Goal: Task Accomplishment & Management: Use online tool/utility

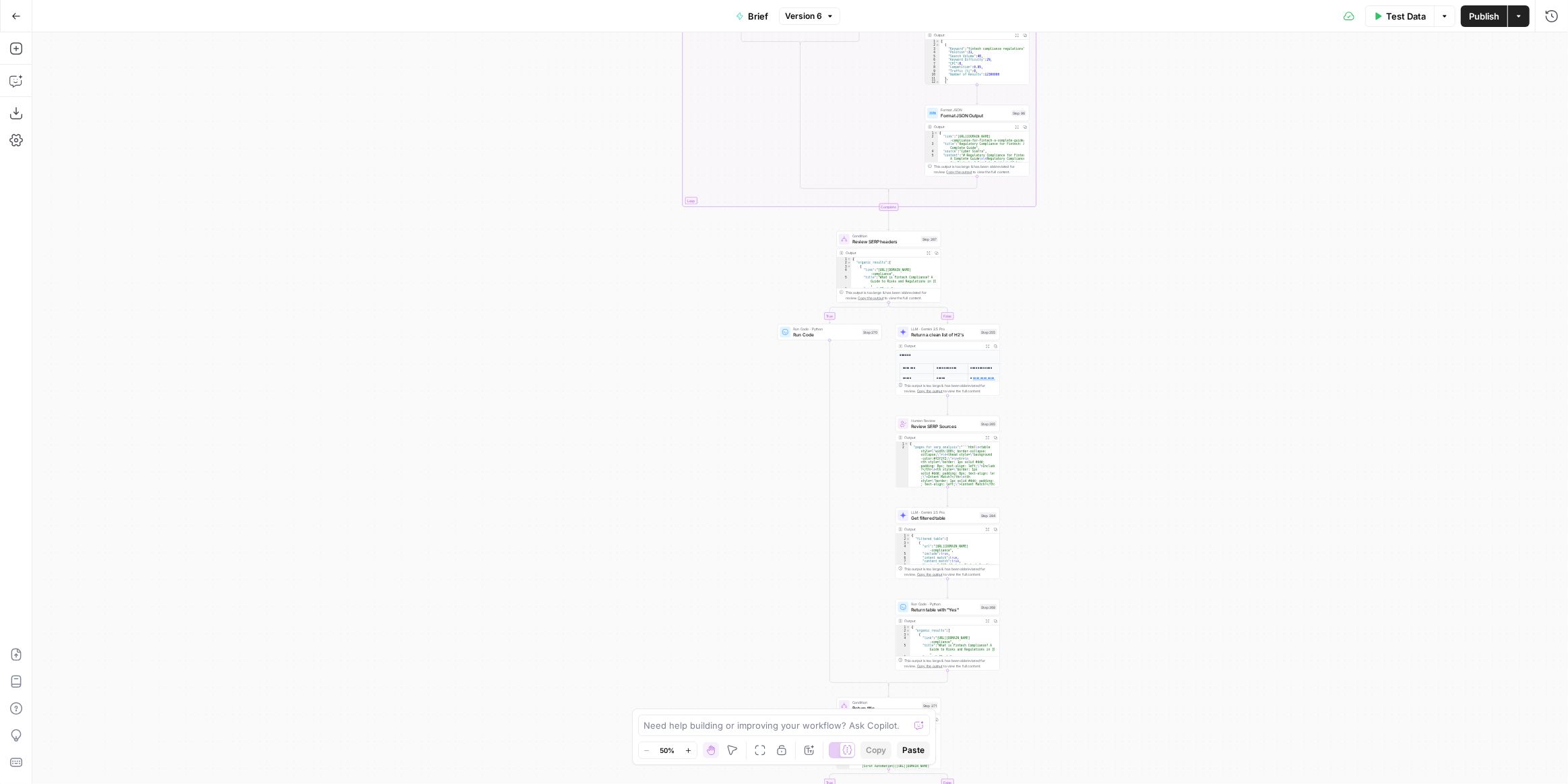
drag, startPoint x: 1177, startPoint y: 406, endPoint x: 1094, endPoint y: 280, distance: 150.9
click at [1094, 391] on div "true false true false true false true false true false Workflow Input Settings …" at bounding box center [800, 407] width 1536 height 751
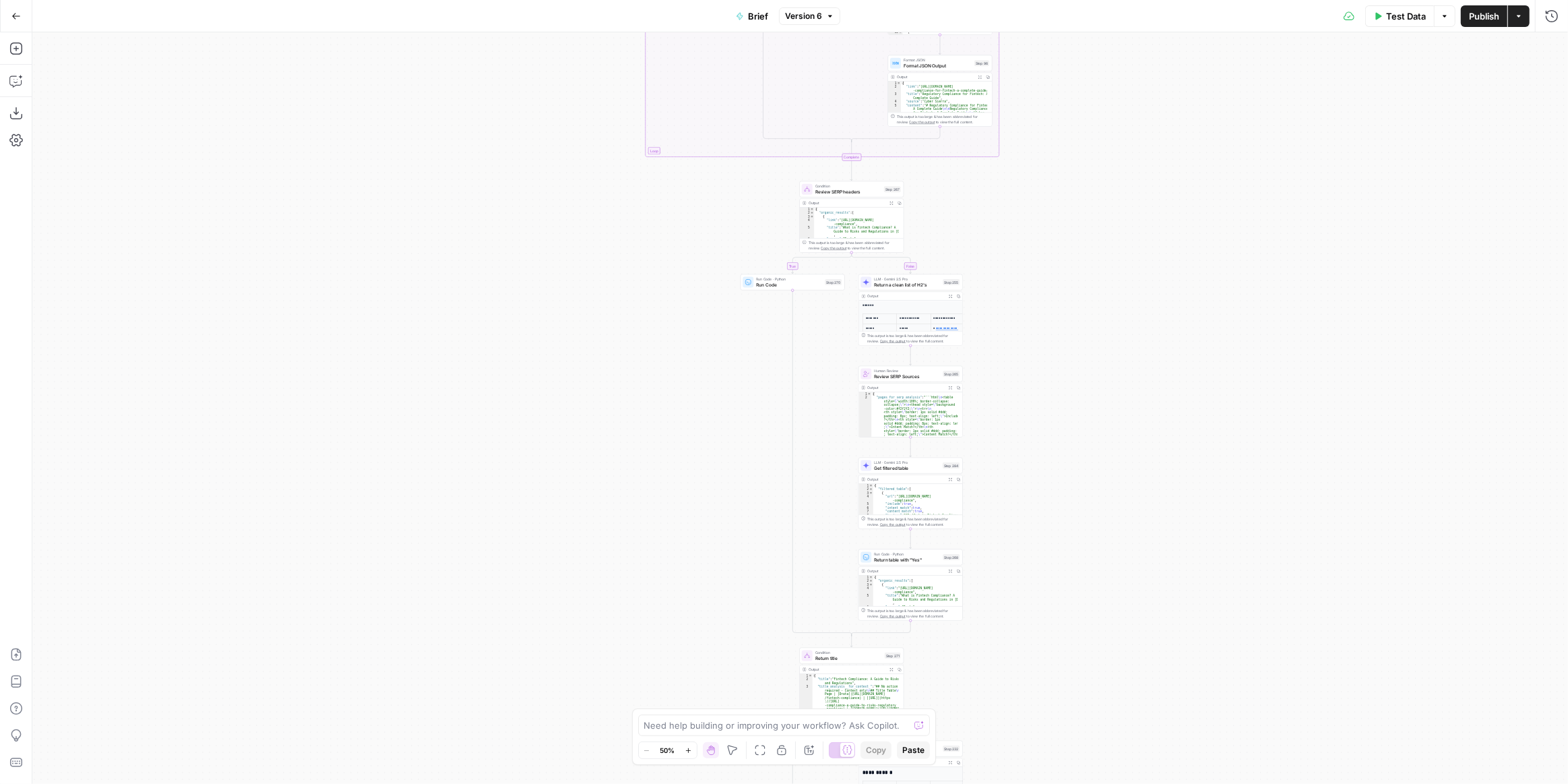
click at [22, 14] on button "Go Back" at bounding box center [16, 16] width 25 height 25
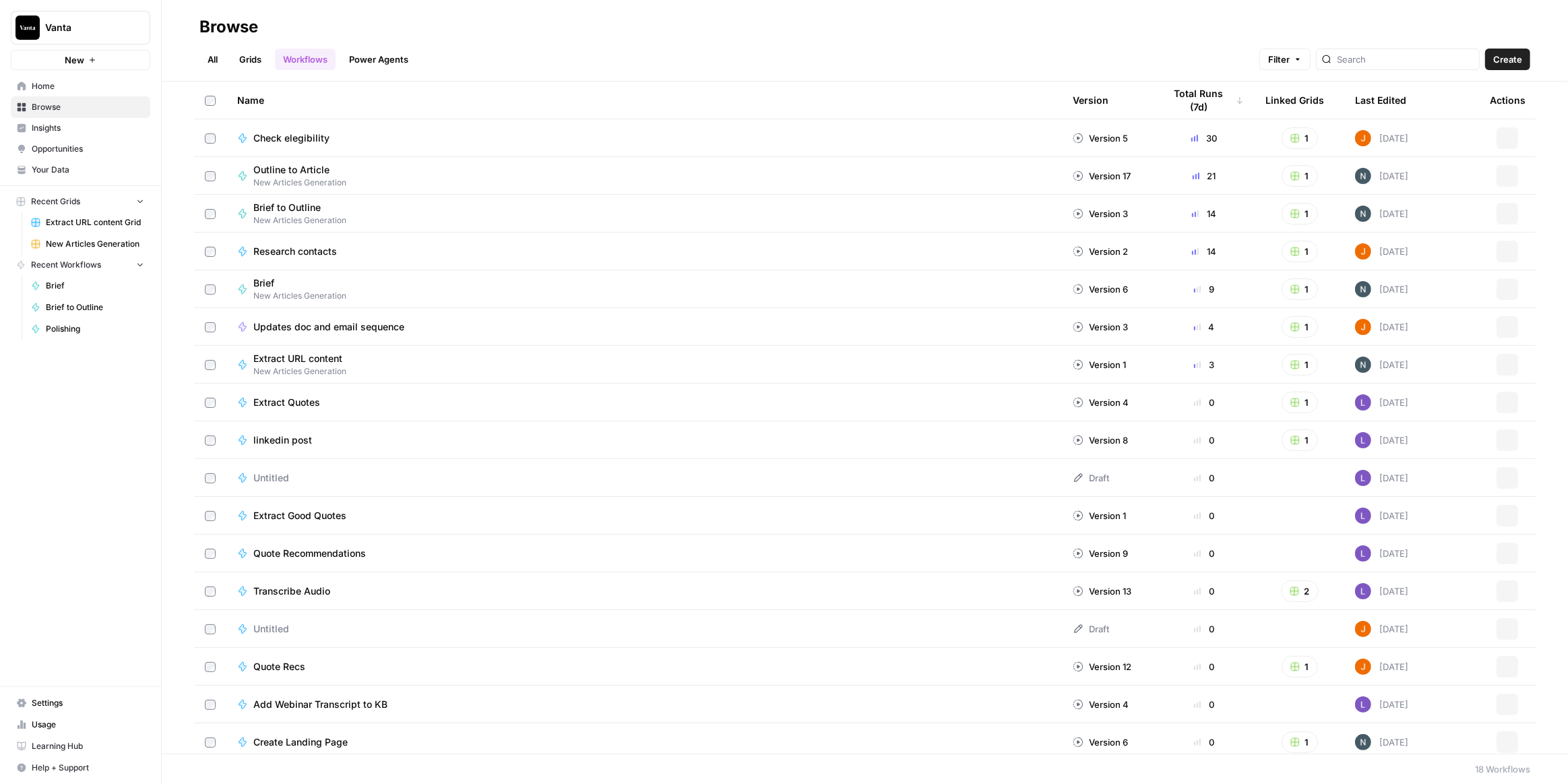
click at [211, 53] on link "All" at bounding box center [212, 59] width 27 height 22
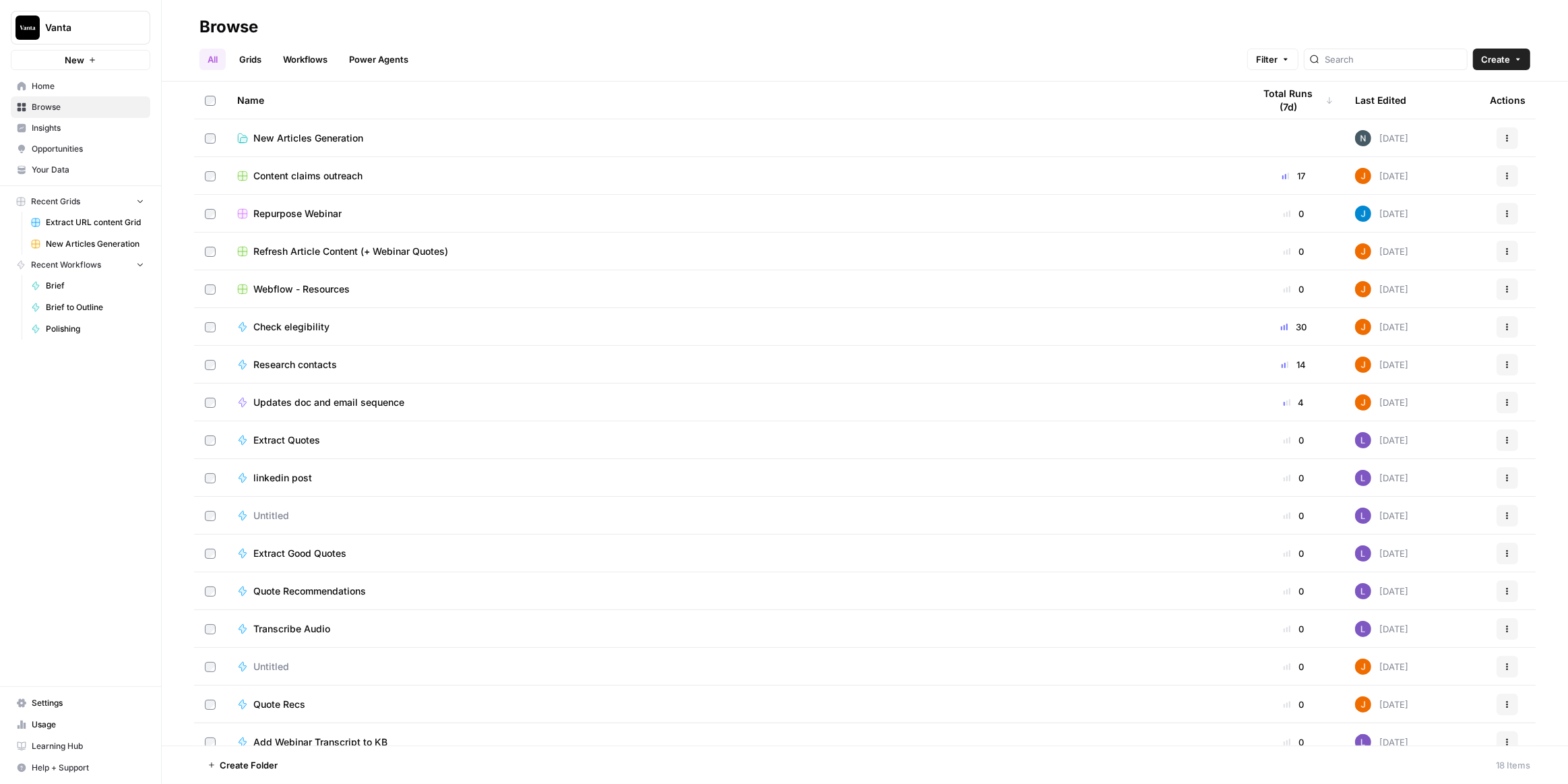
click at [315, 139] on span "New Articles Generation" at bounding box center [308, 138] width 110 height 14
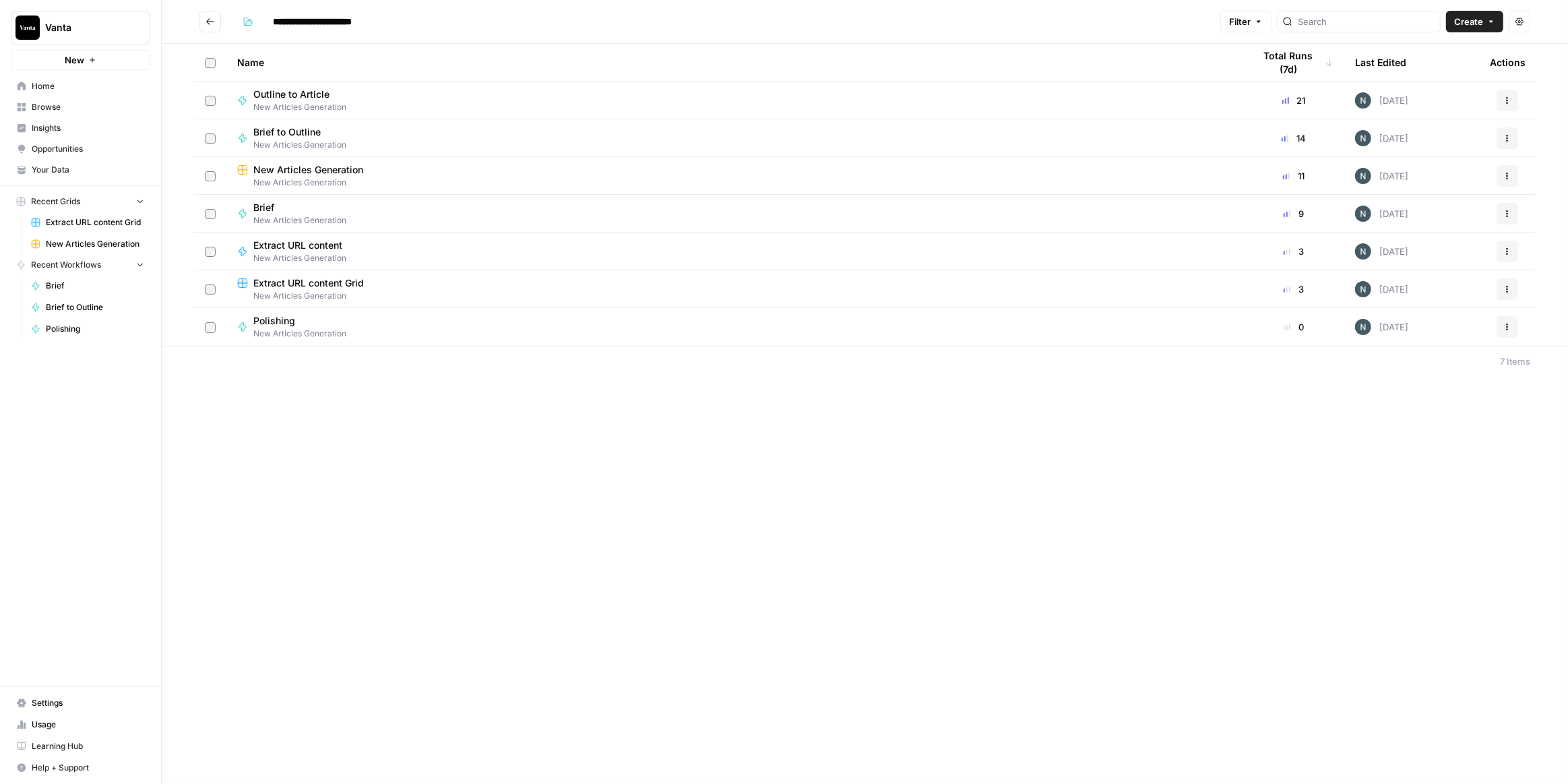
click at [351, 164] on span "New Articles Generation" at bounding box center [308, 169] width 110 height 14
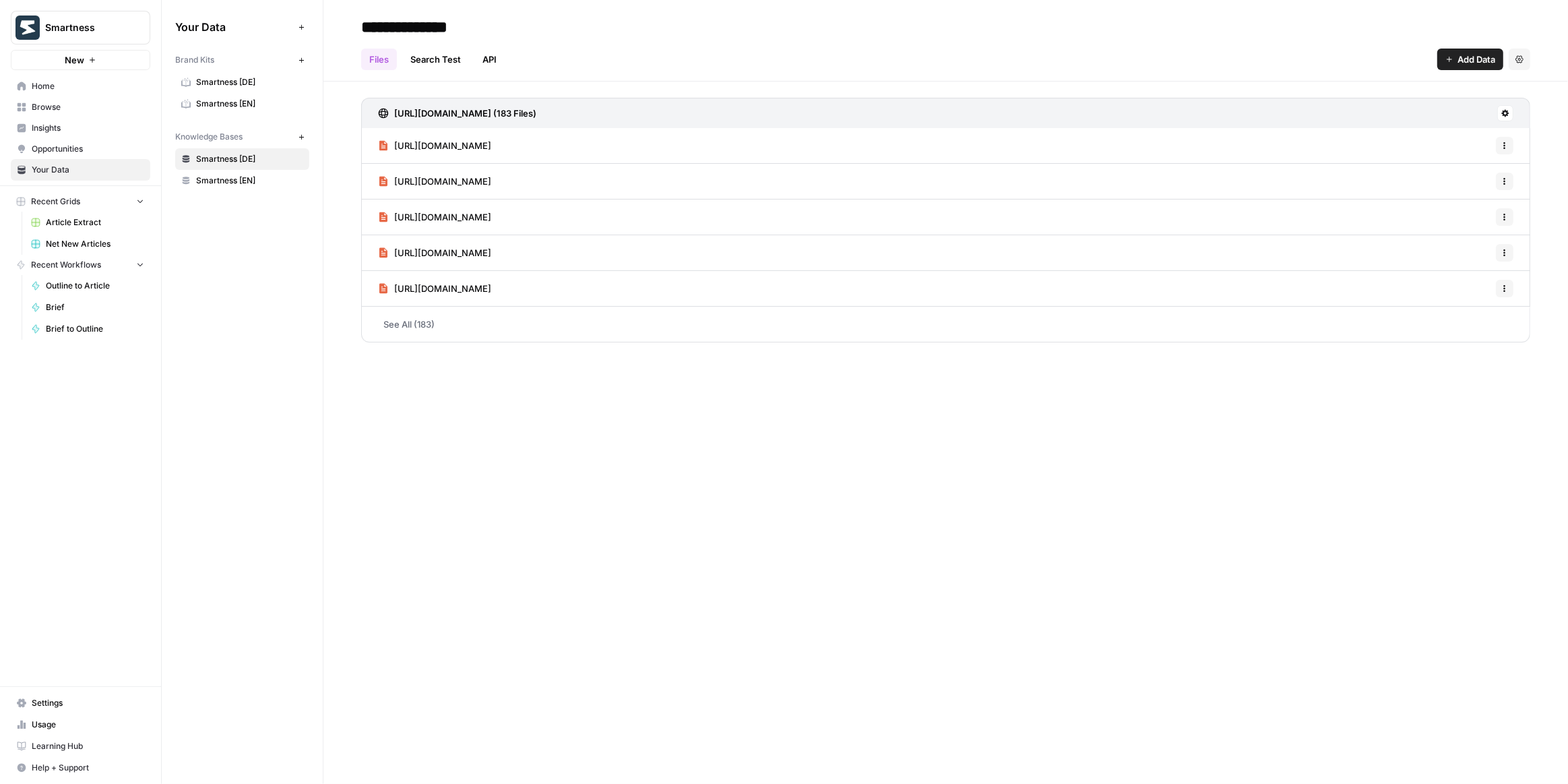
click at [263, 98] on span "Smartness [EN]" at bounding box center [249, 103] width 107 height 12
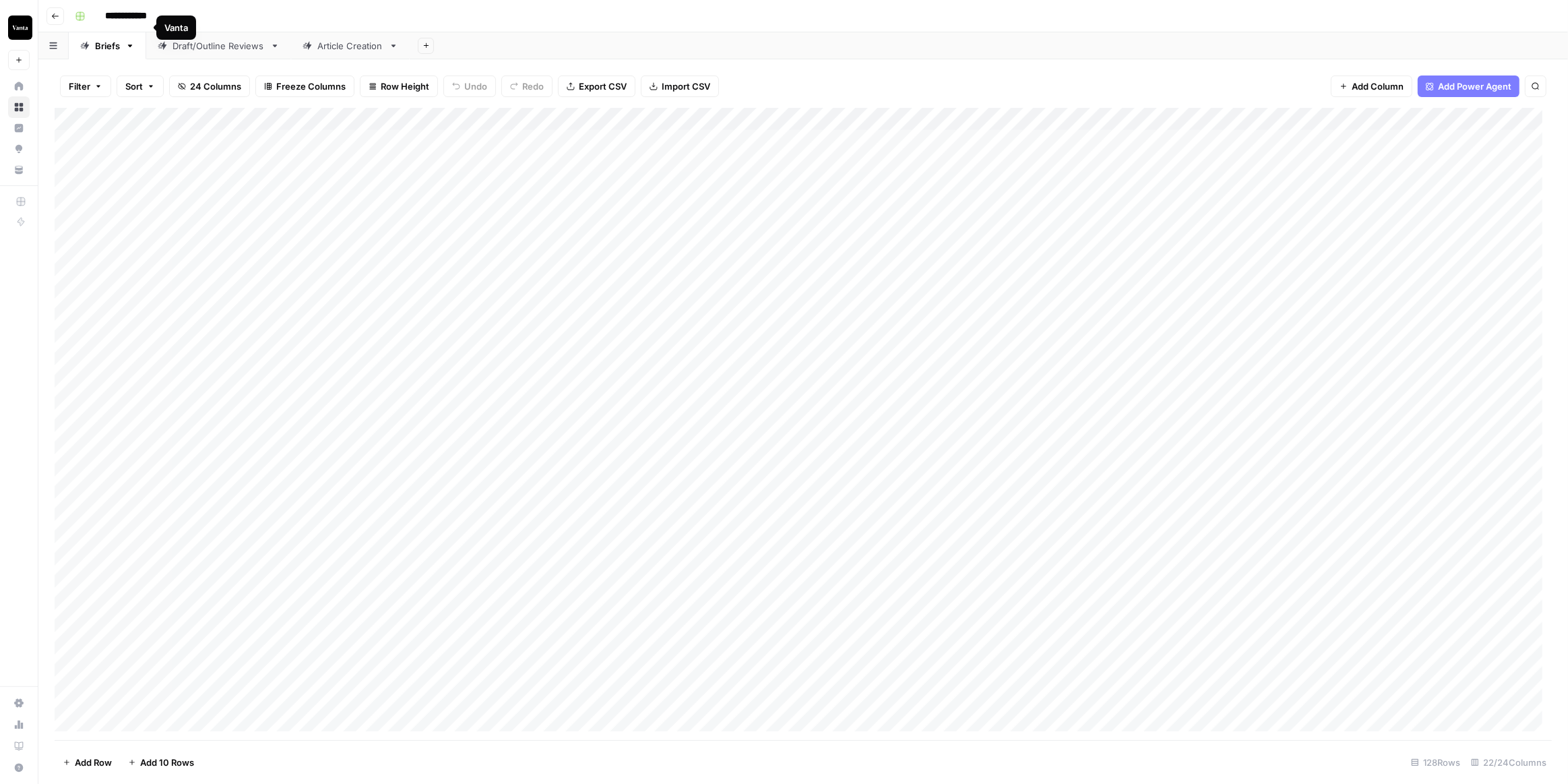
click at [29, 35] on button "Vanta" at bounding box center [19, 27] width 22 height 34
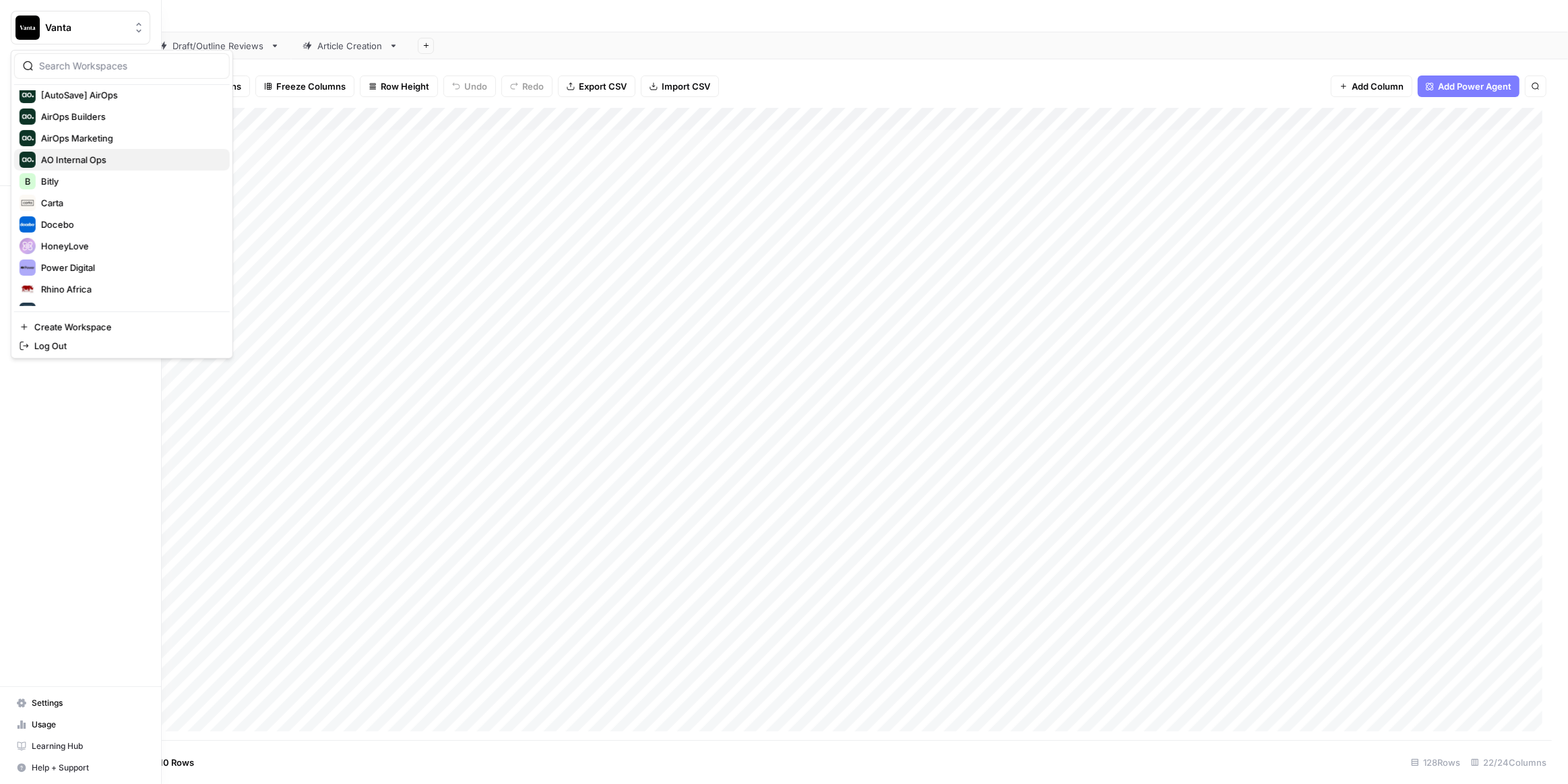
scroll to position [64, 0]
click at [92, 138] on span "Bitly" at bounding box center [130, 145] width 177 height 14
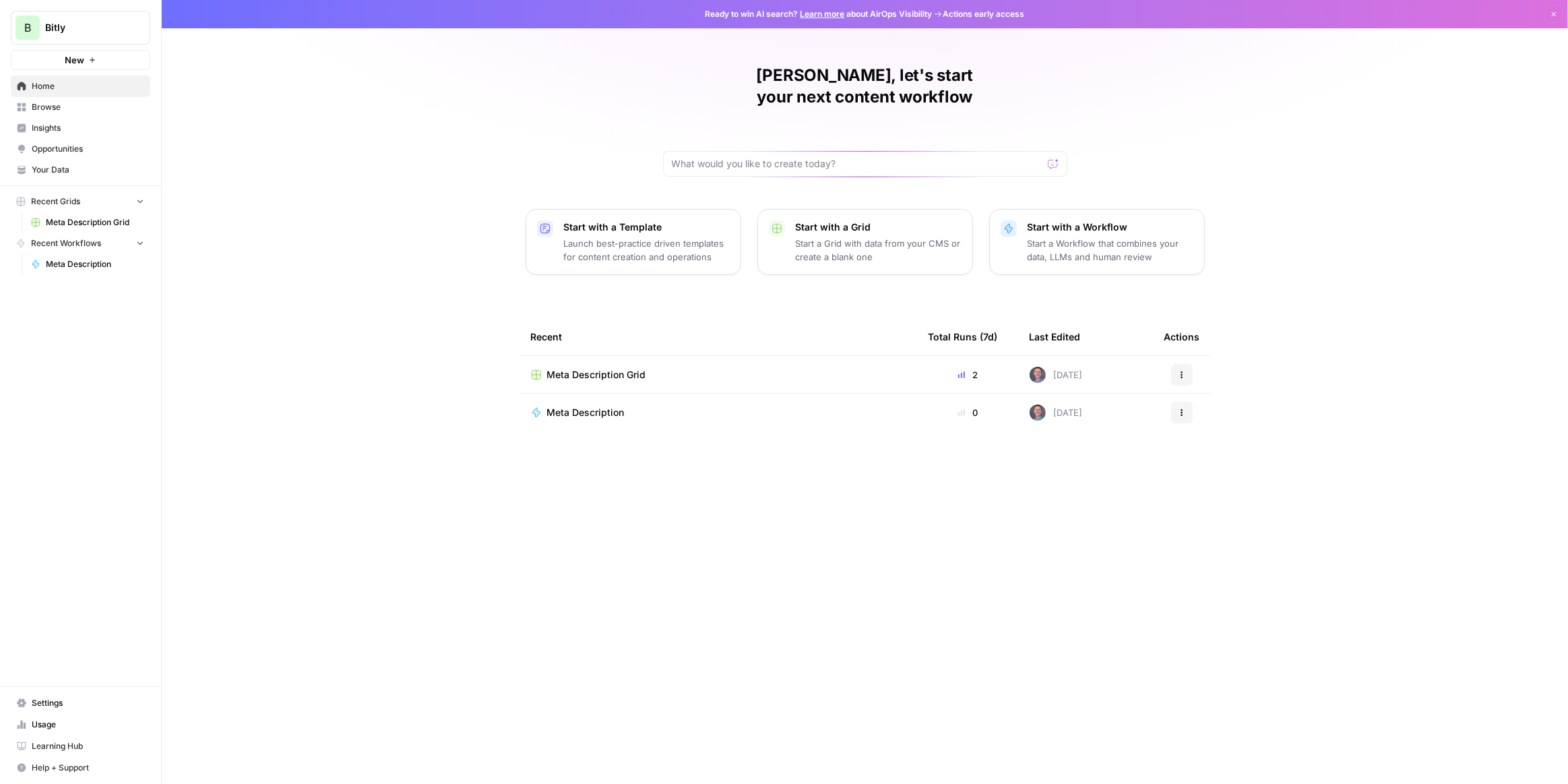
click at [64, 96] on link "Browse" at bounding box center [81, 107] width 139 height 22
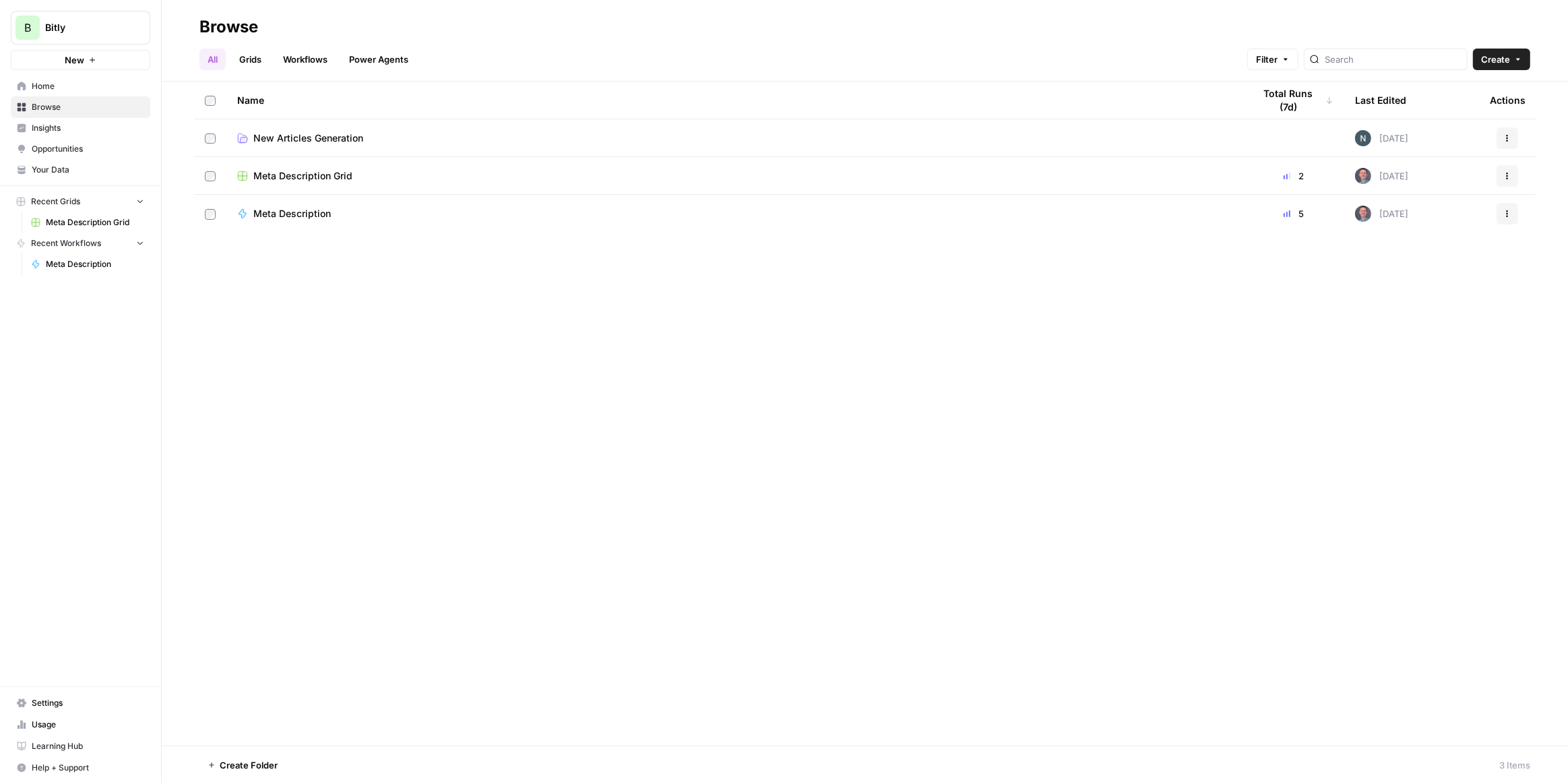
click at [354, 137] on span "New Articles Generation" at bounding box center [308, 138] width 110 height 14
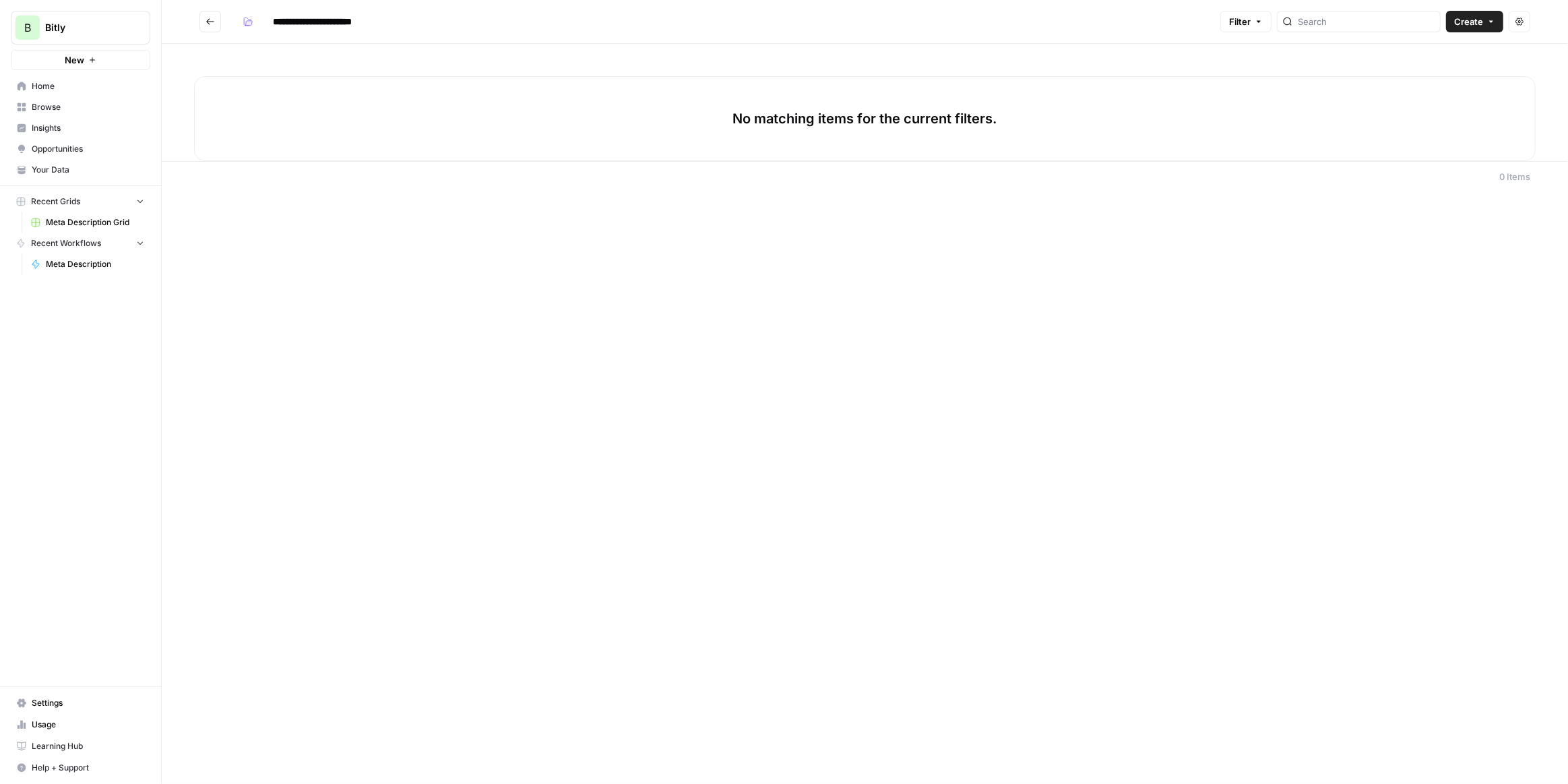
click at [278, 25] on input "**********" at bounding box center [328, 22] width 124 height 22
drag, startPoint x: 274, startPoint y: 17, endPoint x: 390, endPoint y: 22, distance: 116.1
click at [390, 22] on input "**********" at bounding box center [328, 22] width 124 height 22
type input "**********"
click at [652, 329] on div "**********" at bounding box center [865, 392] width 1407 height 784
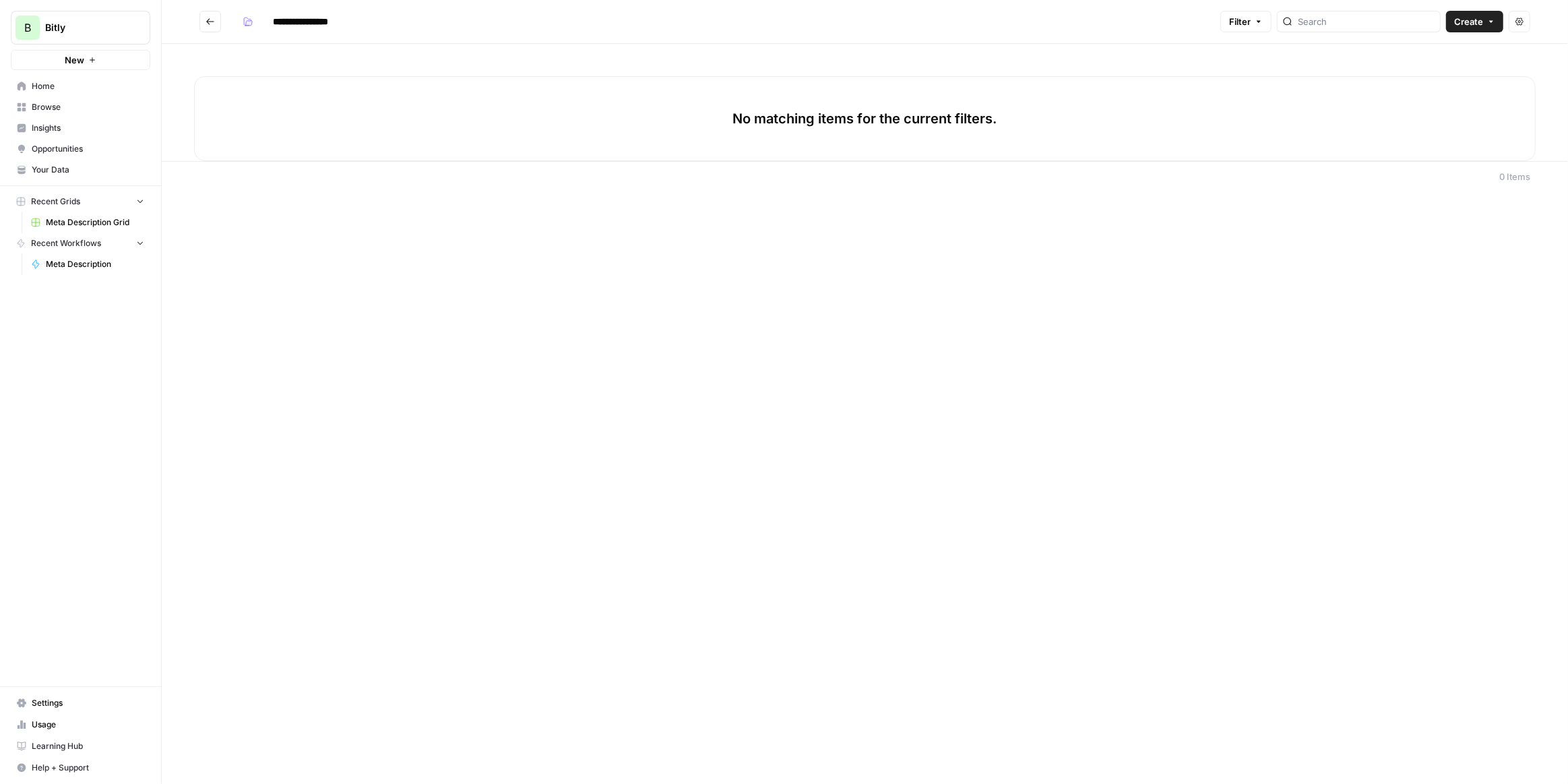
click at [247, 22] on icon "button" at bounding box center [249, 23] width 6 height 5
click at [293, 106] on span "Teal" at bounding box center [312, 110] width 97 height 14
click at [532, 307] on div "**********" at bounding box center [865, 392] width 1407 height 784
click at [532, 302] on div "**********" at bounding box center [865, 392] width 1407 height 784
click at [1486, 19] on button "Create" at bounding box center [1475, 22] width 58 height 22
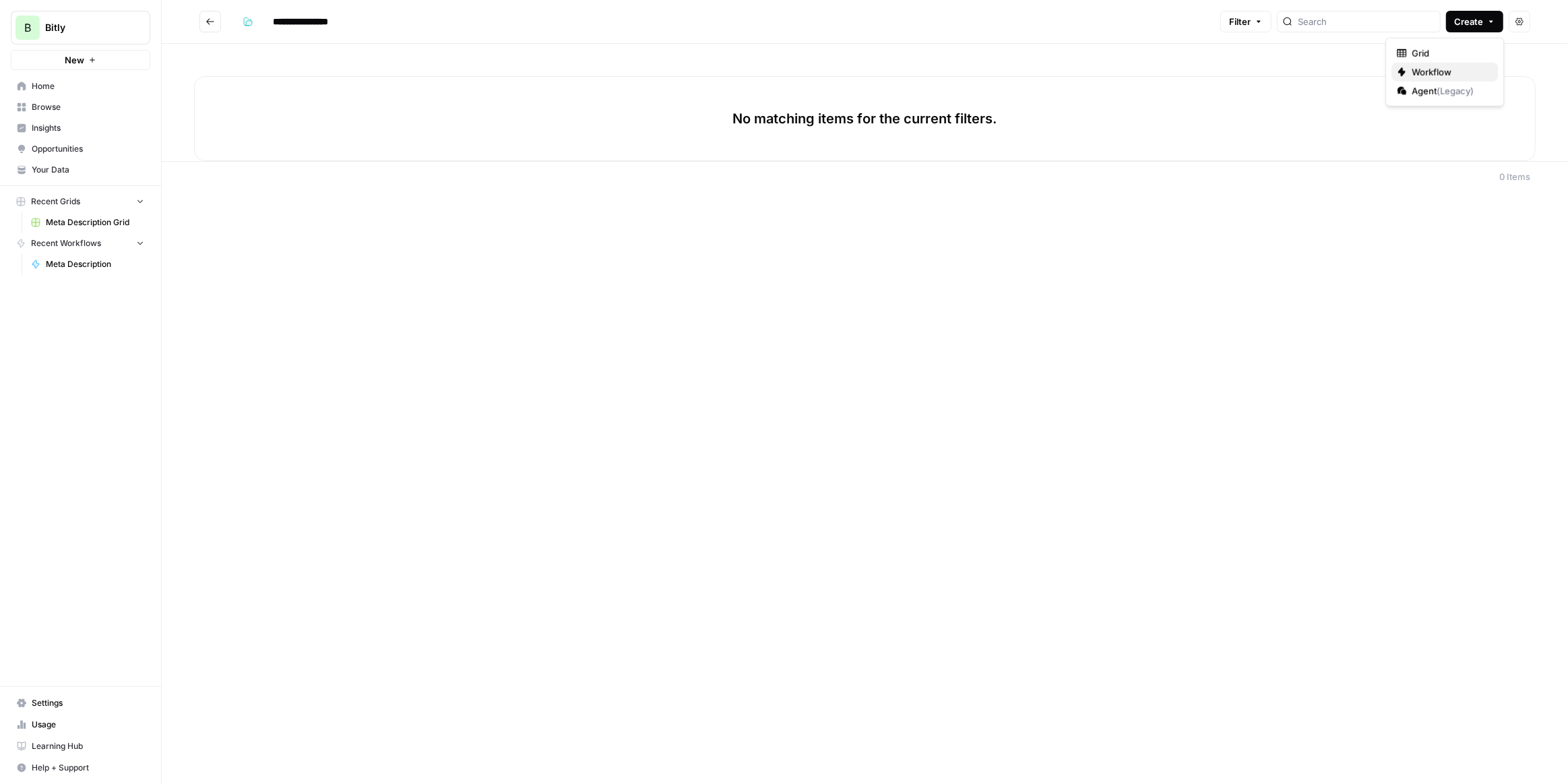
click at [1449, 70] on span "Workflow" at bounding box center [1449, 71] width 76 height 14
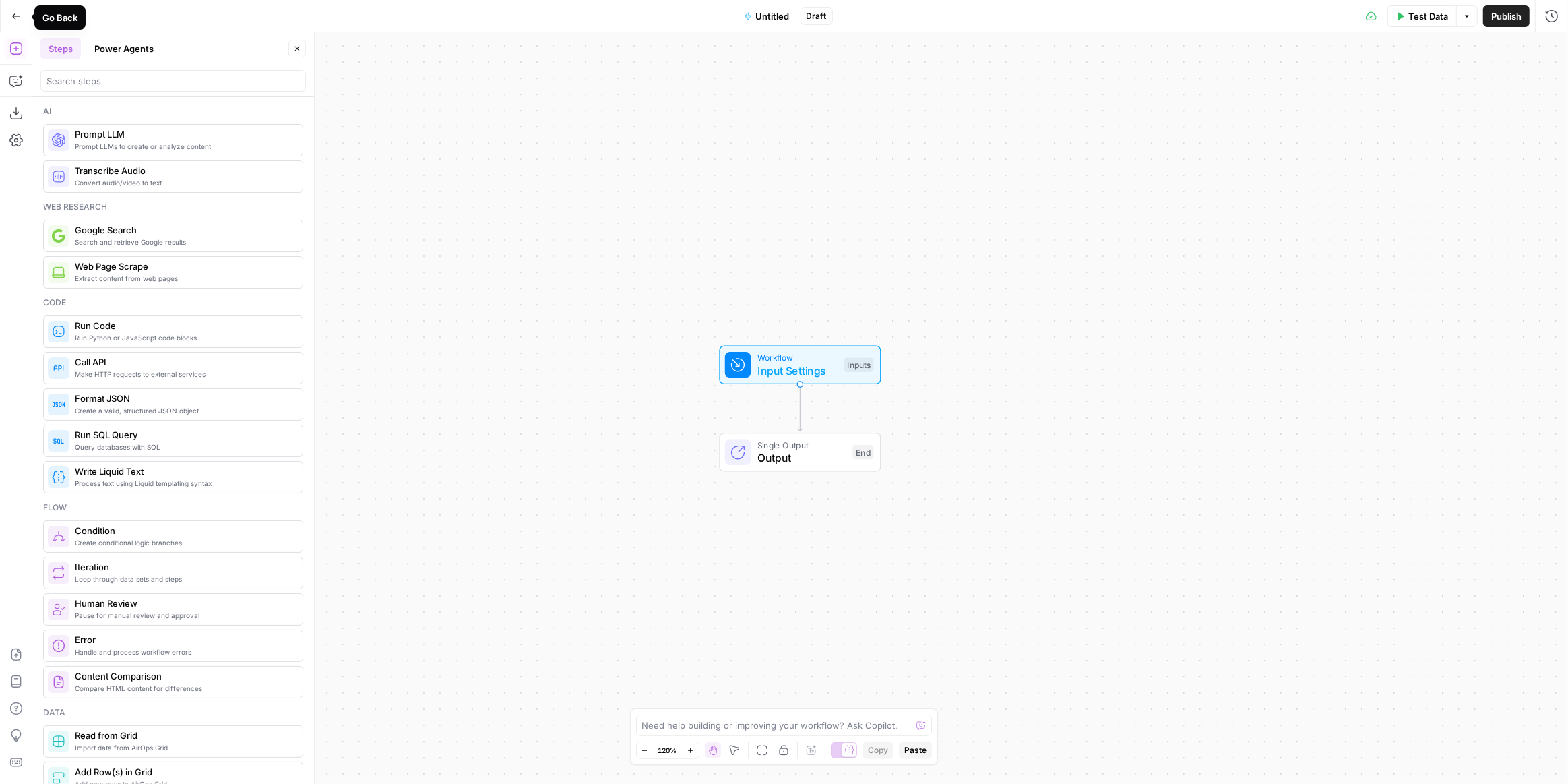
click at [16, 16] on icon "button" at bounding box center [16, 16] width 9 height 9
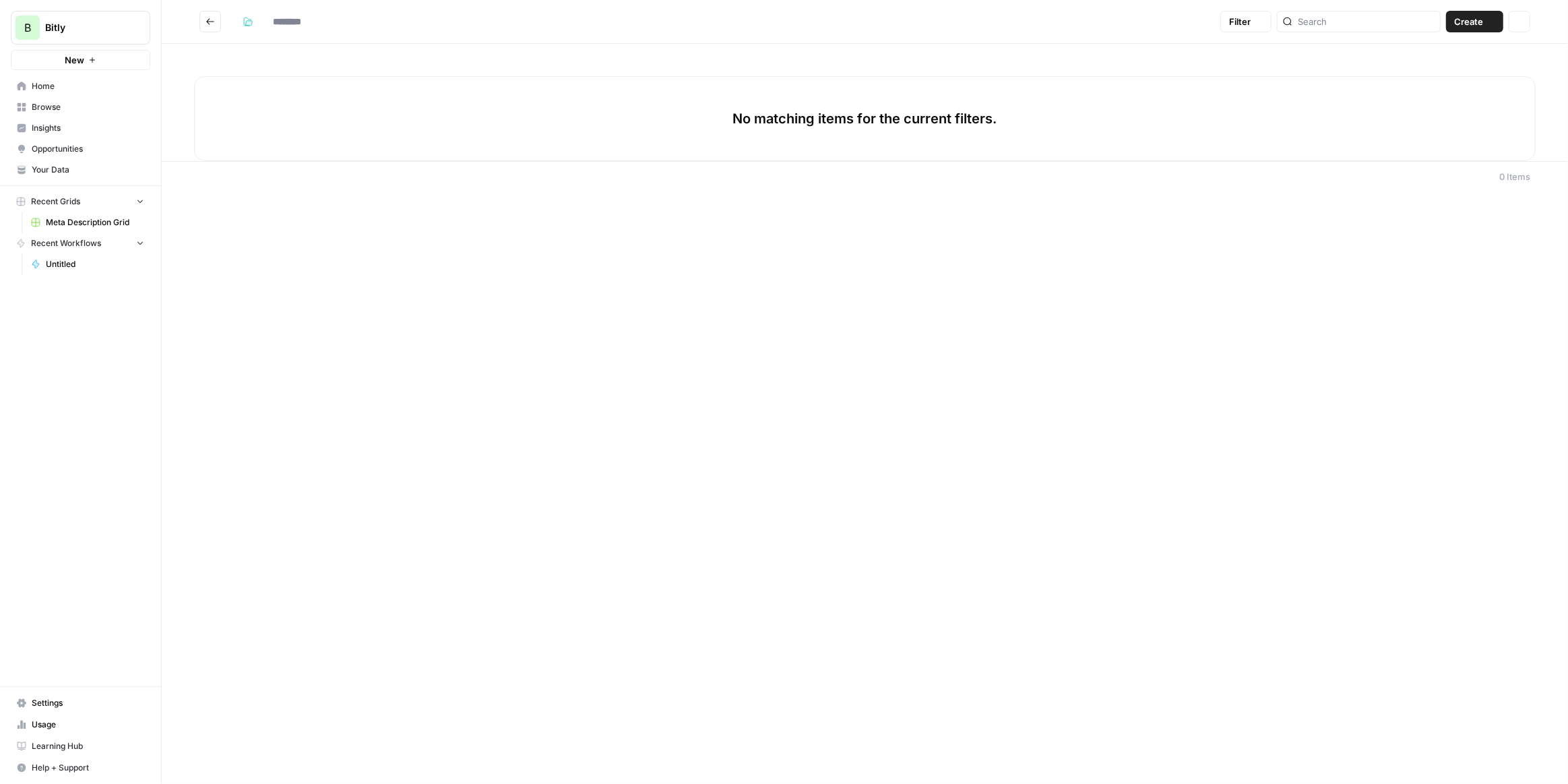
type input "**********"
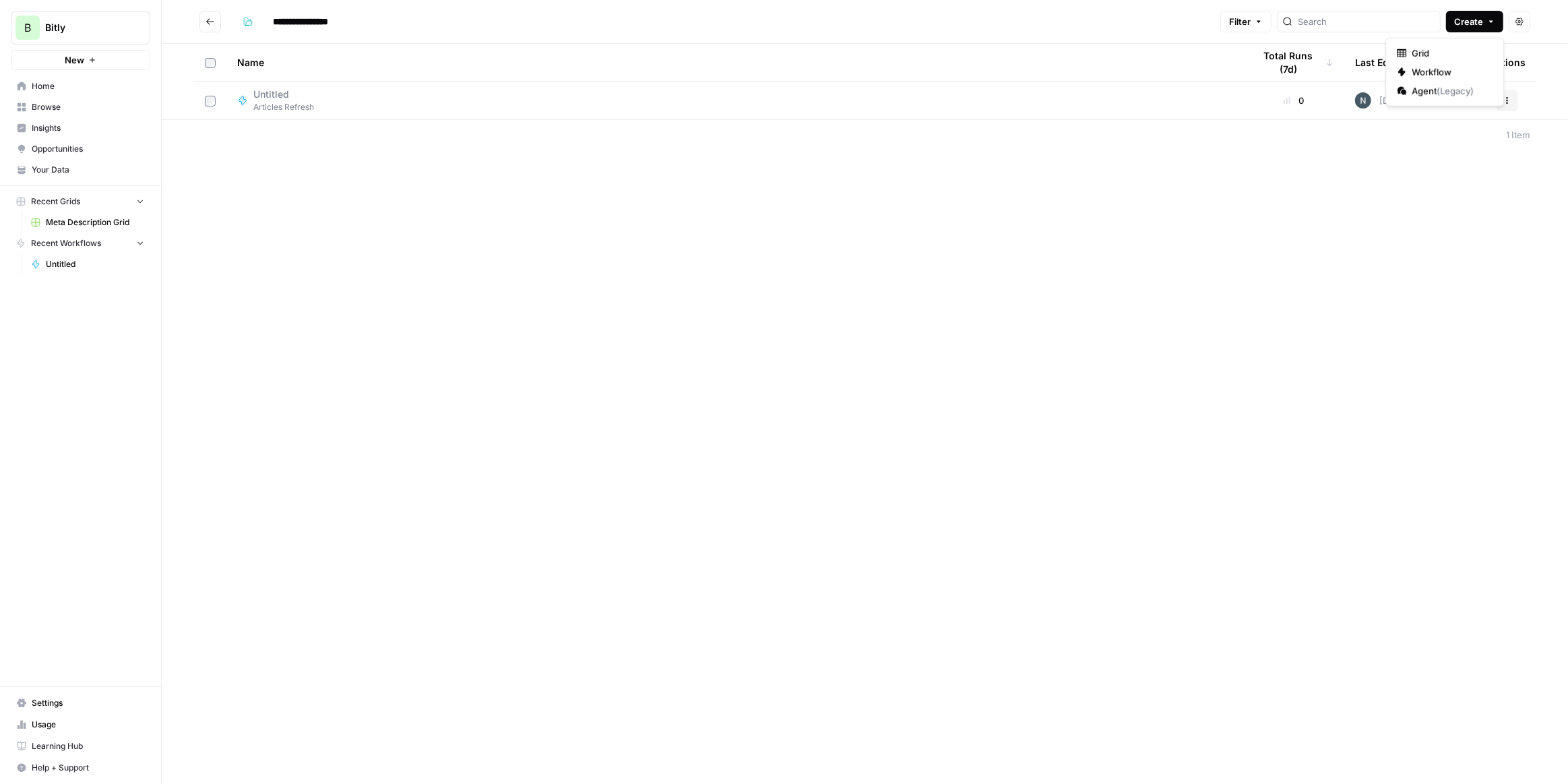
click at [1468, 20] on span "Create" at bounding box center [1469, 21] width 29 height 14
click at [1443, 54] on span "Grid" at bounding box center [1449, 53] width 76 height 14
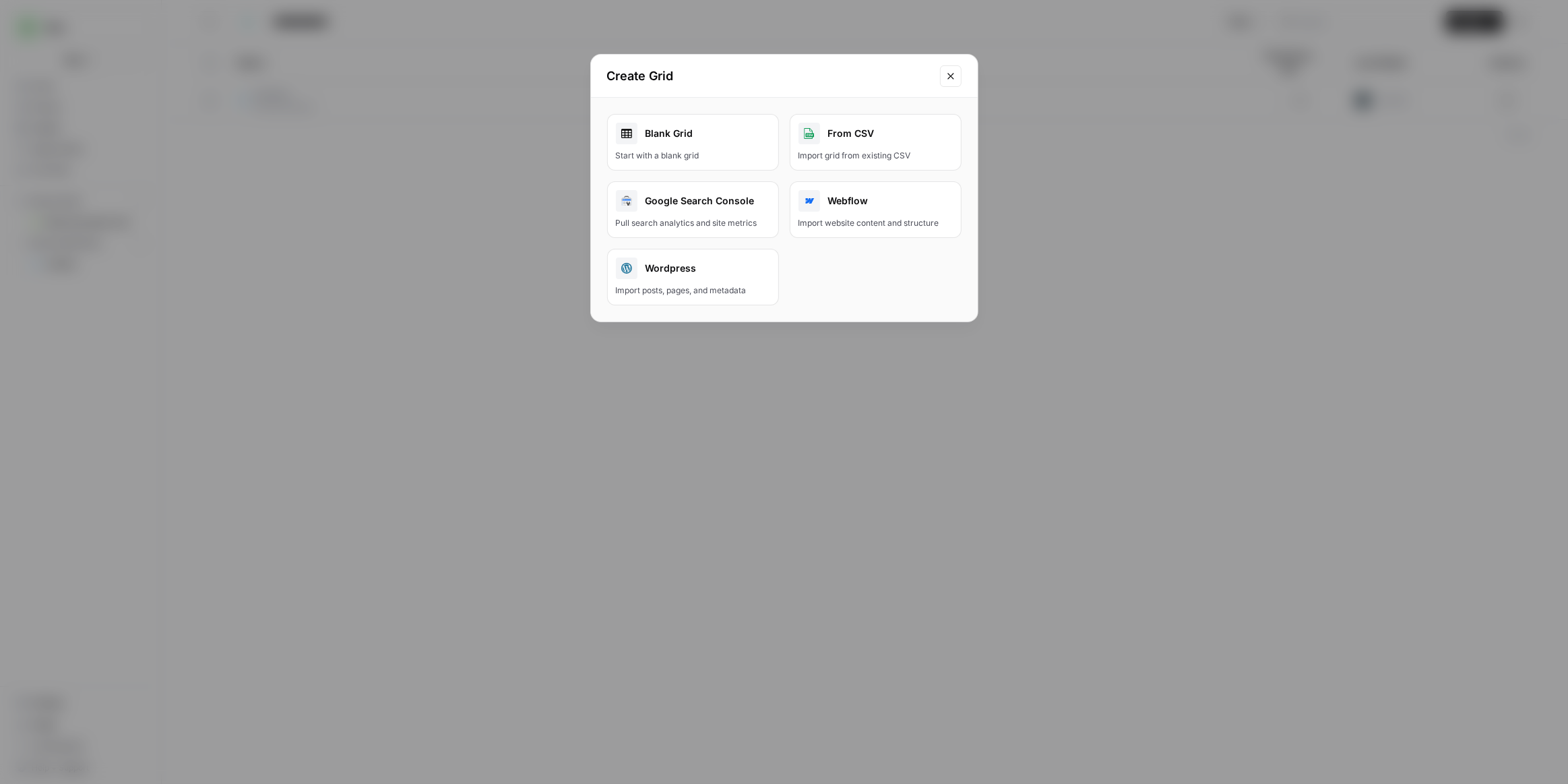
click at [696, 129] on div "Blank Grid" at bounding box center [693, 134] width 155 height 22
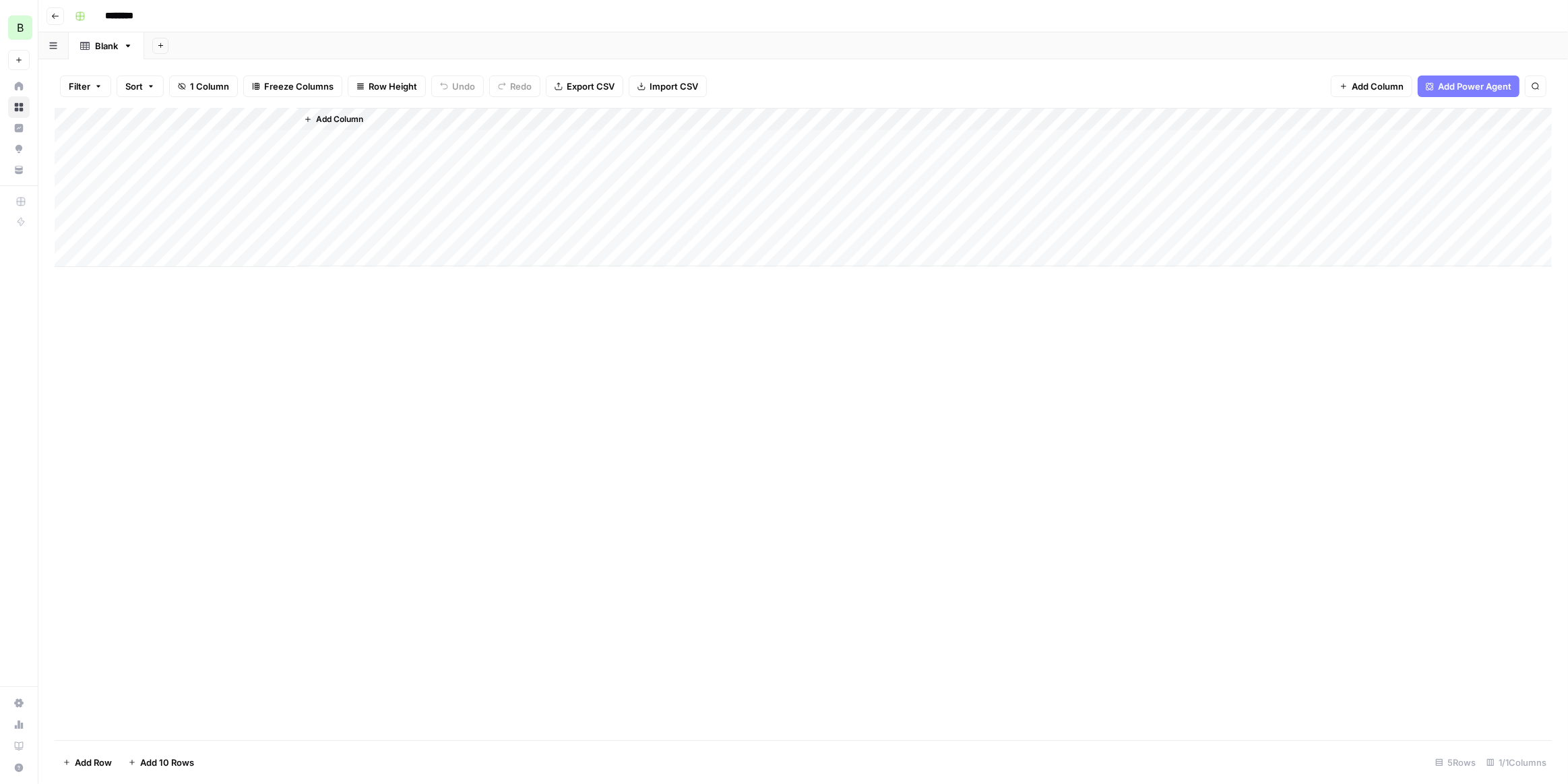
click at [359, 118] on span "Add Column" at bounding box center [340, 119] width 48 height 12
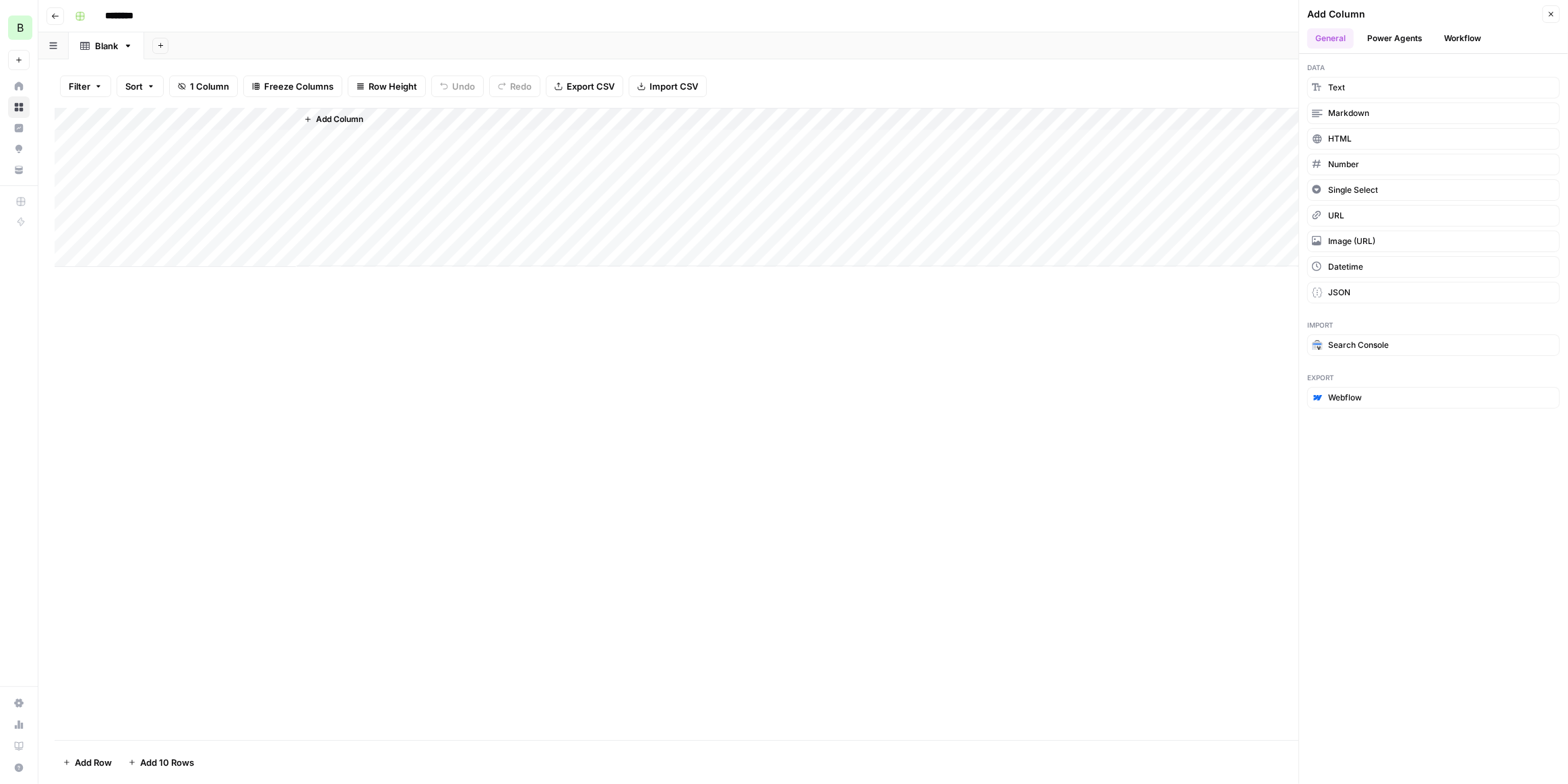
click at [1415, 38] on button "Power Agents" at bounding box center [1395, 38] width 71 height 20
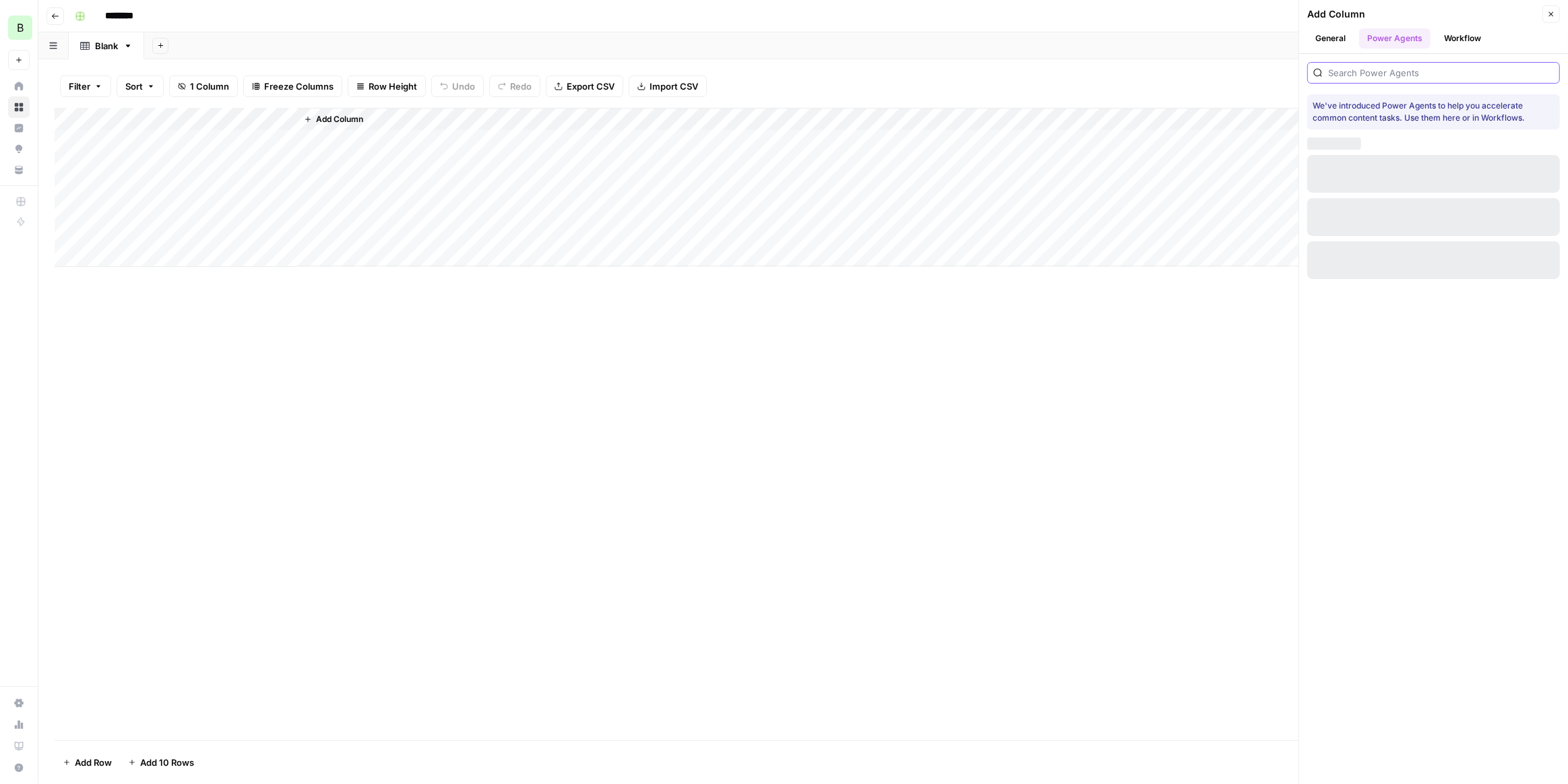
click at [1368, 73] on input "search" at bounding box center [1441, 72] width 226 height 14
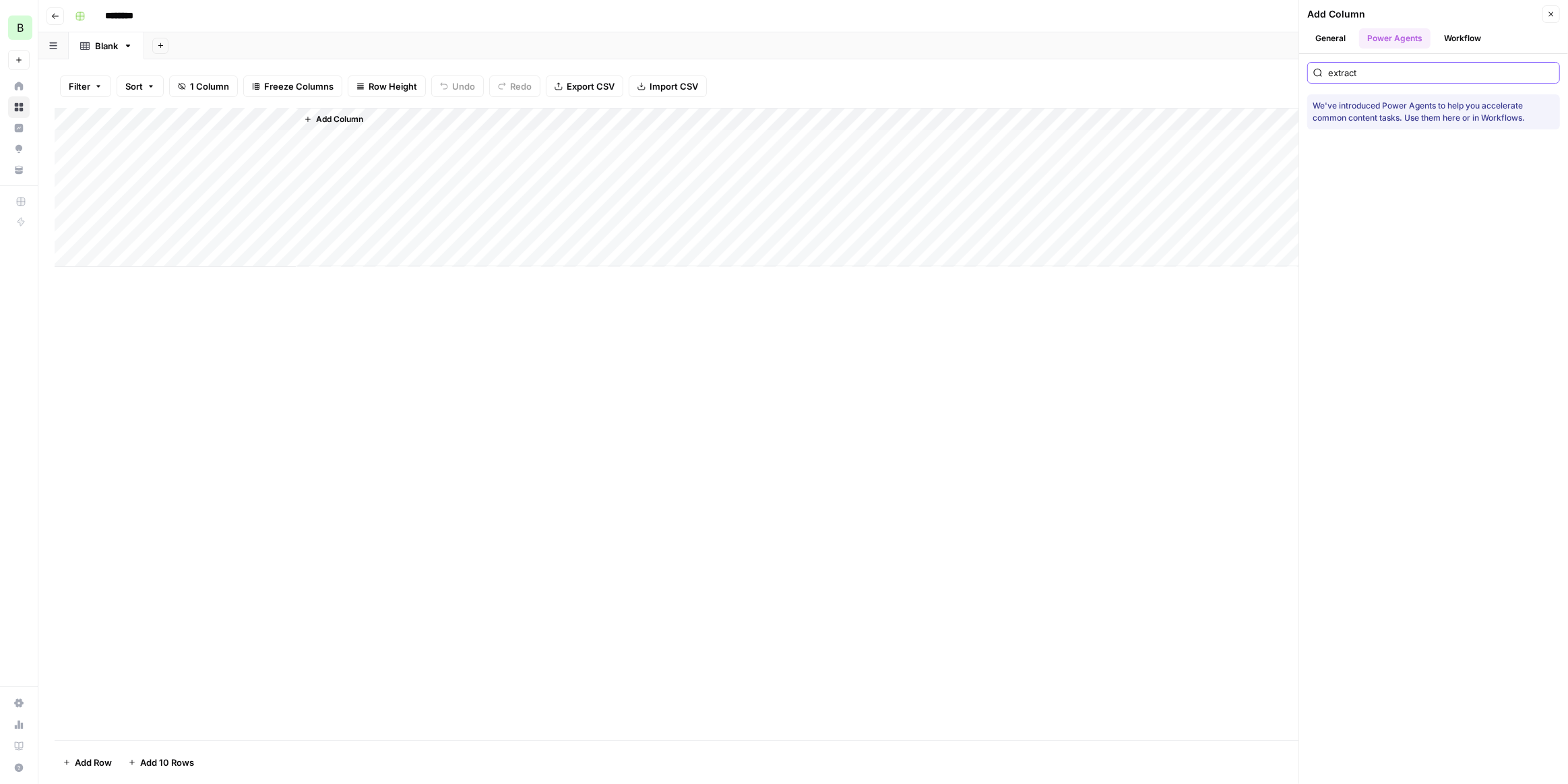
type input "extract"
click at [1450, 42] on button "Workflow" at bounding box center [1463, 38] width 53 height 20
click at [1401, 47] on button "Power Agents" at bounding box center [1395, 38] width 71 height 20
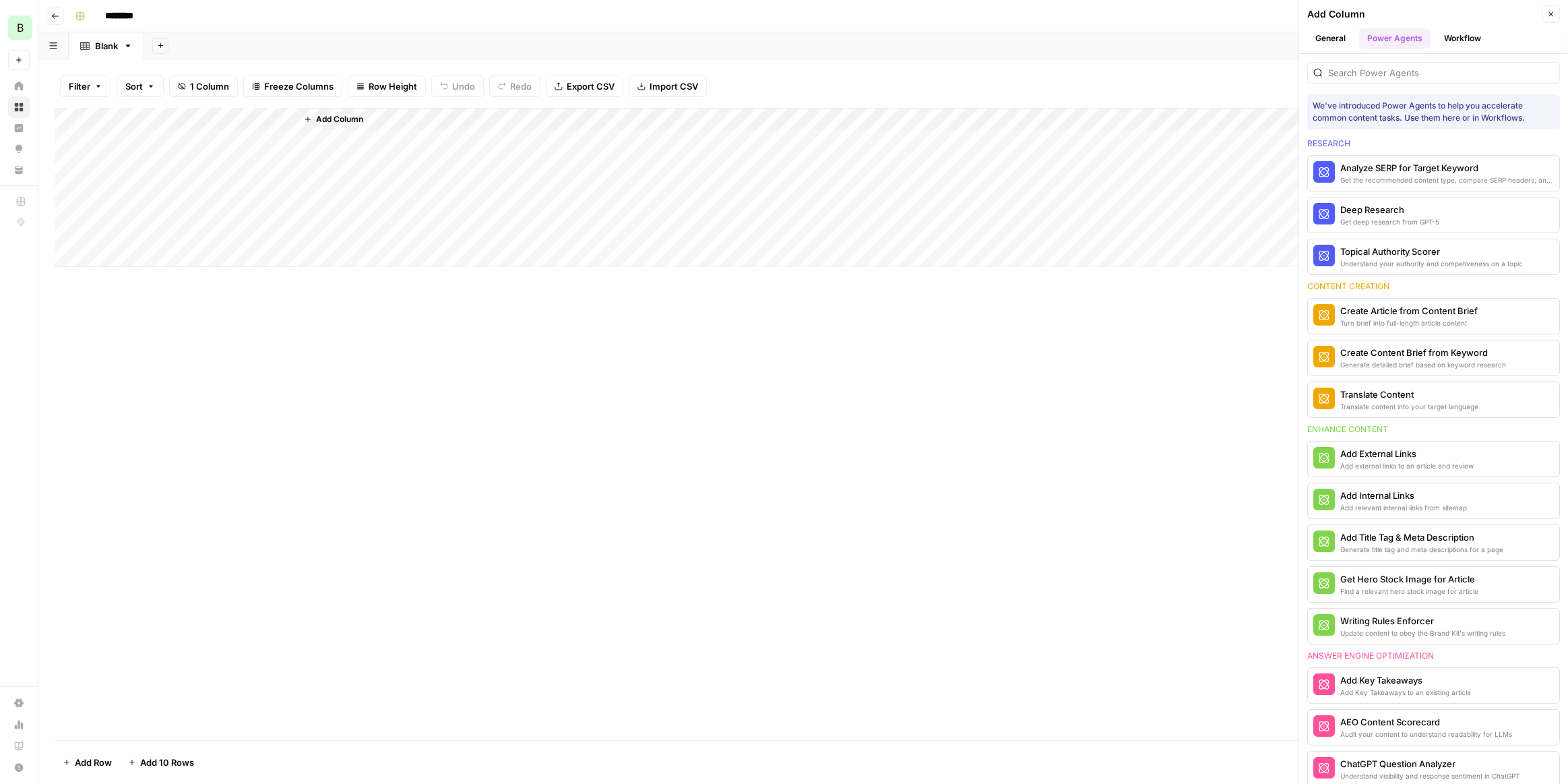
click at [1398, 62] on div at bounding box center [1434, 73] width 252 height 22
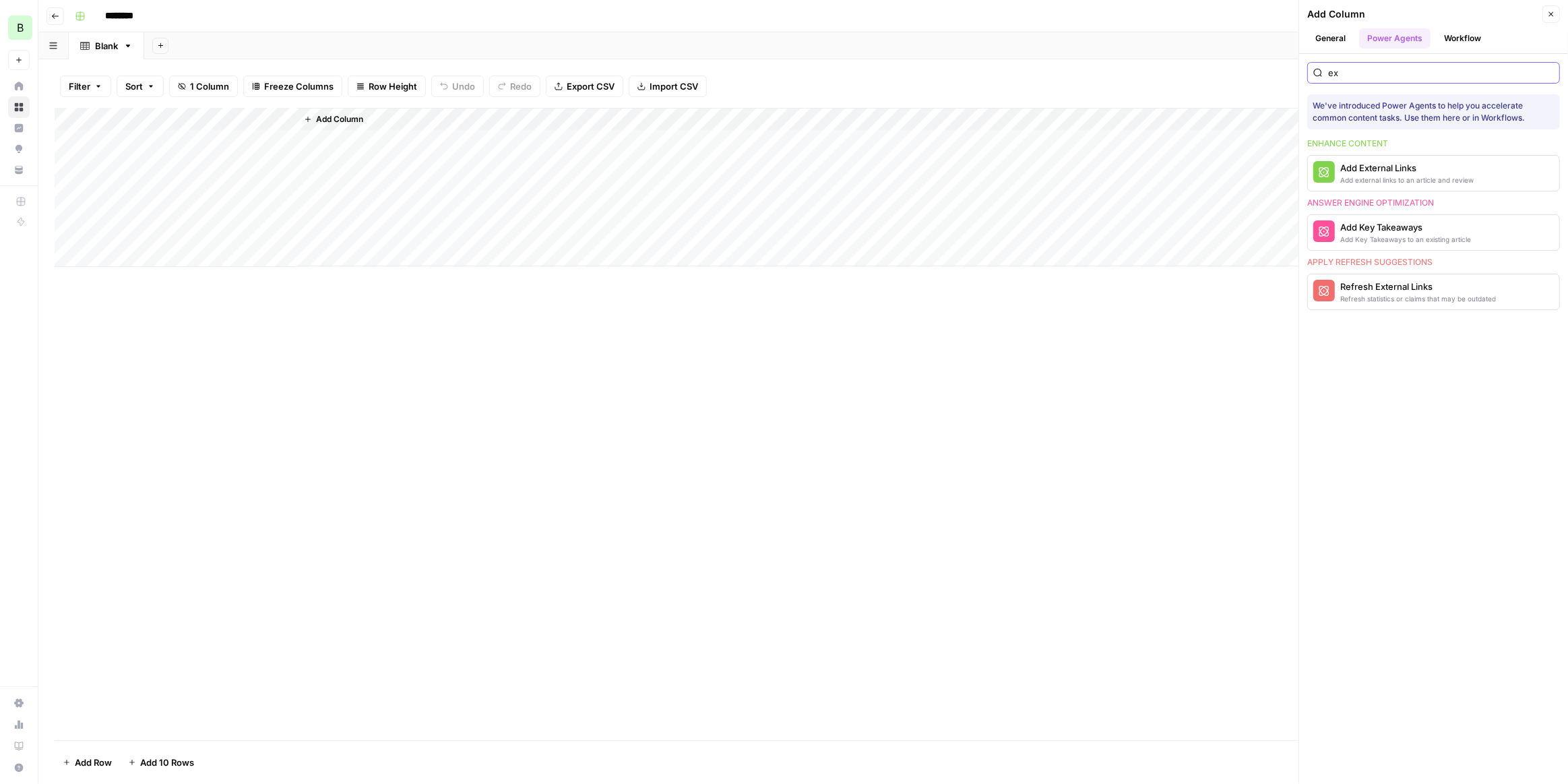
type input "e"
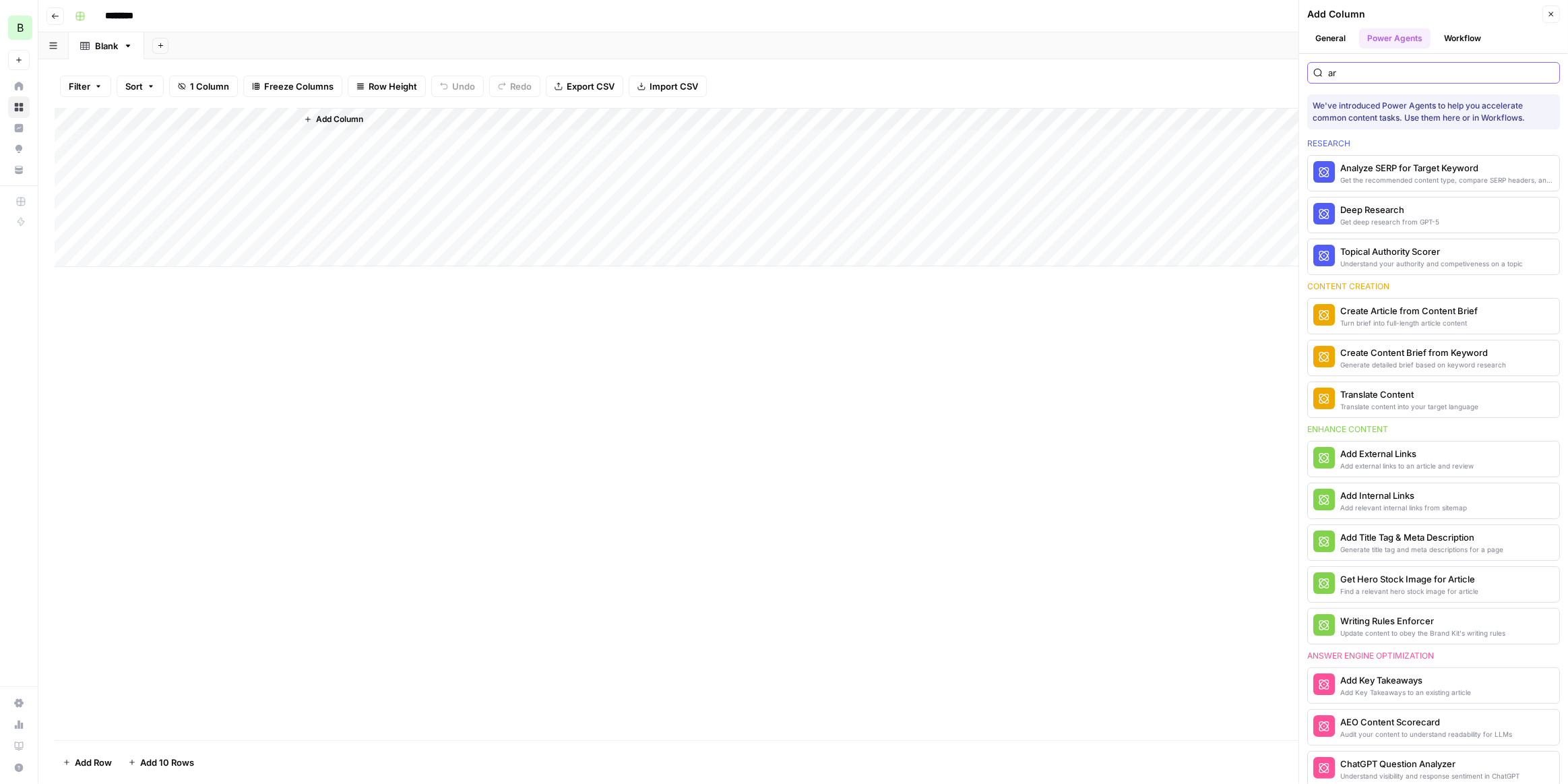
type input "art"
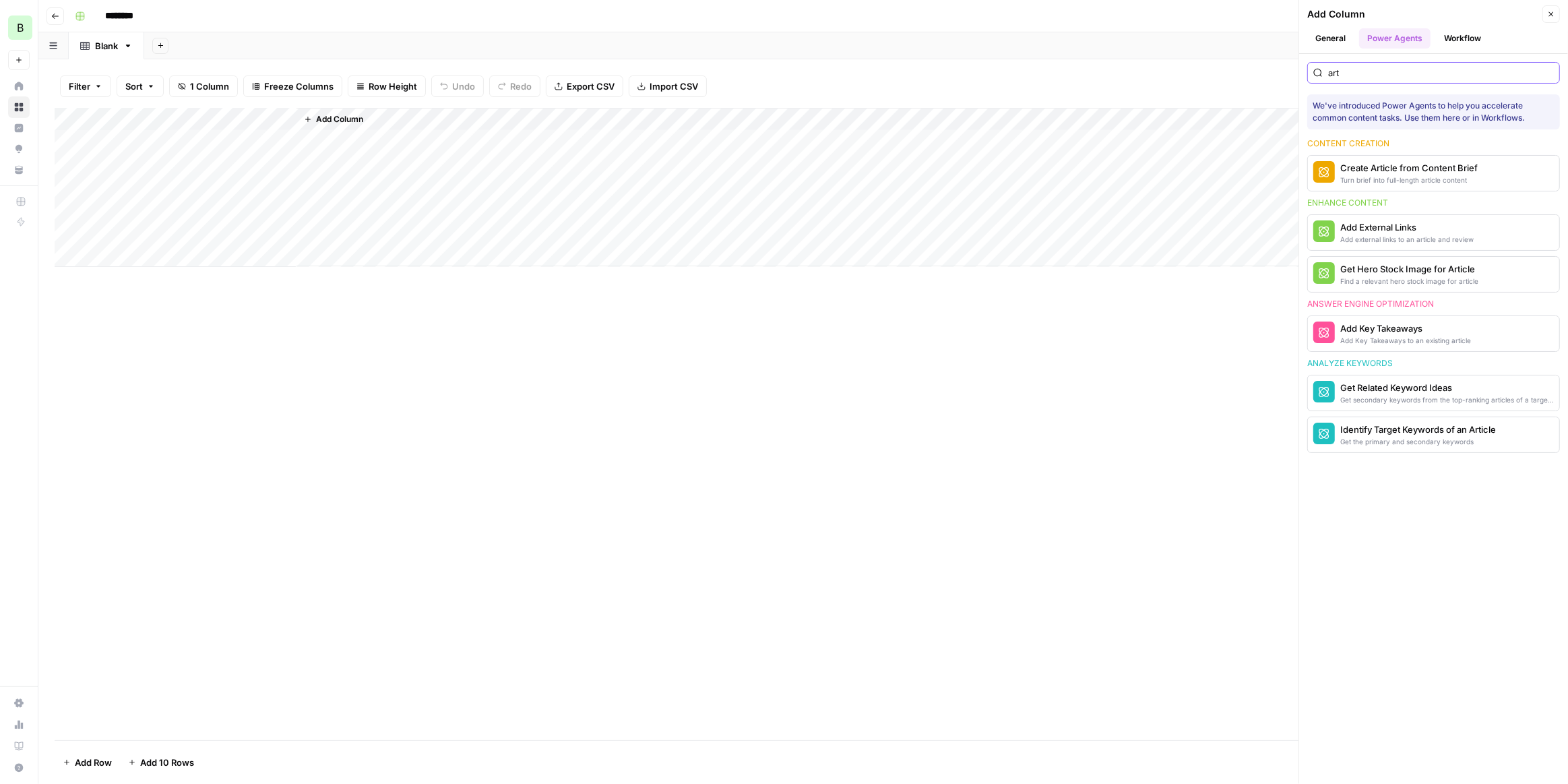
click at [1550, 75] on input "art" at bounding box center [1441, 72] width 226 height 14
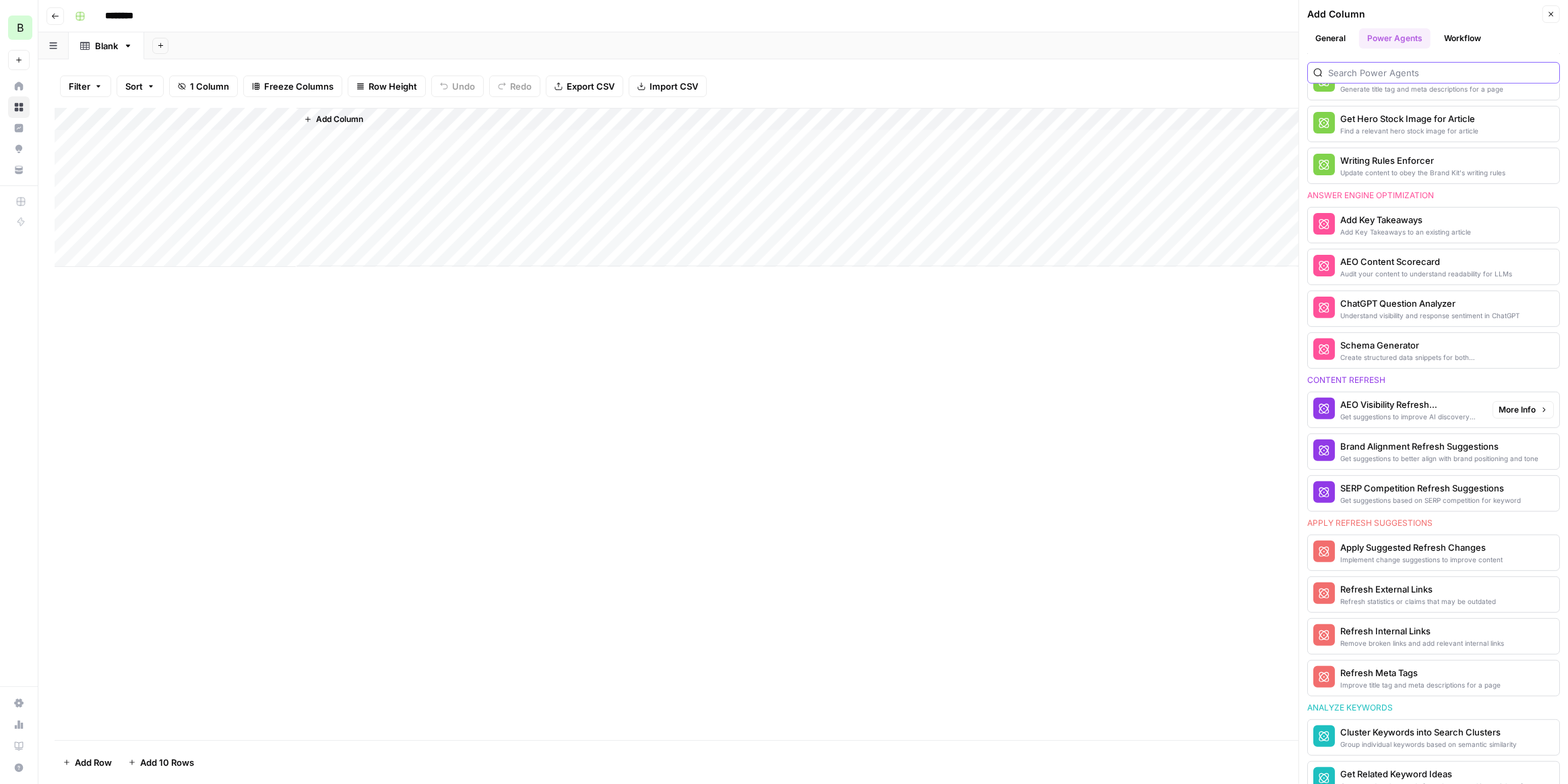
scroll to position [444, 0]
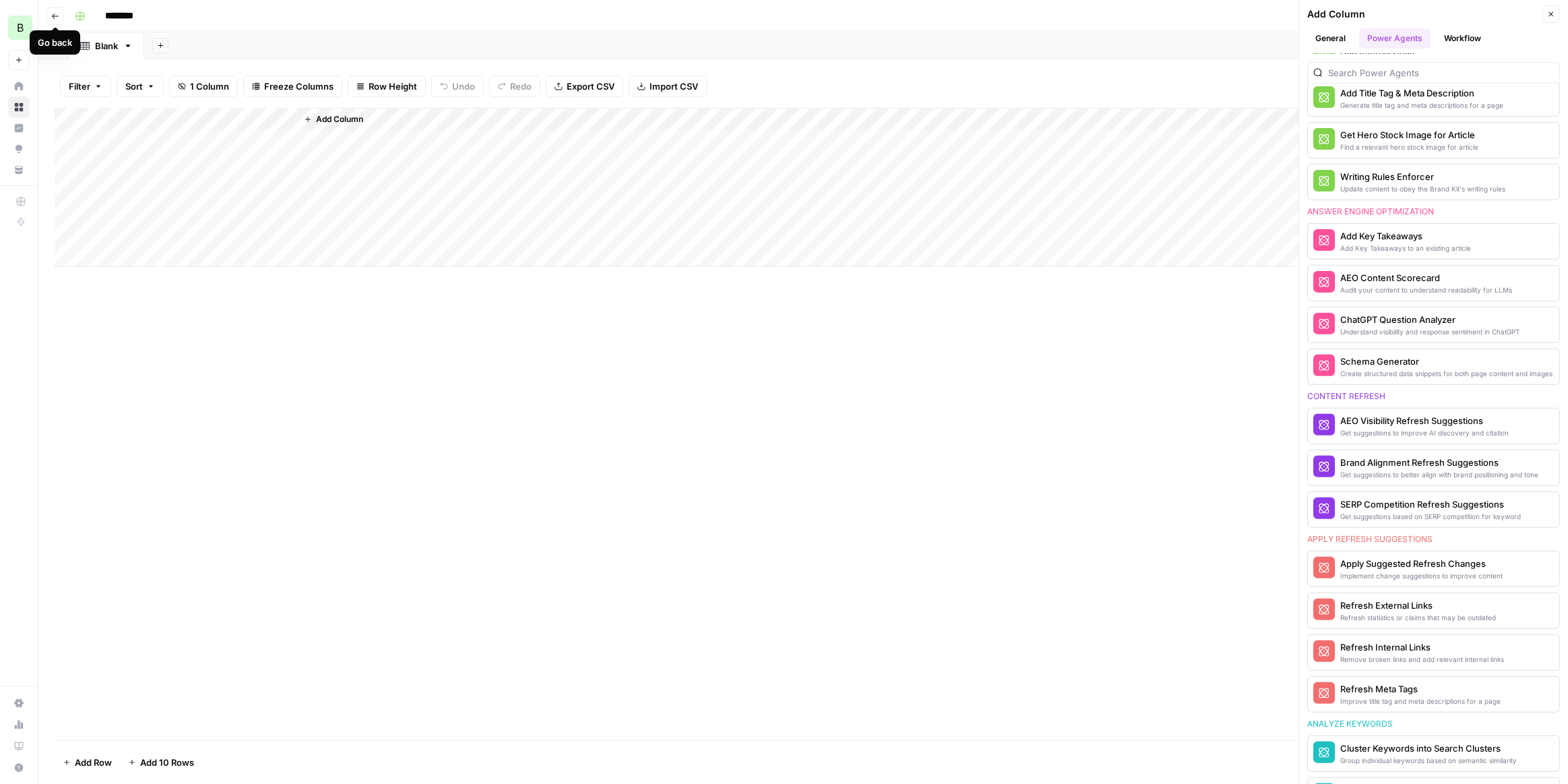
click at [54, 21] on button "Go back" at bounding box center [55, 16] width 17 height 17
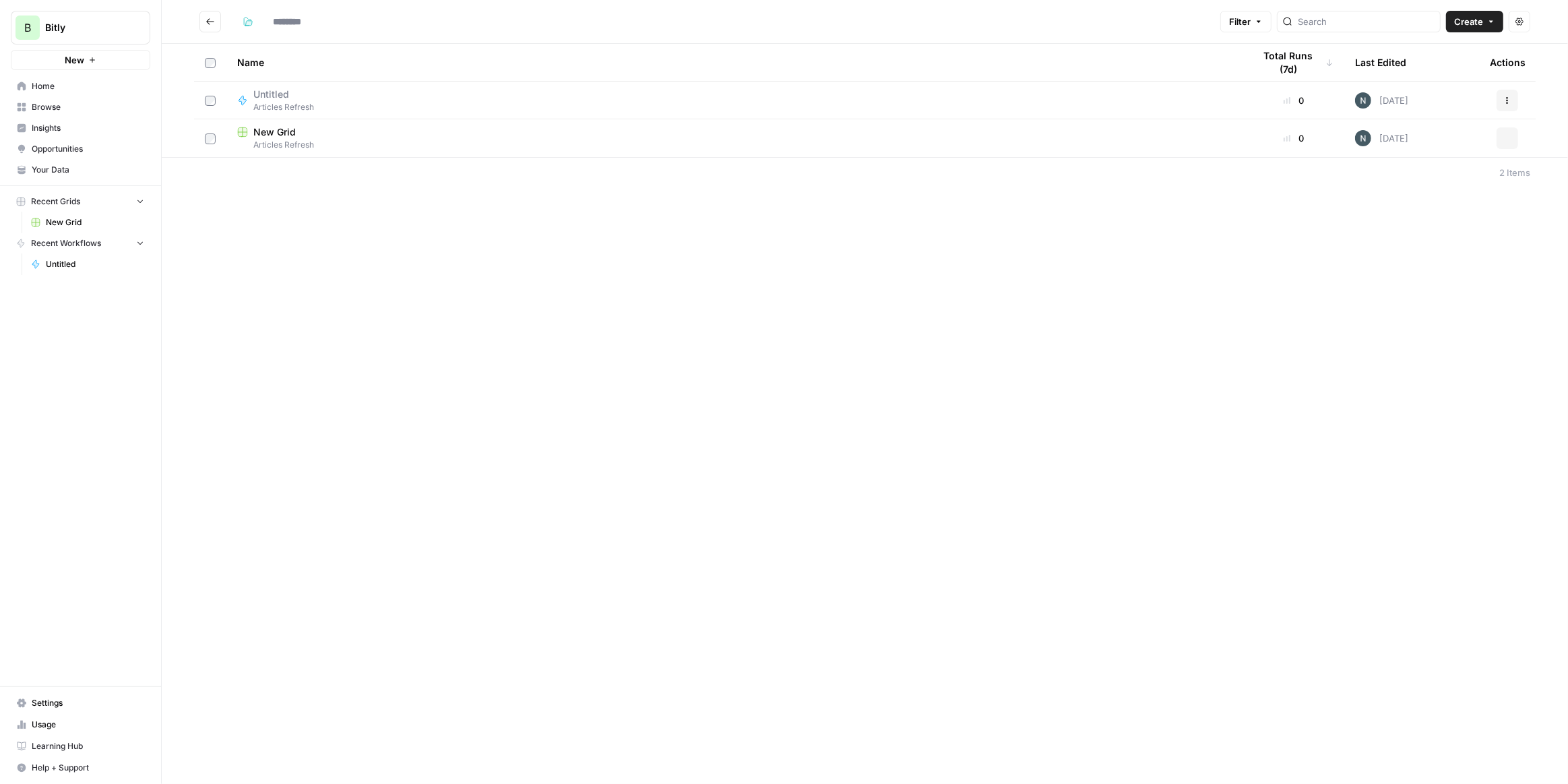
type input "**********"
click at [295, 102] on span "Articles Refresh" at bounding box center [284, 107] width 60 height 12
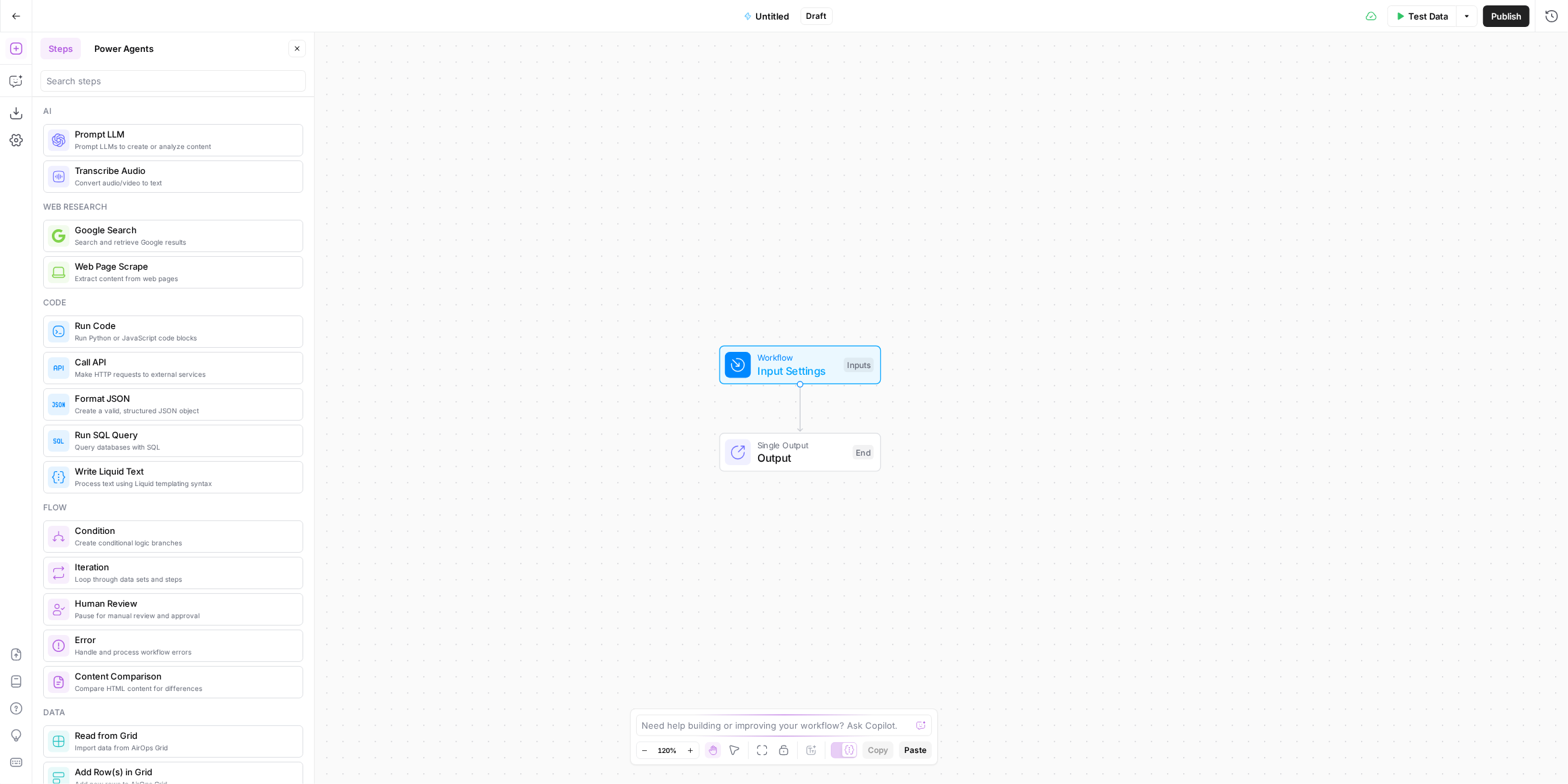
click at [787, 15] on span "Untitled" at bounding box center [773, 16] width 34 height 14
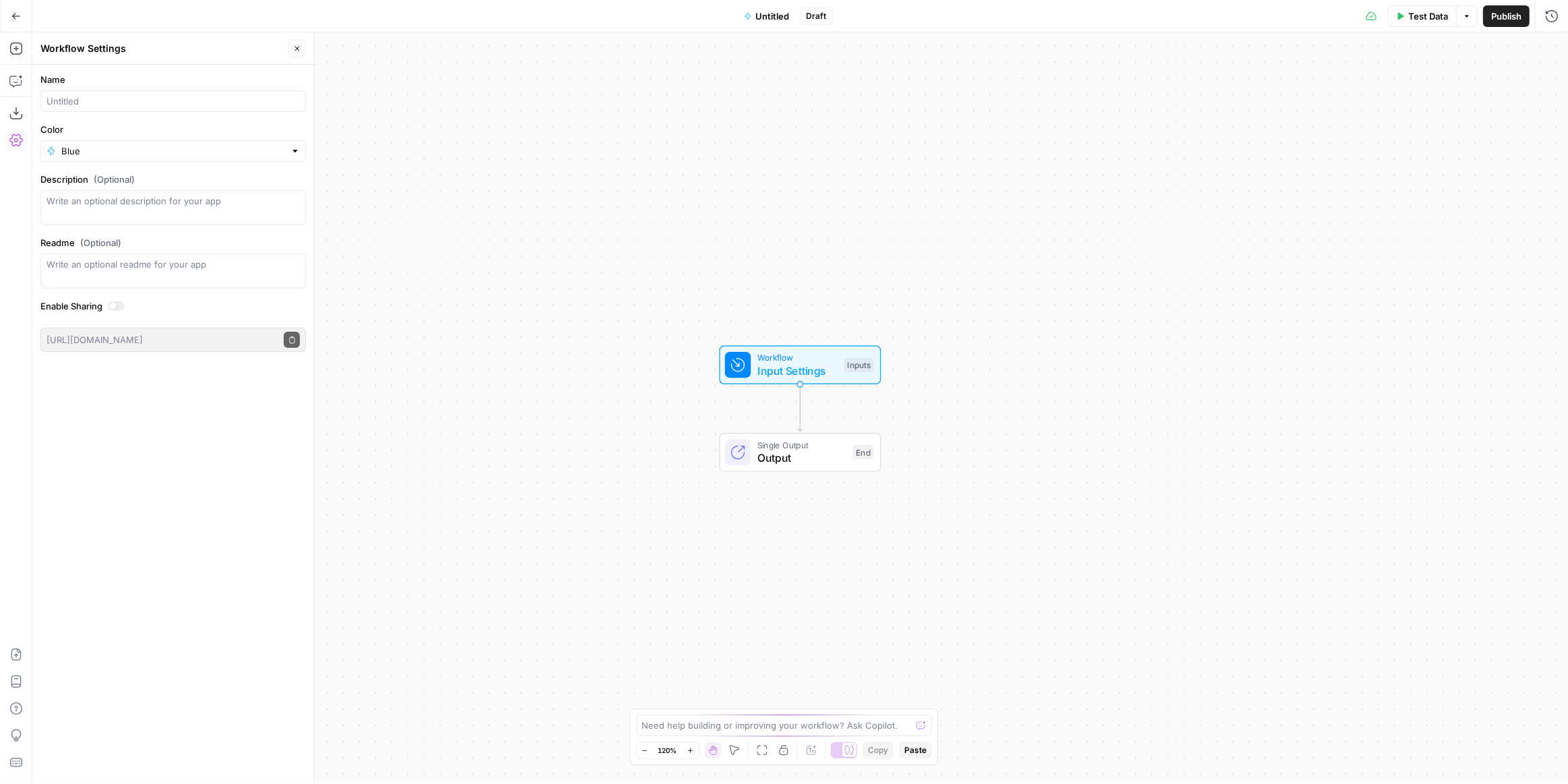
click at [177, 109] on div at bounding box center [173, 102] width 265 height 22
type input "Extract Article from URL"
click at [280, 157] on div "Blue" at bounding box center [173, 151] width 265 height 22
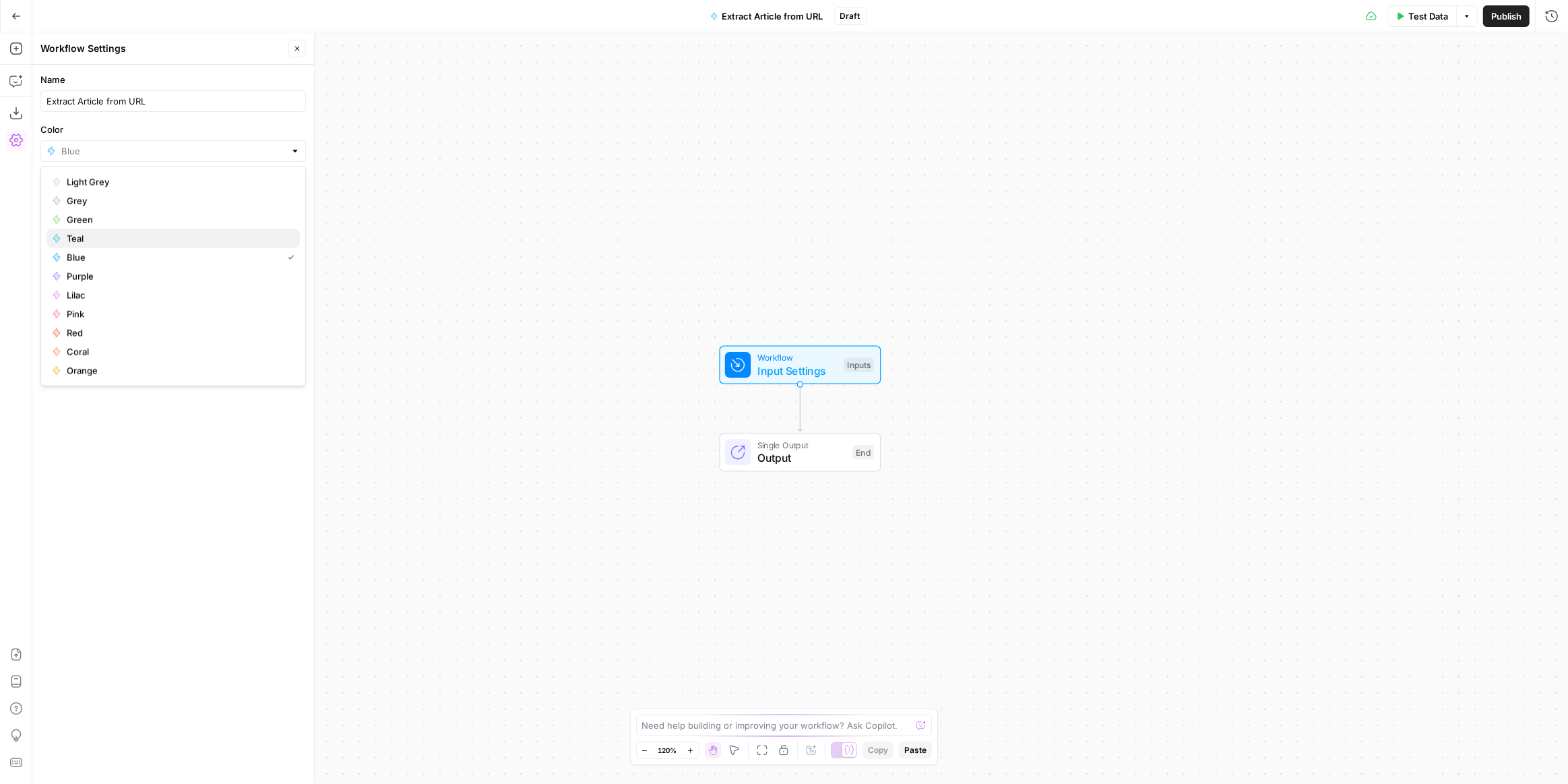
click at [126, 240] on span "Teal" at bounding box center [177, 238] width 222 height 14
type input "Teal"
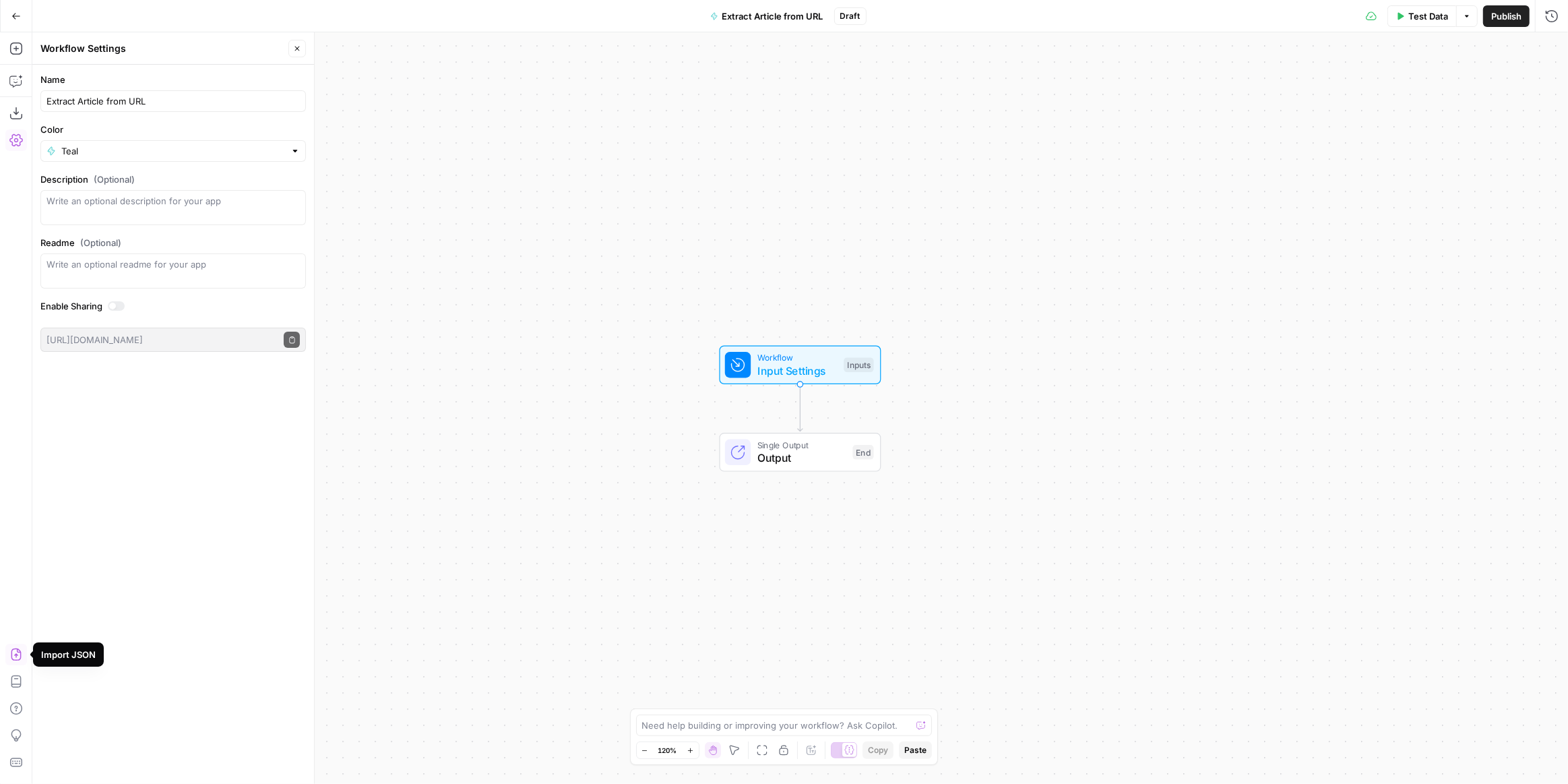
click at [21, 657] on icon "button" at bounding box center [16, 654] width 14 height 14
click at [736, 173] on span "Import" at bounding box center [737, 171] width 31 height 14
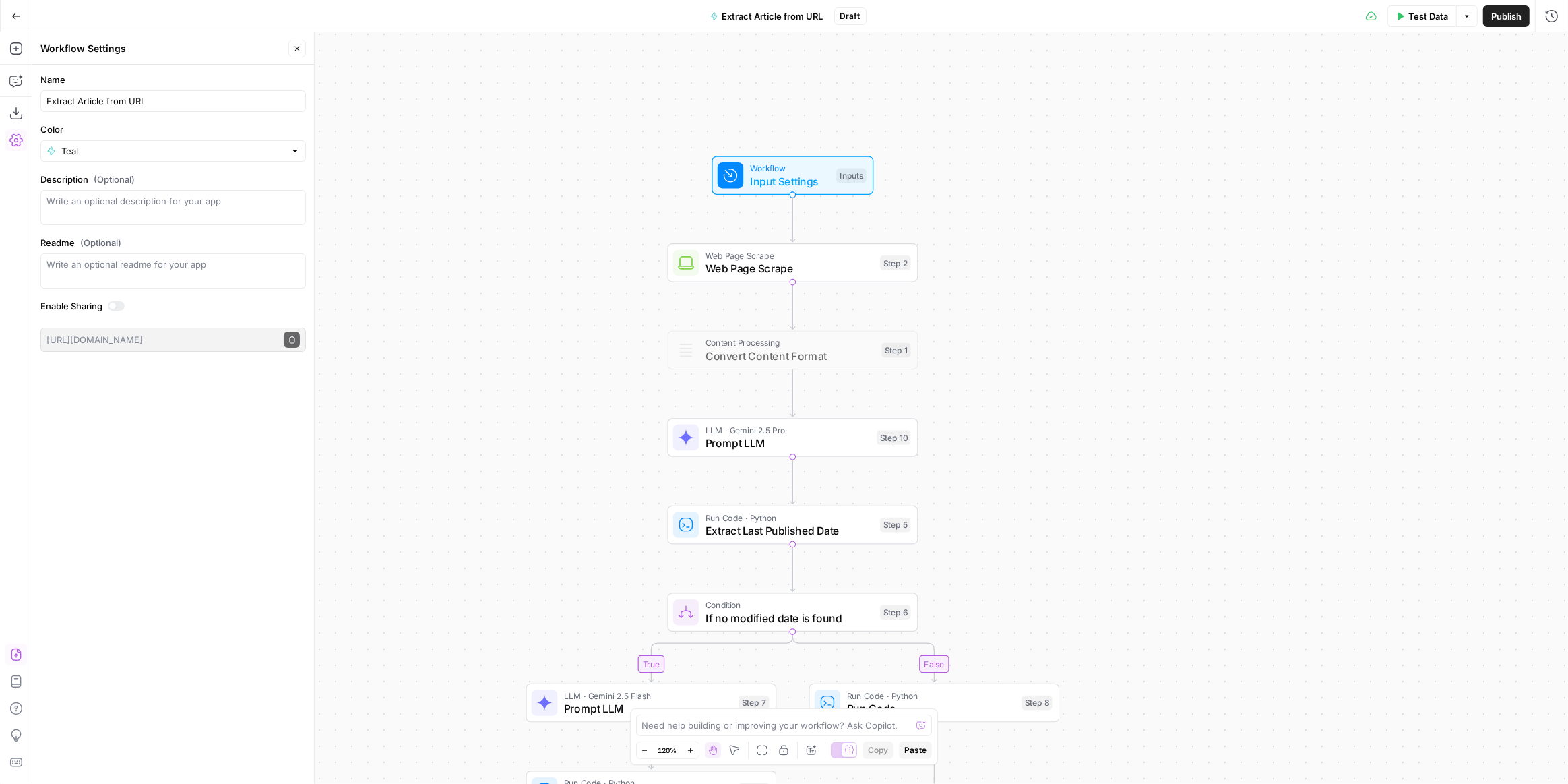
drag, startPoint x: 1033, startPoint y: 388, endPoint x: 1026, endPoint y: 277, distance: 111.2
click at [1026, 277] on div "true false Workflow Input Settings Inputs Web Page Scrape Web Page Scrape Step …" at bounding box center [800, 407] width 1536 height 751
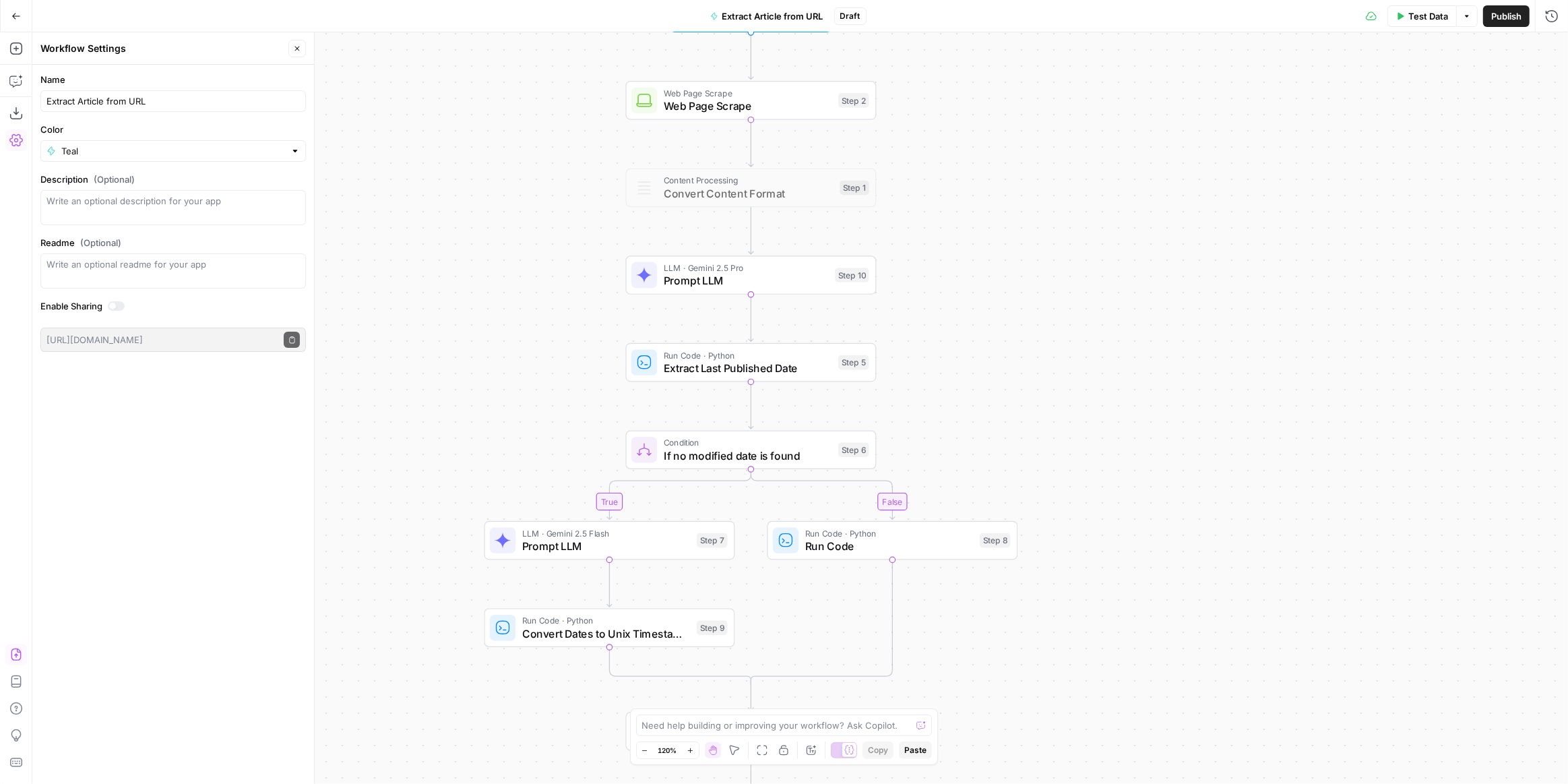
drag, startPoint x: 1007, startPoint y: 386, endPoint x: 967, endPoint y: 229, distance: 162.0
click at [967, 229] on div "true false Workflow Input Settings Inputs Web Page Scrape Web Page Scrape Step …" at bounding box center [800, 407] width 1536 height 751
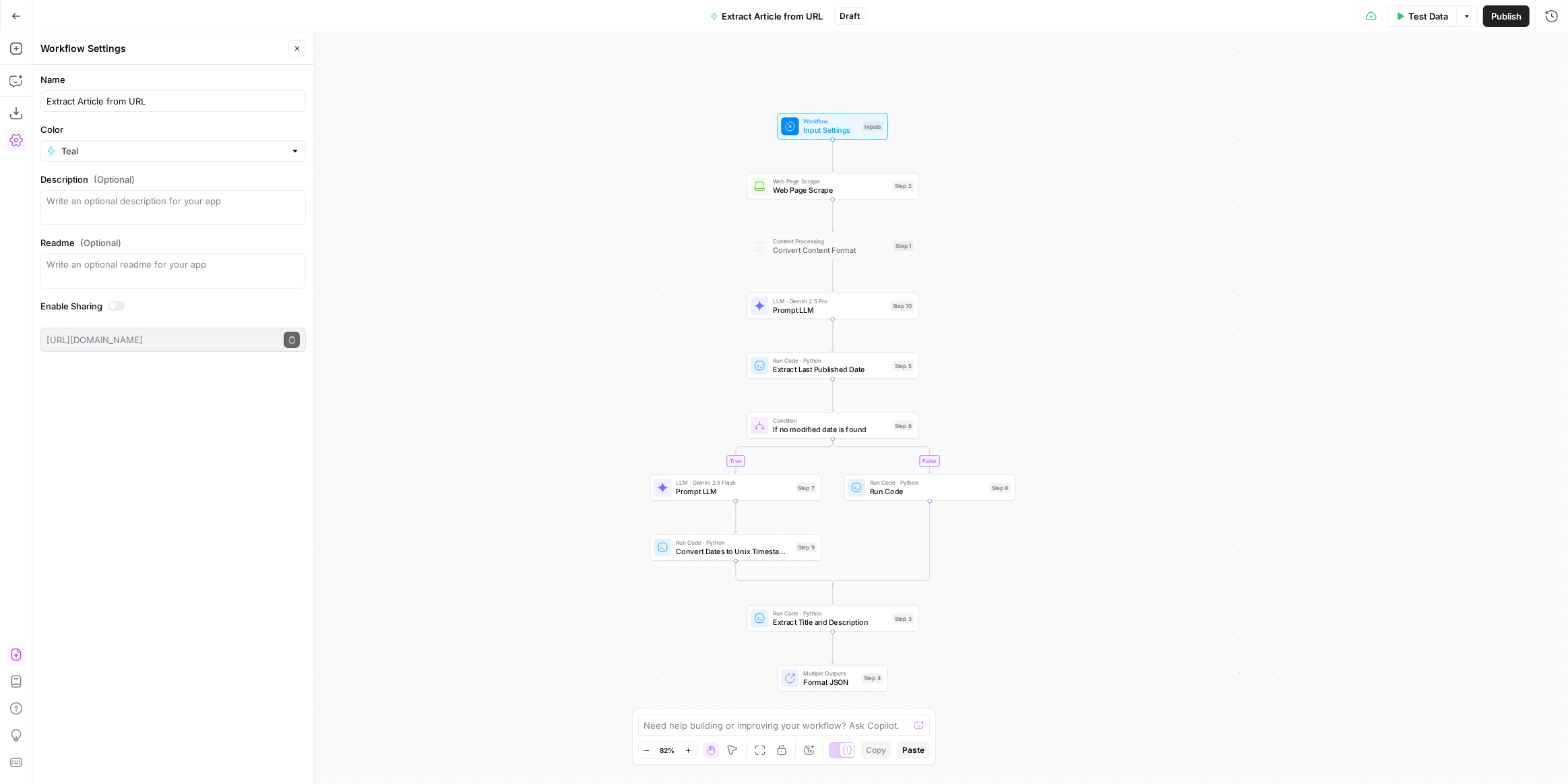
click at [1507, 5] on button "Publish" at bounding box center [1506, 16] width 47 height 22
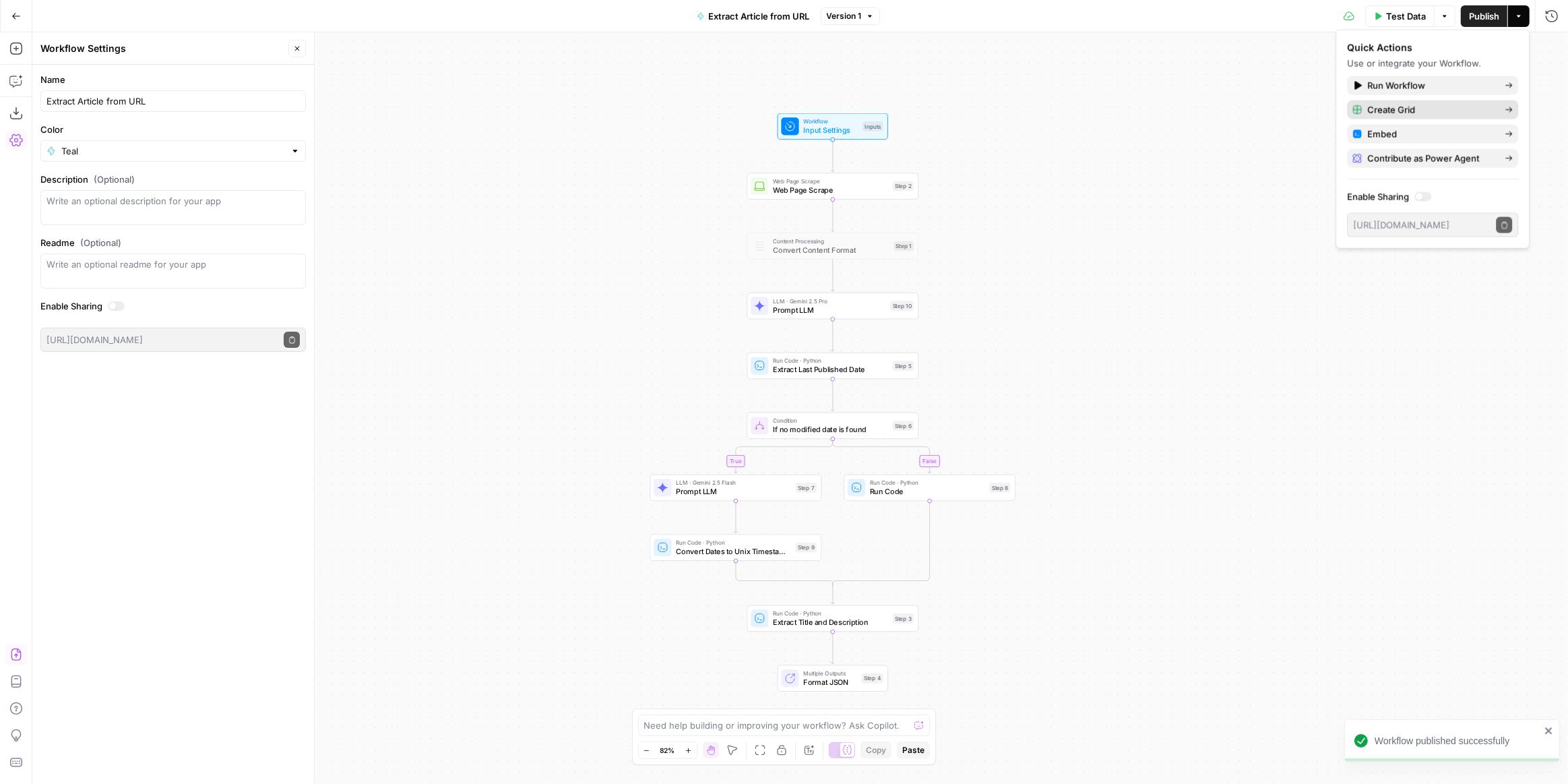
click at [1404, 104] on span "Create Grid" at bounding box center [1431, 110] width 127 height 14
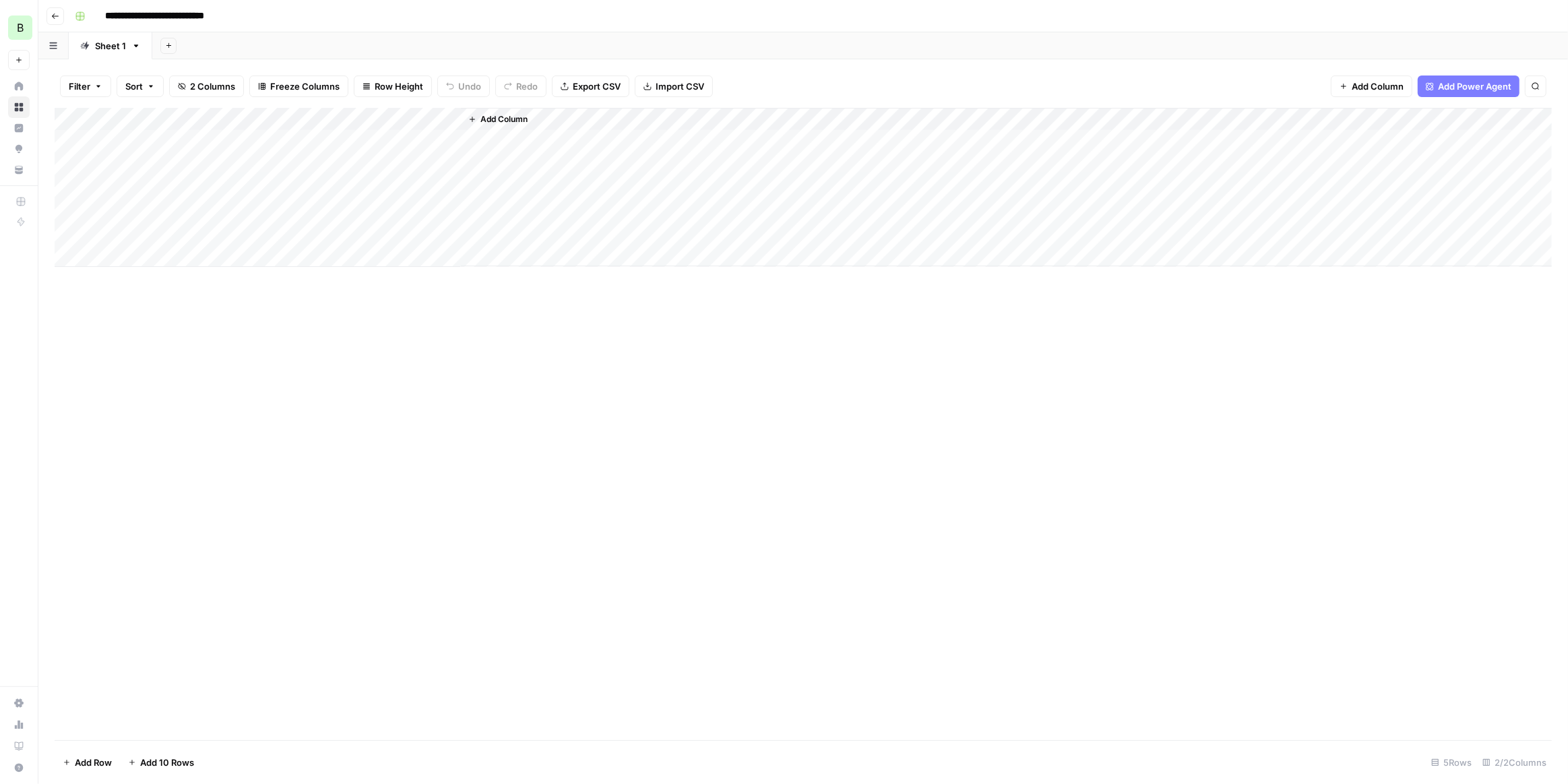
click at [252, 138] on div "Add Column" at bounding box center [803, 188] width 1498 height 159
click at [380, 140] on div "Add Column" at bounding box center [803, 188] width 1498 height 159
click at [378, 162] on div "Add Column" at bounding box center [803, 188] width 1498 height 159
click at [370, 188] on div "Add Column" at bounding box center [803, 188] width 1498 height 159
click at [375, 141] on div "Add Column" at bounding box center [803, 188] width 1498 height 159
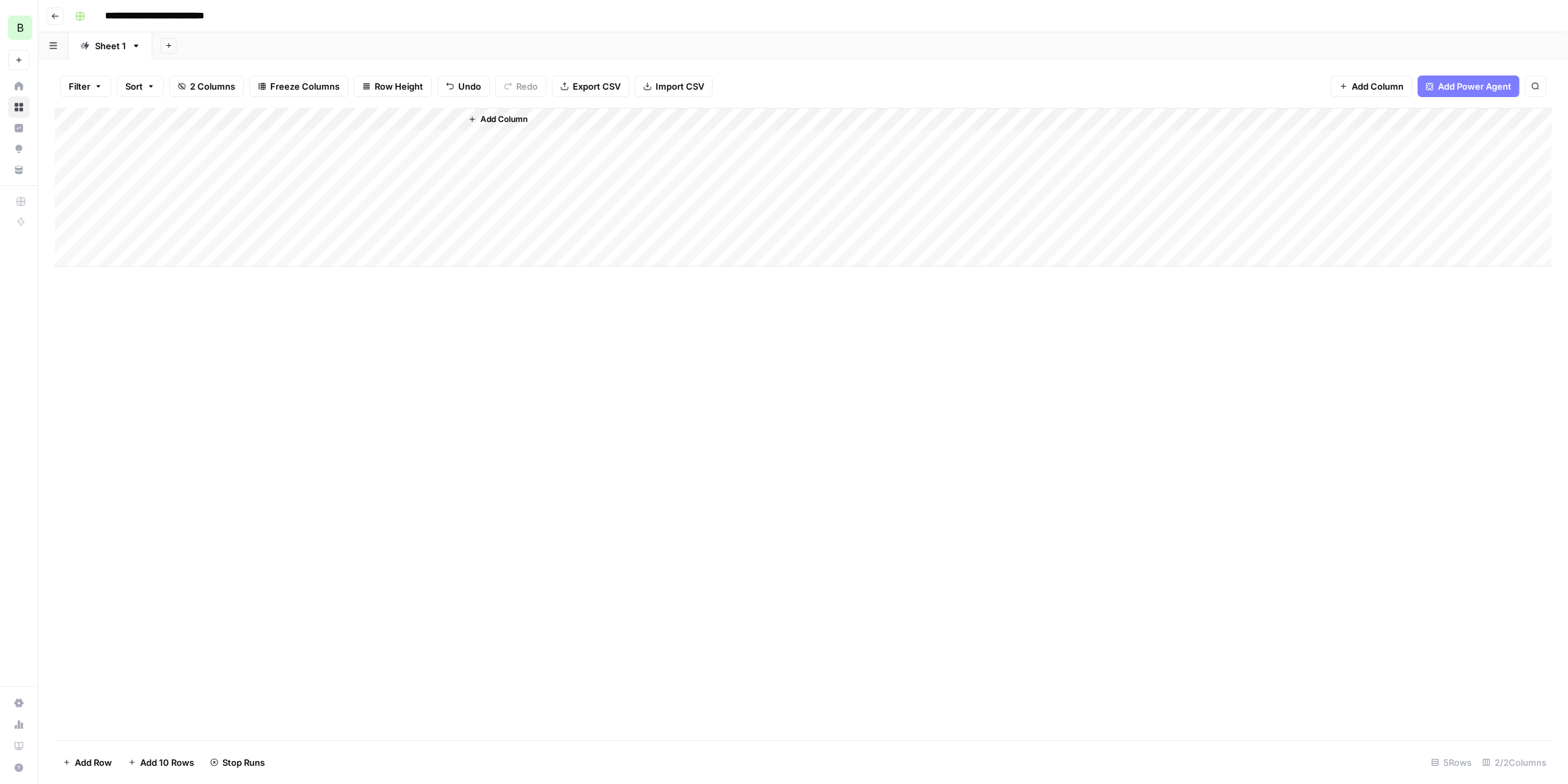
click at [378, 162] on div "Add Column" at bounding box center [803, 188] width 1498 height 159
click at [81, 16] on rect "button" at bounding box center [80, 16] width 8 height 8
click at [130, 235] on span "Orange" at bounding box center [144, 236] width 97 height 14
click at [367, 338] on div "Add Column" at bounding box center [803, 424] width 1498 height 632
click at [83, 16] on icon "button" at bounding box center [80, 16] width 8 height 8
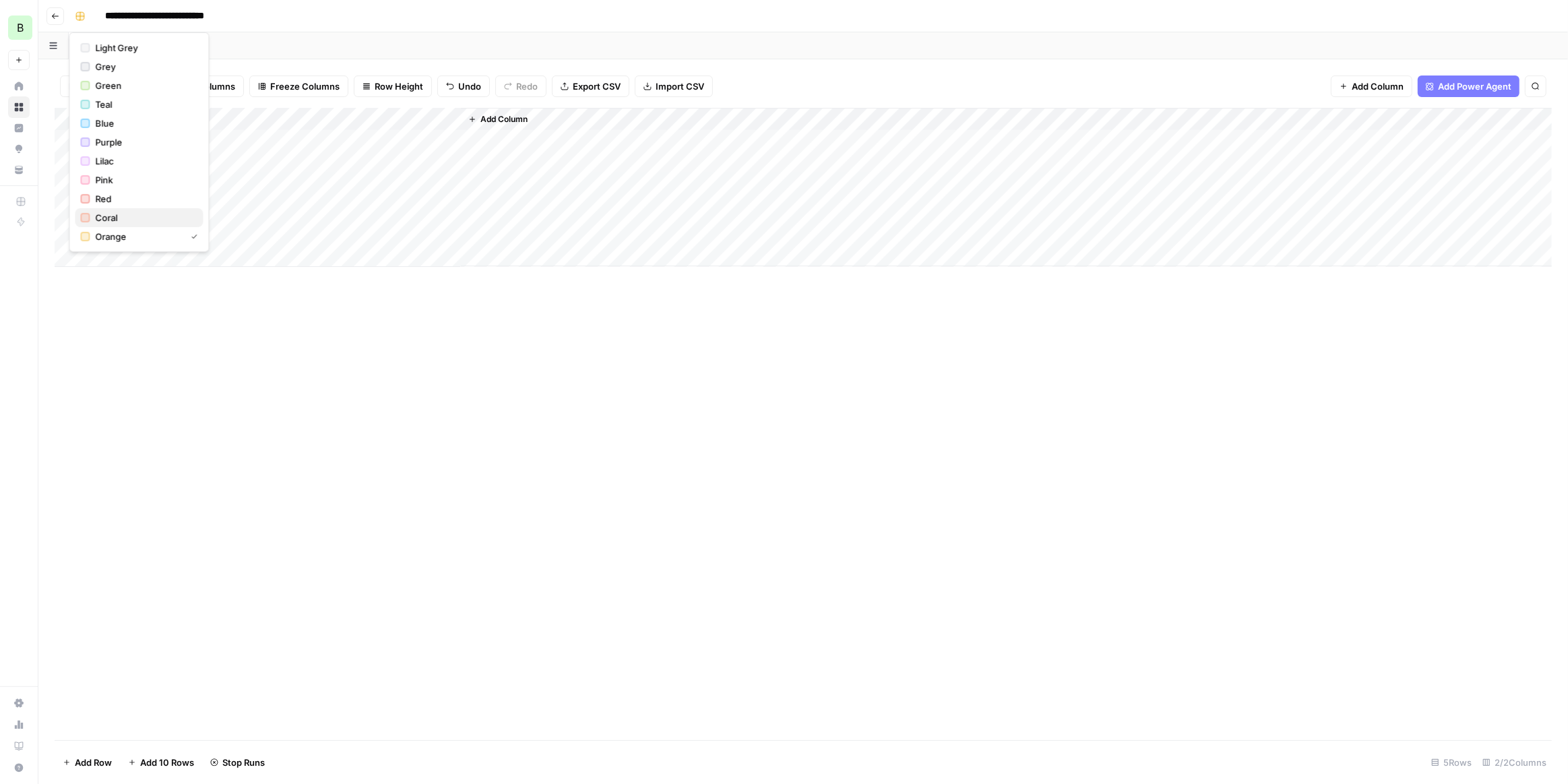
click at [137, 219] on span "Coral" at bounding box center [144, 218] width 97 height 14
click at [387, 365] on div "Add Column" at bounding box center [803, 424] width 1498 height 632
click at [1460, 86] on span "Add Power Agent" at bounding box center [1475, 86] width 73 height 14
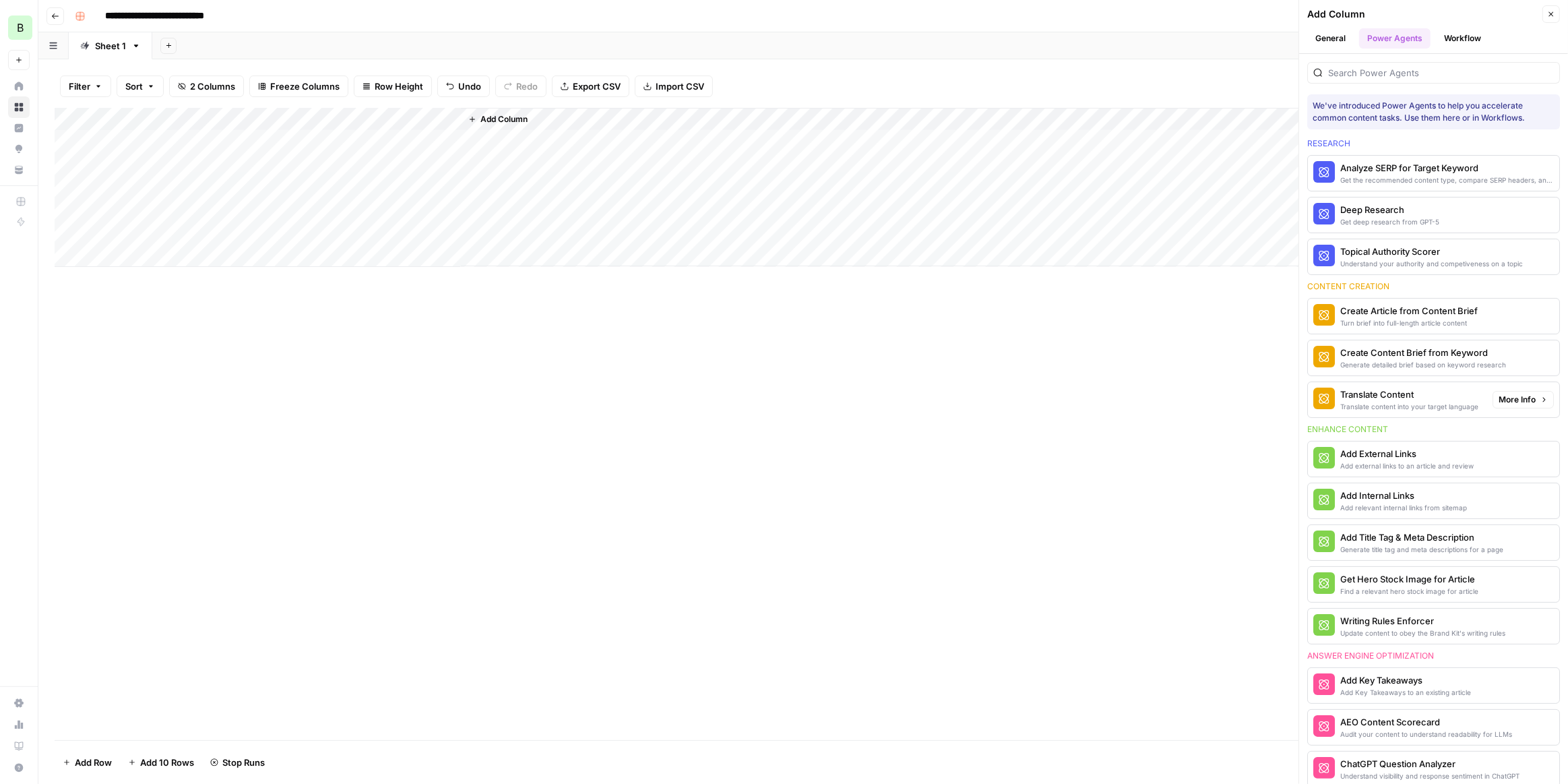
click at [1004, 378] on div "Add Column" at bounding box center [803, 424] width 1498 height 632
click at [519, 117] on span "Add Column" at bounding box center [504, 119] width 48 height 12
drag, startPoint x: 789, startPoint y: 334, endPoint x: 876, endPoint y: 400, distance: 109.2
click at [875, 399] on div "Add Column" at bounding box center [803, 424] width 1498 height 632
click at [950, 166] on div "Add Column" at bounding box center [803, 188] width 1498 height 159
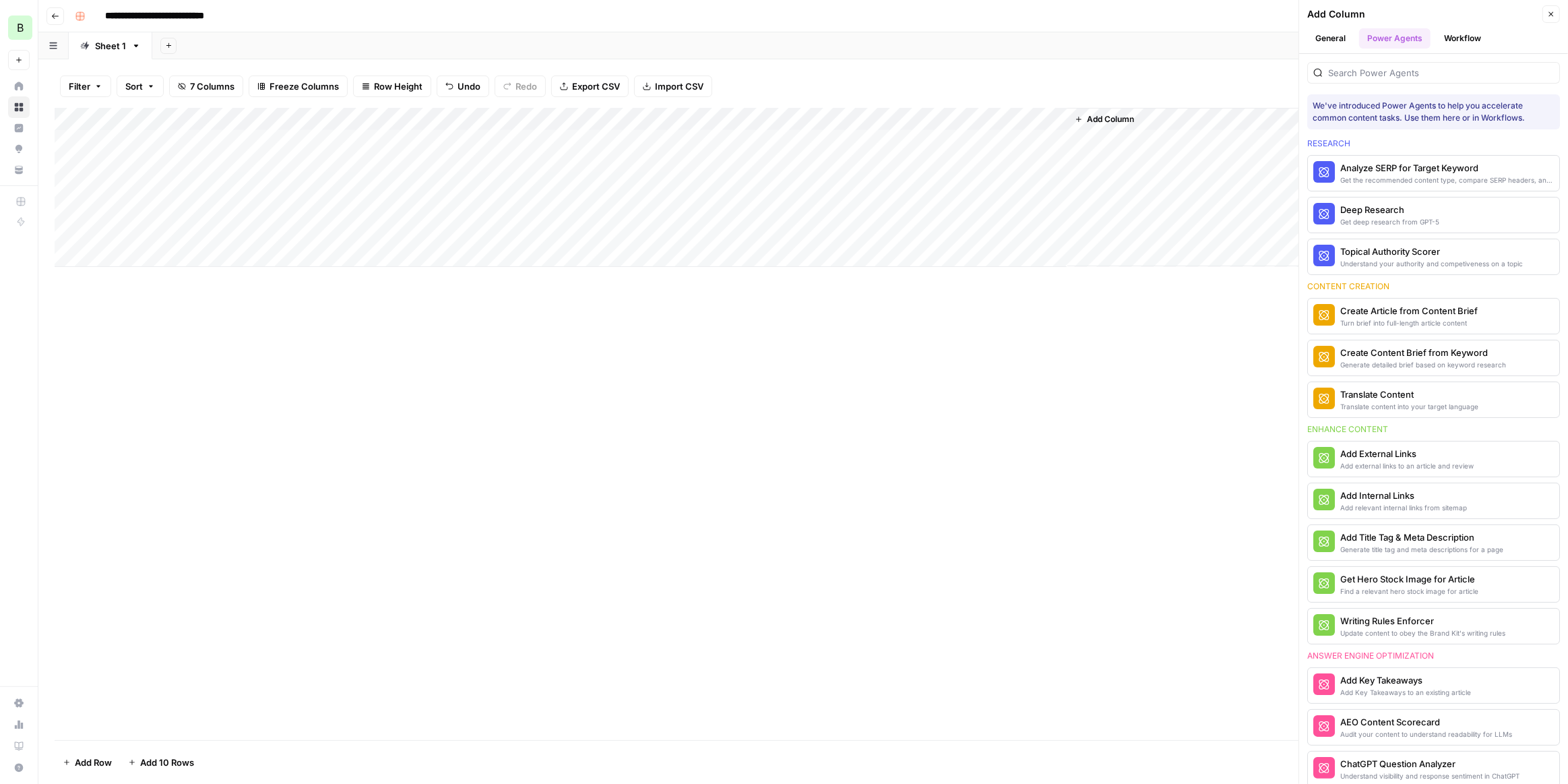
click at [950, 166] on div "Add Column" at bounding box center [803, 188] width 1498 height 159
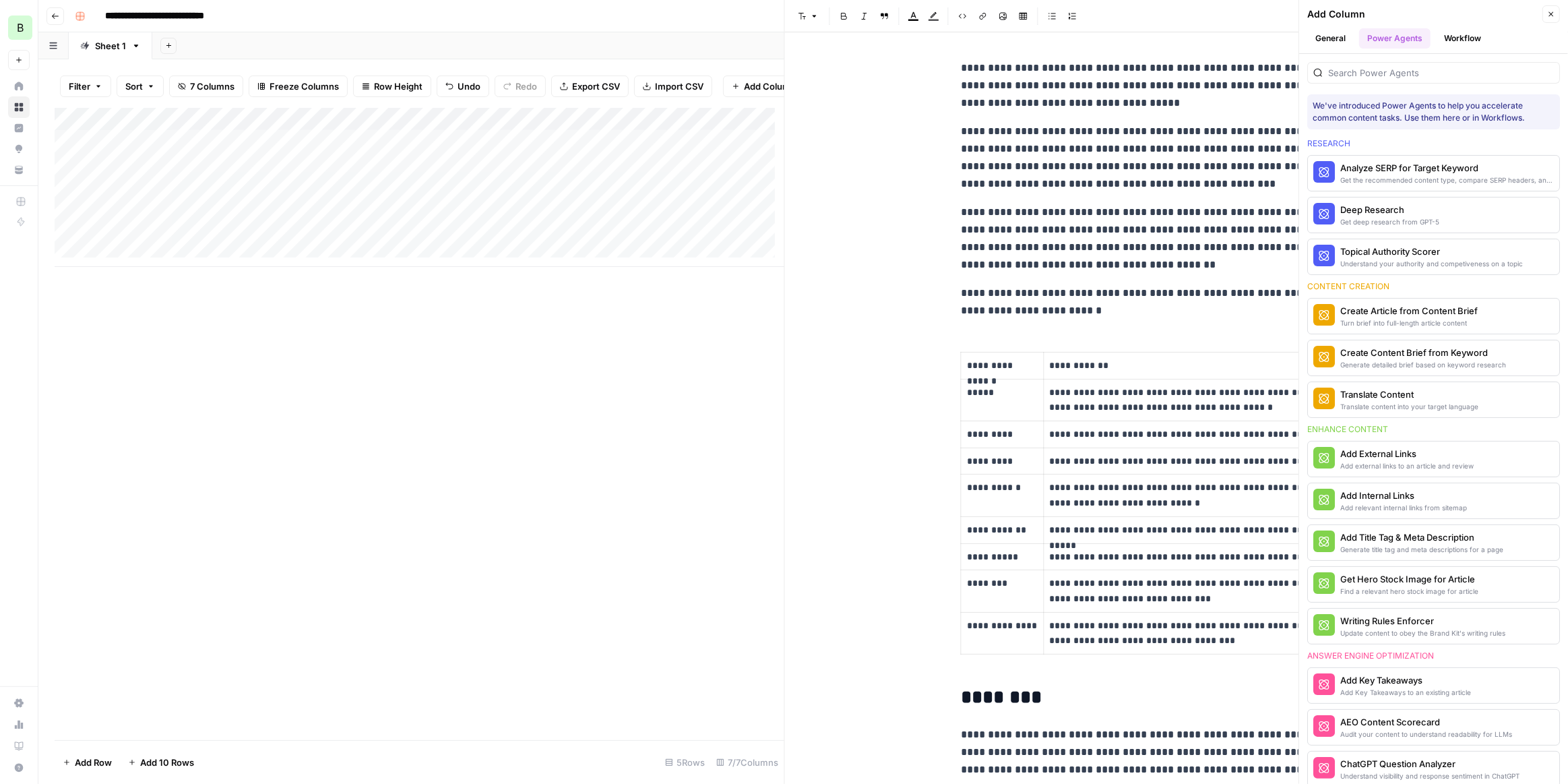
click at [1548, 10] on icon "button" at bounding box center [1551, 14] width 8 height 8
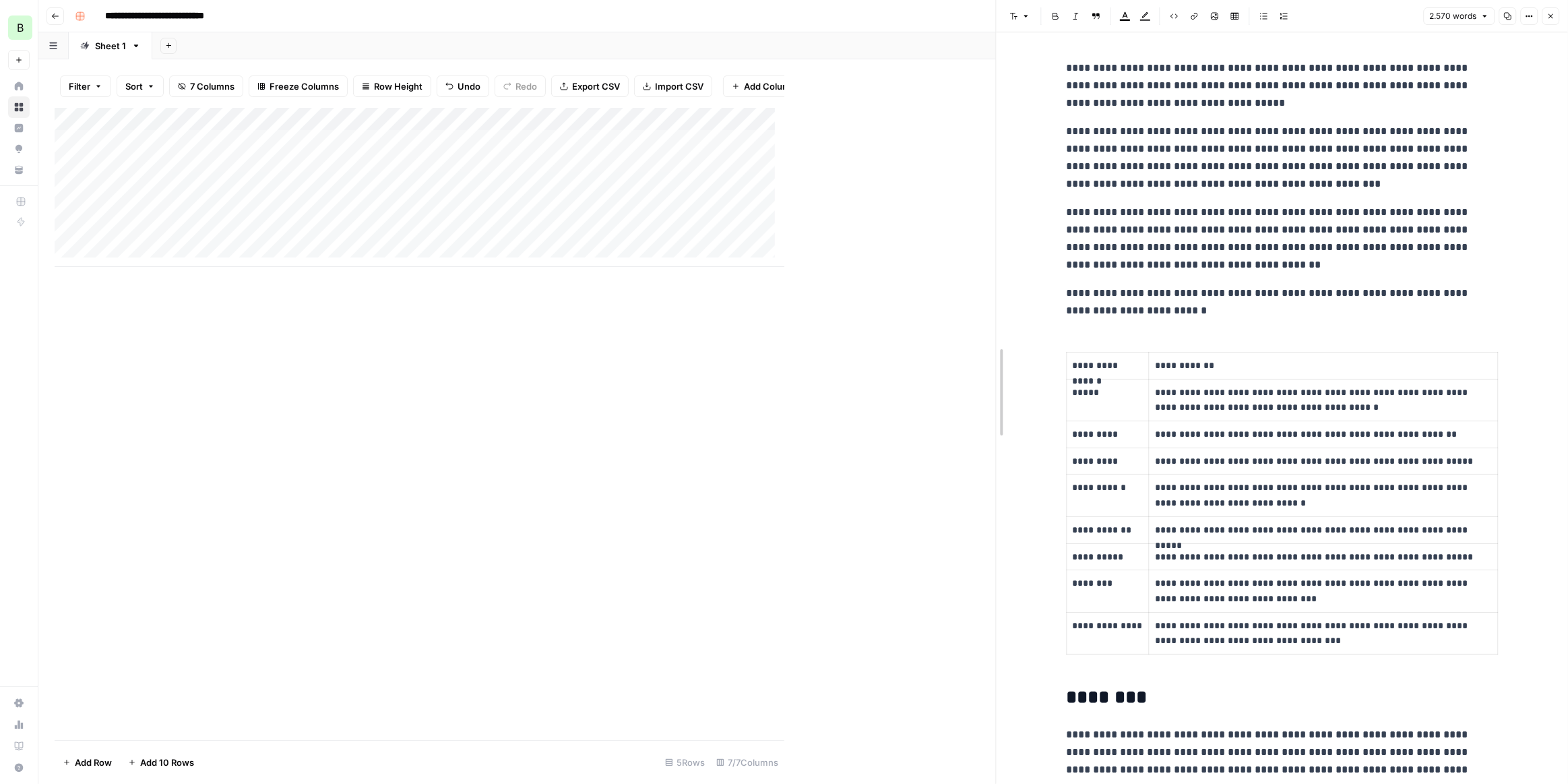
drag, startPoint x: 782, startPoint y: 369, endPoint x: 917, endPoint y: 363, distance: 135.1
click at [1004, 382] on div at bounding box center [996, 392] width 14 height 784
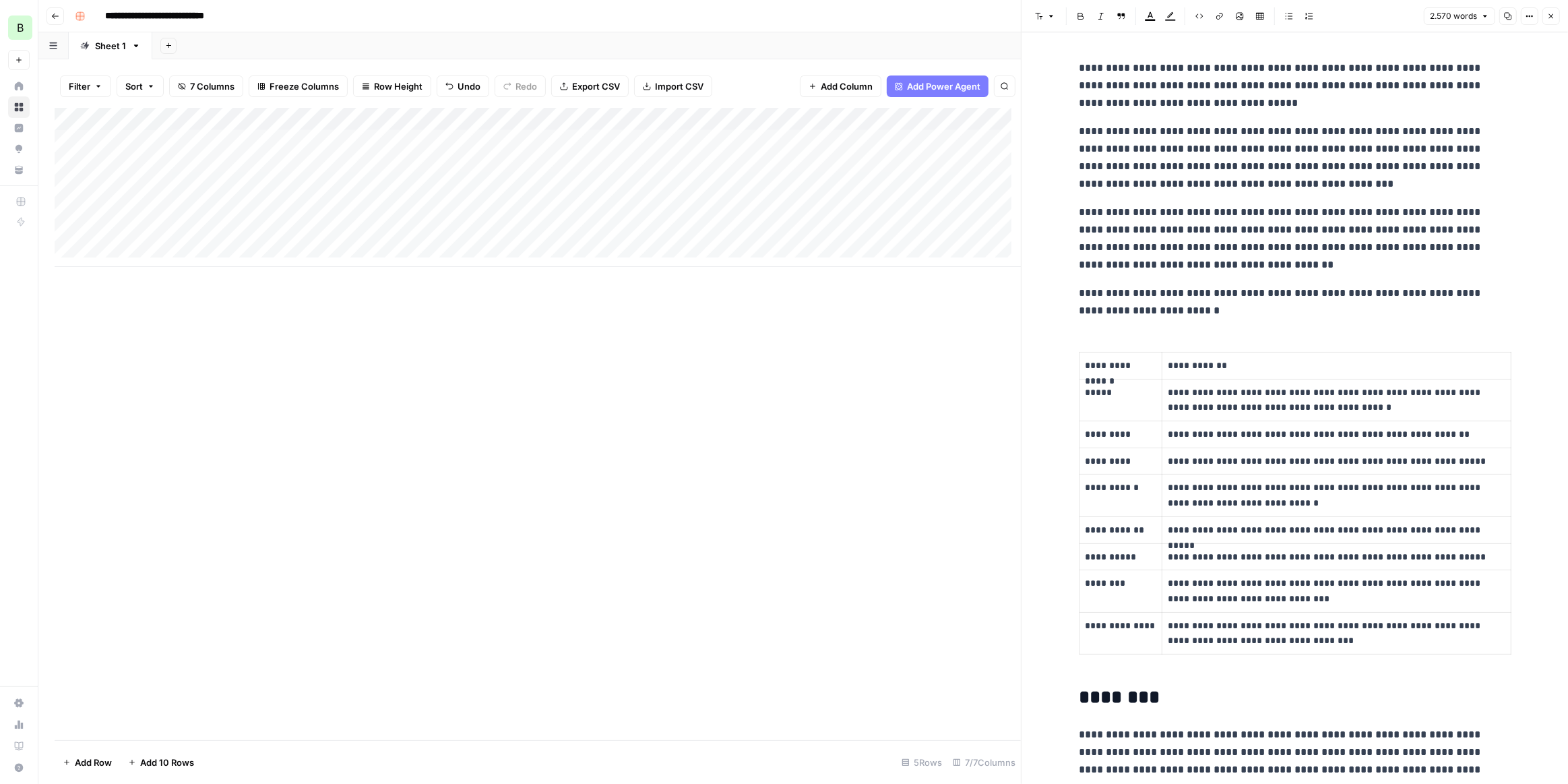
scroll to position [0, 130]
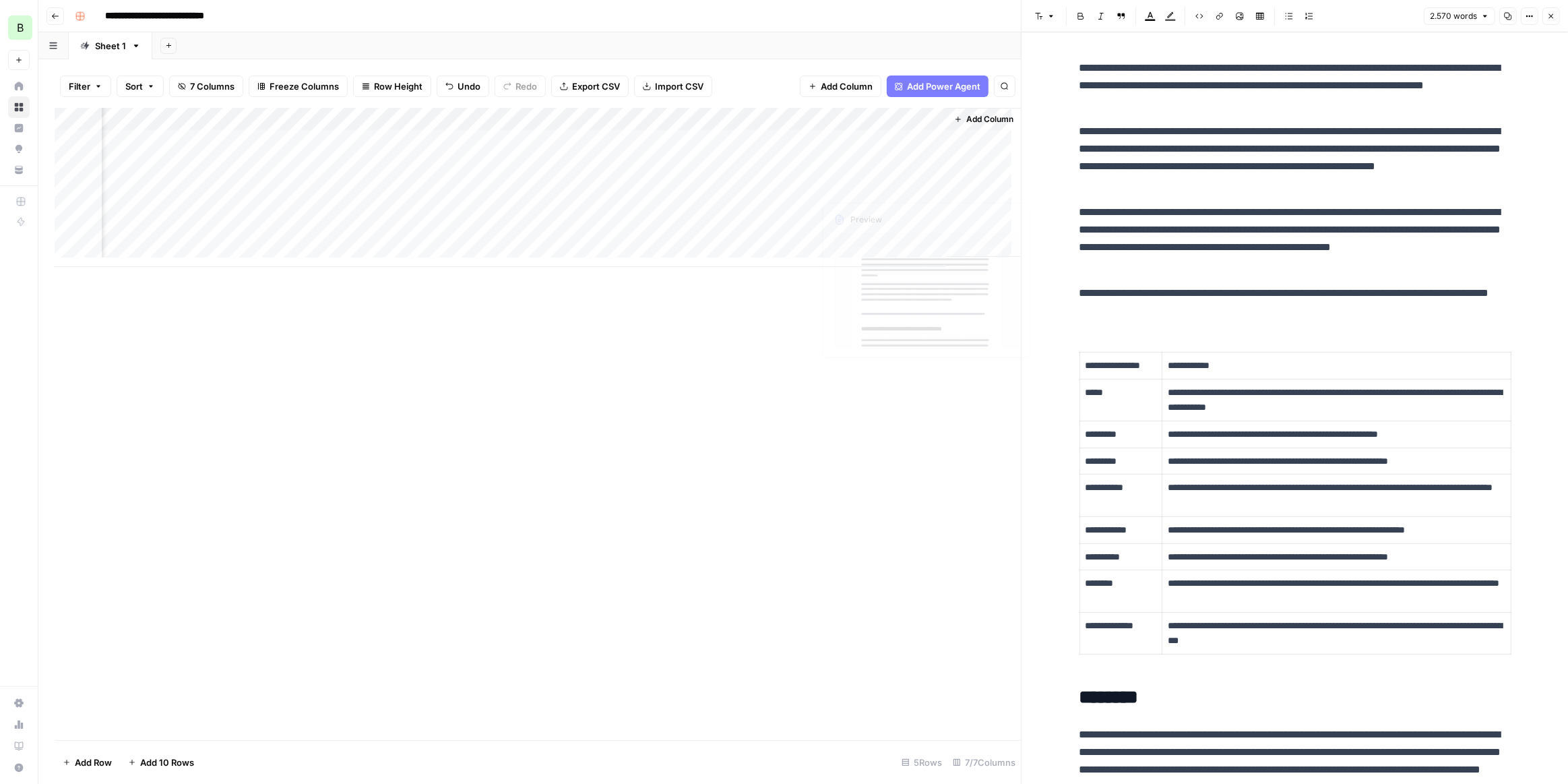
click at [973, 120] on span "Add Column" at bounding box center [990, 119] width 48 height 12
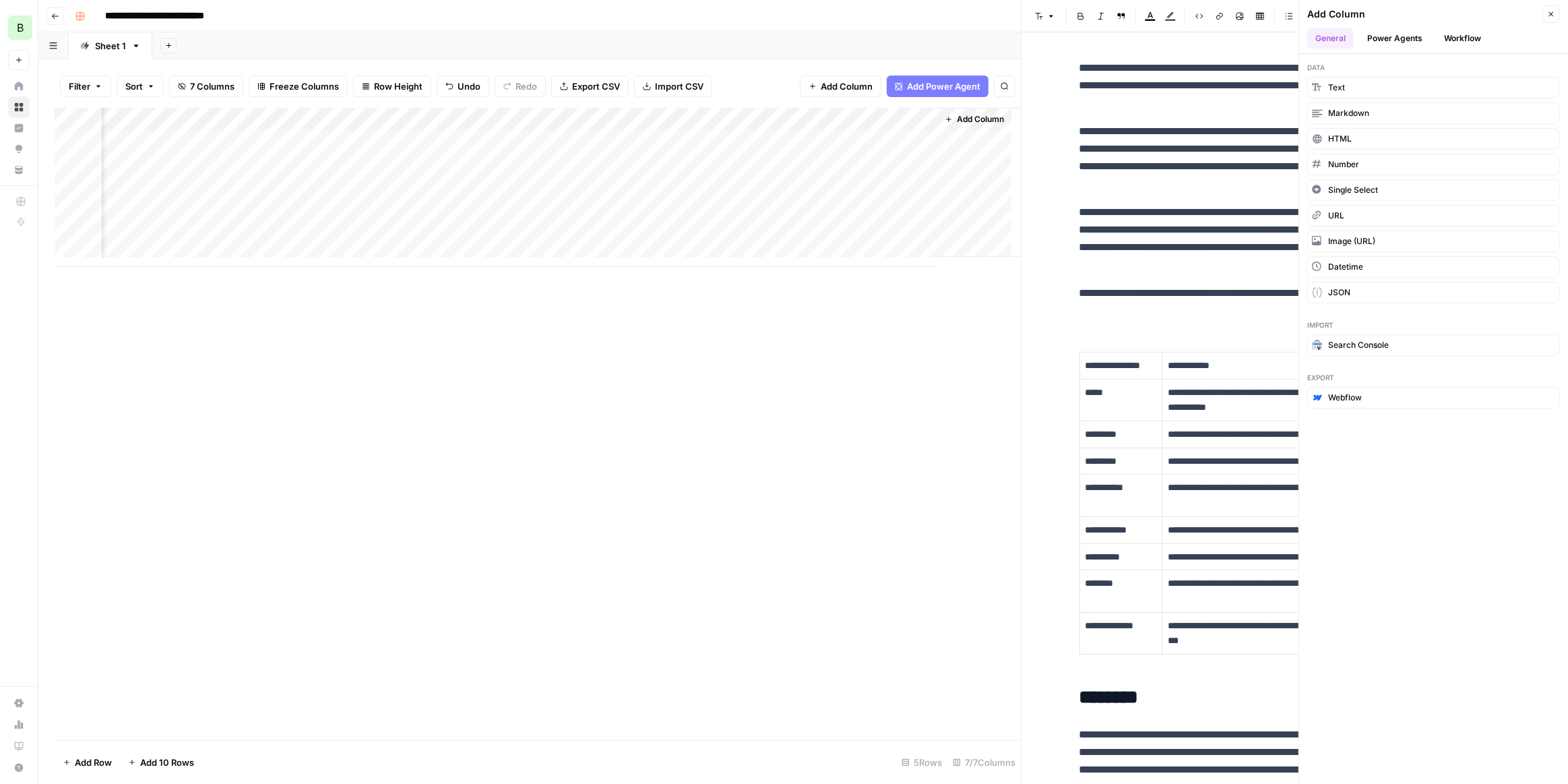
click at [1455, 34] on button "Workflow" at bounding box center [1463, 38] width 53 height 20
click at [1378, 166] on button "Refresh" at bounding box center [1434, 173] width 252 height 22
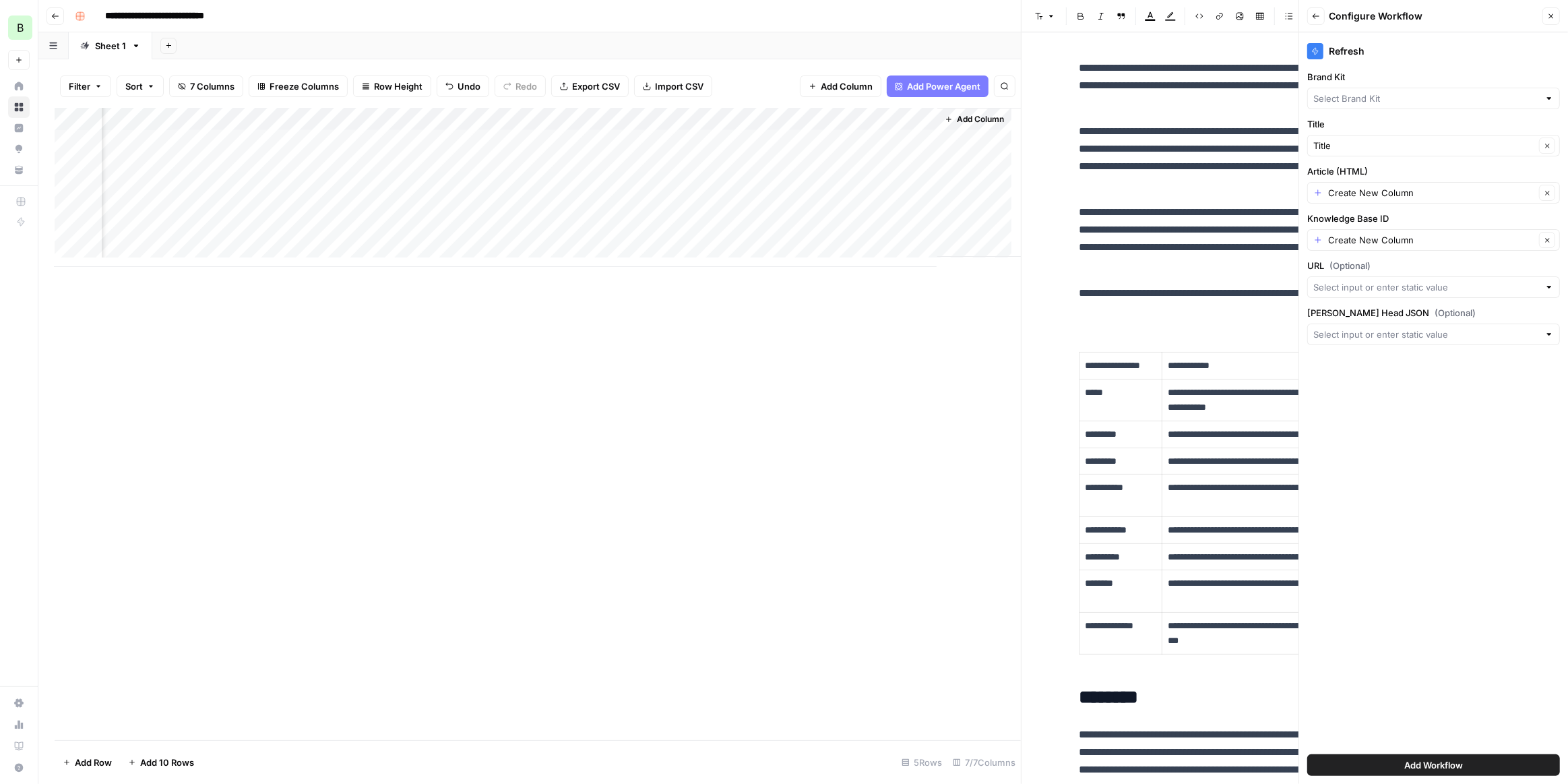
type input "Bitly"
click at [1552, 193] on icon "button" at bounding box center [1548, 193] width 7 height 7
click at [1547, 190] on div at bounding box center [1550, 192] width 9 height 14
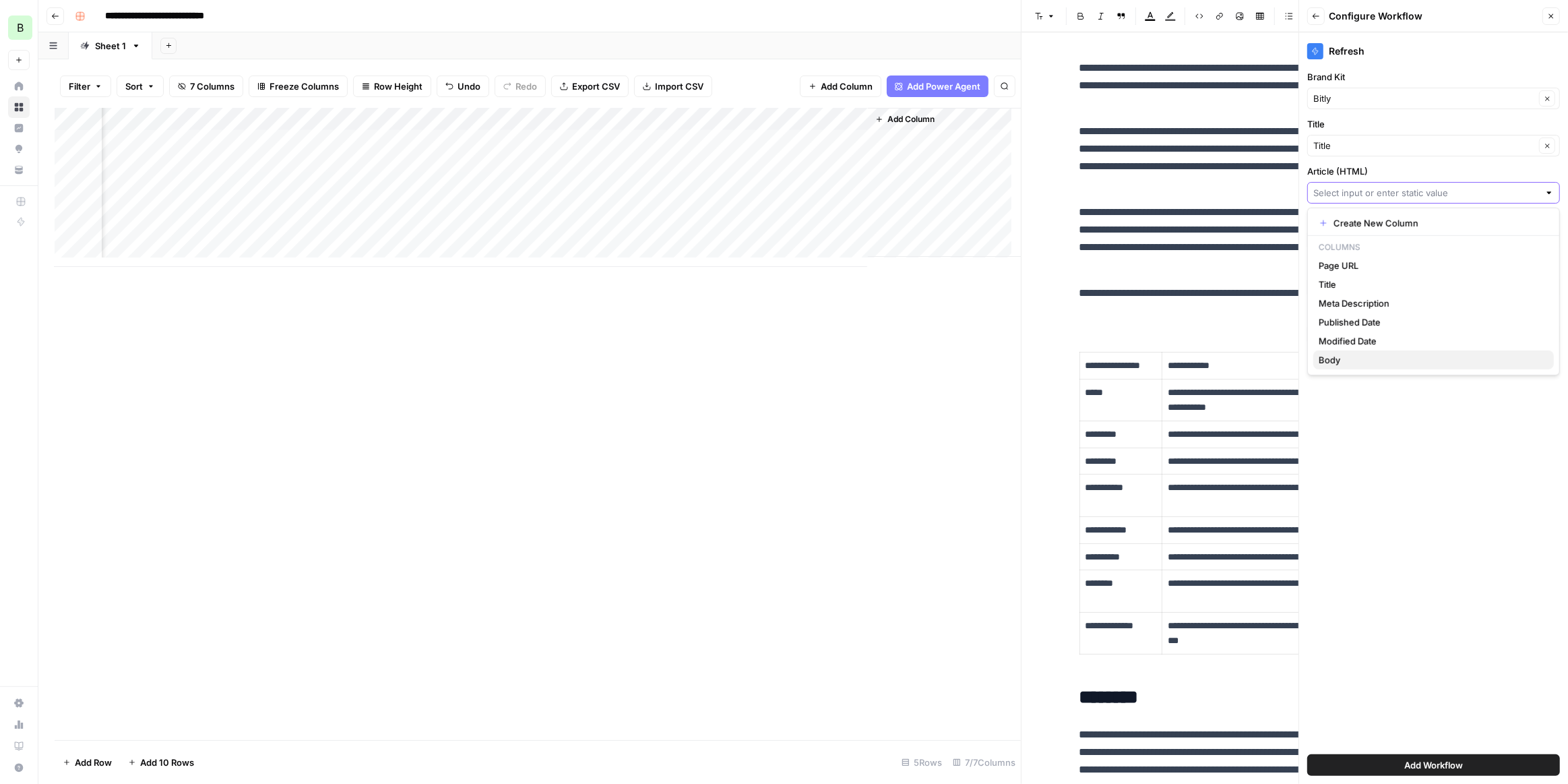
click at [1366, 356] on span "Body" at bounding box center [1431, 360] width 224 height 14
type input "Body"
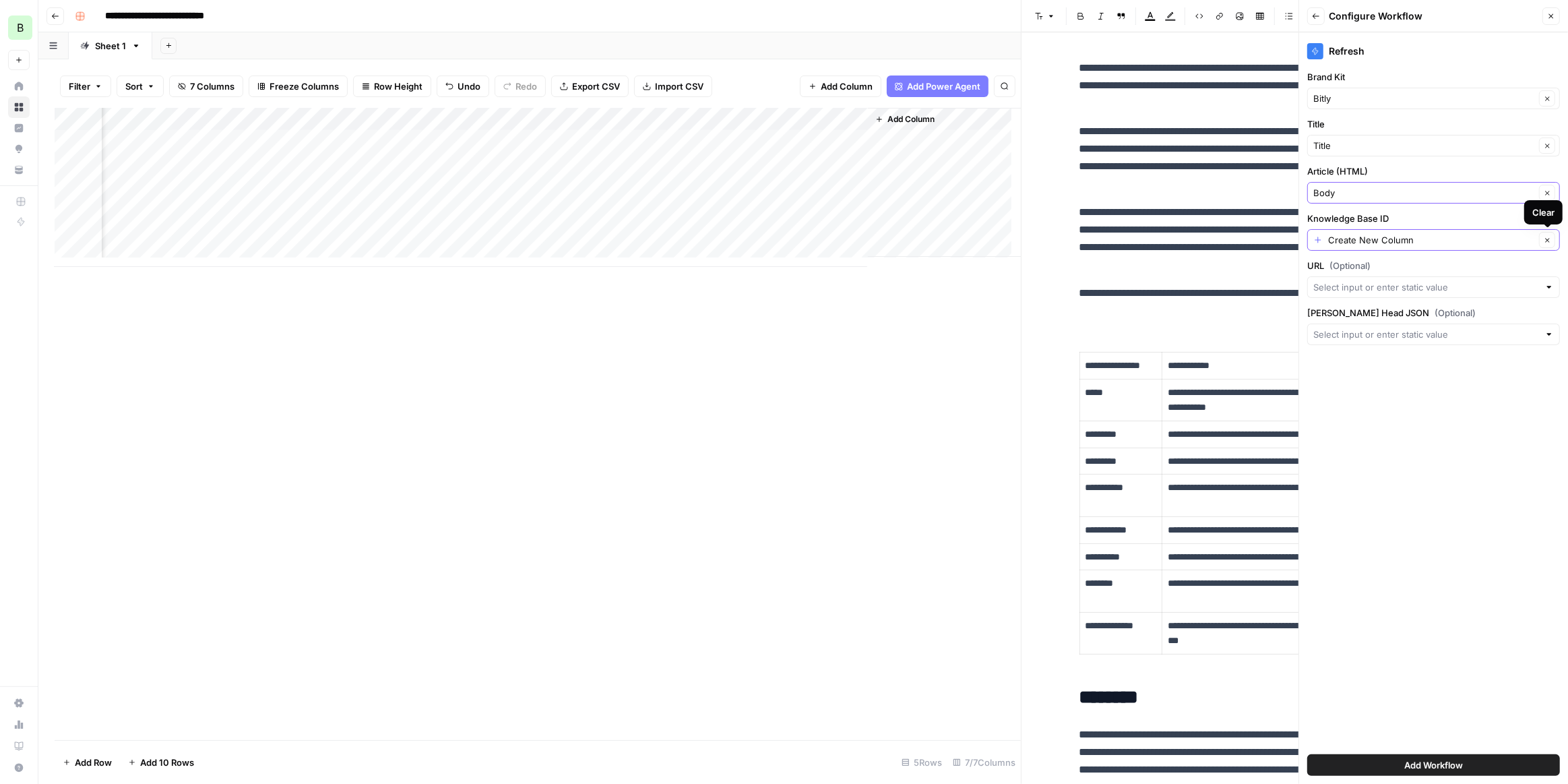
click at [1545, 240] on icon "button" at bounding box center [1548, 241] width 7 height 7
click at [1465, 240] on input "Knowledge Base ID" at bounding box center [1426, 240] width 226 height 14
click at [1424, 237] on input "Knowledge Base ID" at bounding box center [1426, 240] width 226 height 14
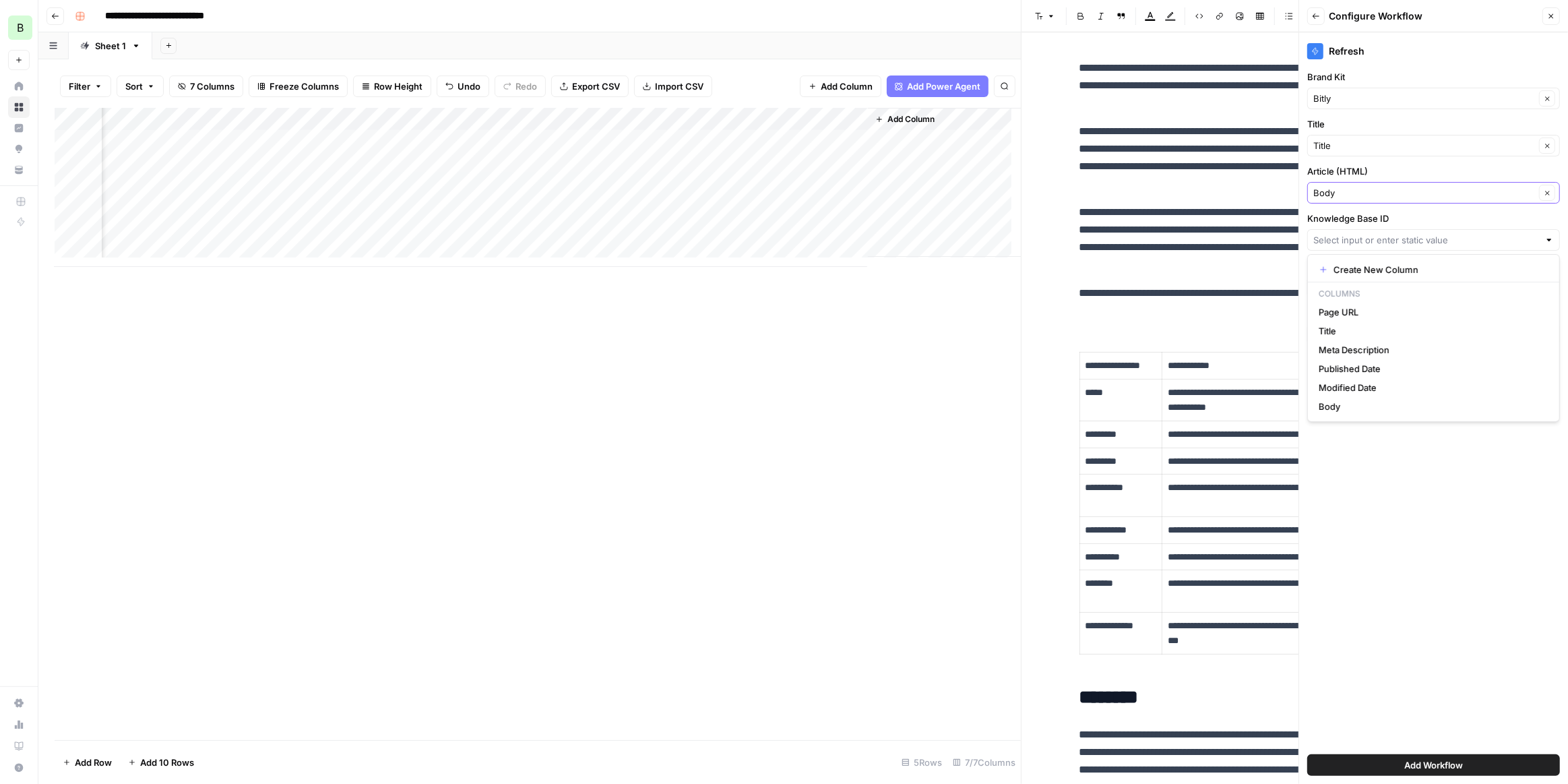
click at [1391, 466] on div "Refresh Brand Kit Bitly Clear Title Title Clear Article (HTML) Body Clear Knowl…" at bounding box center [1434, 407] width 269 height 751
click at [1453, 240] on input "Knowledge Base ID" at bounding box center [1426, 240] width 226 height 14
click at [1394, 236] on input "Knowledge Base ID" at bounding box center [1426, 240] width 226 height 14
type input "PENDING"
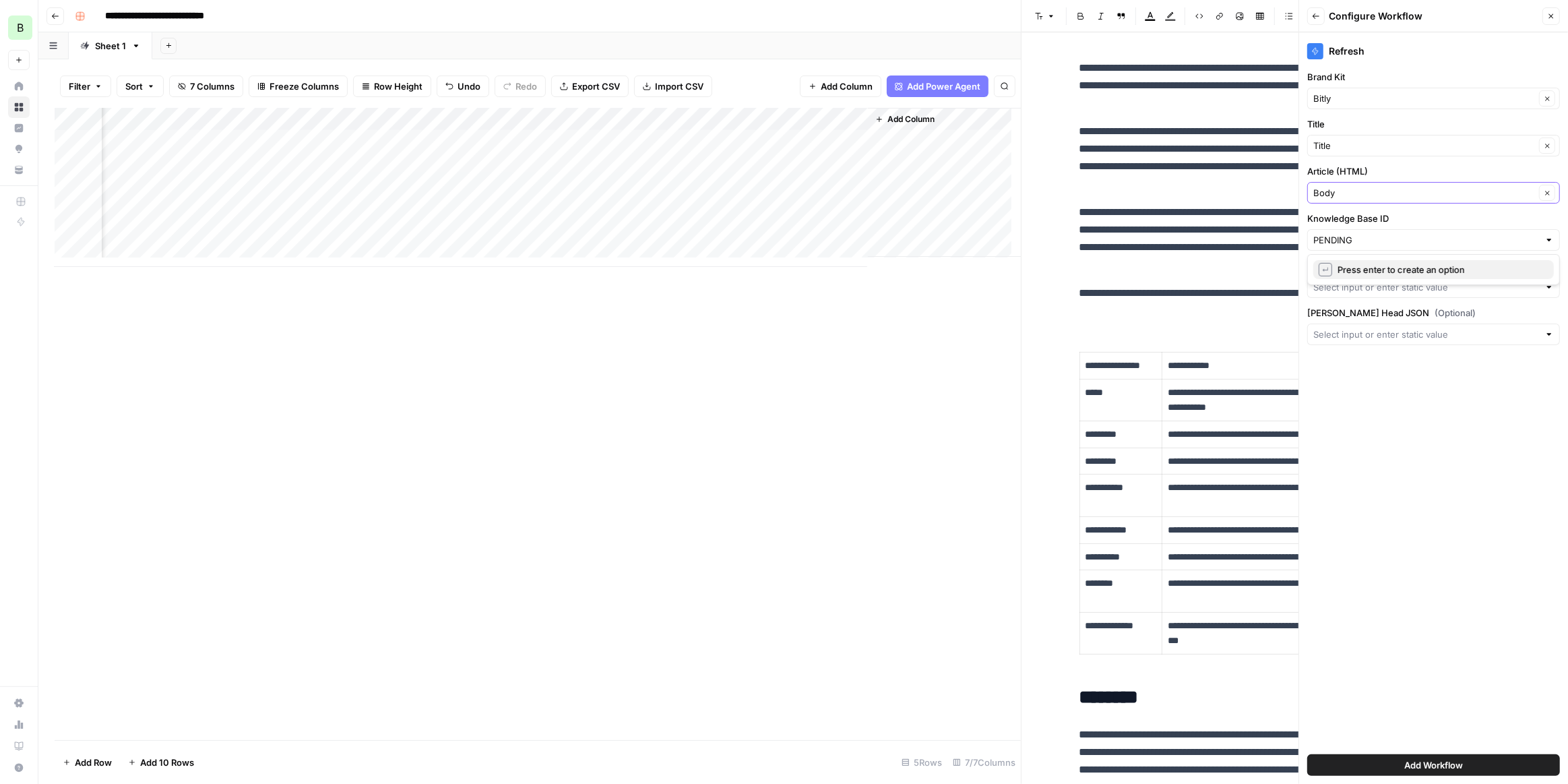
click at [1392, 270] on span "Press enter to create an option" at bounding box center [1440, 269] width 206 height 14
click at [1453, 435] on div "Refresh Brand Kit Bitly Clear Title Title Clear Article (HTML) Body Clear Knowl…" at bounding box center [1434, 407] width 269 height 751
click at [1437, 283] on input "URL (Optional)" at bounding box center [1426, 286] width 226 height 14
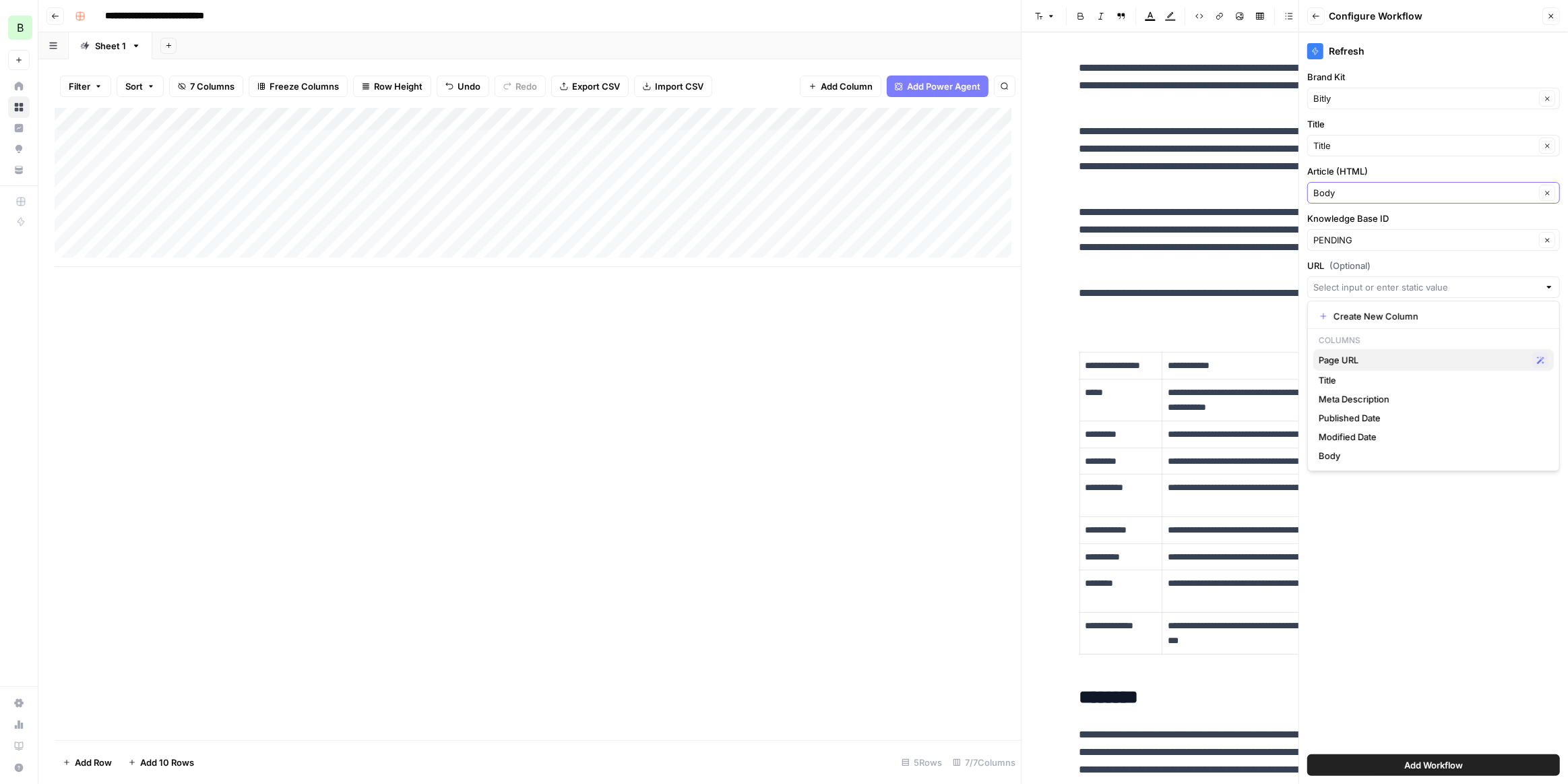
click at [1424, 361] on span "Page URL" at bounding box center [1423, 360] width 209 height 14
type input "Page URL"
click at [1414, 764] on span "Add Workflow" at bounding box center [1434, 765] width 59 height 14
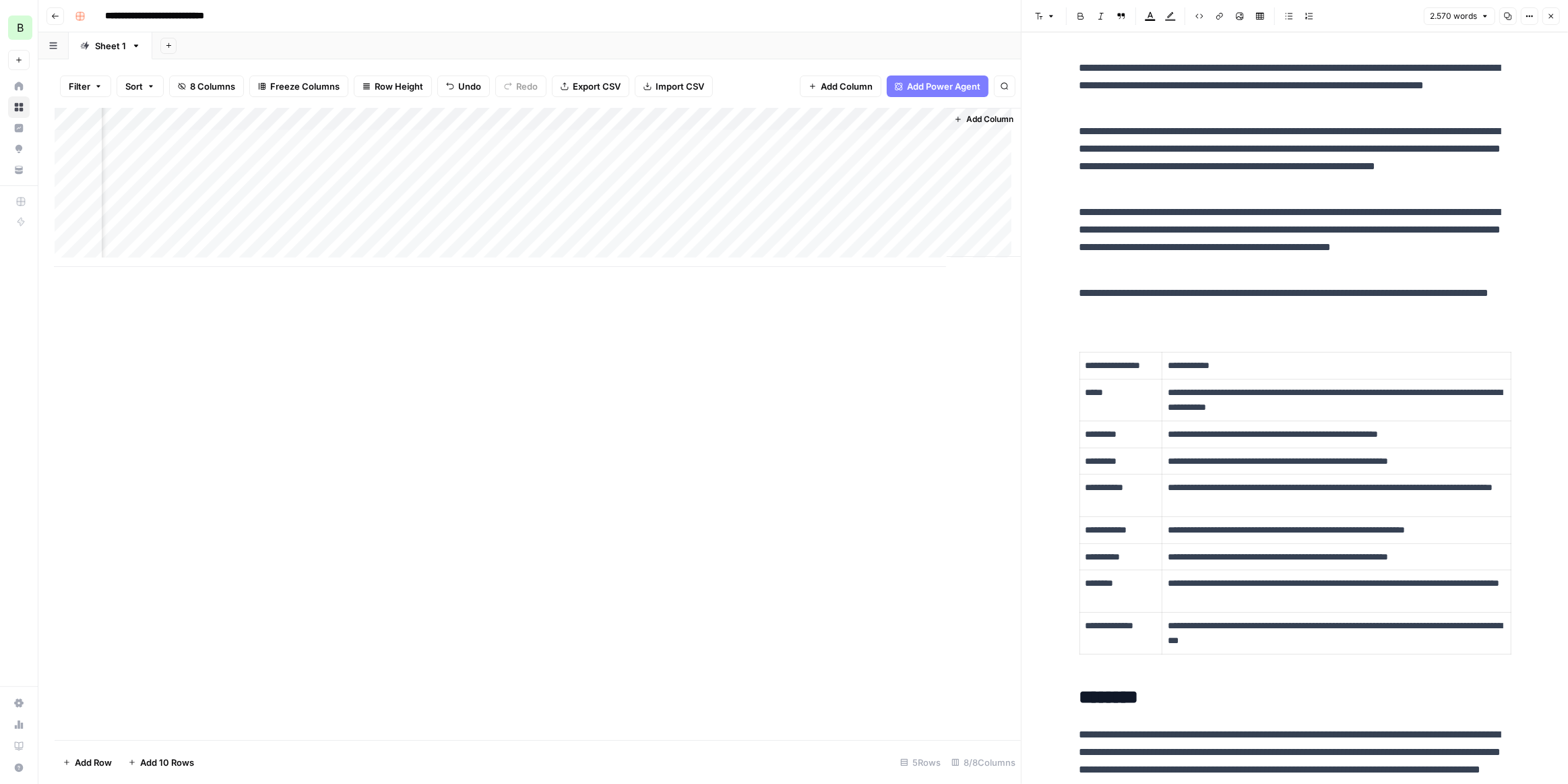
scroll to position [0, 252]
click at [882, 121] on div "Add Column" at bounding box center [538, 188] width 966 height 159
click at [887, 246] on span "Edit Workflow" at bounding box center [899, 251] width 118 height 14
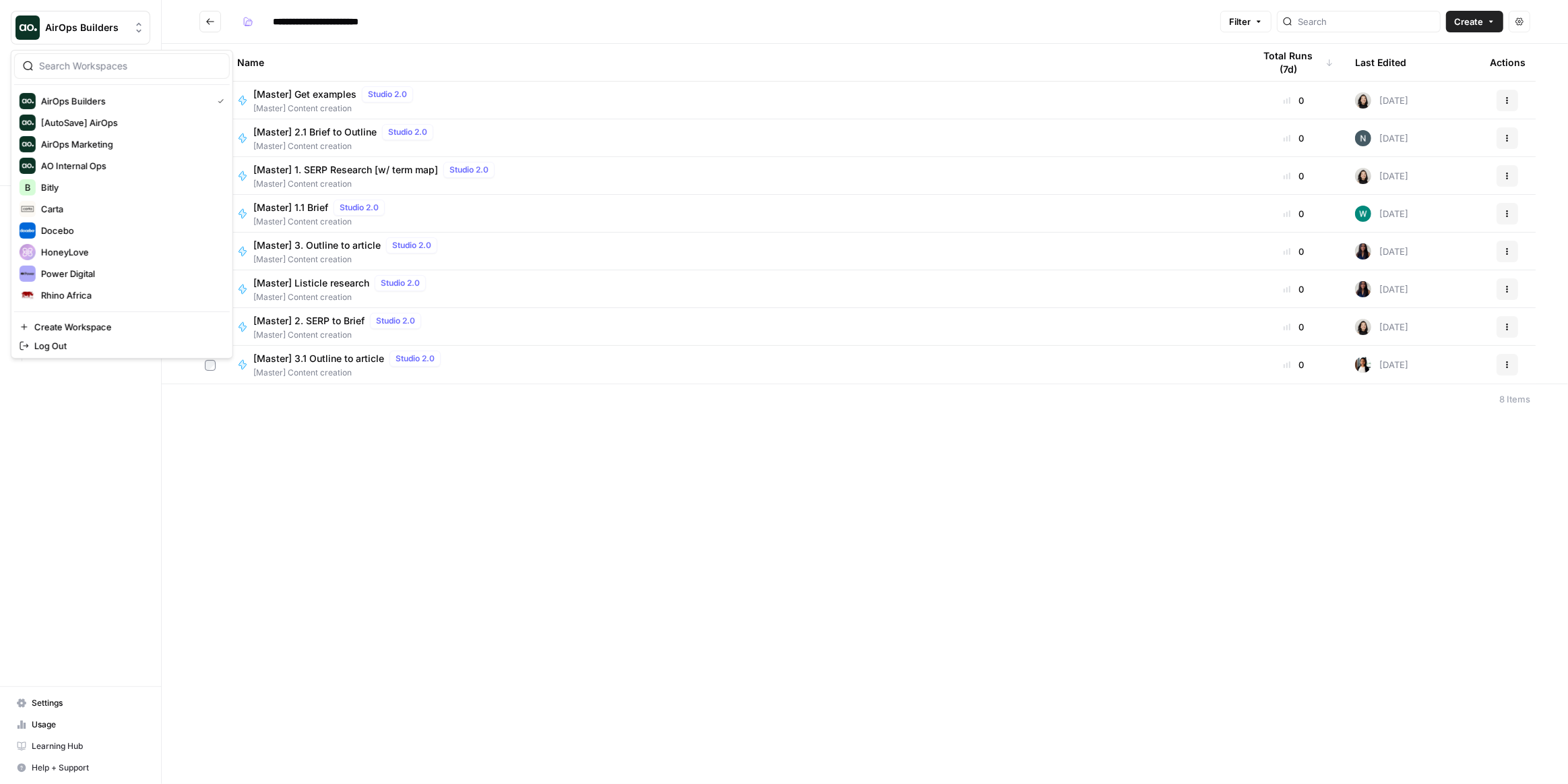
click at [106, 23] on span "AirOps Builders" at bounding box center [85, 27] width 81 height 14
click at [127, 251] on span "HoneyLove" at bounding box center [130, 252] width 177 height 14
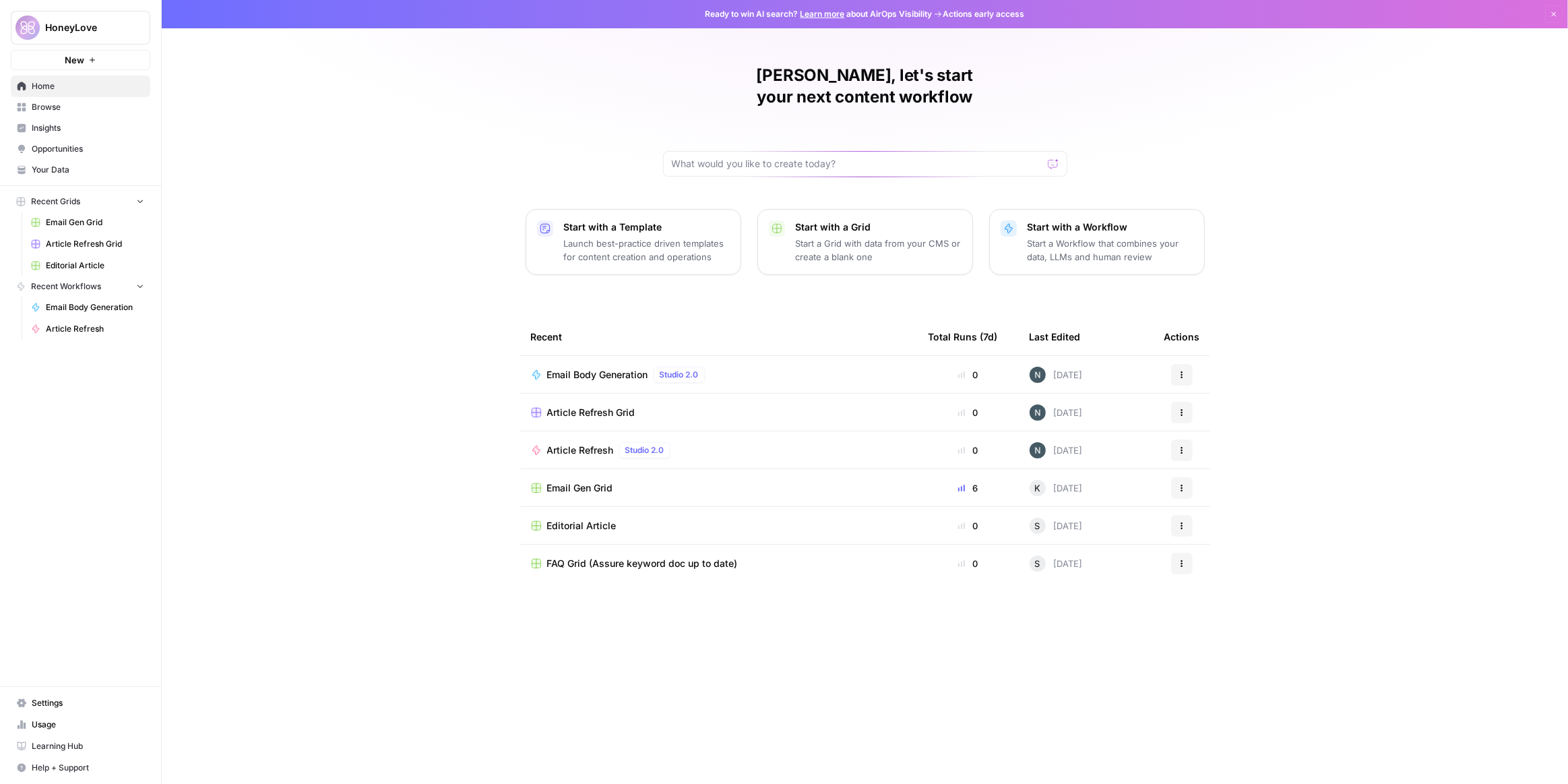
click at [604, 405] on span "Article Refresh Grid" at bounding box center [591, 412] width 89 height 14
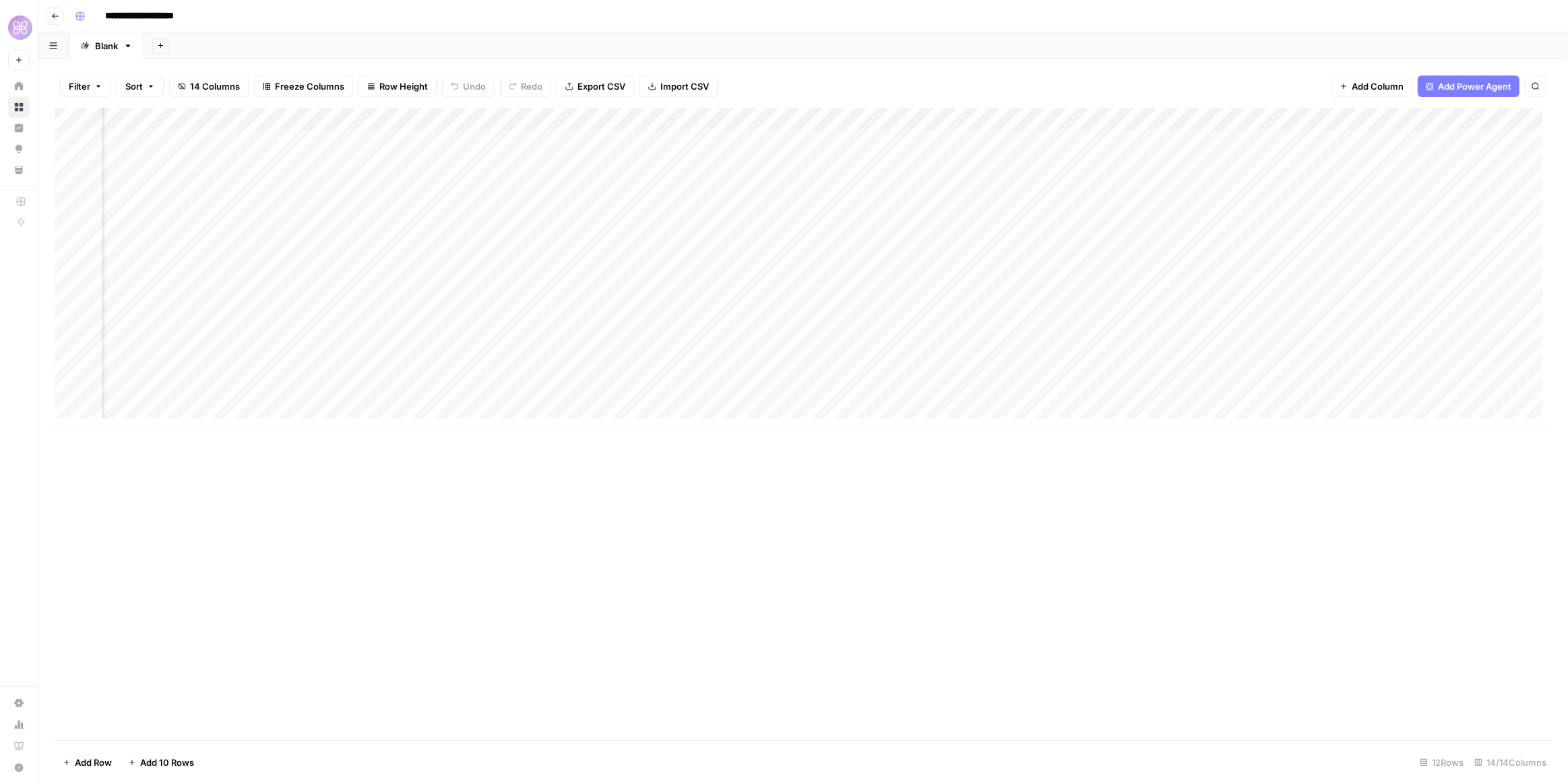
scroll to position [0, 560]
click at [1498, 115] on span "Add Column" at bounding box center [1521, 119] width 48 height 12
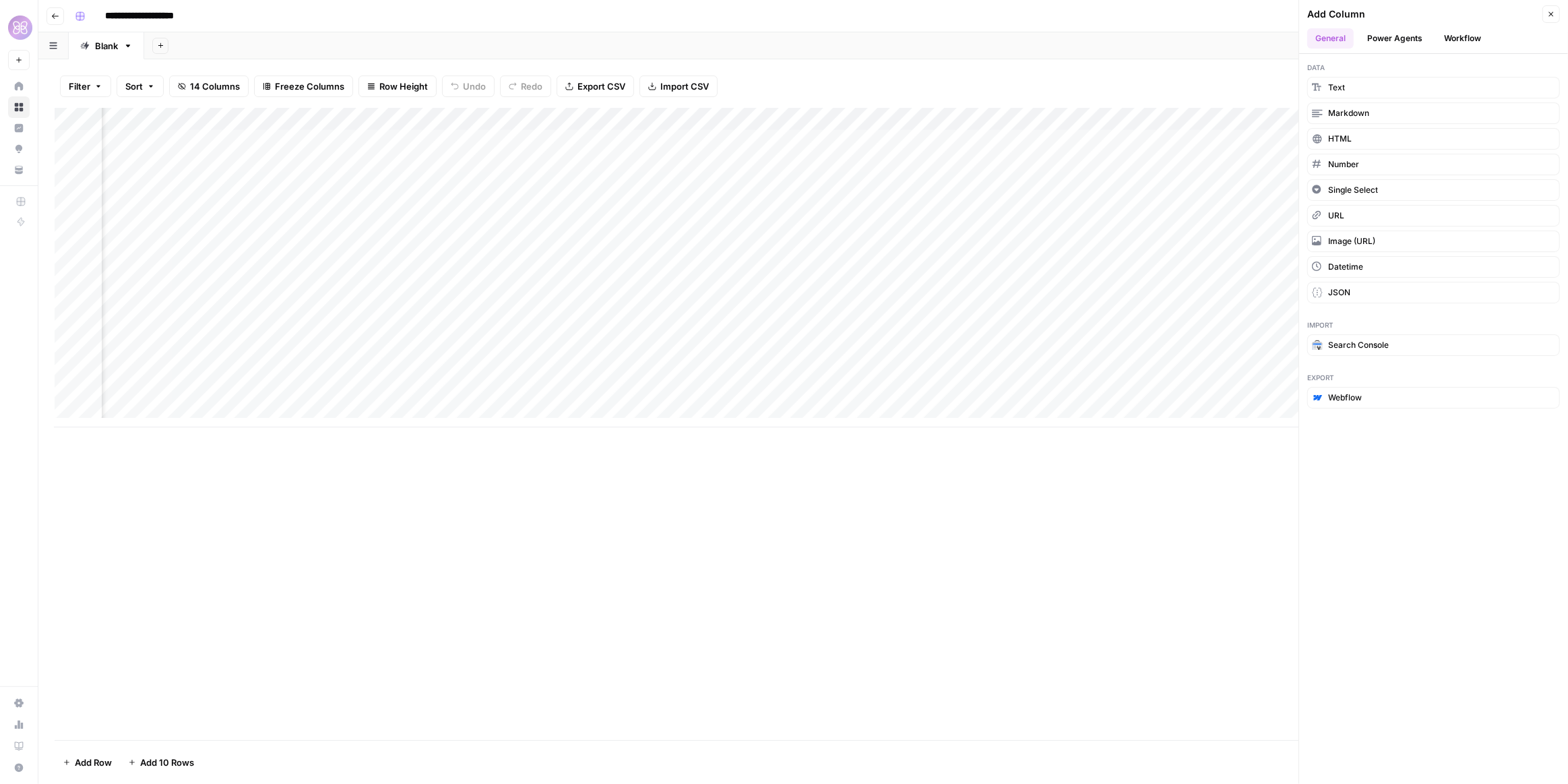
click at [1429, 38] on button "Power Agents" at bounding box center [1395, 38] width 71 height 20
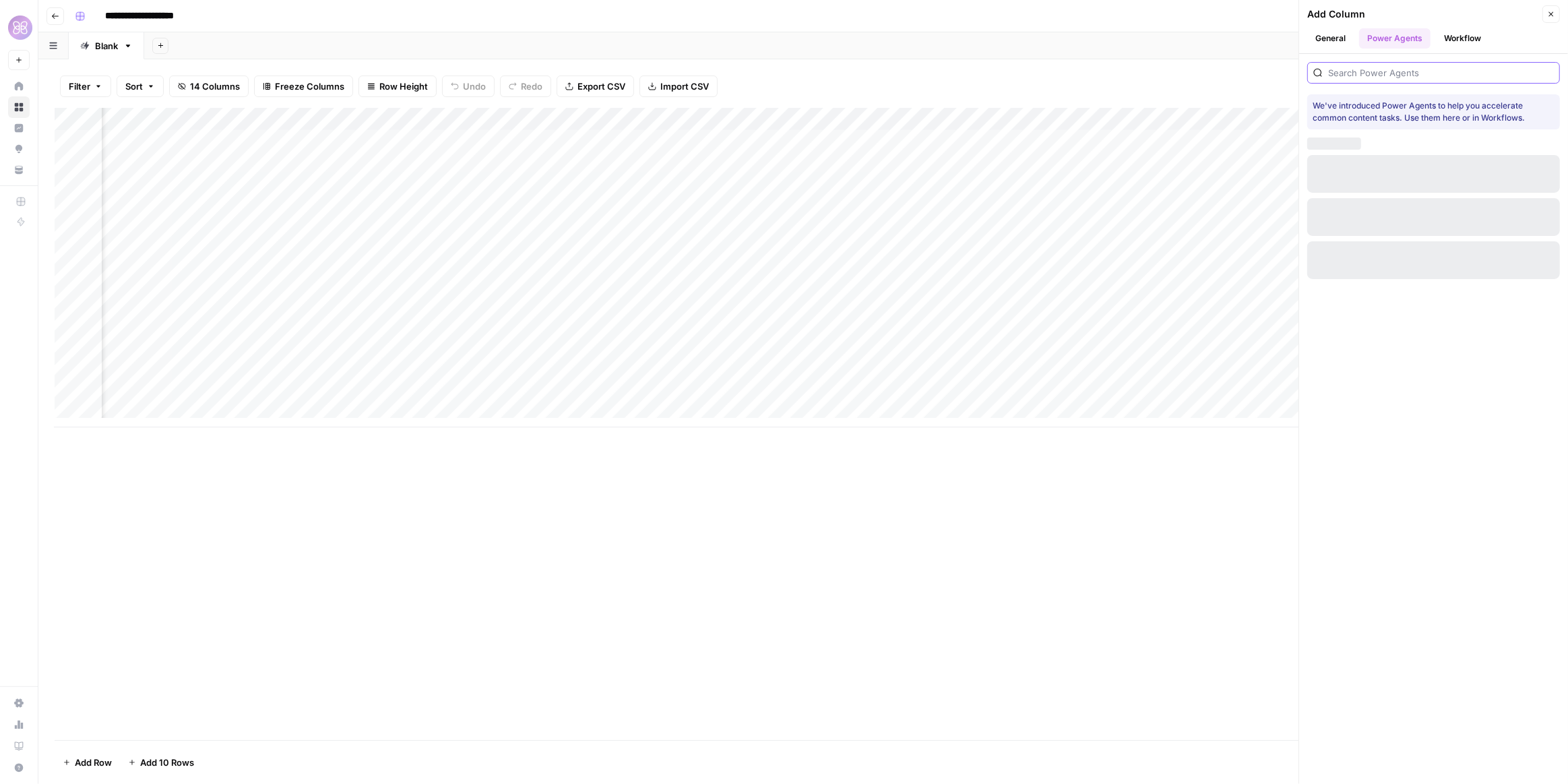
click at [1409, 71] on input "search" at bounding box center [1441, 72] width 226 height 14
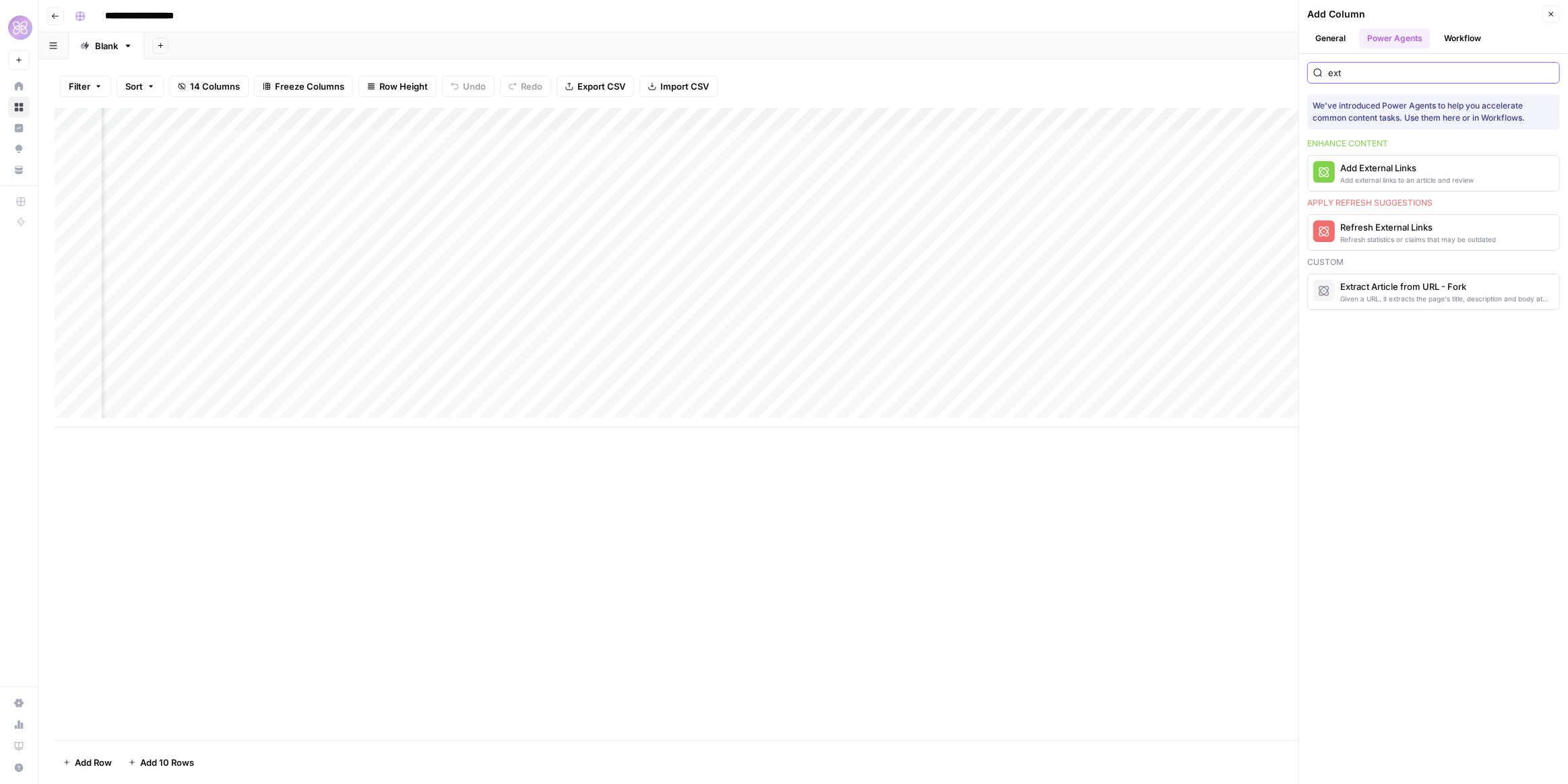
type input "ext"
drag, startPoint x: 1392, startPoint y: 82, endPoint x: 1337, endPoint y: 78, distance: 55.1
click at [1337, 78] on div "ext We've introduced Power Agents to help you accelerate common content tasks. …" at bounding box center [1434, 186] width 269 height 264
drag, startPoint x: 1352, startPoint y: 73, endPoint x: 1321, endPoint y: 71, distance: 31.1
click at [1321, 71] on div "ext" at bounding box center [1434, 73] width 252 height 22
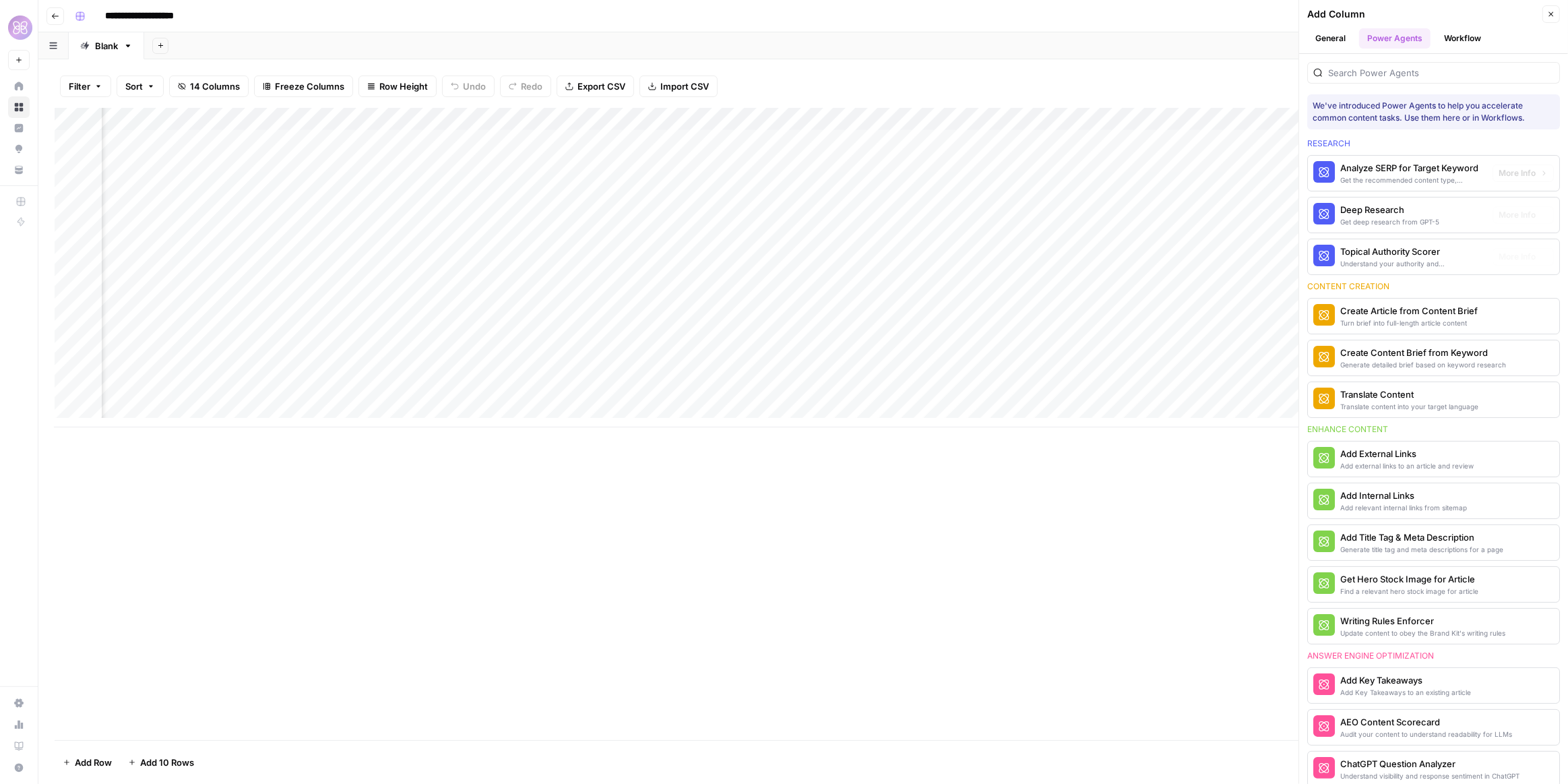
click at [1165, 631] on div "Add Column" at bounding box center [803, 424] width 1498 height 632
click at [1553, 12] on icon "button" at bounding box center [1551, 14] width 8 height 8
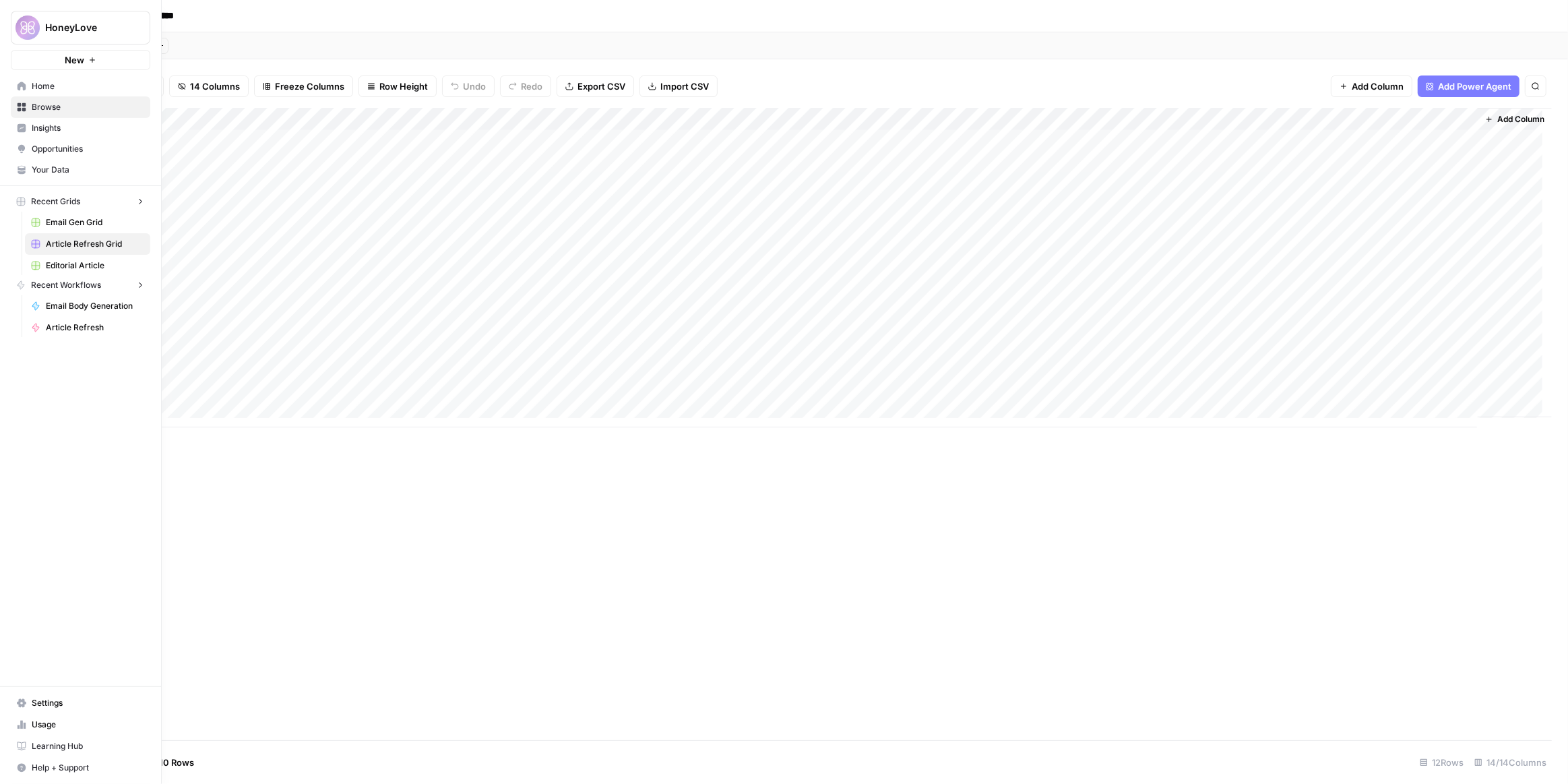
click at [16, 22] on img "Workspace: HoneyLove" at bounding box center [27, 27] width 25 height 25
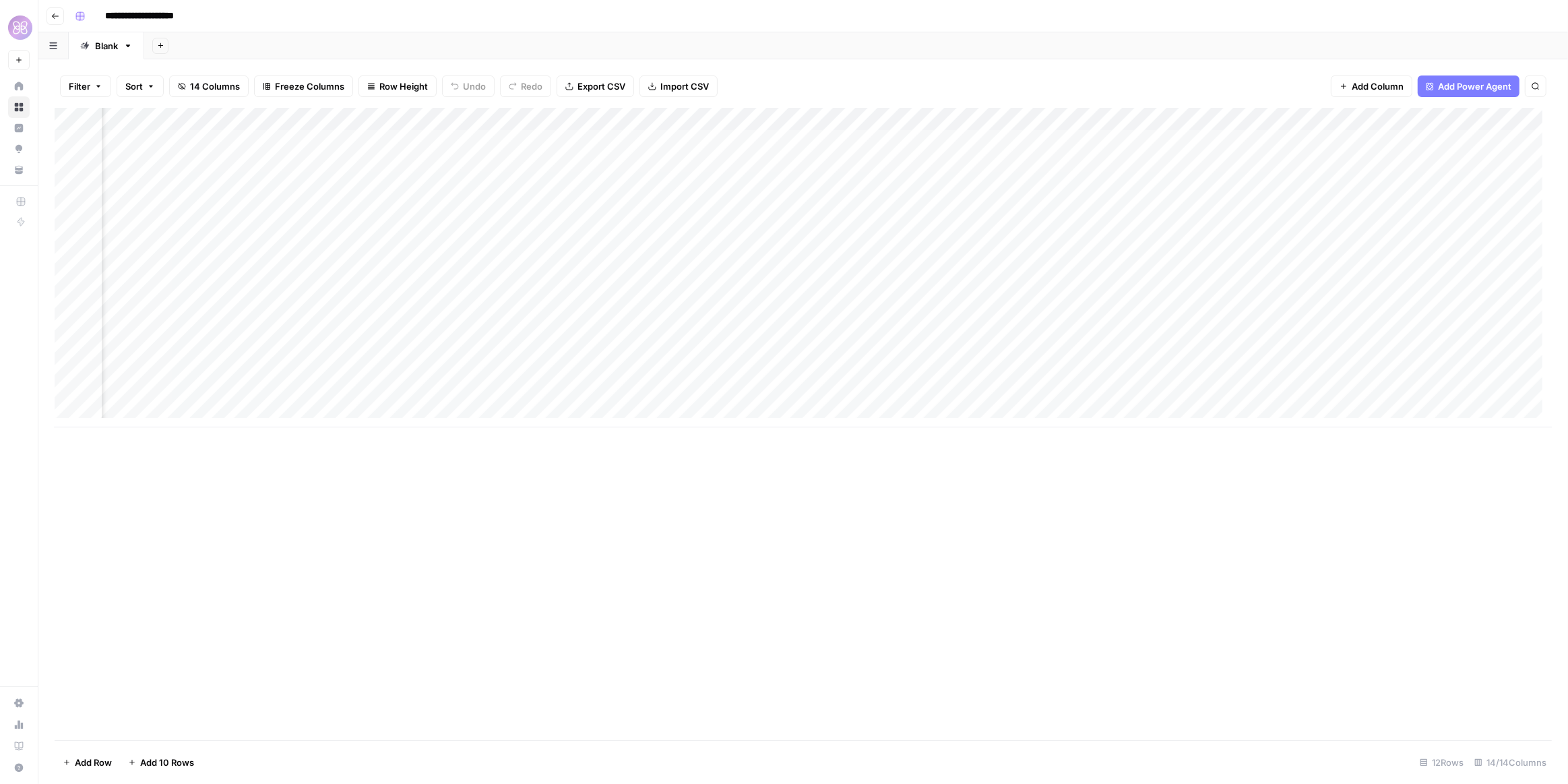
scroll to position [0, 0]
click at [460, 119] on div "Add Column" at bounding box center [803, 267] width 1498 height 319
click at [465, 254] on span "Edit Workflow" at bounding box center [460, 251] width 118 height 14
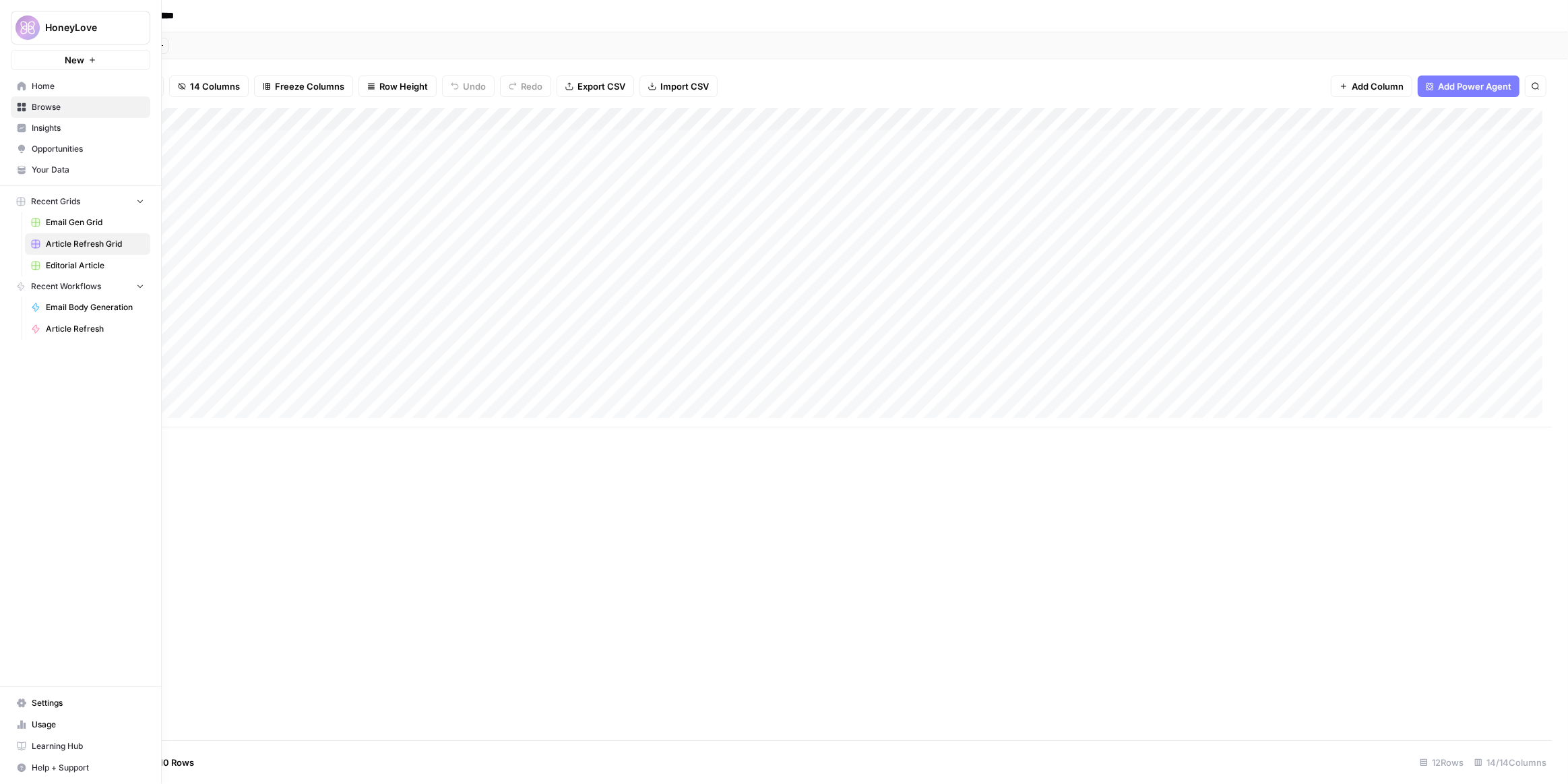
click at [58, 170] on span "Your Data" at bounding box center [88, 169] width 113 height 12
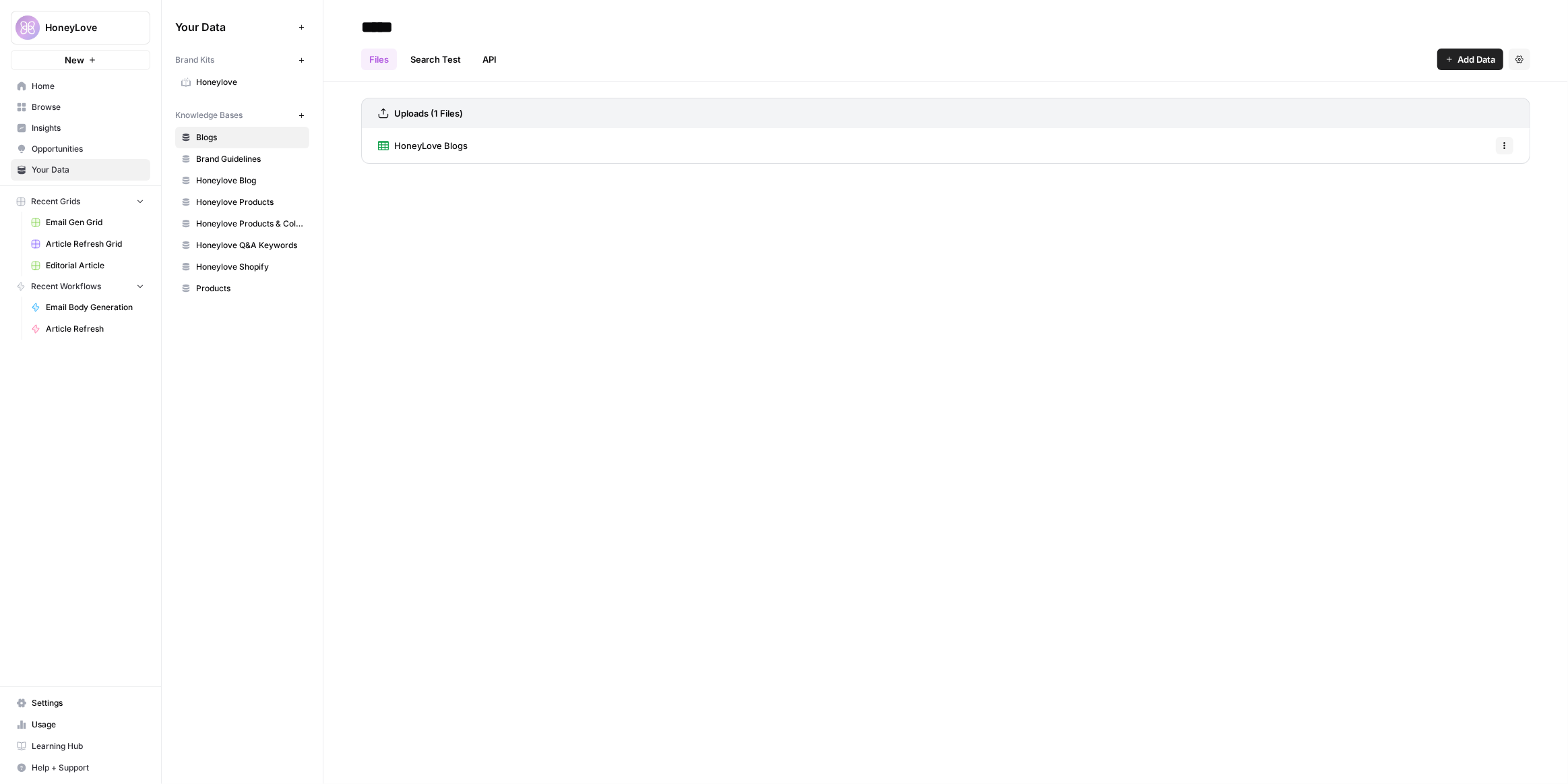
click at [411, 147] on span "HoneyLove Blogs" at bounding box center [431, 145] width 73 height 14
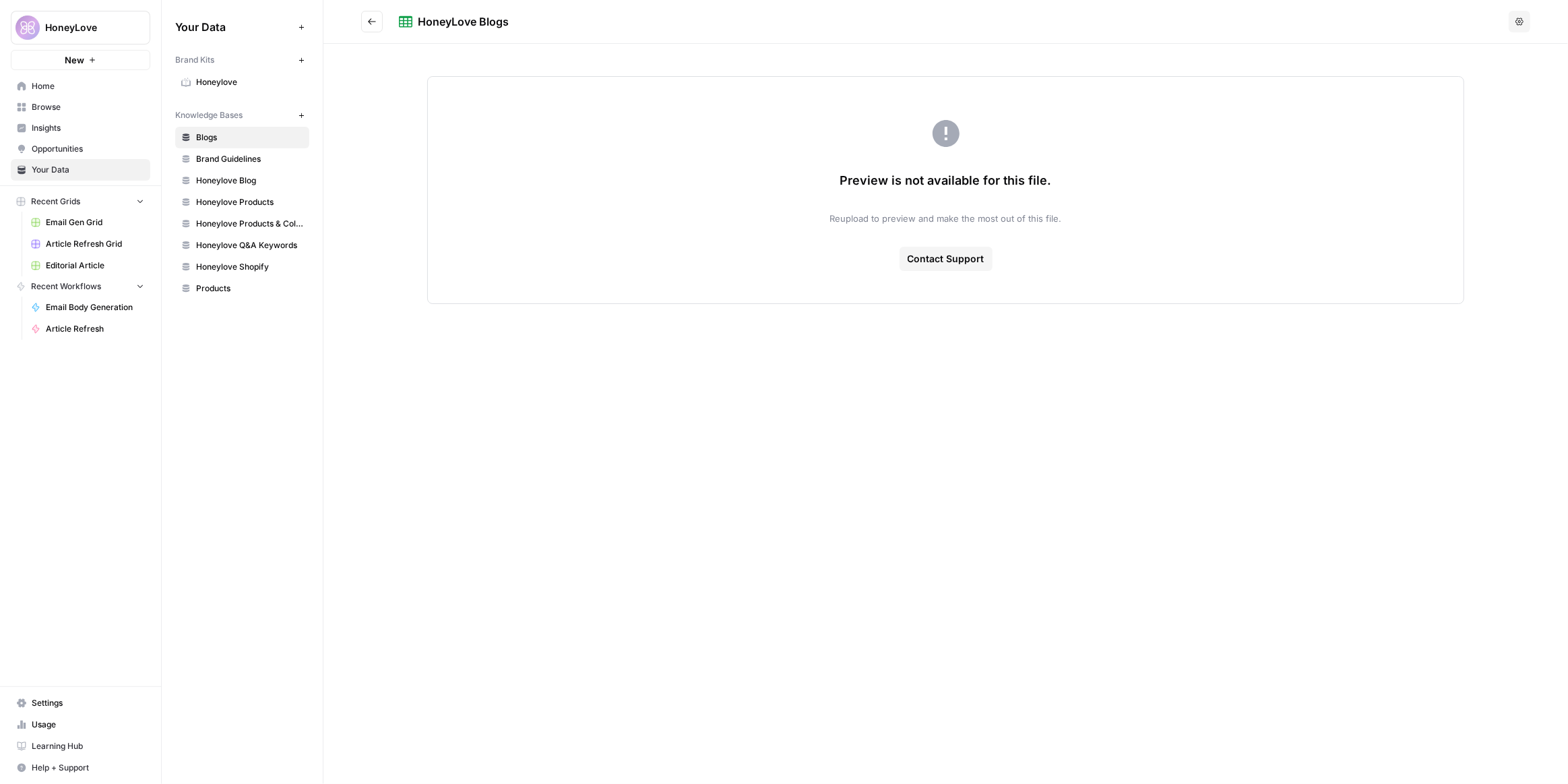
click at [371, 24] on icon "Go back" at bounding box center [371, 21] width 8 height 6
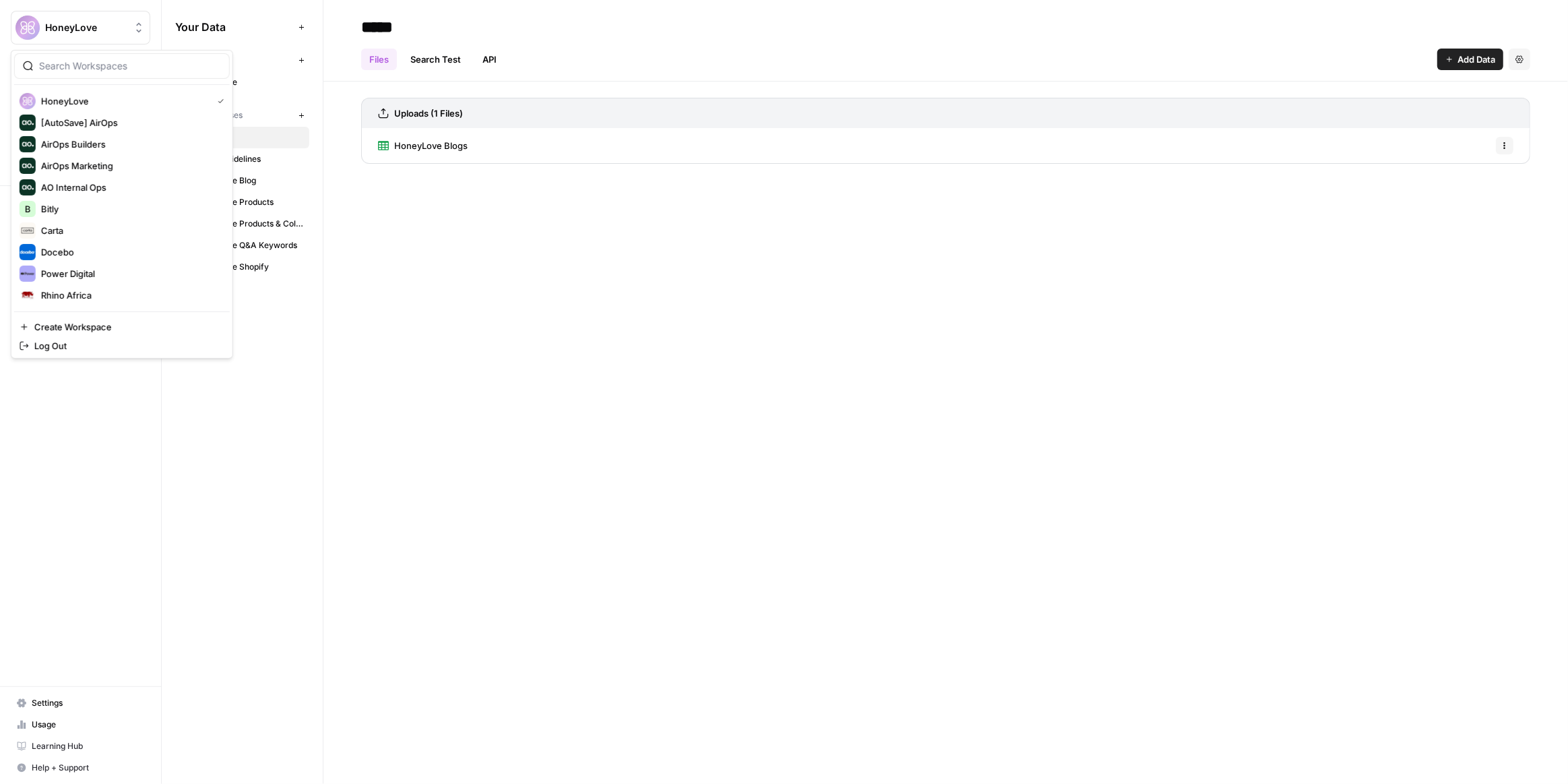
click at [64, 23] on span "HoneyLove" at bounding box center [85, 27] width 81 height 14
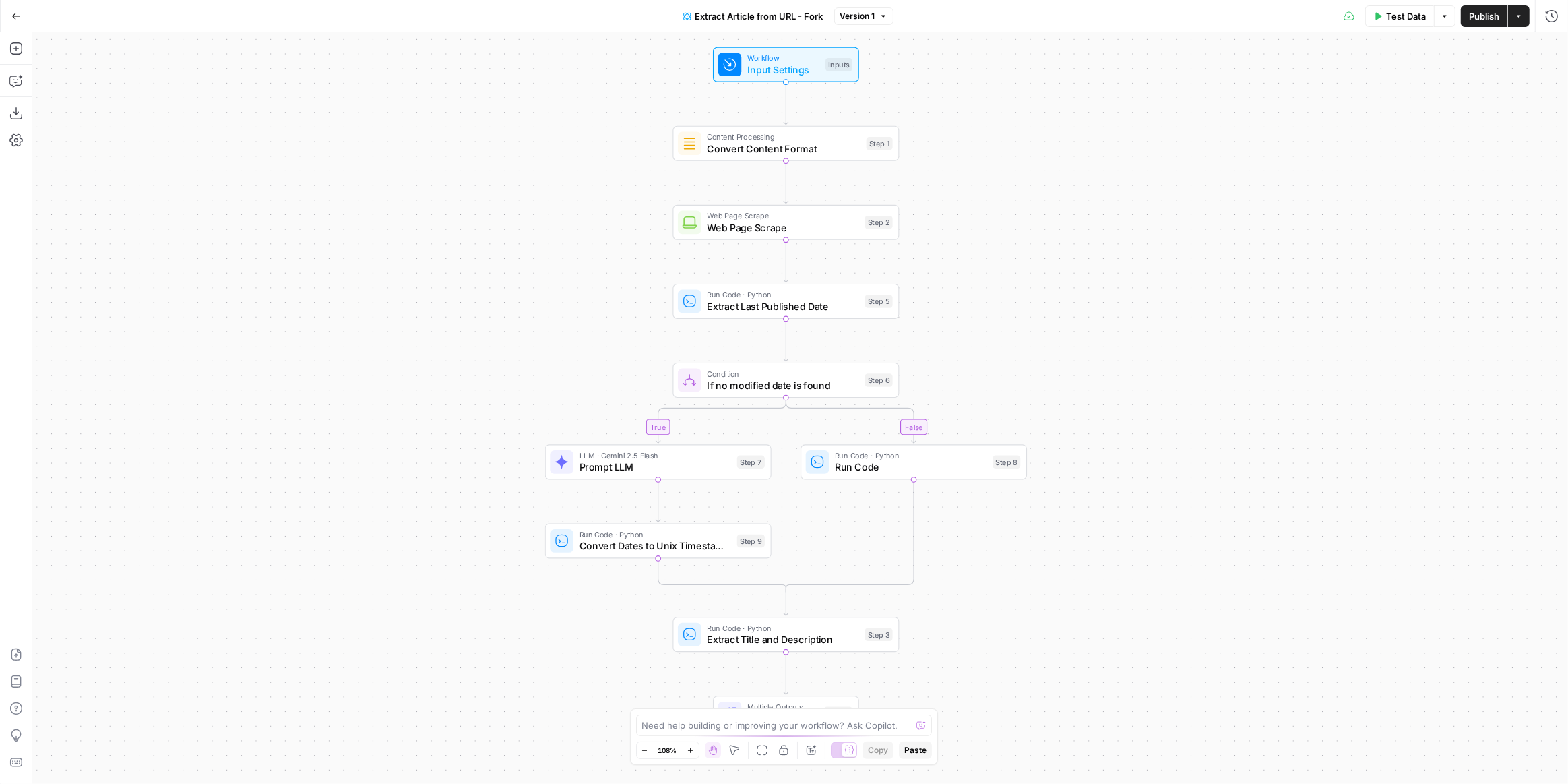
drag, startPoint x: 478, startPoint y: 308, endPoint x: 467, endPoint y: 293, distance: 18.6
click at [467, 293] on div "true false Workflow Input Settings Inputs Content Processing Convert Content Fo…" at bounding box center [800, 407] width 1536 height 751
click at [12, 12] on icon "button" at bounding box center [16, 16] width 9 height 9
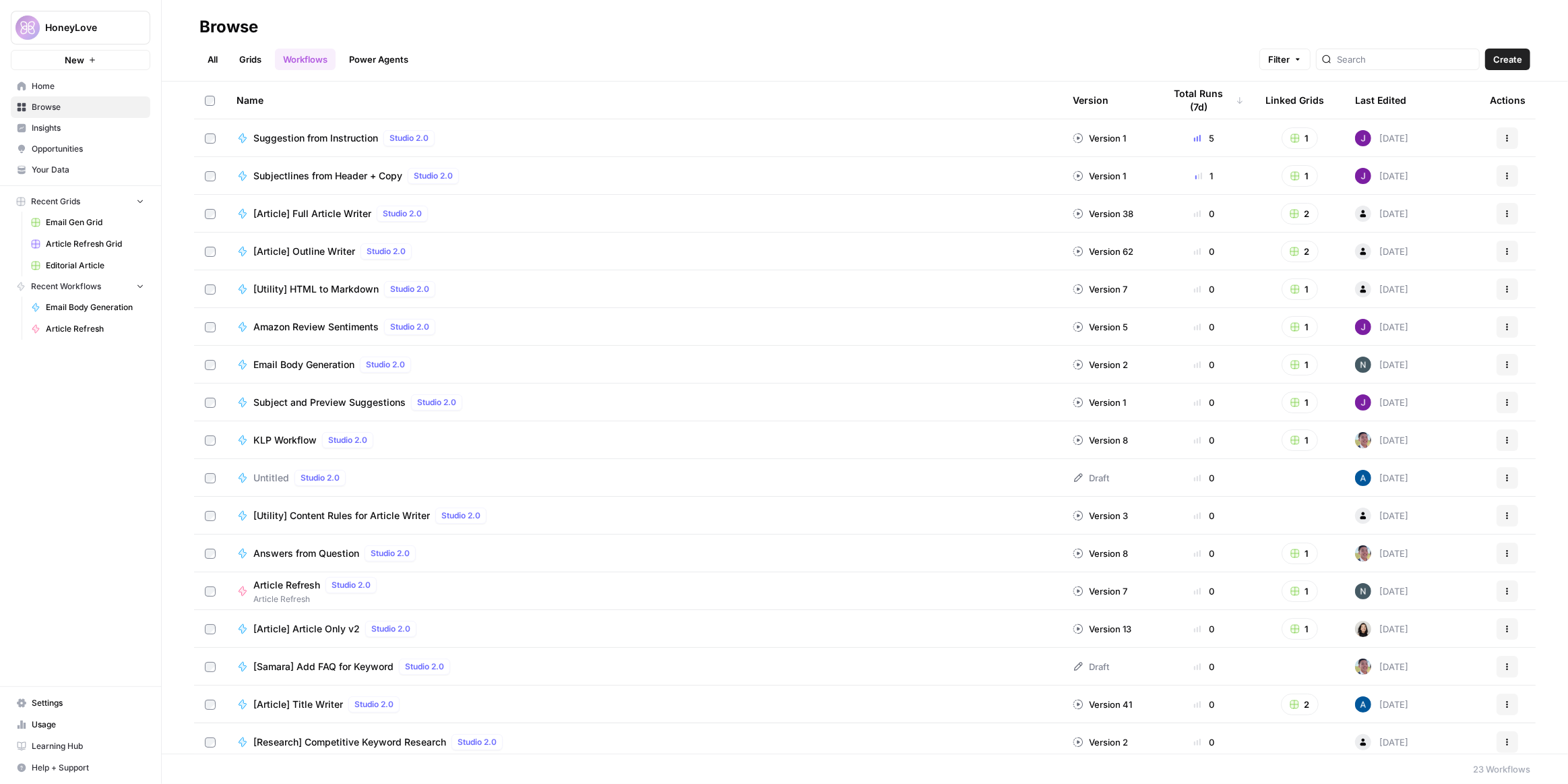
click at [78, 24] on span "HoneyLove" at bounding box center [85, 27] width 81 height 14
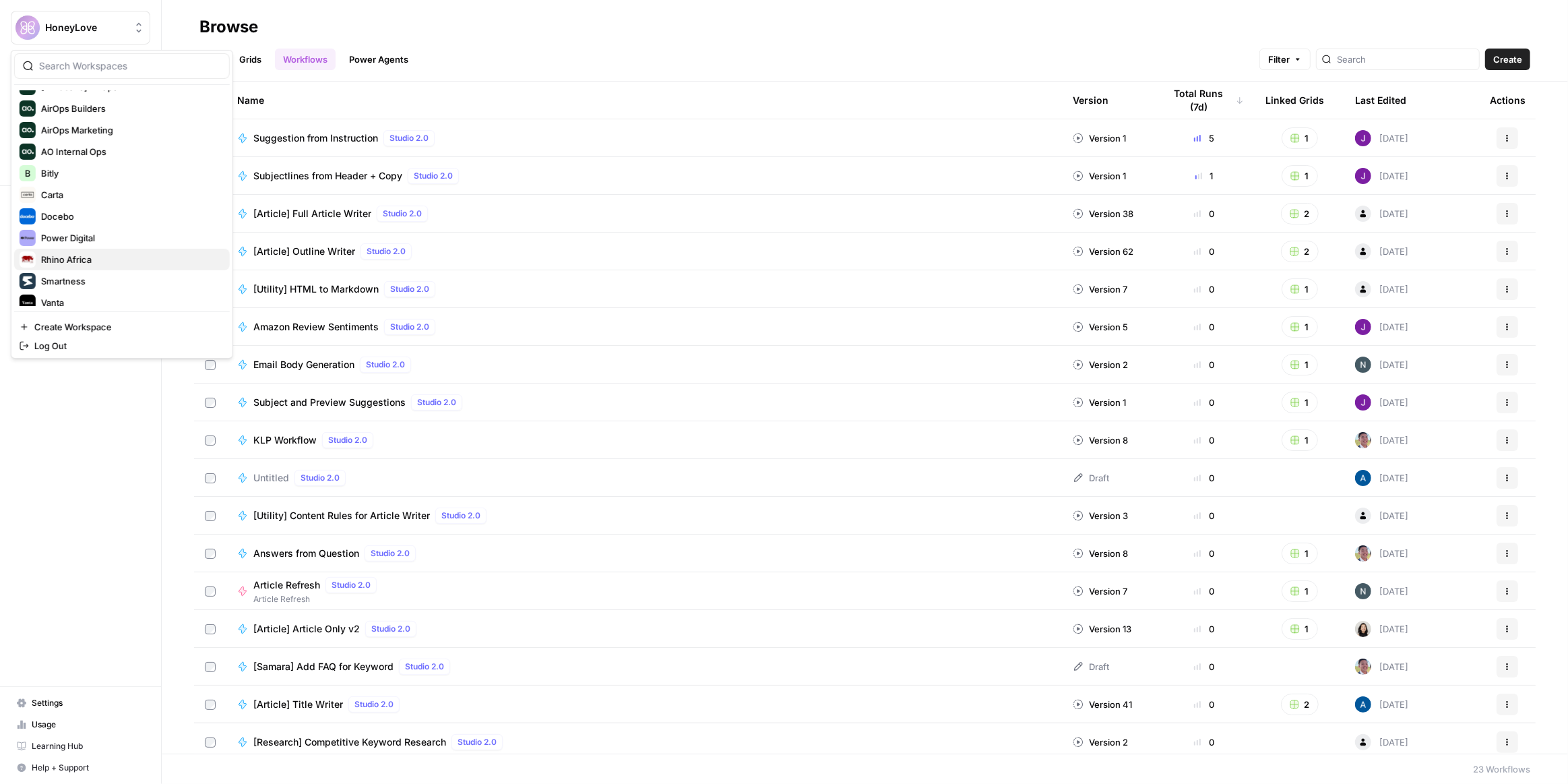
scroll to position [64, 0]
click at [112, 208] on span "Power Digital" at bounding box center [130, 209] width 177 height 14
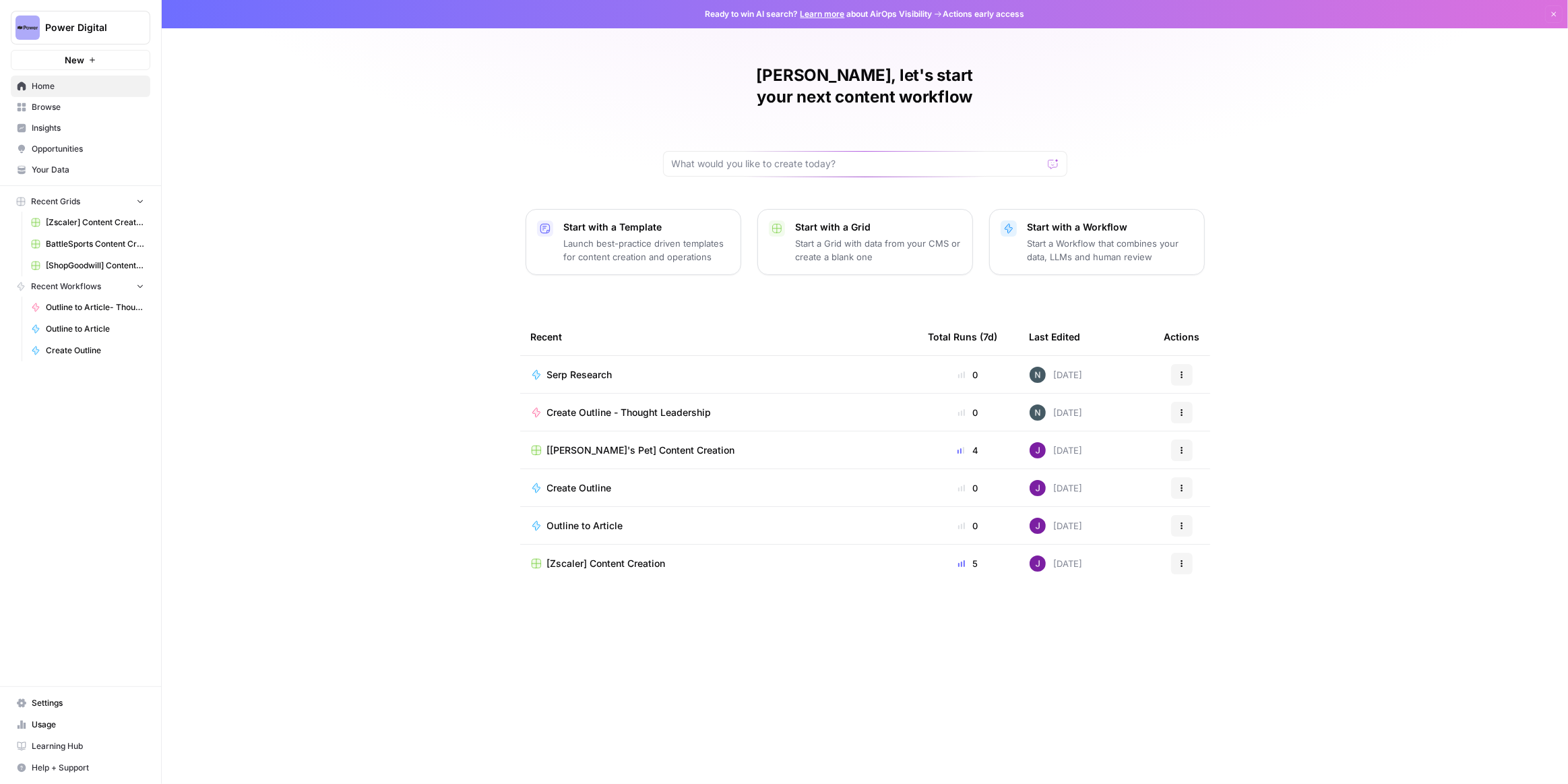
click at [99, 24] on span "Power Digital" at bounding box center [85, 27] width 81 height 14
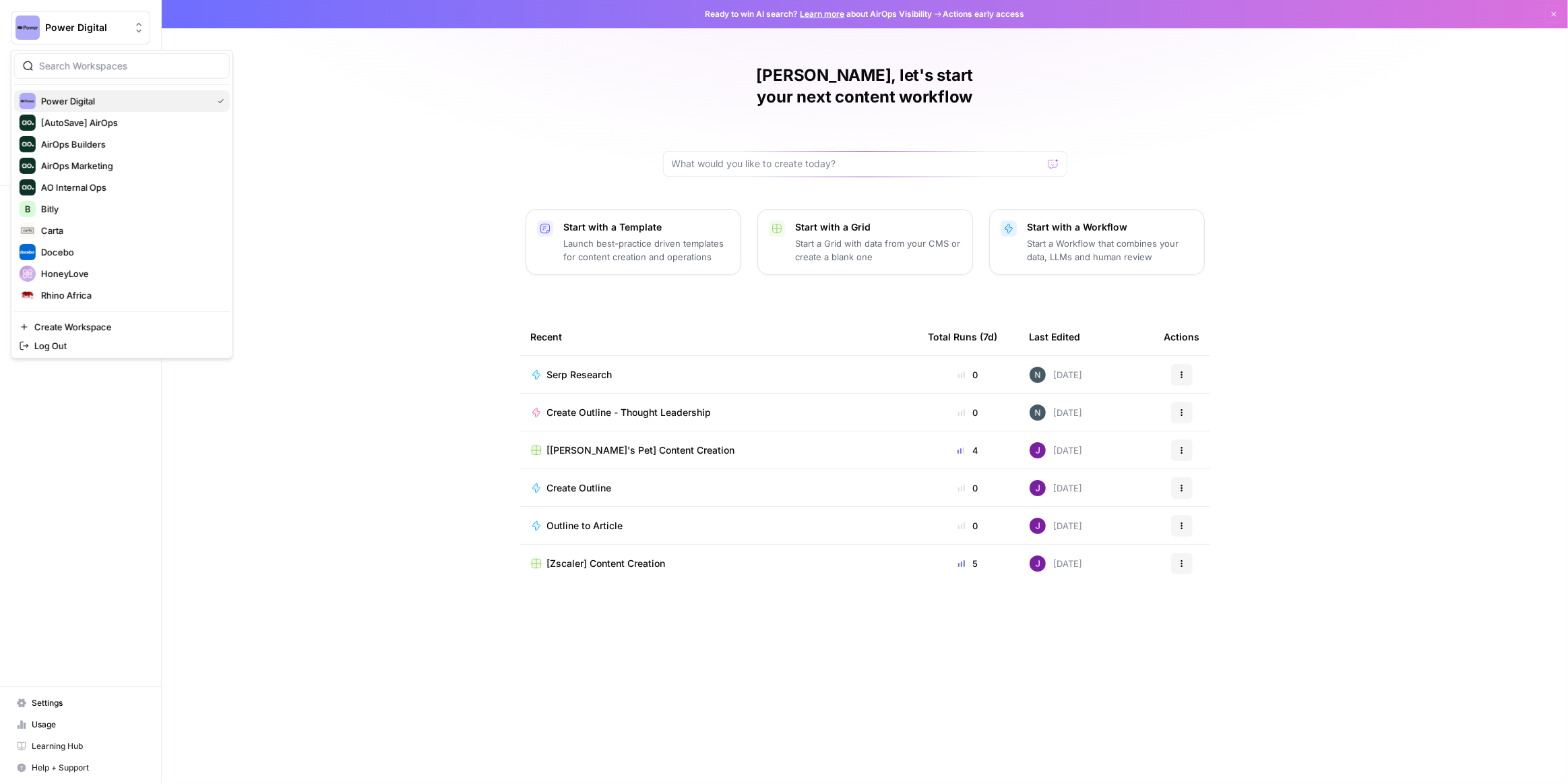
click at [120, 99] on span "Power Digital" at bounding box center [124, 101] width 166 height 14
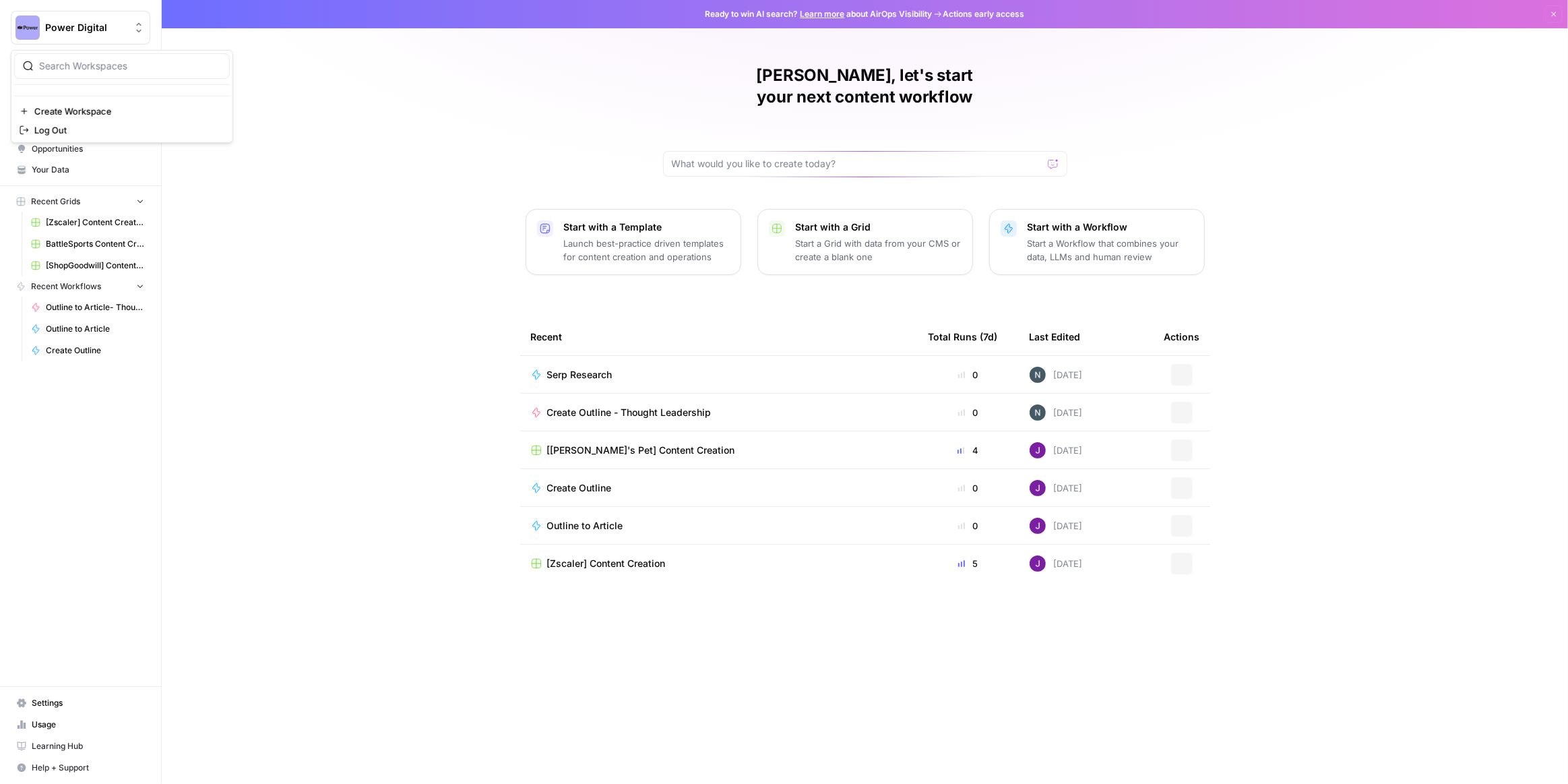
click at [81, 32] on span "Power Digital" at bounding box center [85, 27] width 81 height 14
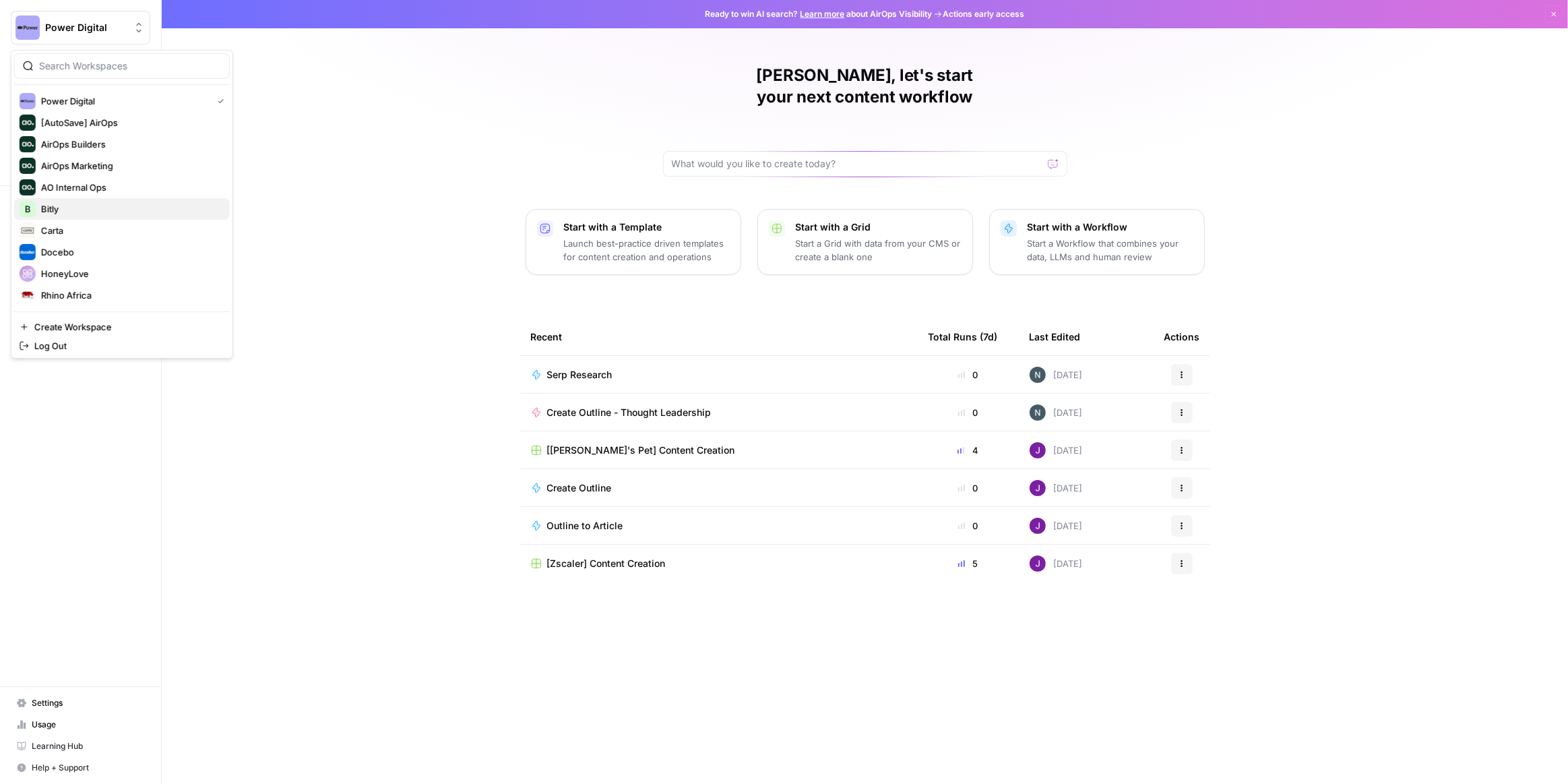
scroll to position [64, 0]
click at [109, 185] on span "Docebo" at bounding box center [130, 188] width 177 height 14
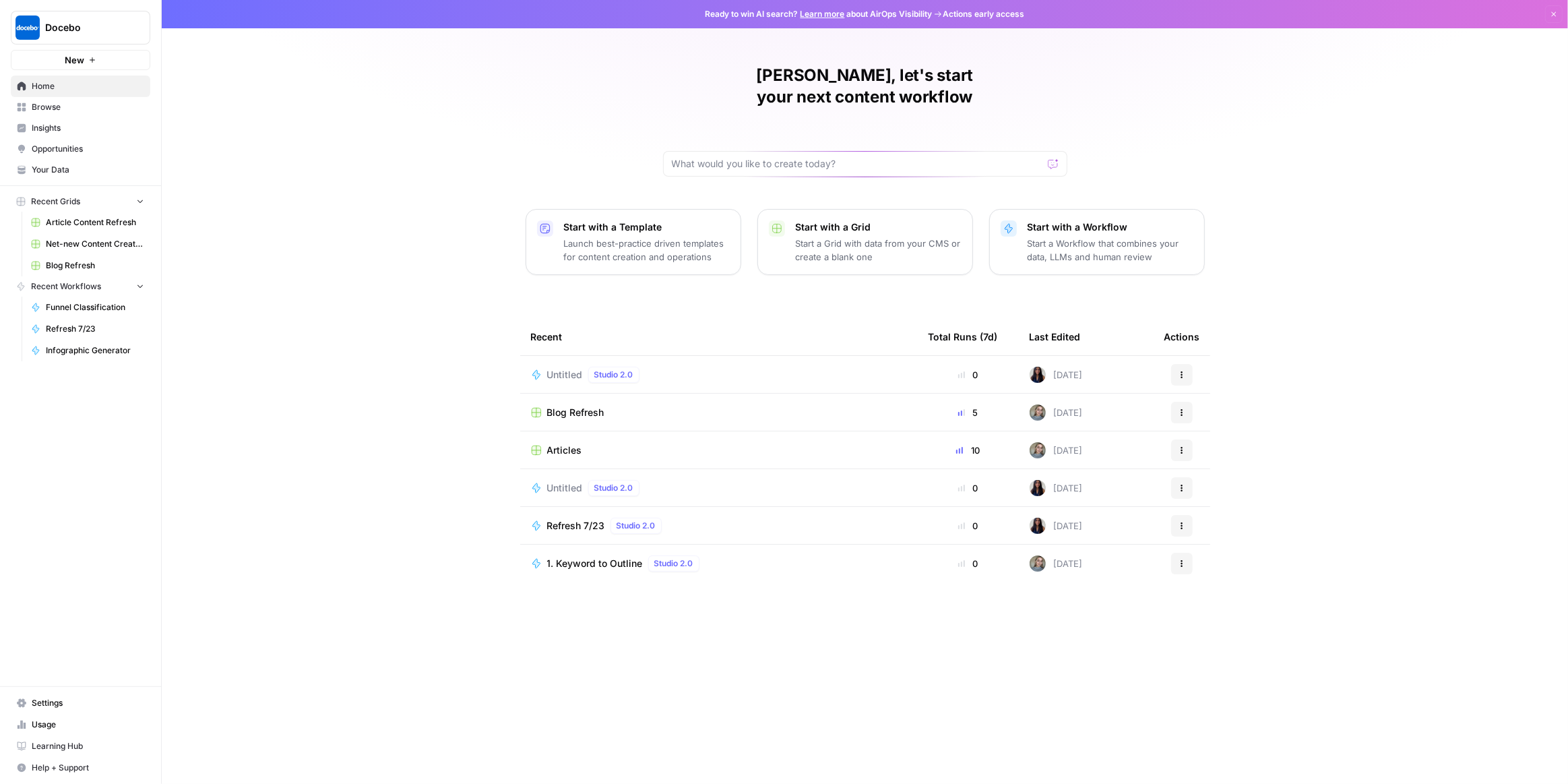
click at [590, 405] on span "Blog Refresh" at bounding box center [575, 412] width 58 height 14
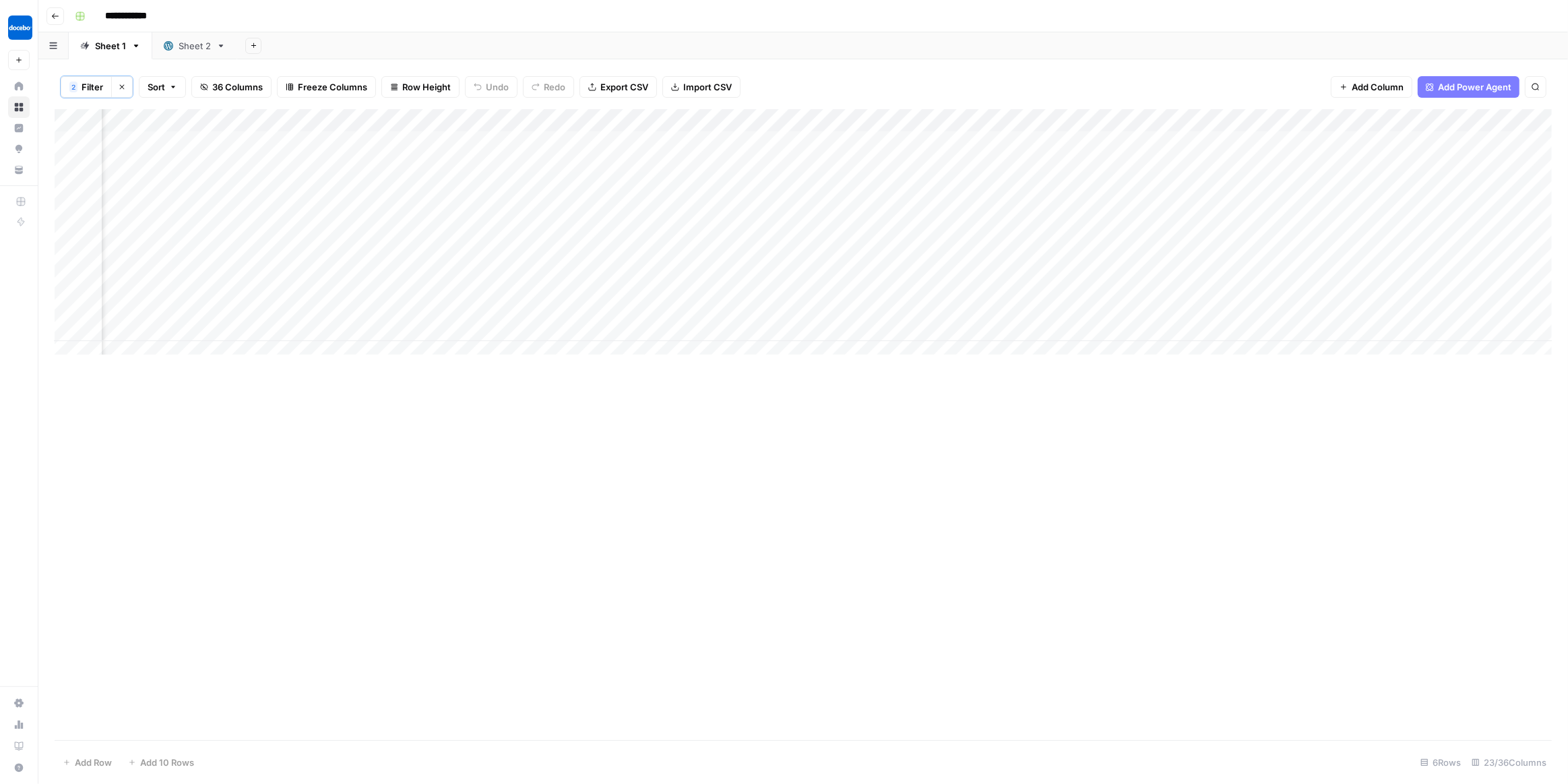
scroll to position [0, 300]
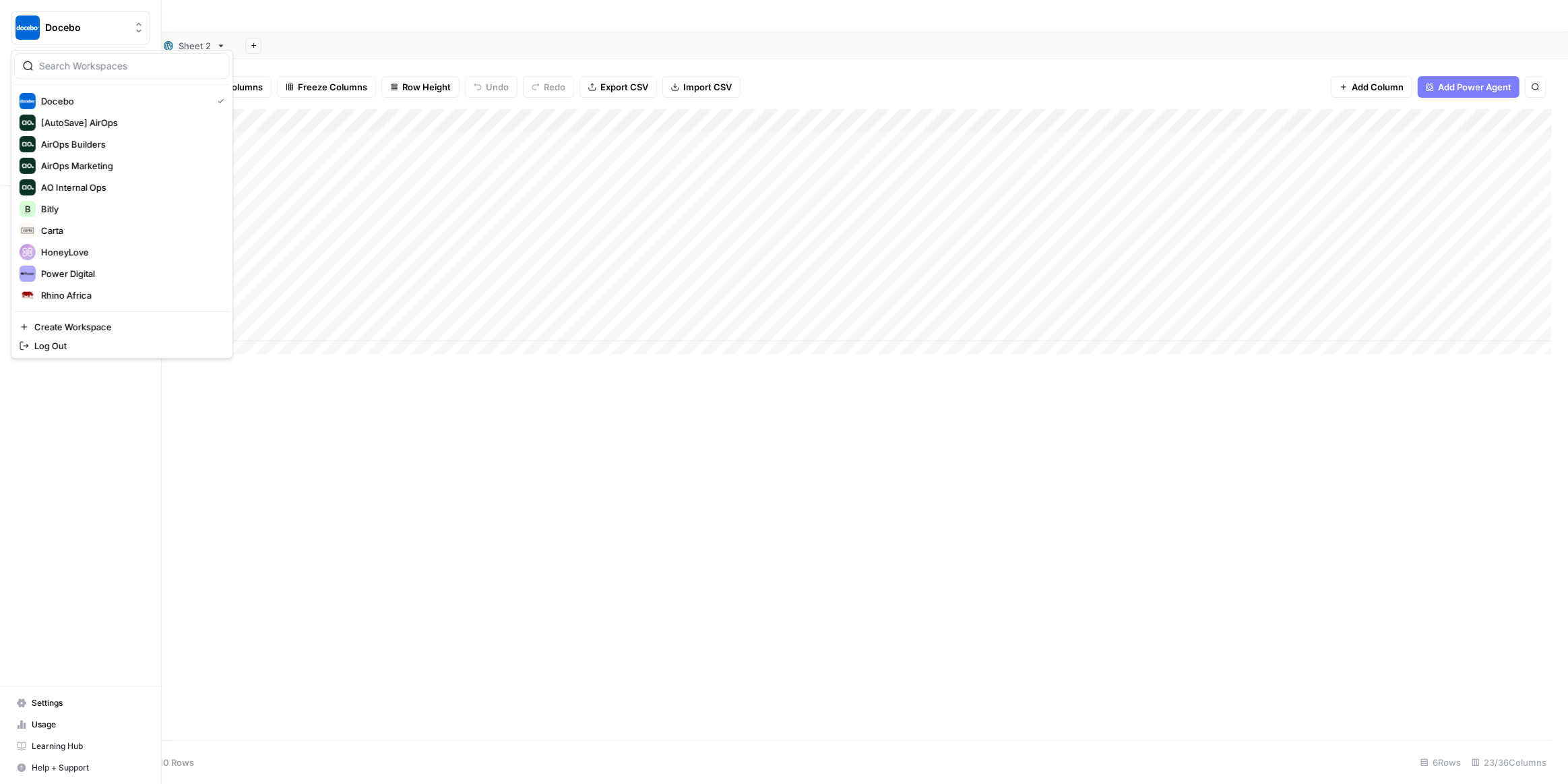
click at [27, 22] on img "Workspace: Docebo" at bounding box center [27, 27] width 25 height 25
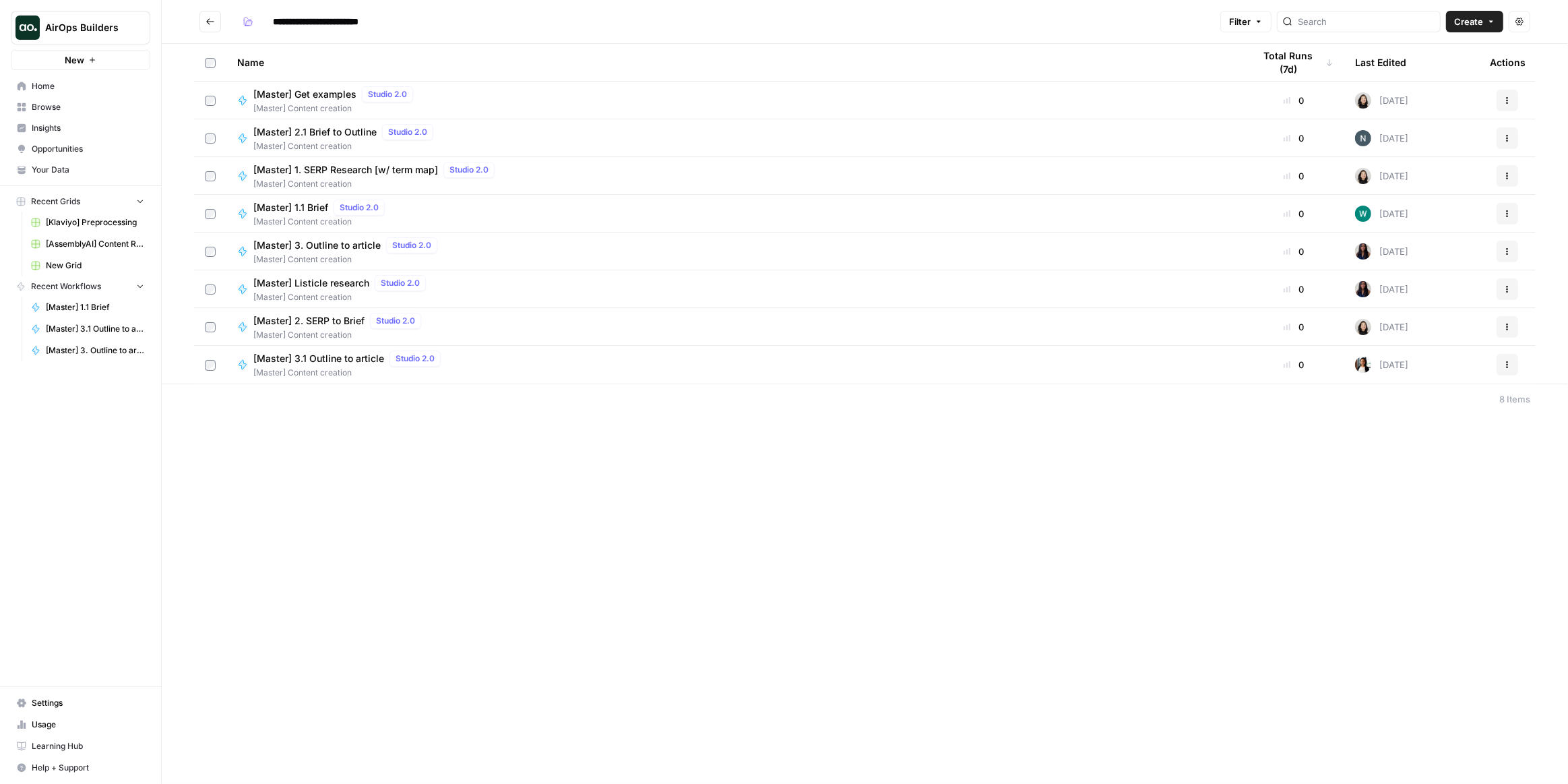
click at [219, 23] on button "Go back" at bounding box center [210, 22] width 22 height 22
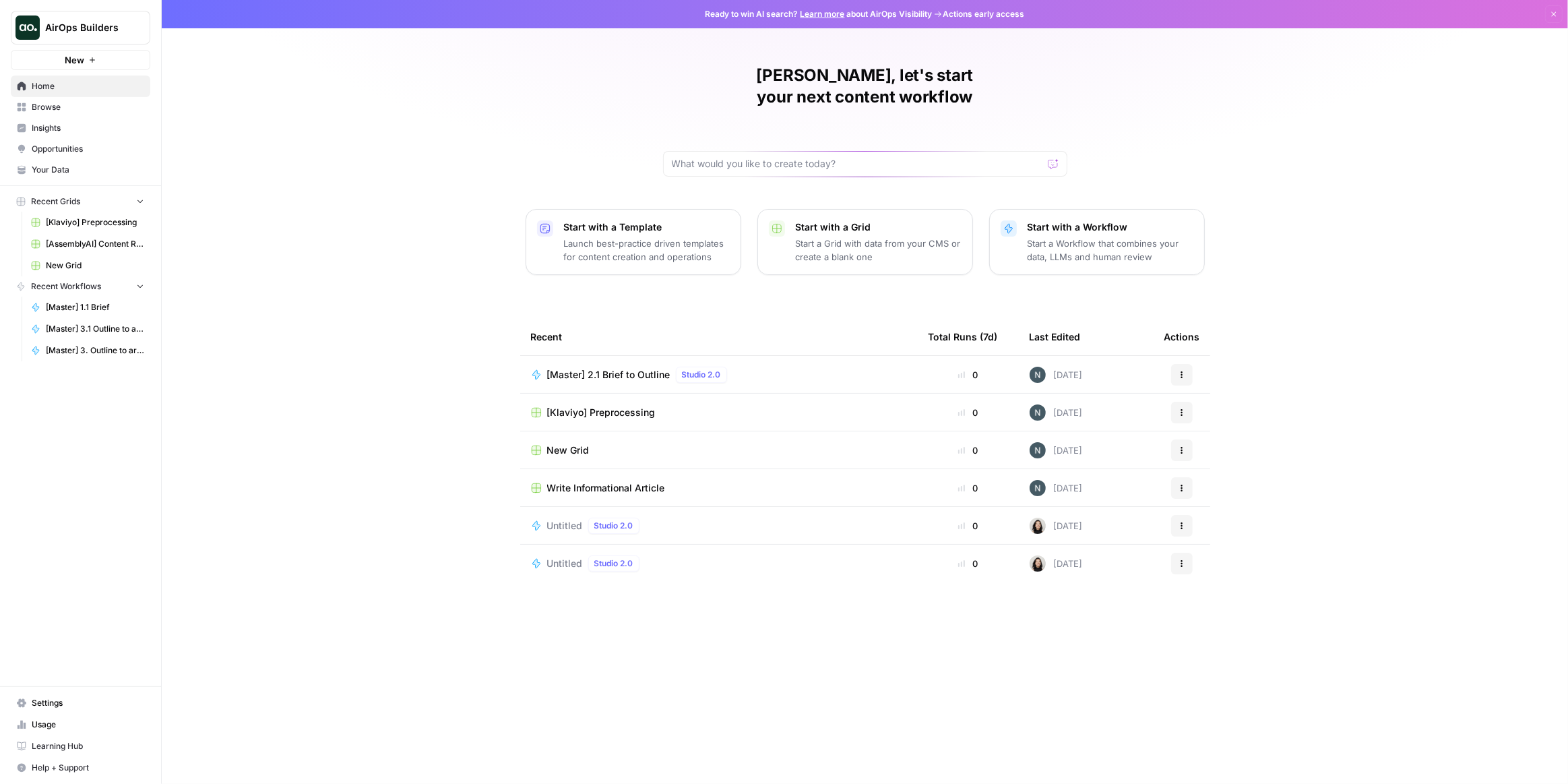
click at [93, 88] on span "Home" at bounding box center [88, 86] width 113 height 12
click at [74, 103] on span "Browse" at bounding box center [88, 107] width 113 height 12
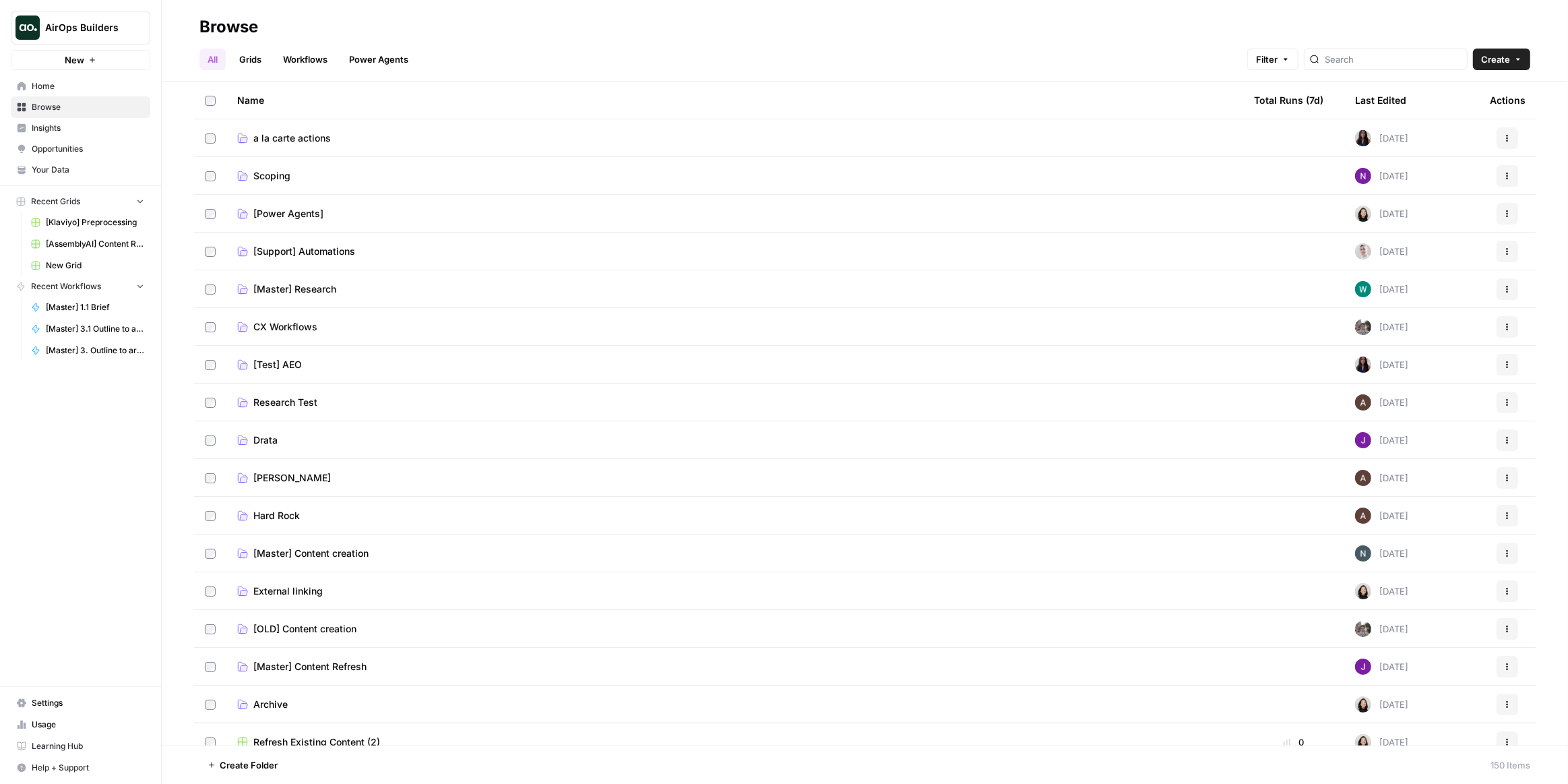
click at [375, 65] on link "Power Agents" at bounding box center [379, 59] width 76 height 22
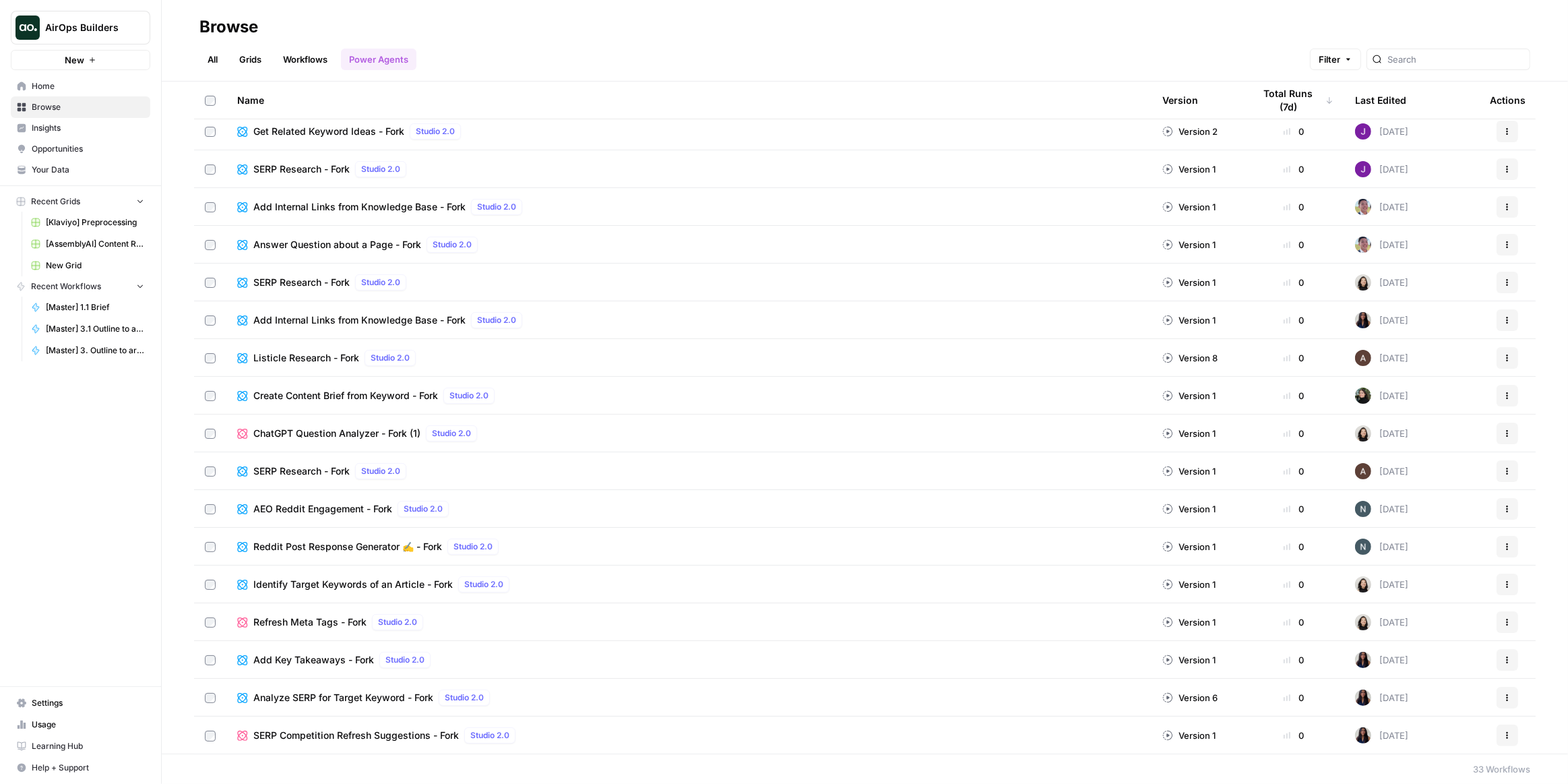
scroll to position [243, 0]
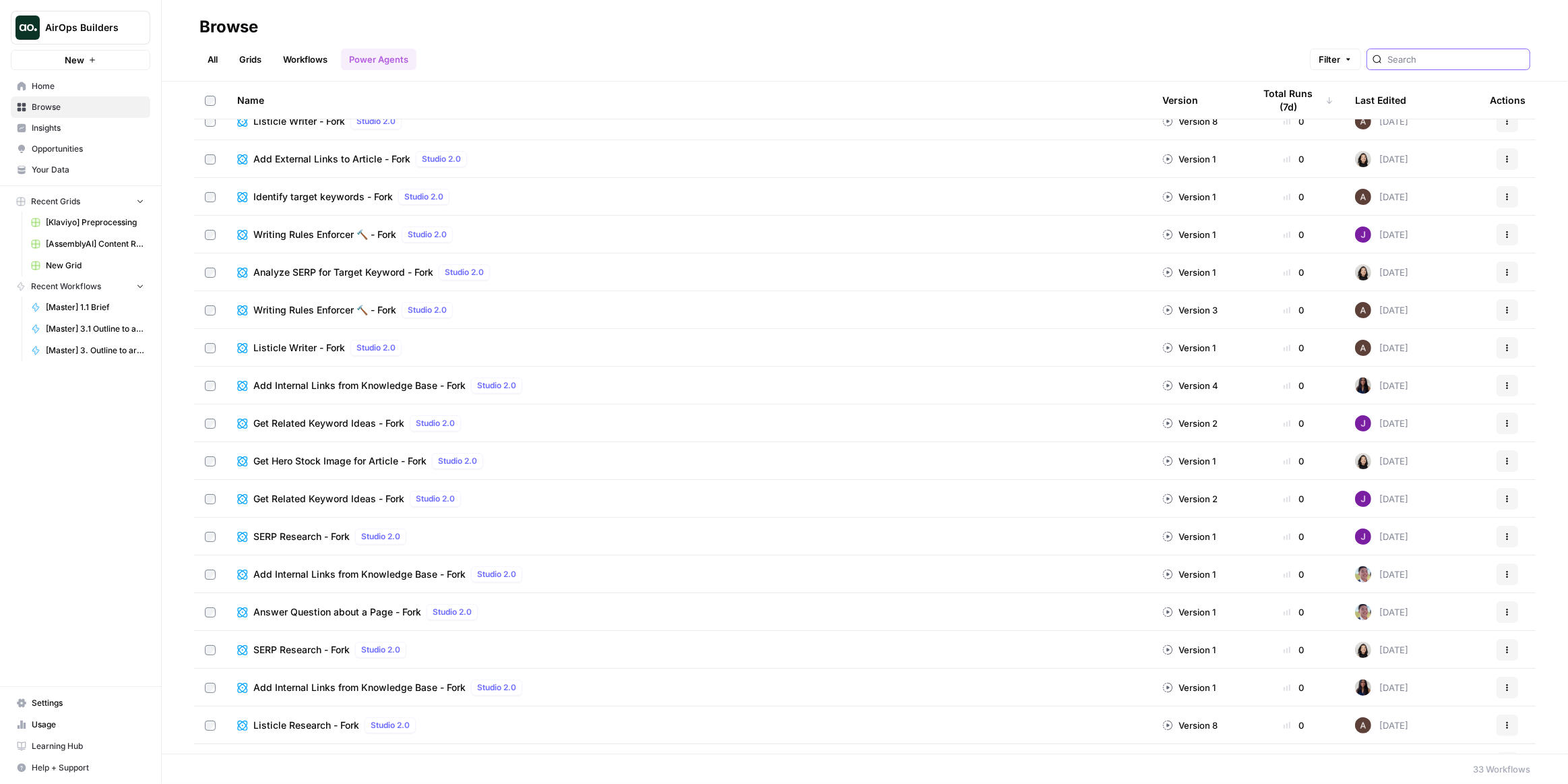
click at [1445, 59] on input "search" at bounding box center [1456, 59] width 137 height 14
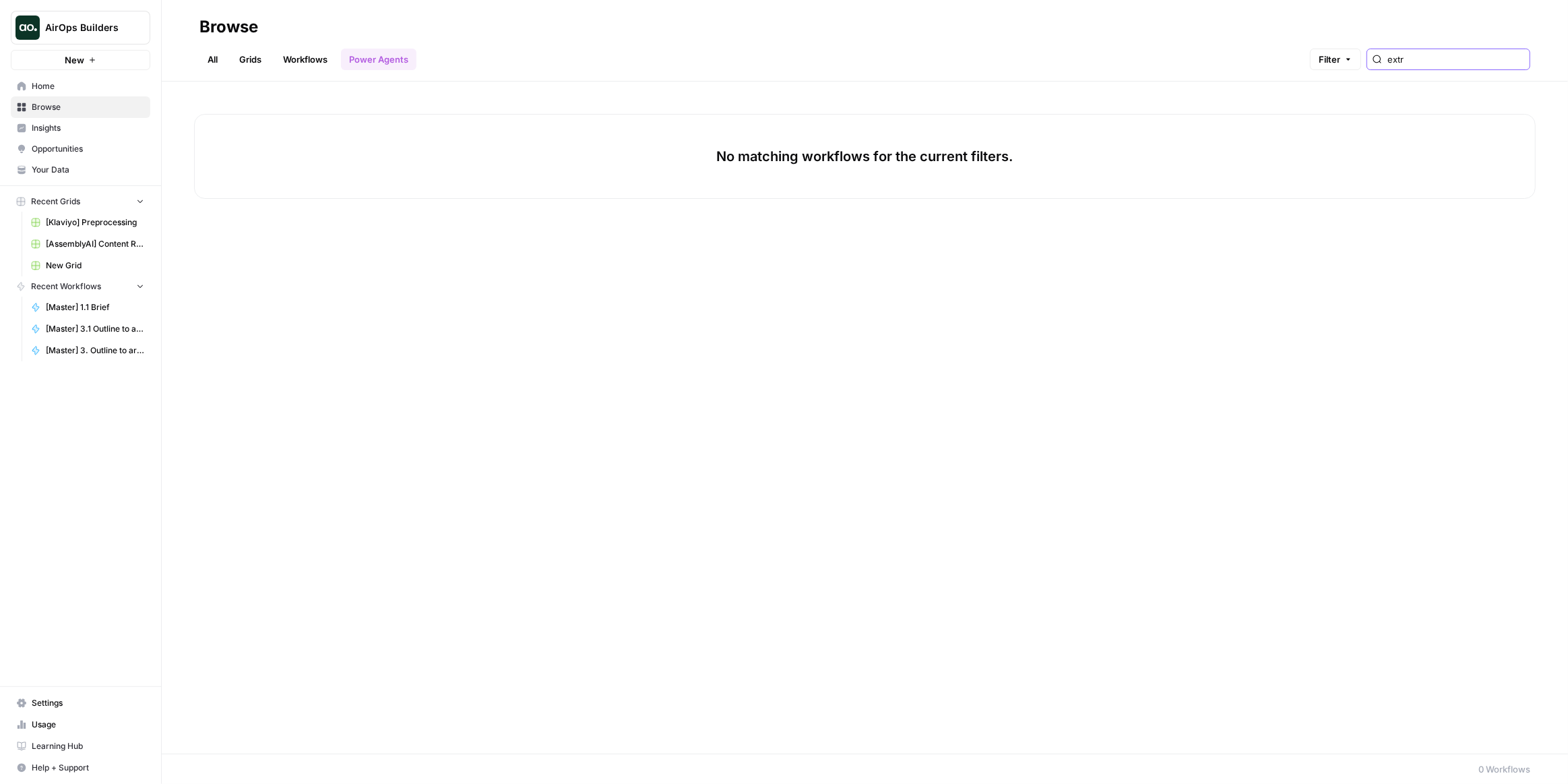
click at [1512, 61] on input "extr" at bounding box center [1456, 59] width 137 height 14
type input "extr"
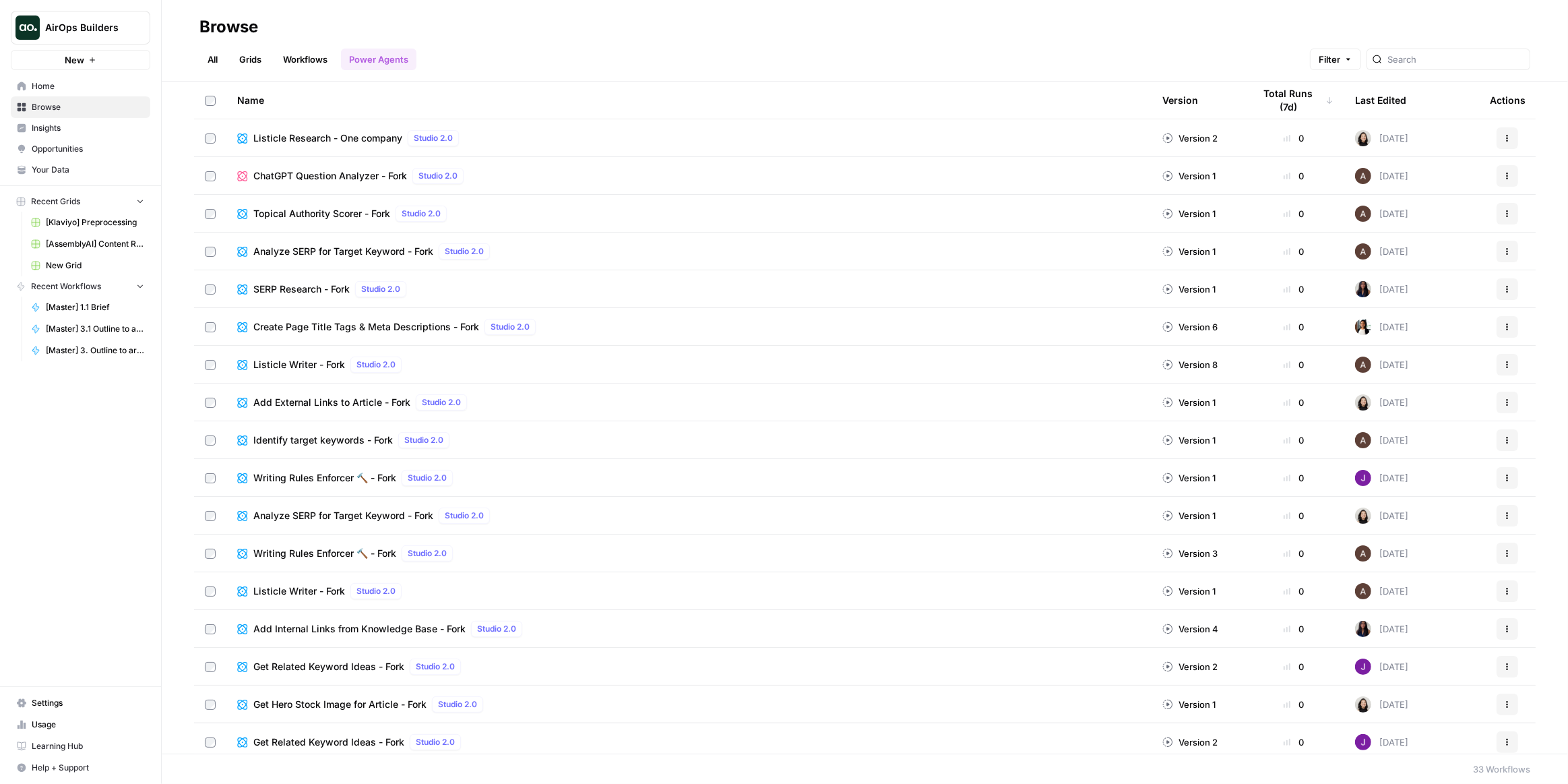
click at [220, 58] on link "All" at bounding box center [212, 59] width 27 height 22
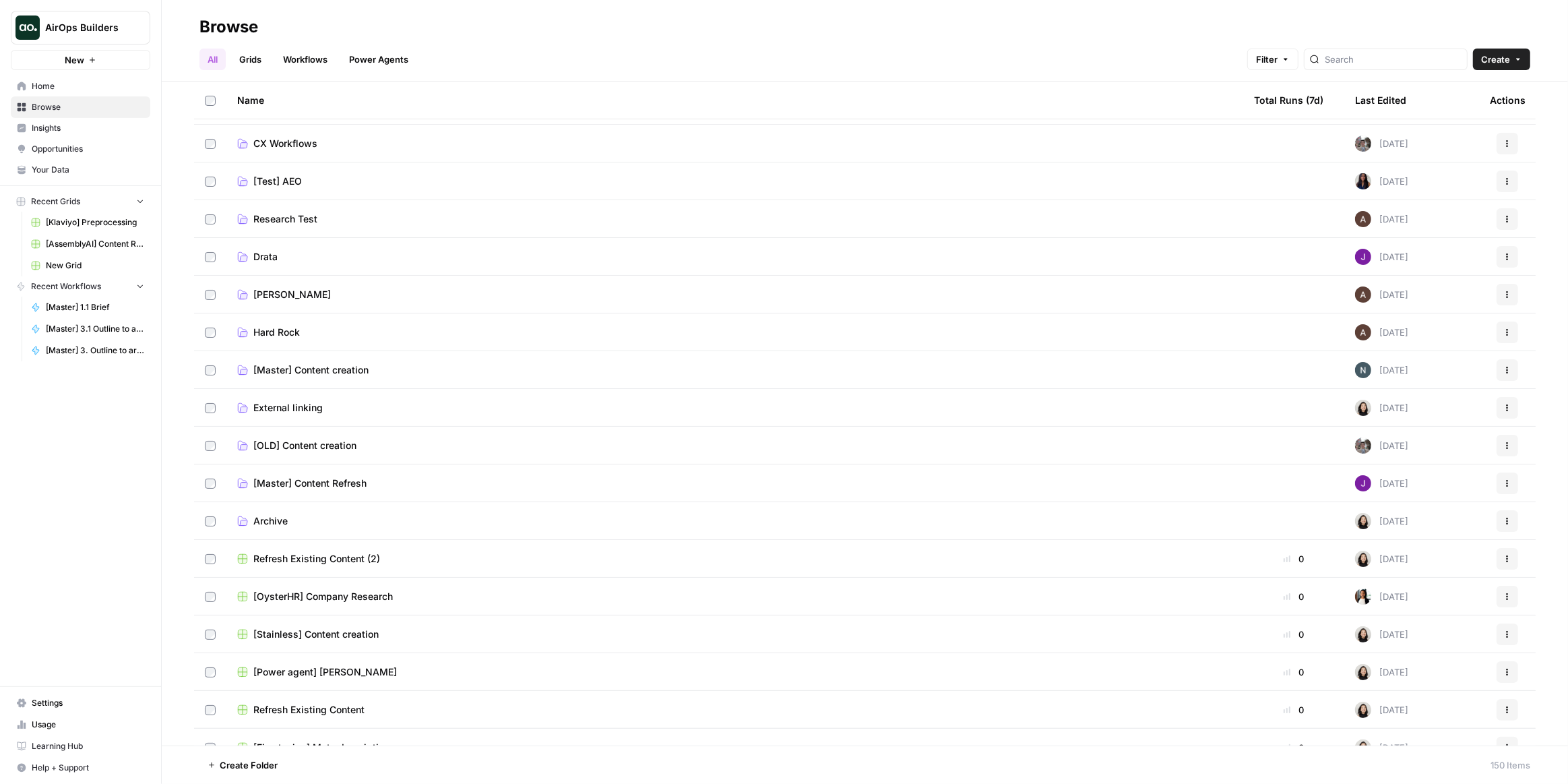
scroll to position [244, 0]
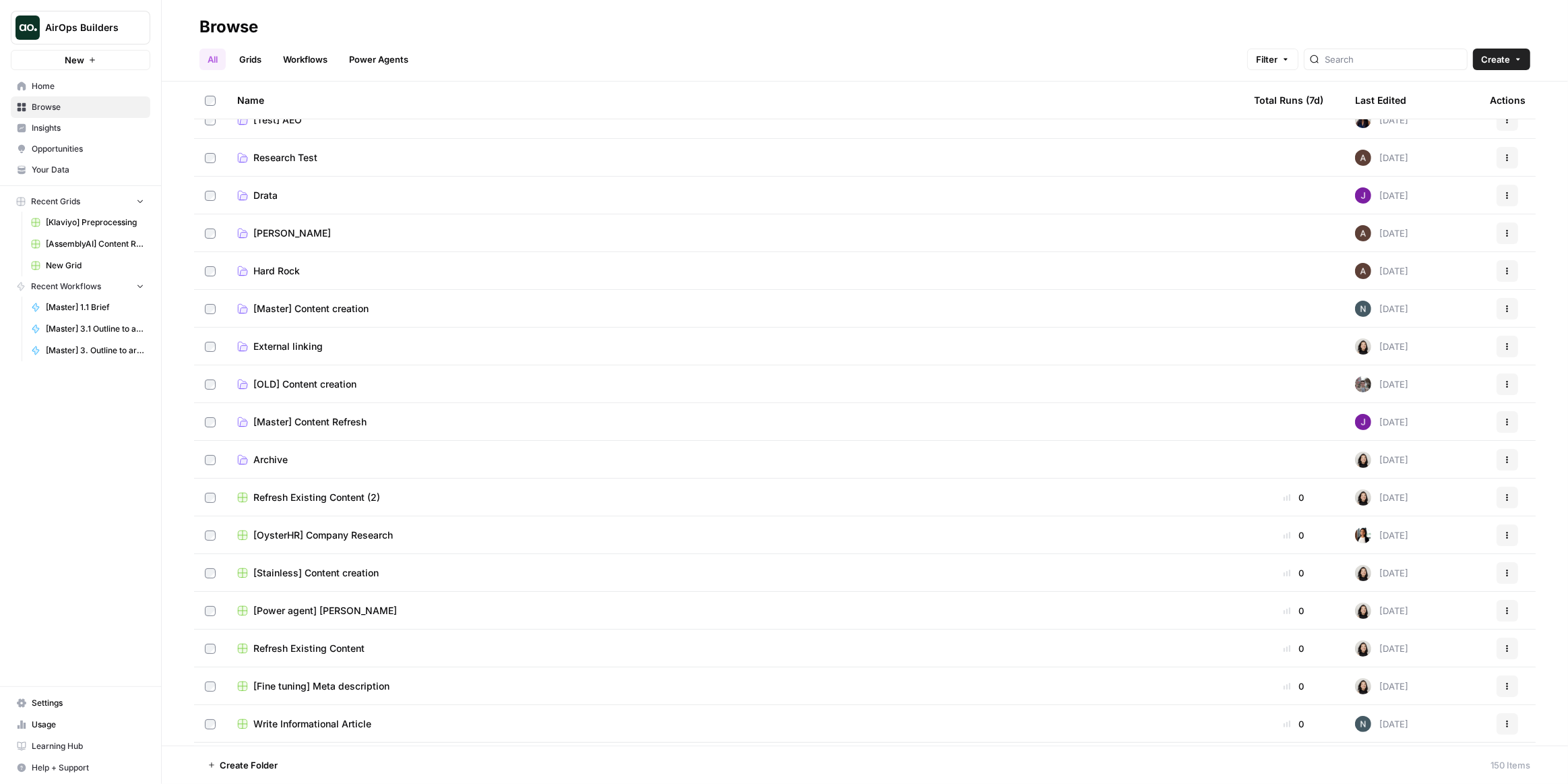
click at [371, 417] on link "[Master] Content Refresh" at bounding box center [735, 422] width 995 height 14
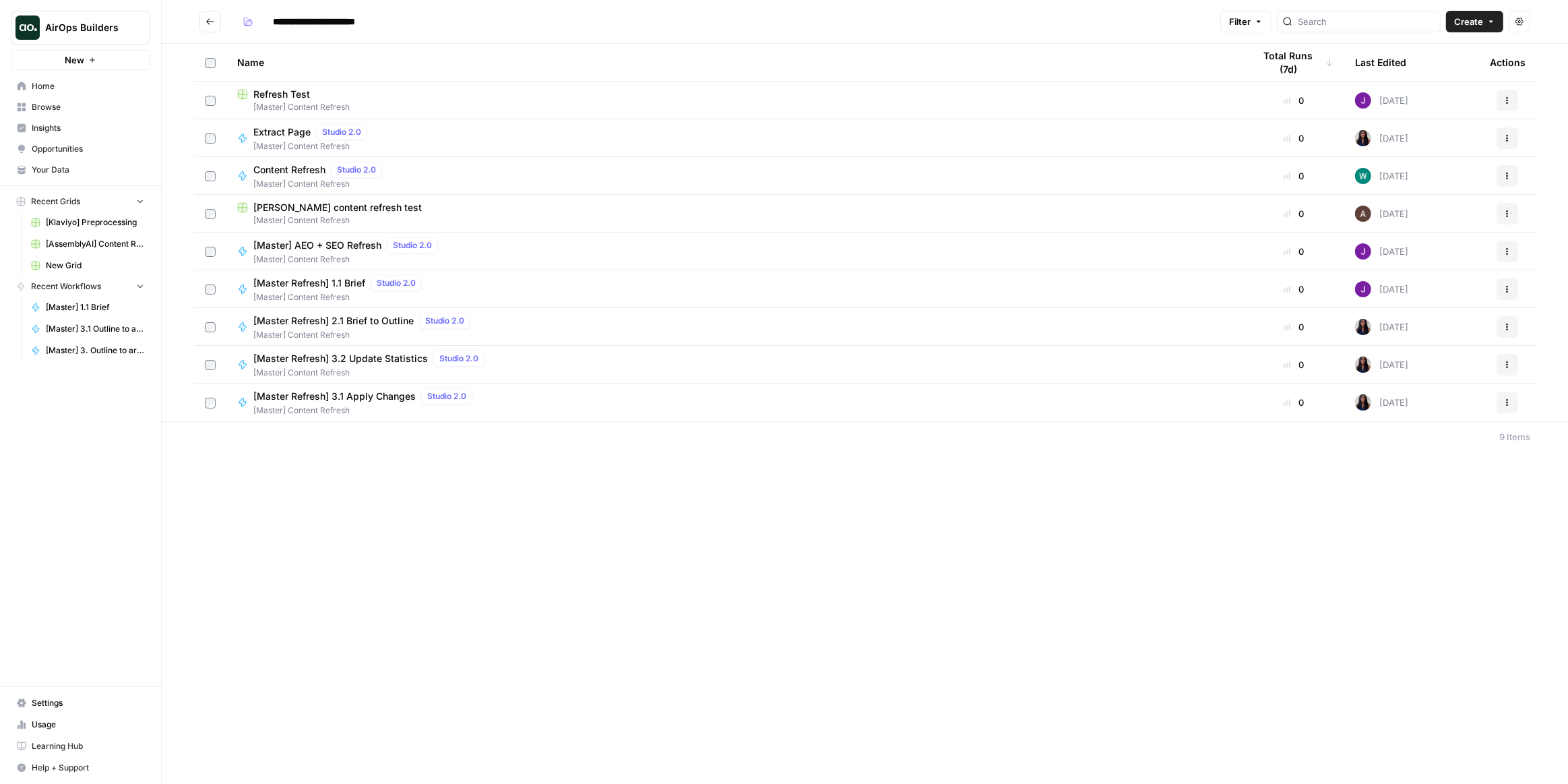
click at [417, 144] on div "Extract Page Studio 2.0 [Master] Content Refresh" at bounding box center [735, 138] width 995 height 28
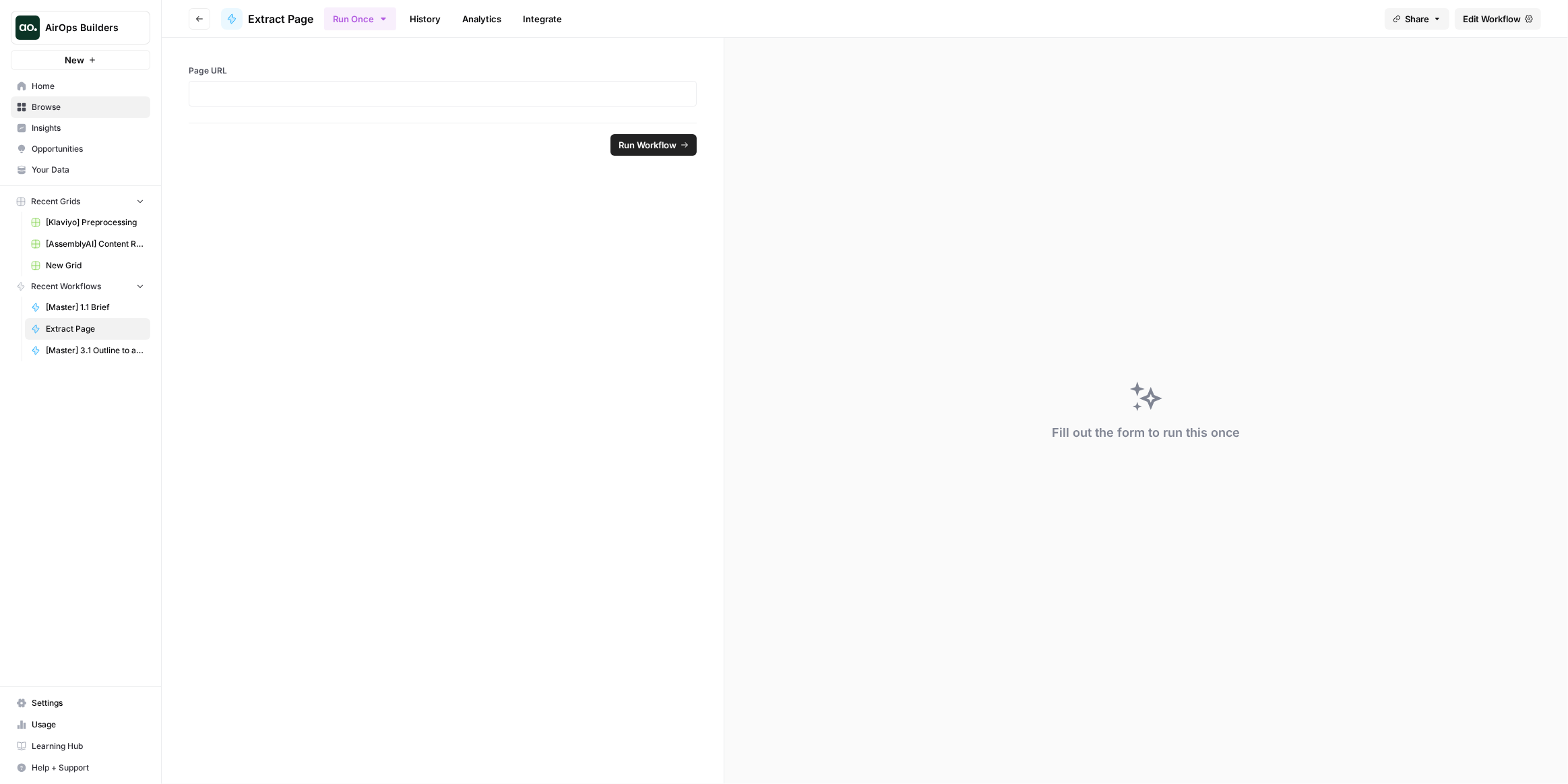
click at [1485, 12] on span "Edit Workflow" at bounding box center [1491, 18] width 58 height 14
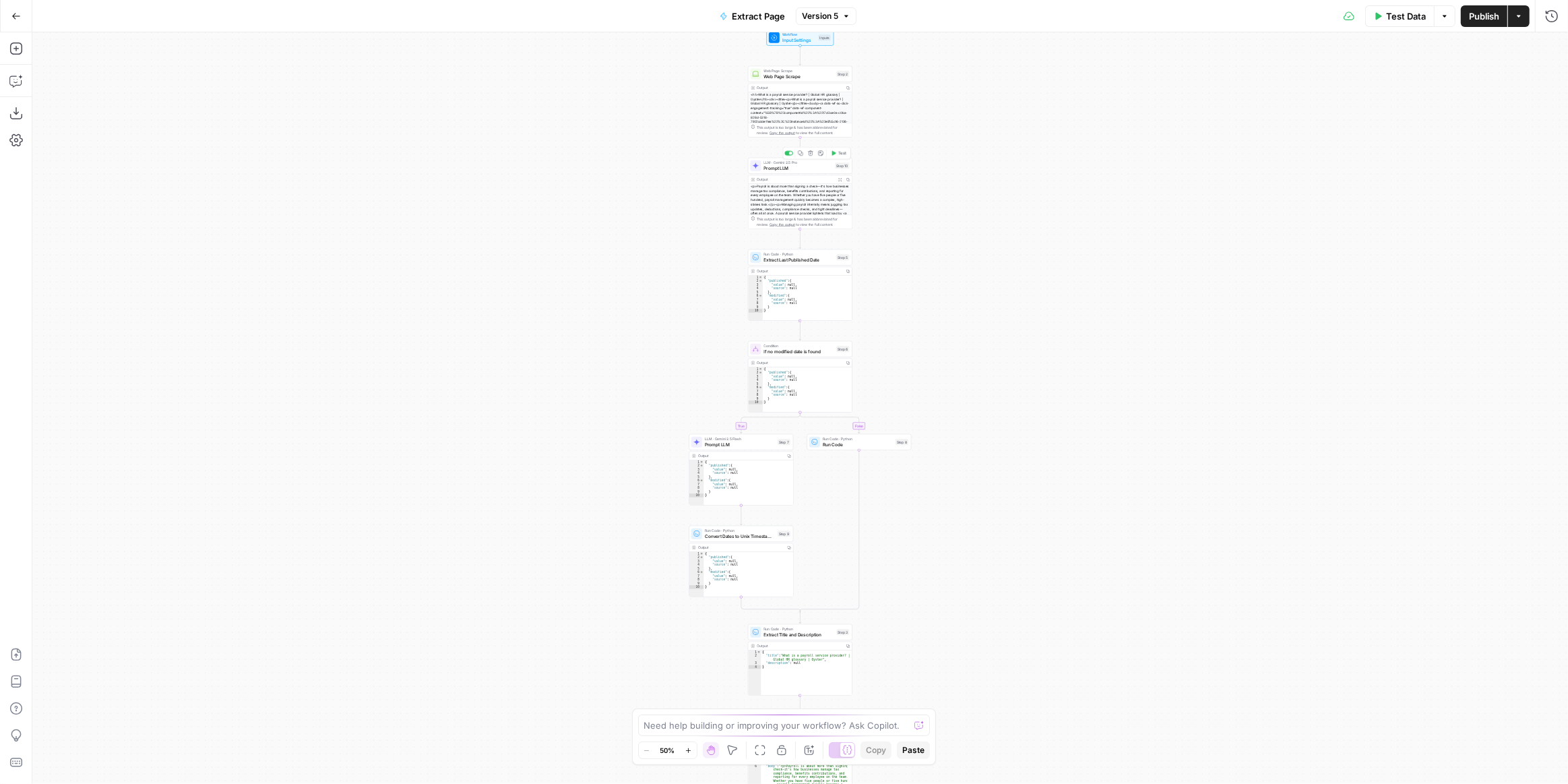
click at [807, 172] on div "LLM · Gemini 2.5 Pro Prompt LLM Step 10 Copy step Delete step Add Note Test" at bounding box center [800, 166] width 104 height 16
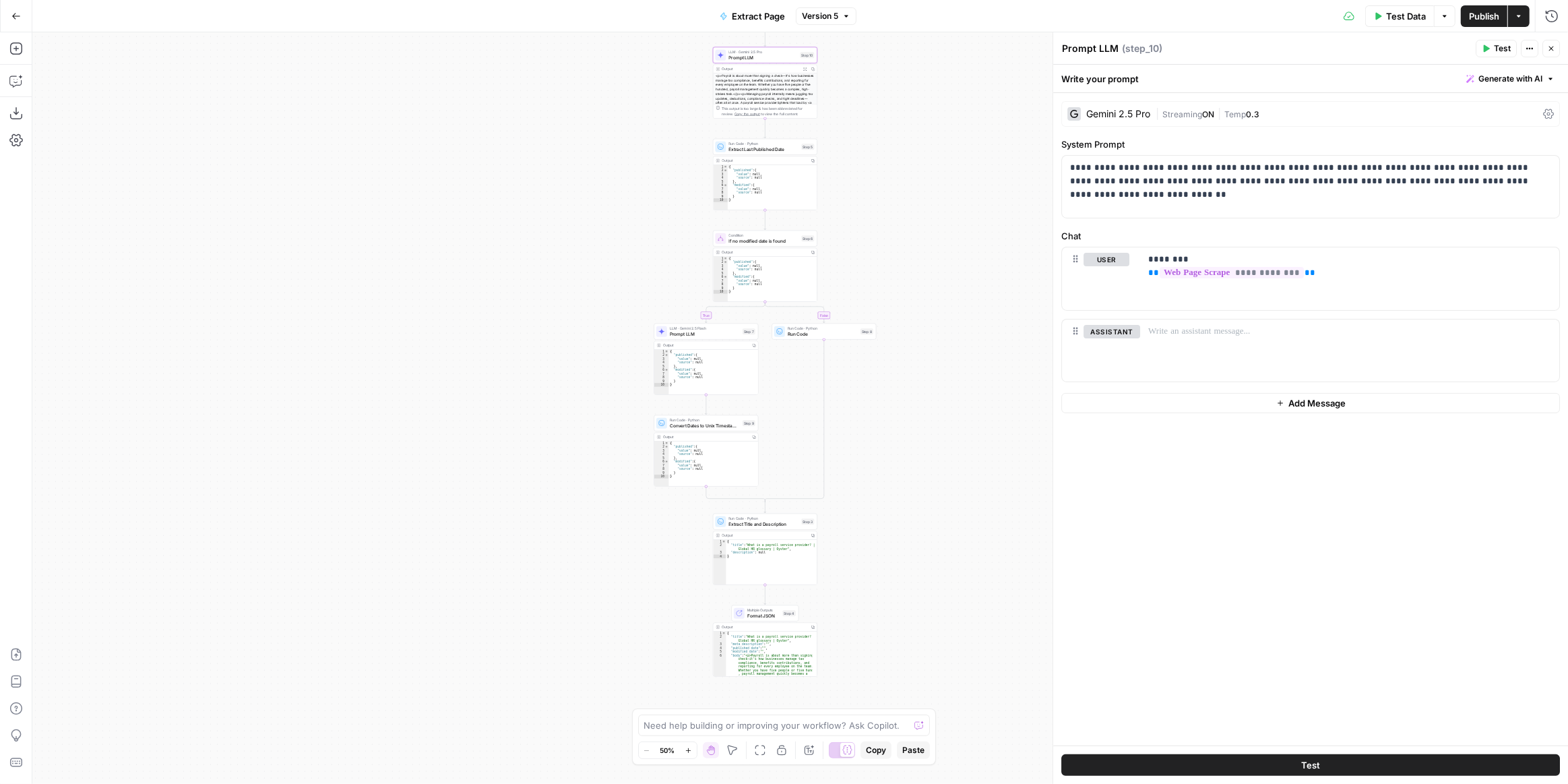
drag, startPoint x: 926, startPoint y: 314, endPoint x: 902, endPoint y: 241, distance: 76.8
click at [901, 241] on div "true false Workflow Input Settings Inputs Web Page Scrape Web Page Scrape Step …" at bounding box center [800, 407] width 1536 height 751
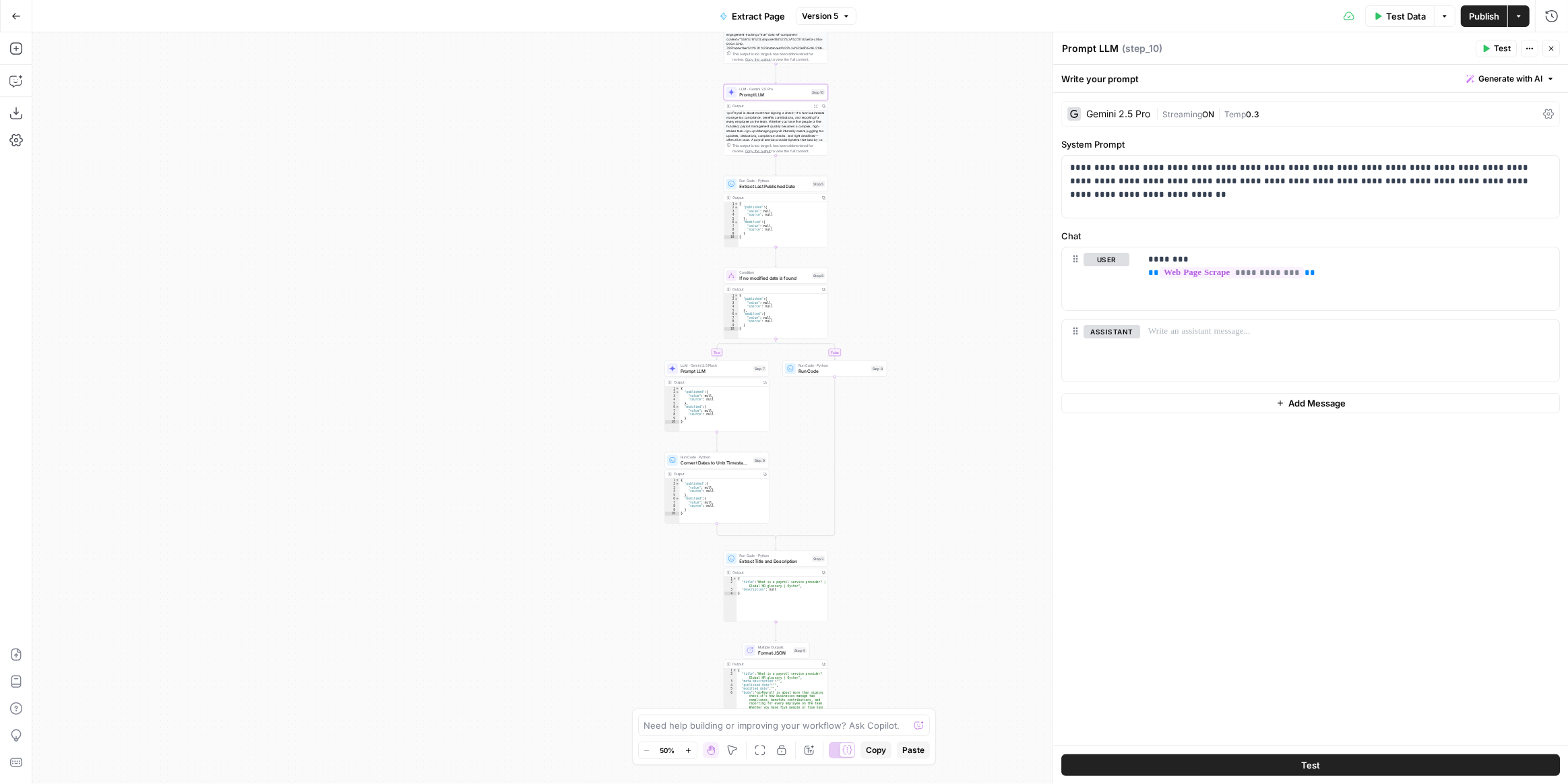
click at [1550, 53] on button "Close" at bounding box center [1551, 48] width 17 height 17
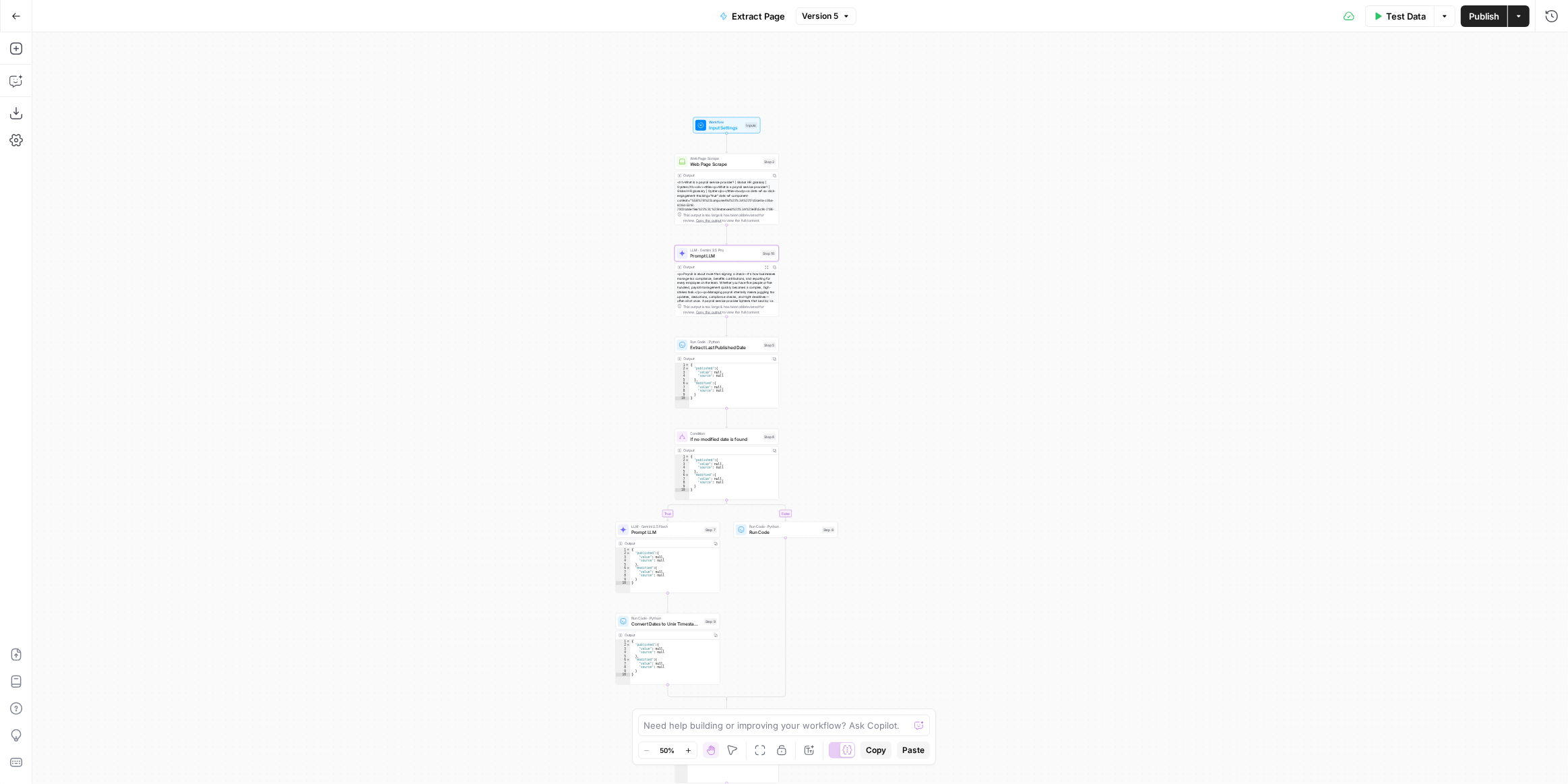
drag, startPoint x: 985, startPoint y: 263, endPoint x: 951, endPoint y: 379, distance: 120.9
click at [951, 379] on div "true false Workflow Input Settings Inputs Web Page Scrape Web Page Scrape Step …" at bounding box center [800, 407] width 1536 height 751
click at [16, 15] on icon "button" at bounding box center [16, 16] width 9 height 9
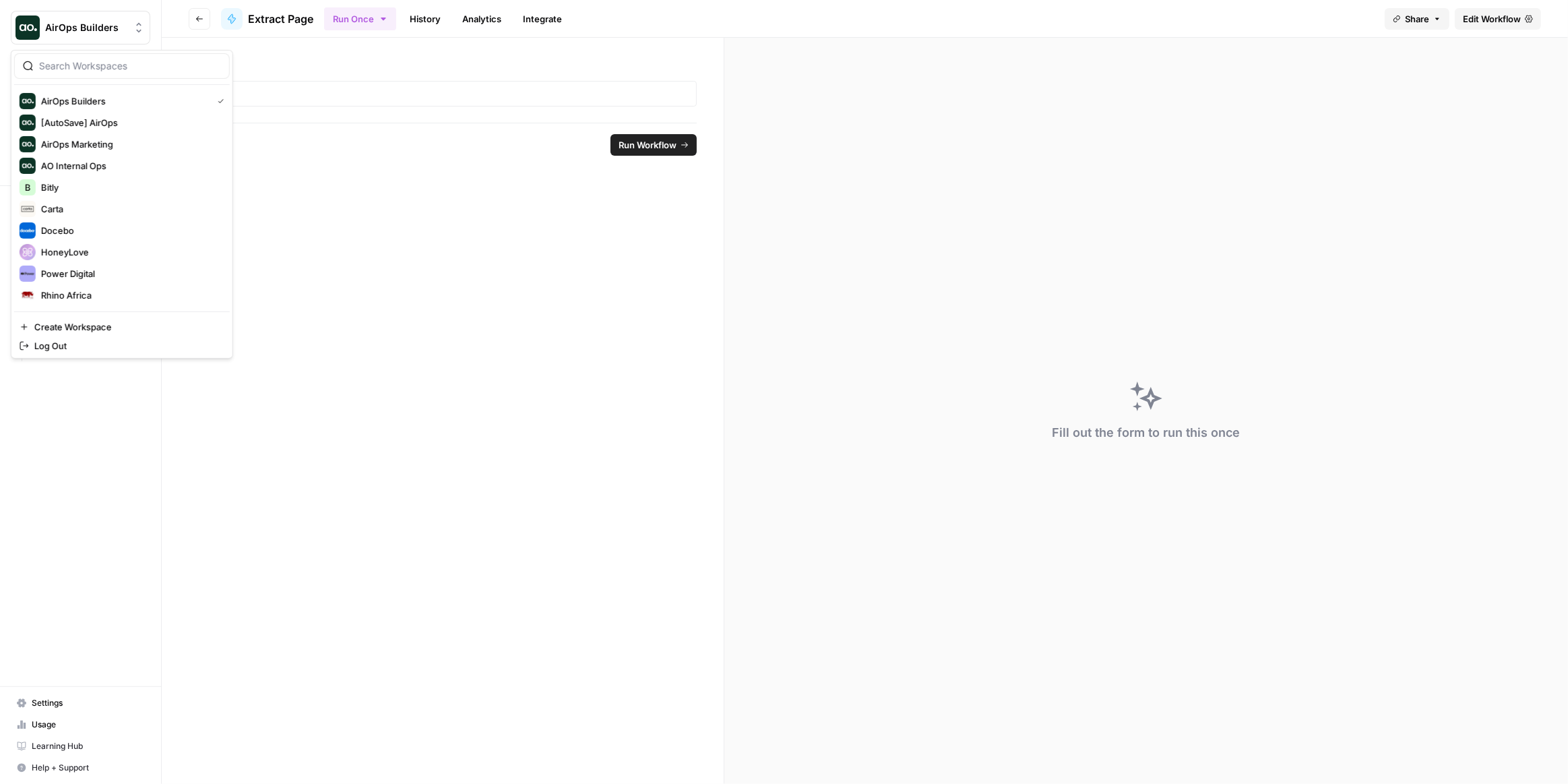
click at [44, 24] on button "AirOps Builders" at bounding box center [81, 27] width 139 height 34
click at [90, 252] on span "HoneyLove" at bounding box center [130, 252] width 177 height 14
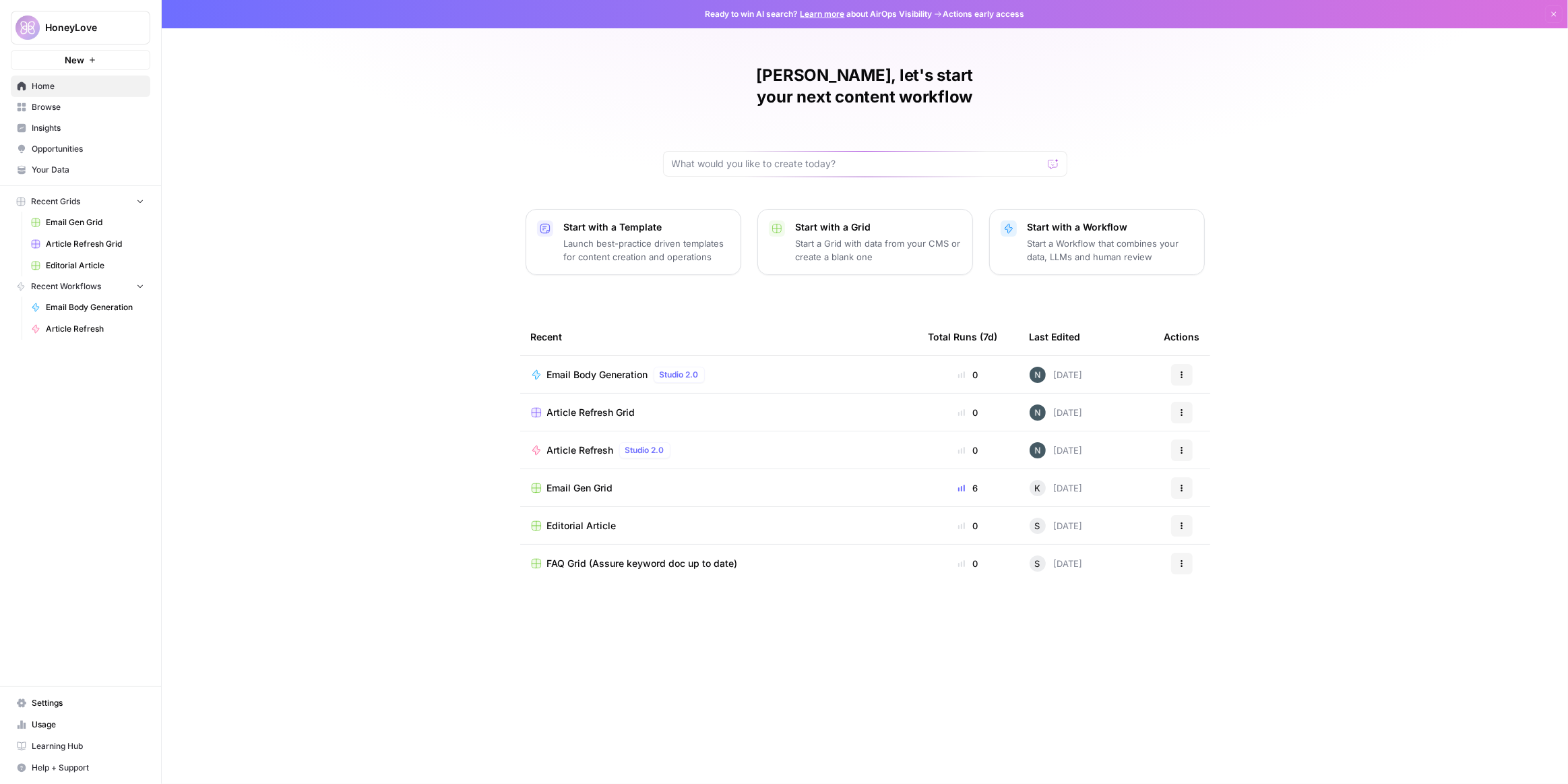
click at [83, 109] on span "Browse" at bounding box center [88, 107] width 113 height 12
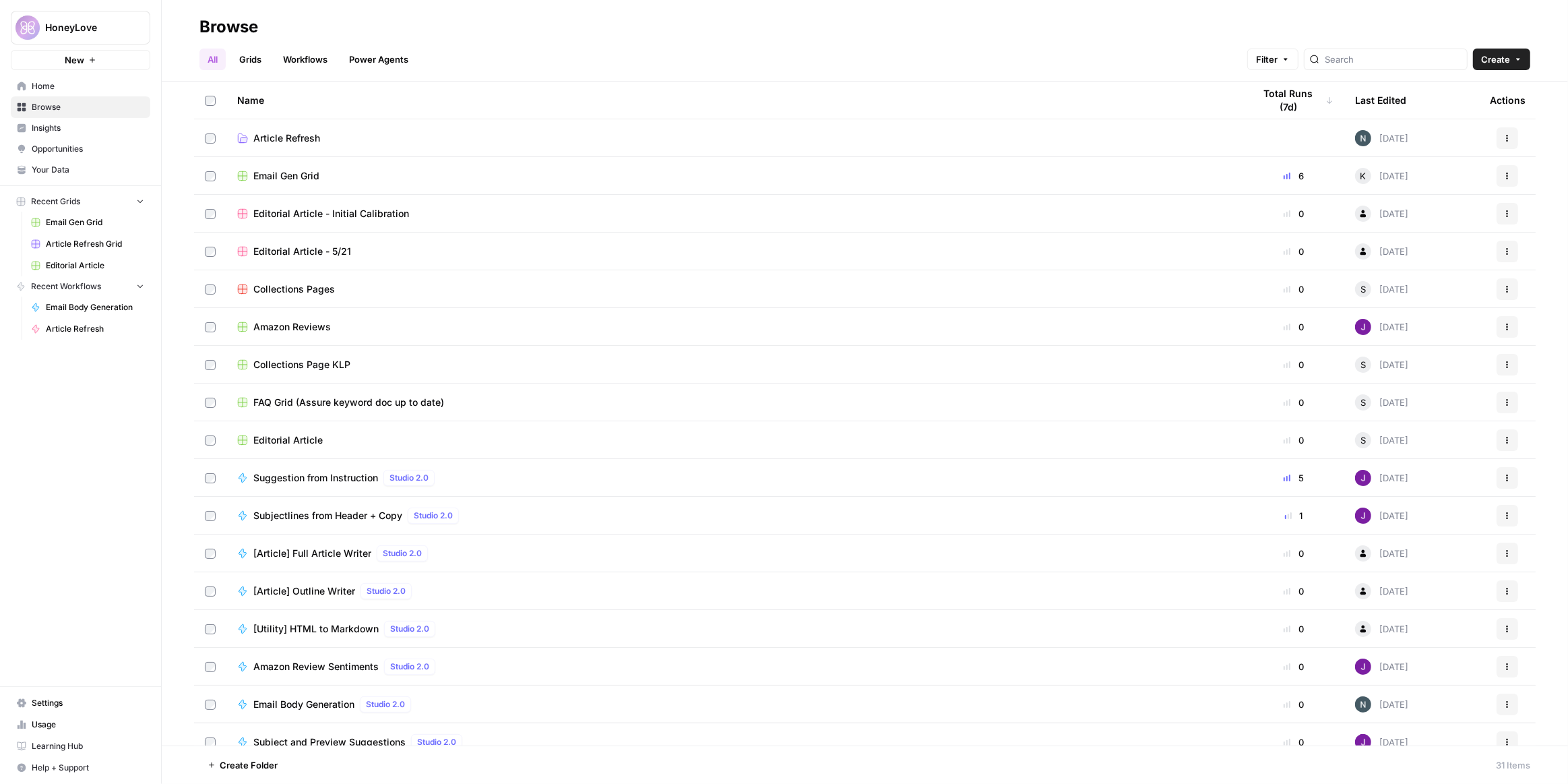
click at [294, 136] on span "Article Refresh" at bounding box center [286, 138] width 67 height 14
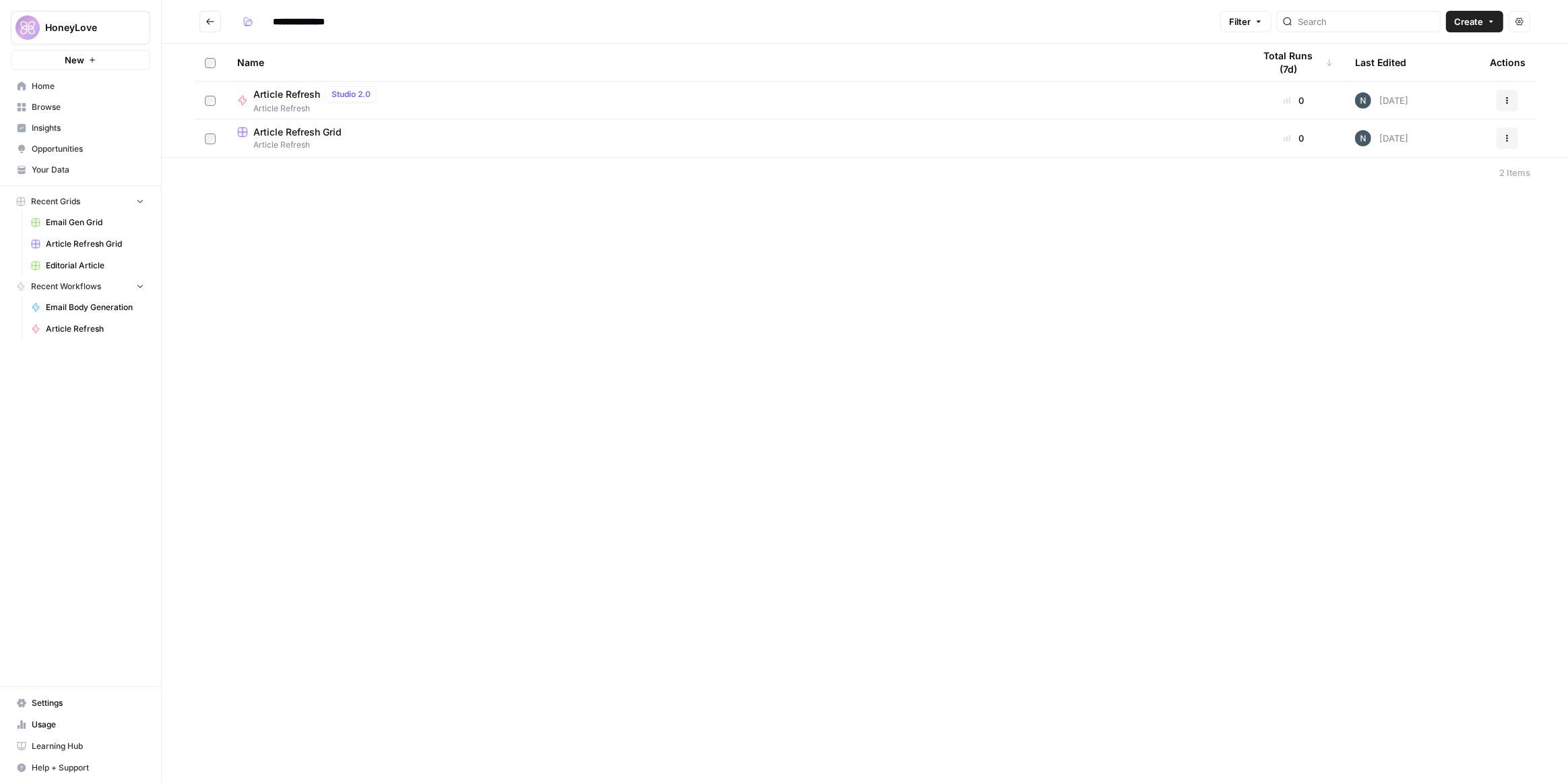
click at [391, 132] on div "Article Refresh Grid" at bounding box center [735, 132] width 995 height 14
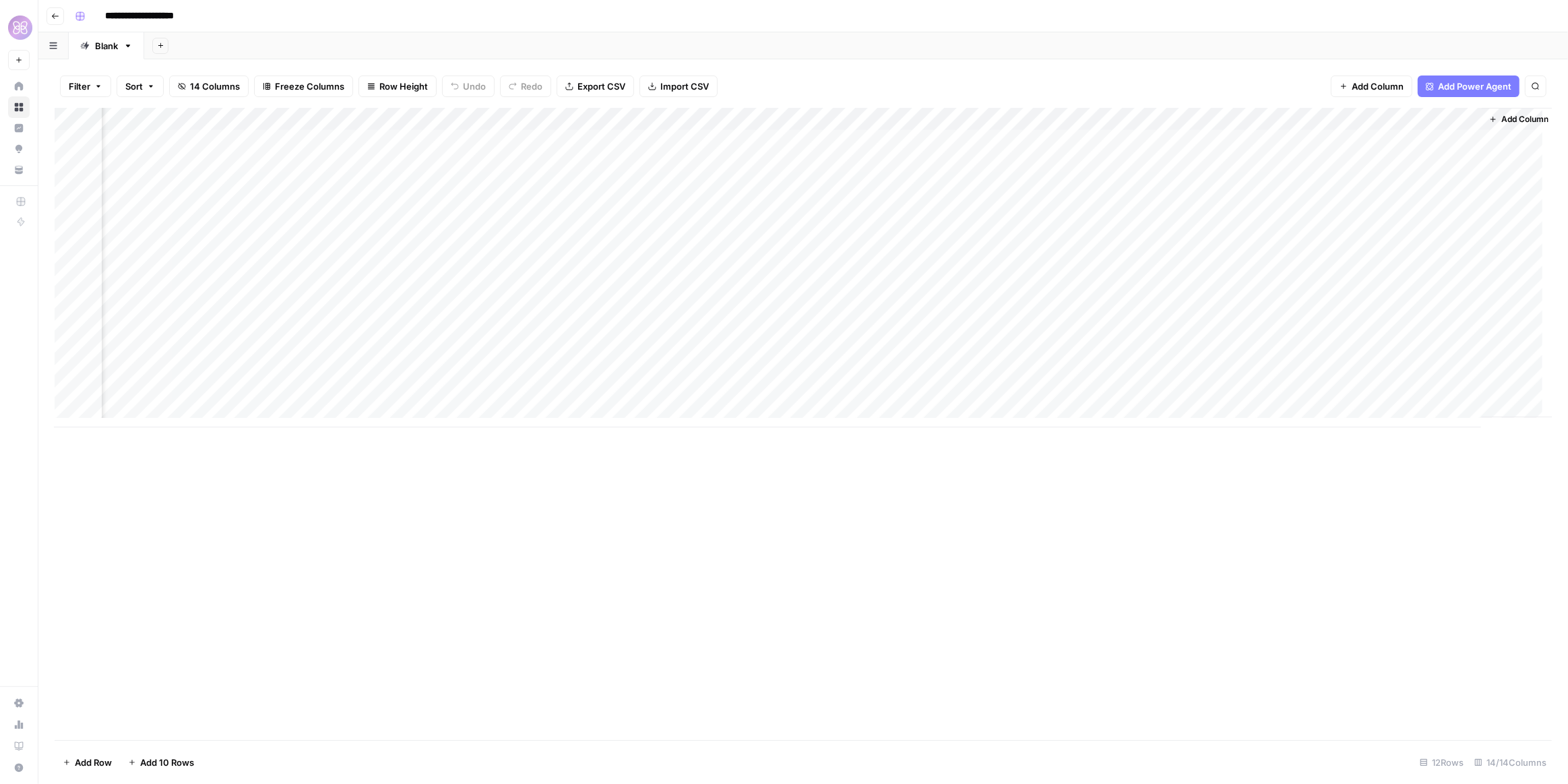
scroll to position [0, 560]
click at [662, 121] on div "Add Column" at bounding box center [803, 267] width 1498 height 319
click at [683, 227] on span "Configure Inputs" at bounding box center [698, 232] width 118 height 14
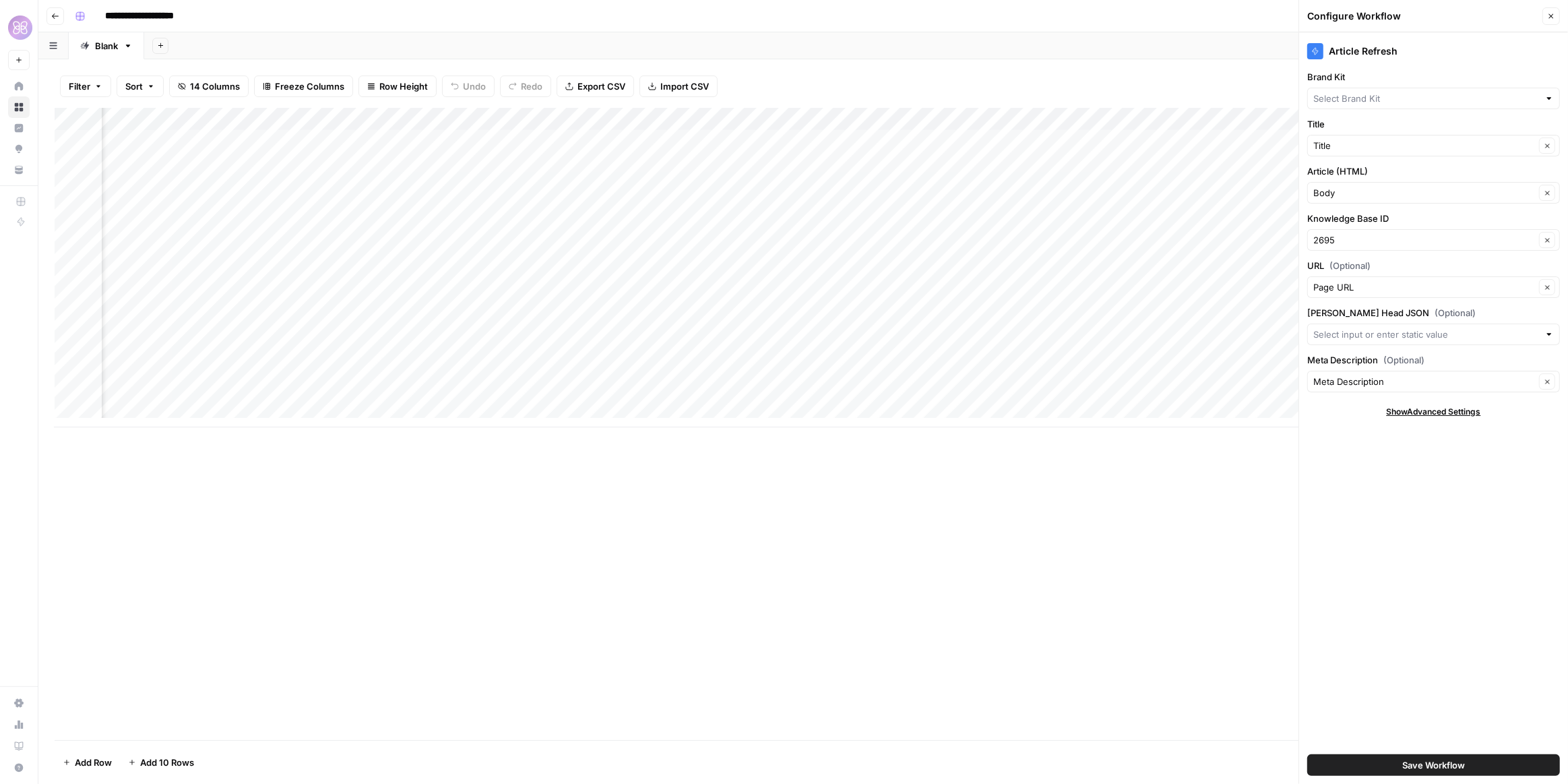
type input "Honeylove"
click at [500, 116] on div "Add Column" at bounding box center [803, 267] width 1498 height 319
click at [500, 248] on span "Edit Workflow" at bounding box center [503, 251] width 118 height 14
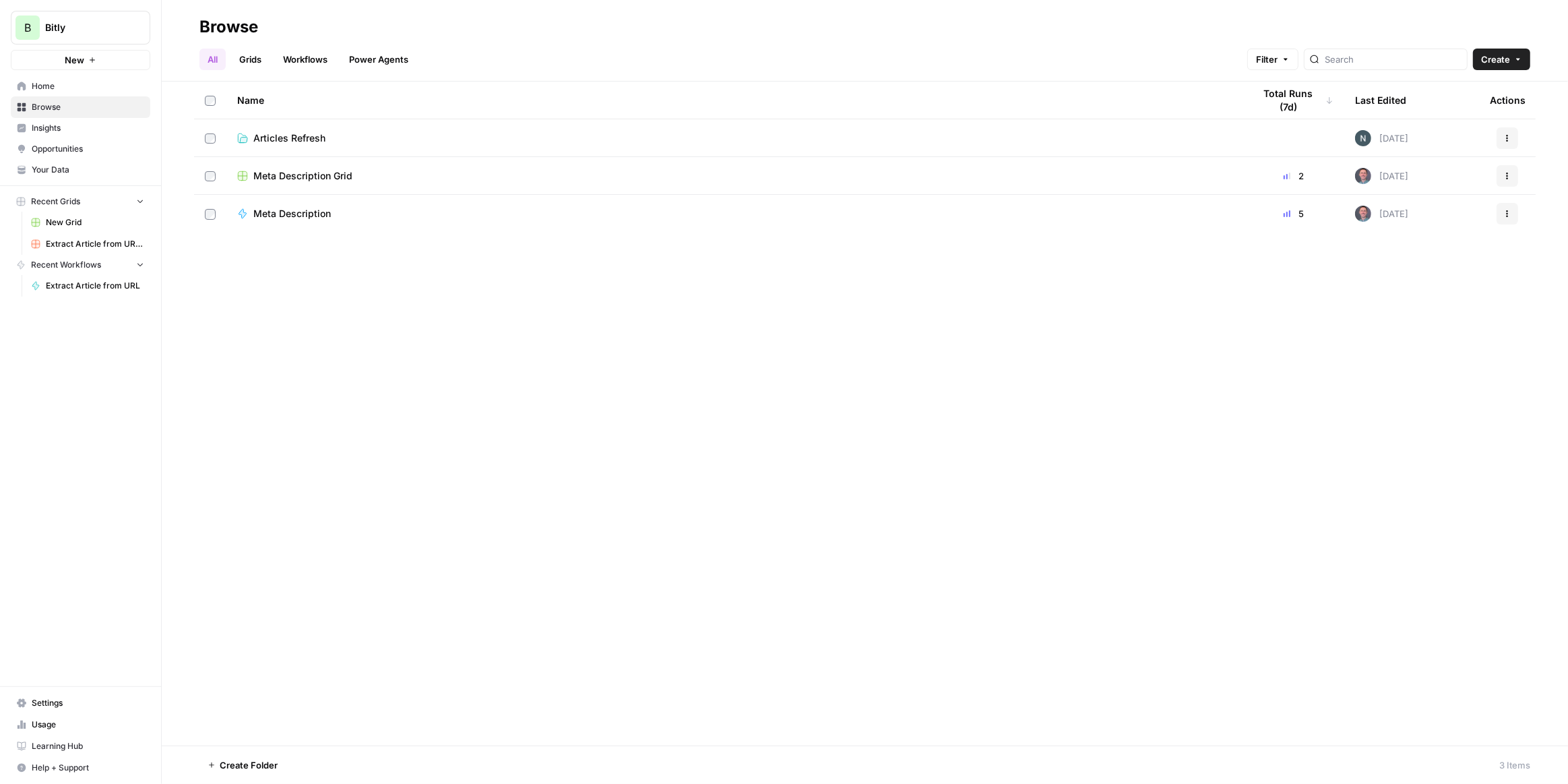
click at [268, 132] on span "Articles Refresh" at bounding box center [289, 138] width 72 height 14
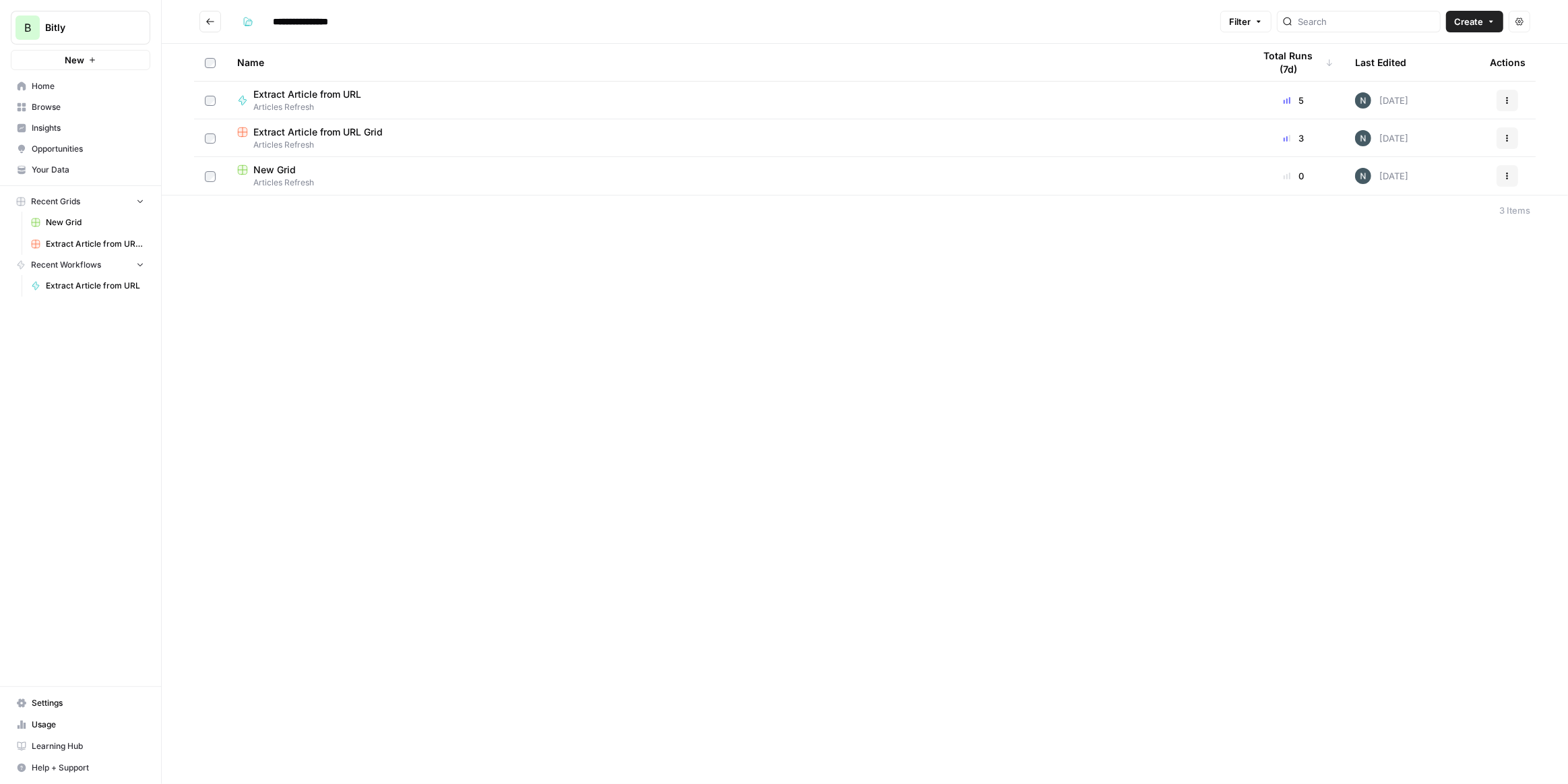
click at [359, 173] on div "New Grid" at bounding box center [735, 169] width 995 height 14
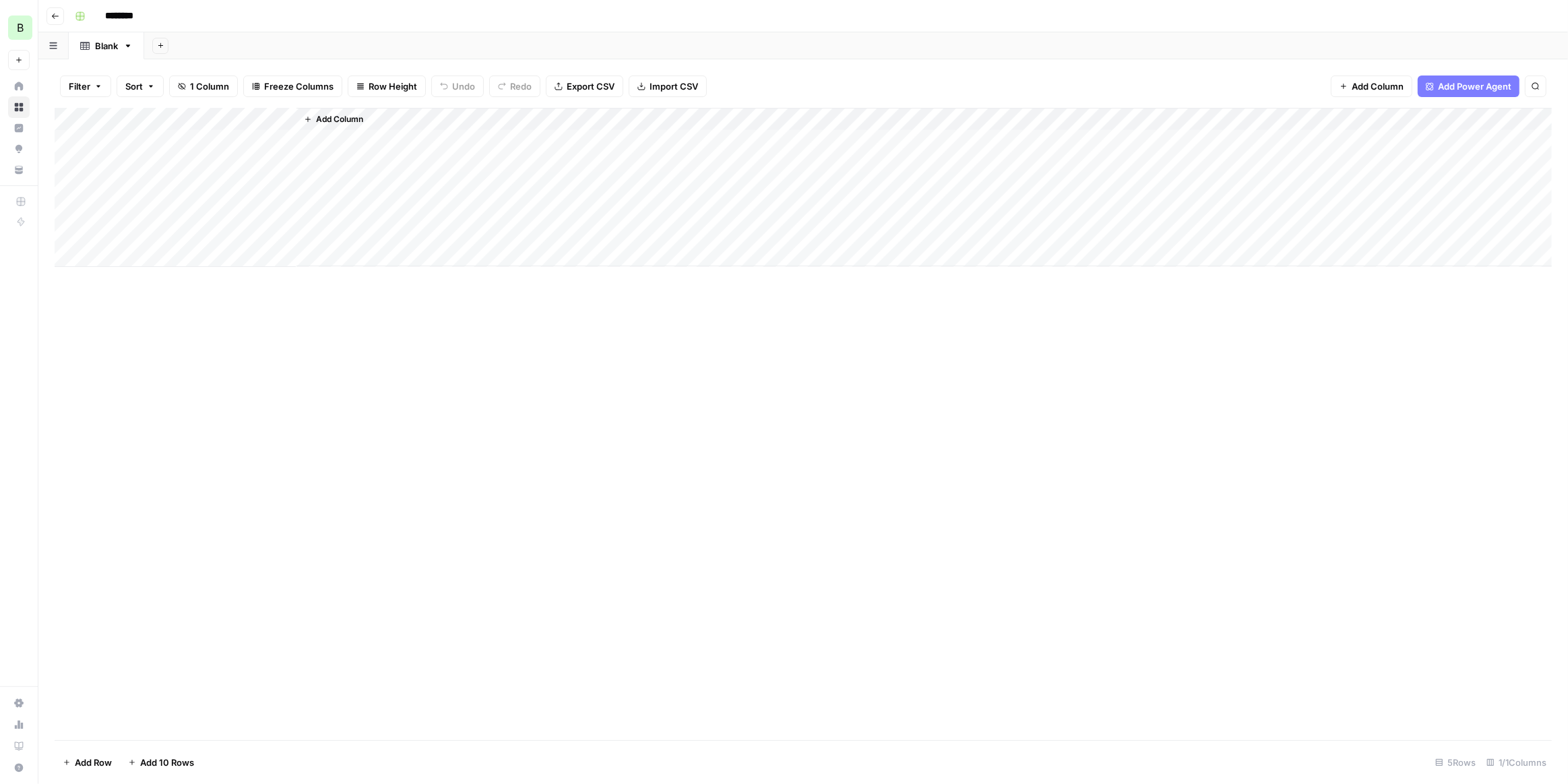
click at [334, 118] on span "Add Column" at bounding box center [340, 119] width 48 height 12
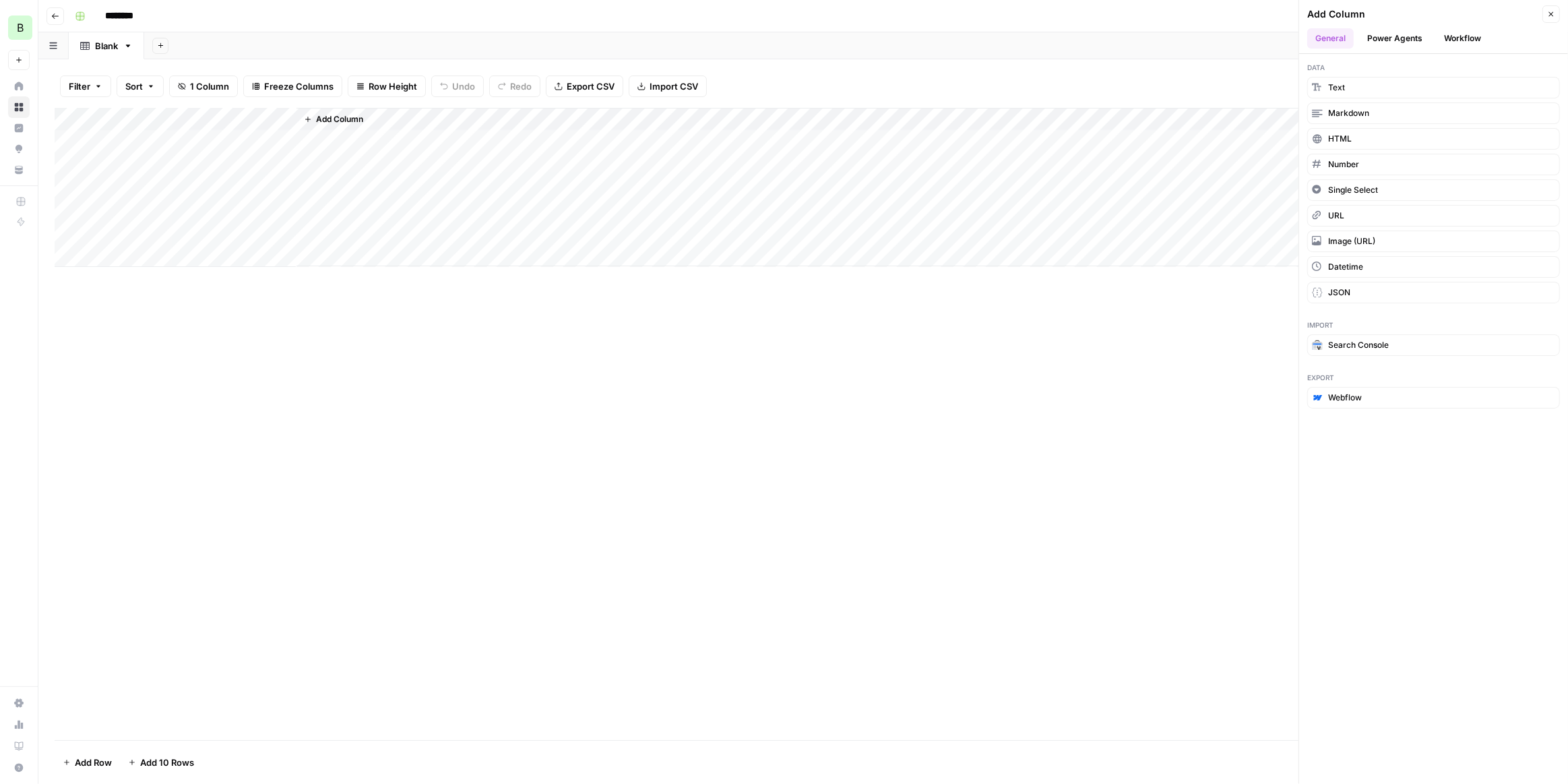
click at [1033, 338] on div "Add Column" at bounding box center [803, 424] width 1498 height 632
click at [1545, 11] on button "Close" at bounding box center [1551, 14] width 17 height 17
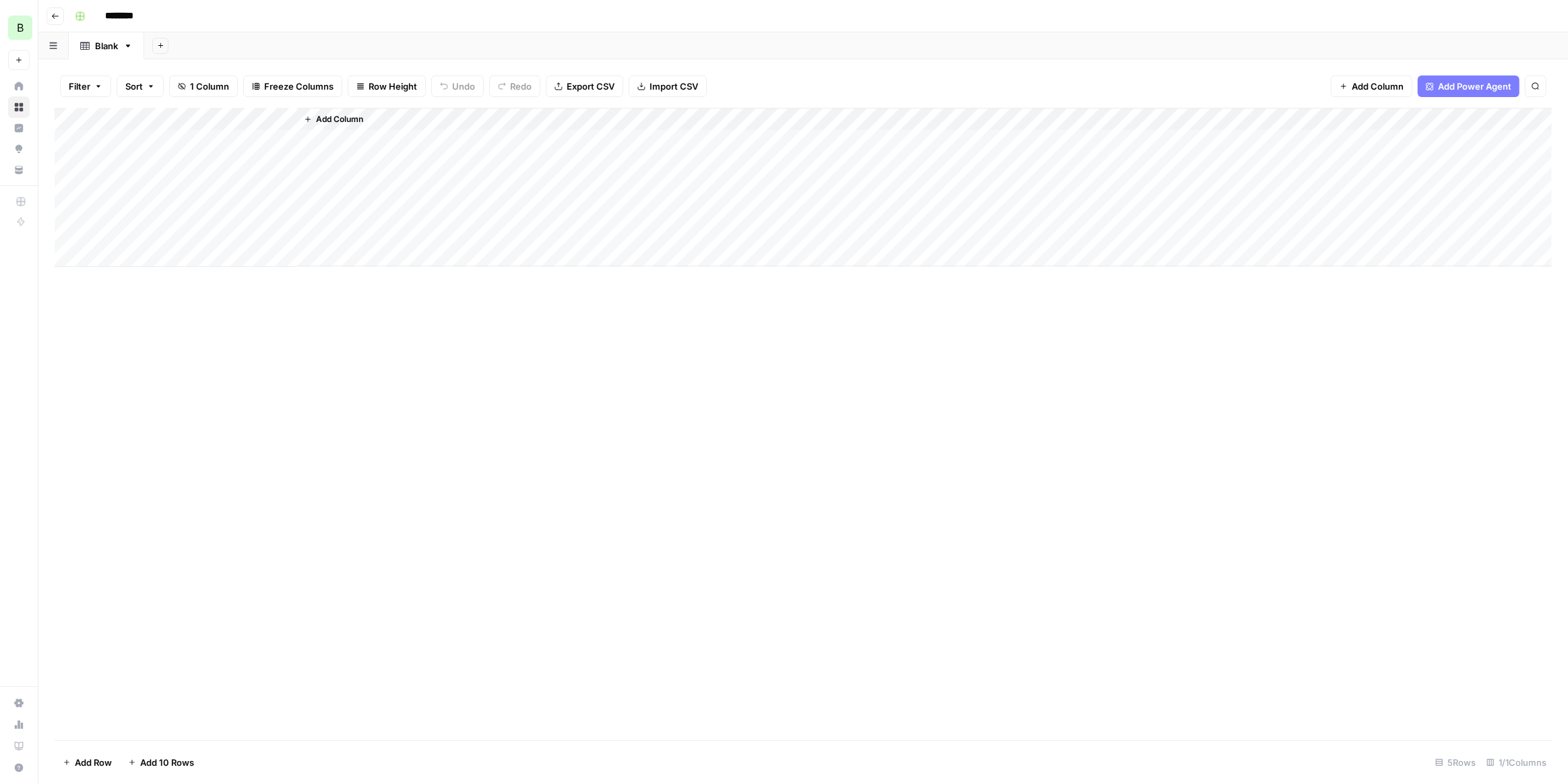
click at [1480, 83] on span "Add Power Agent" at bounding box center [1475, 86] width 73 height 14
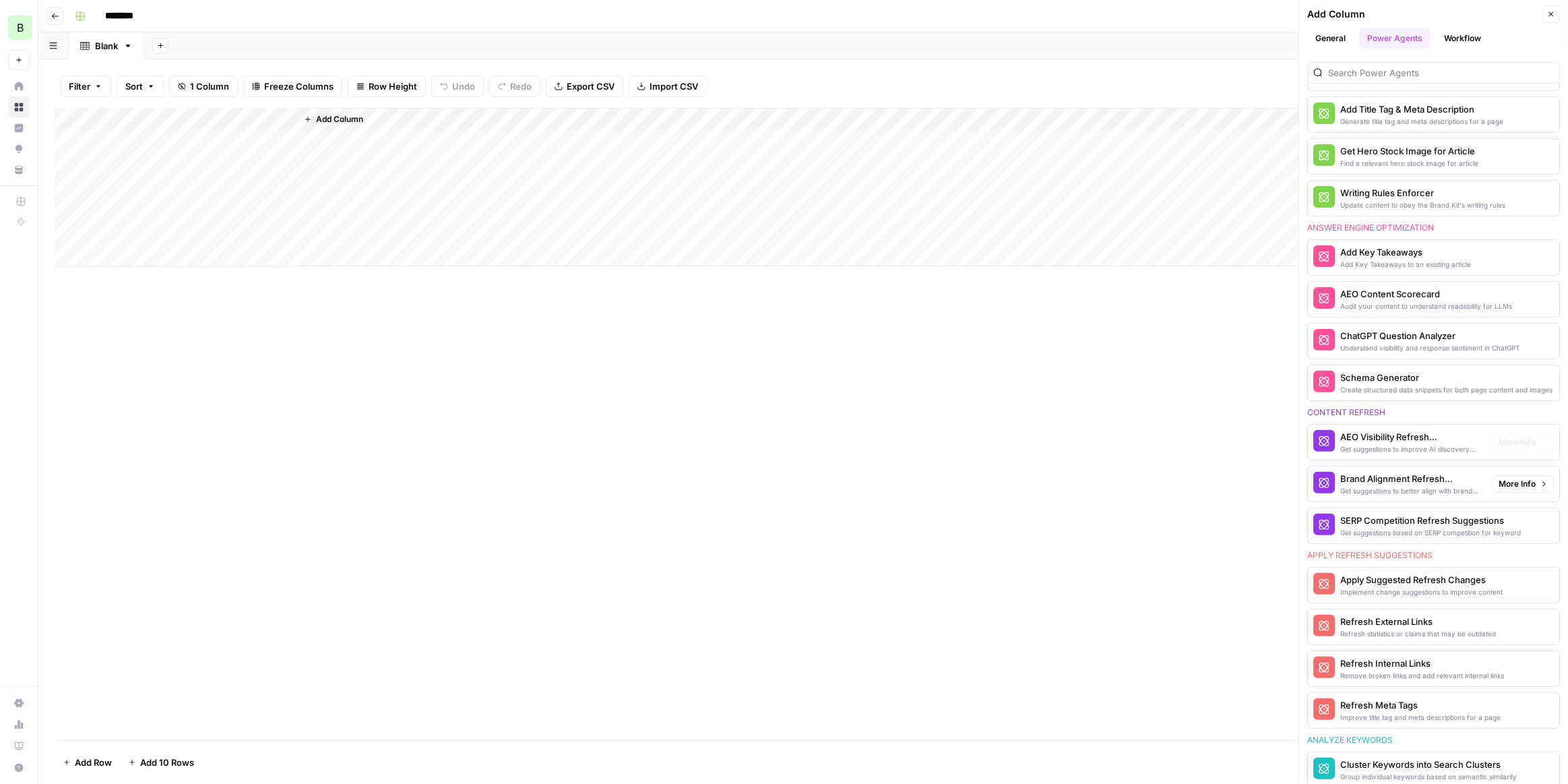
scroll to position [322, 0]
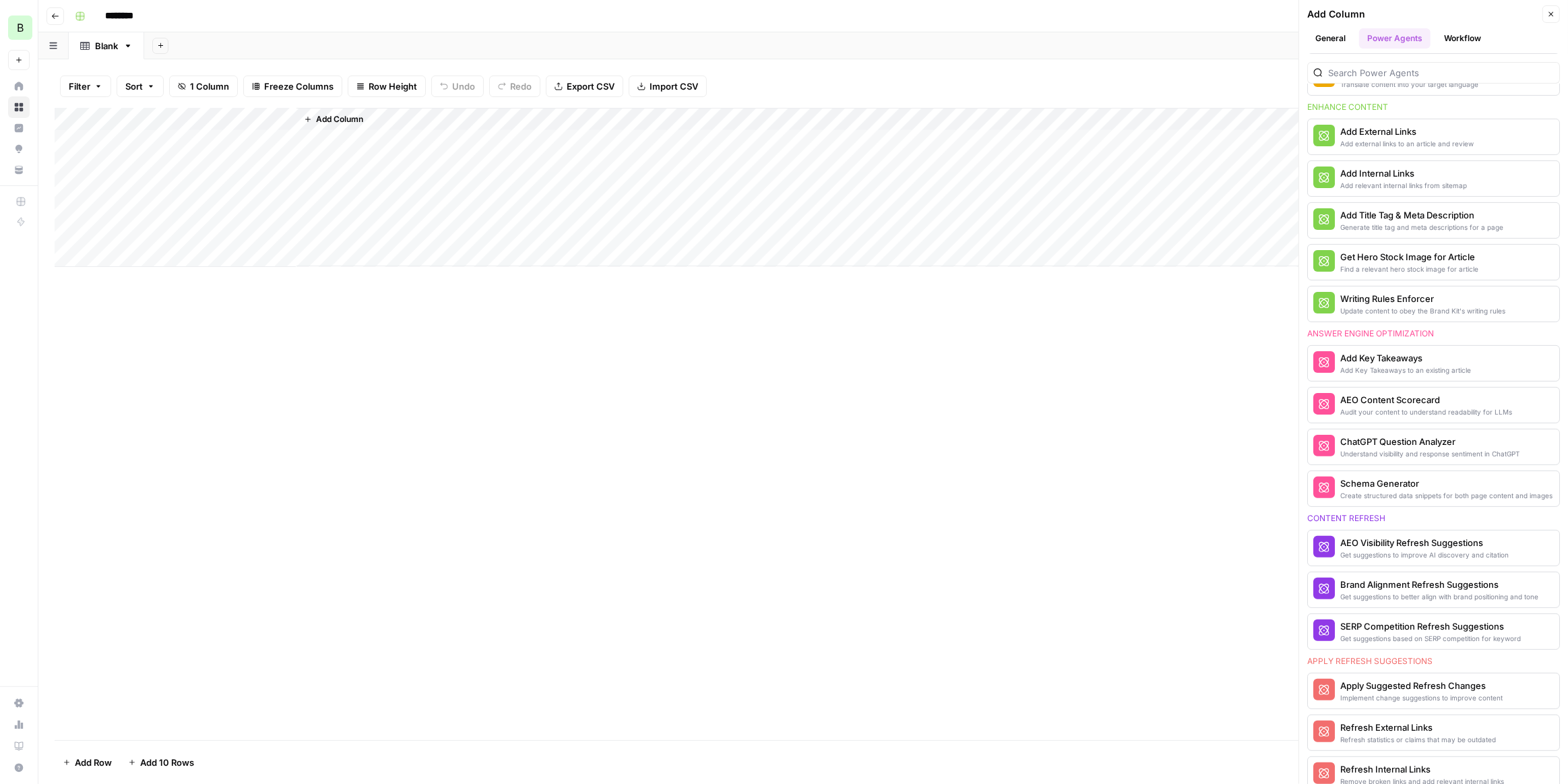
click at [1319, 37] on button "General" at bounding box center [1330, 38] width 47 height 20
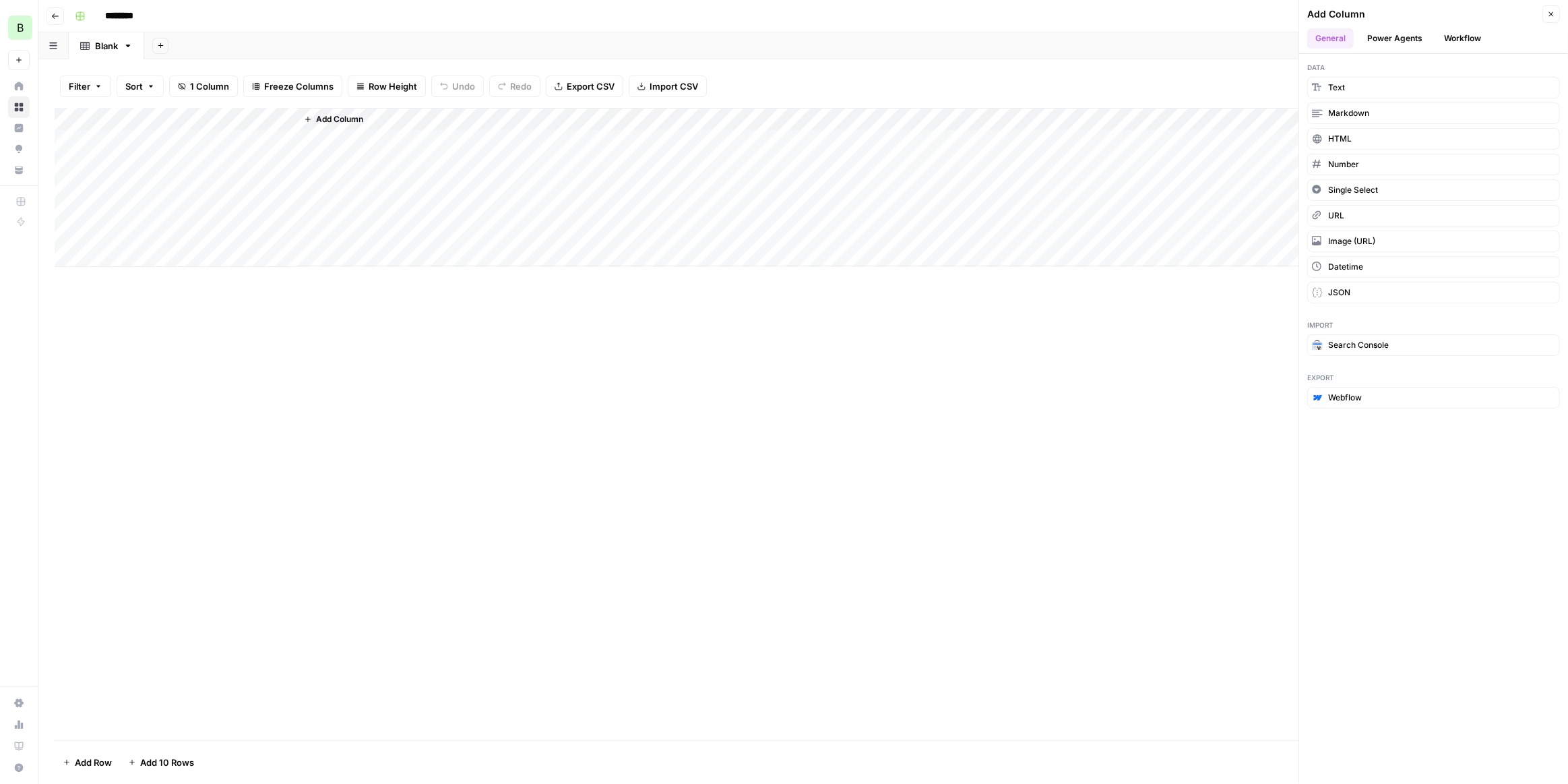
click at [1451, 37] on button "Workflow" at bounding box center [1463, 38] width 53 height 20
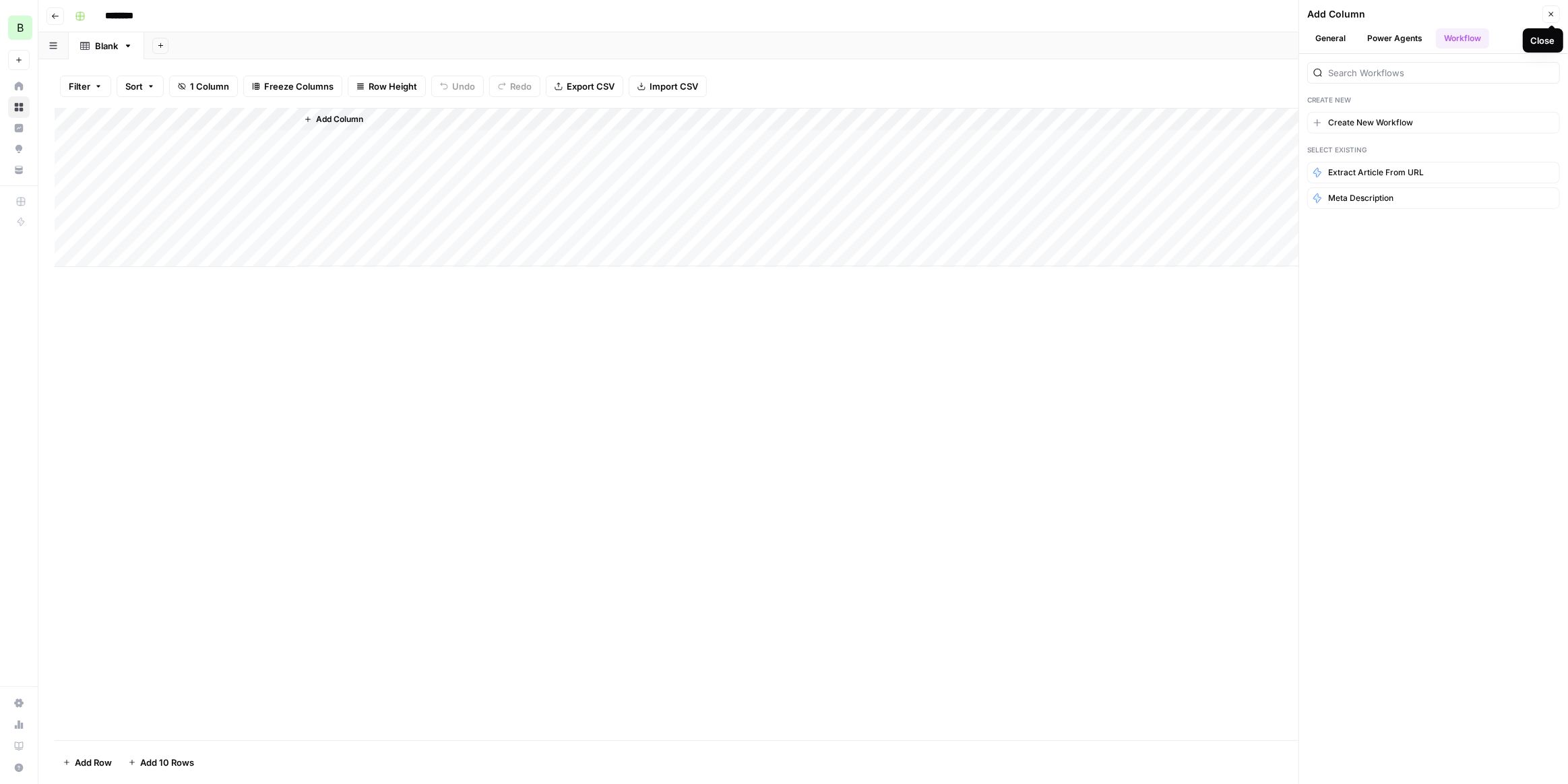
click at [1545, 17] on button "Close" at bounding box center [1551, 14] width 17 height 17
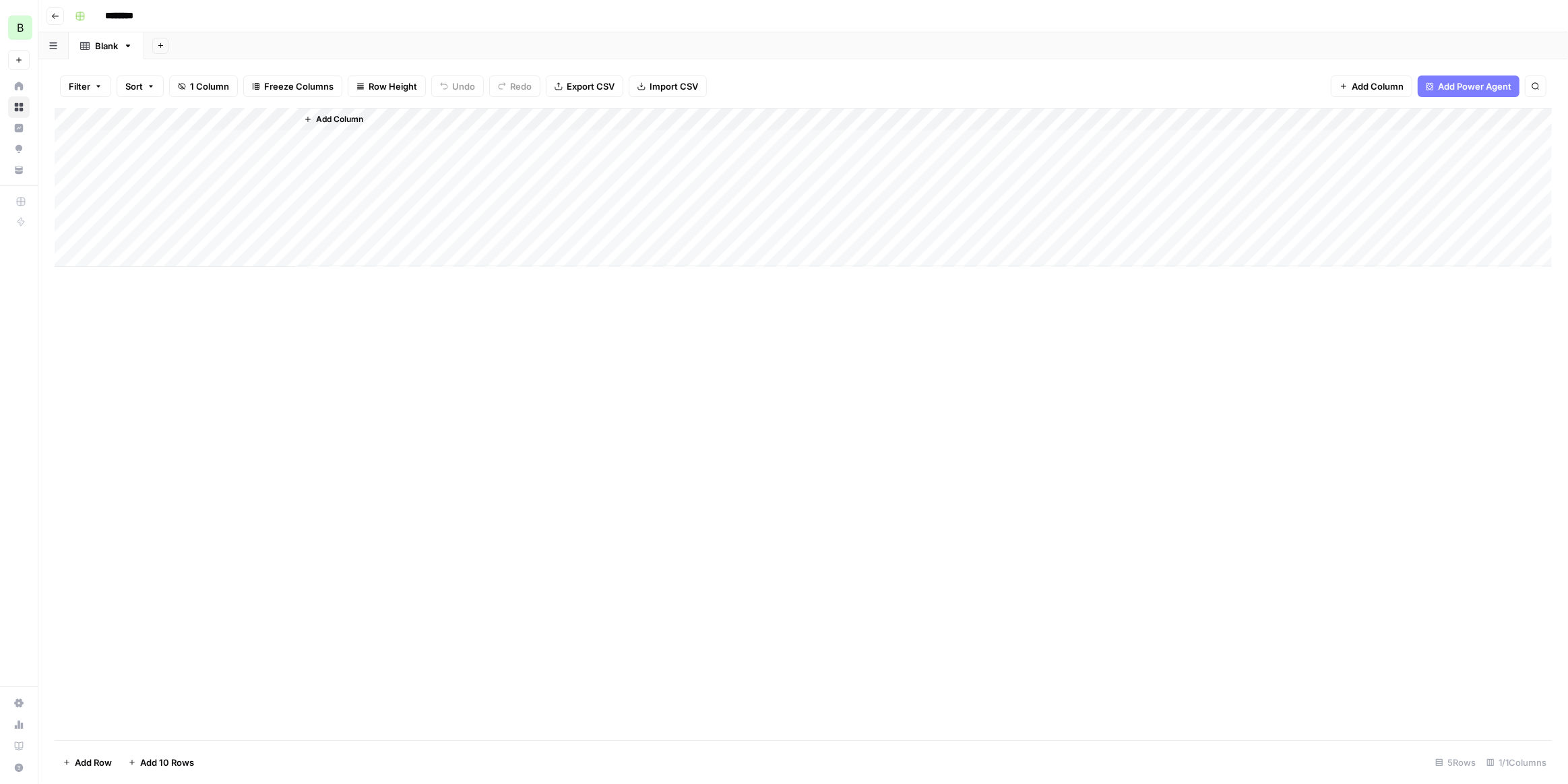
click at [59, 18] on icon "button" at bounding box center [55, 16] width 8 height 8
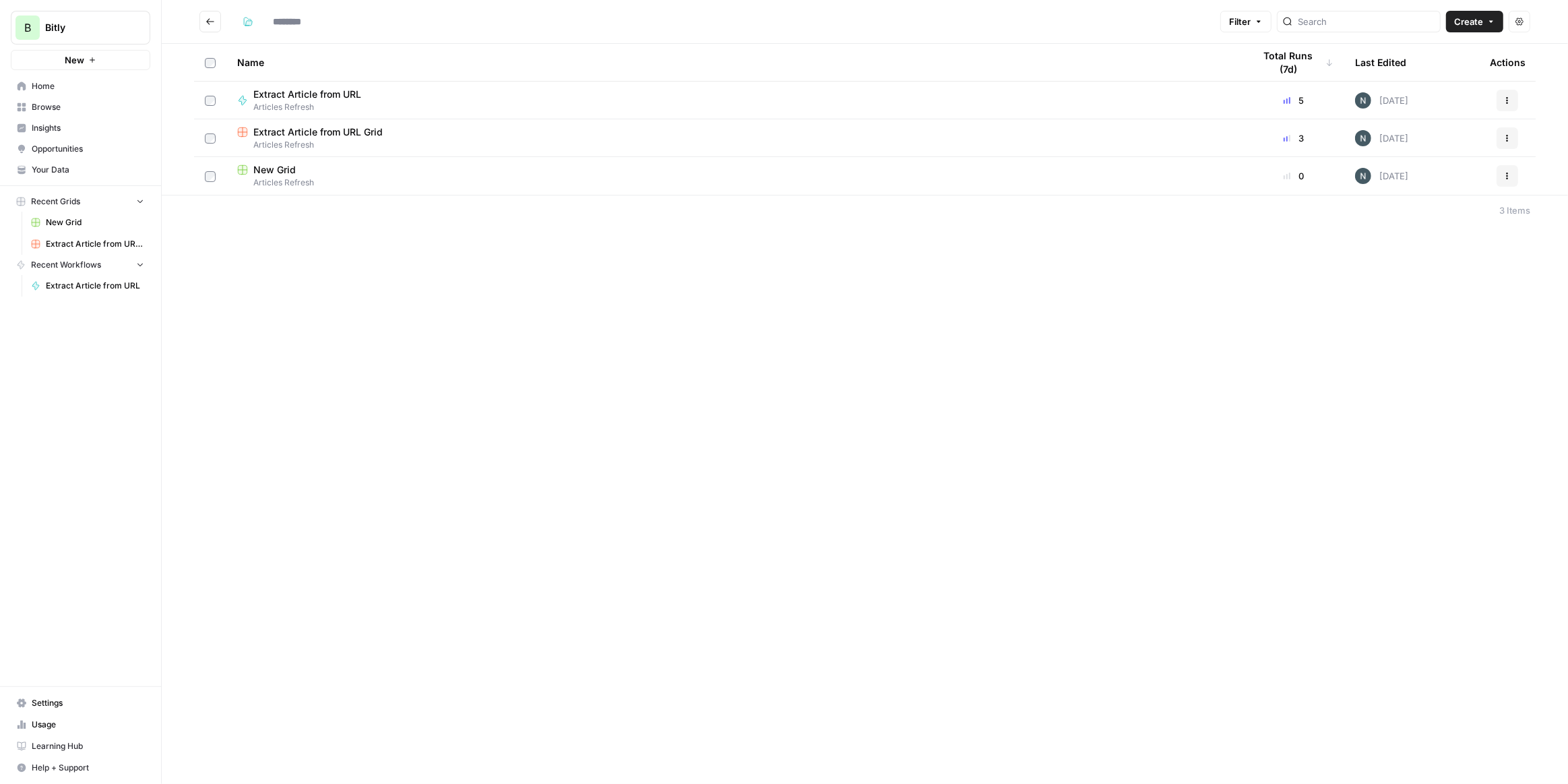
type input "**********"
click at [1501, 171] on button "Actions" at bounding box center [1508, 176] width 22 height 22
click at [1419, 285] on span "Delete" at bounding box center [1448, 286] width 108 height 14
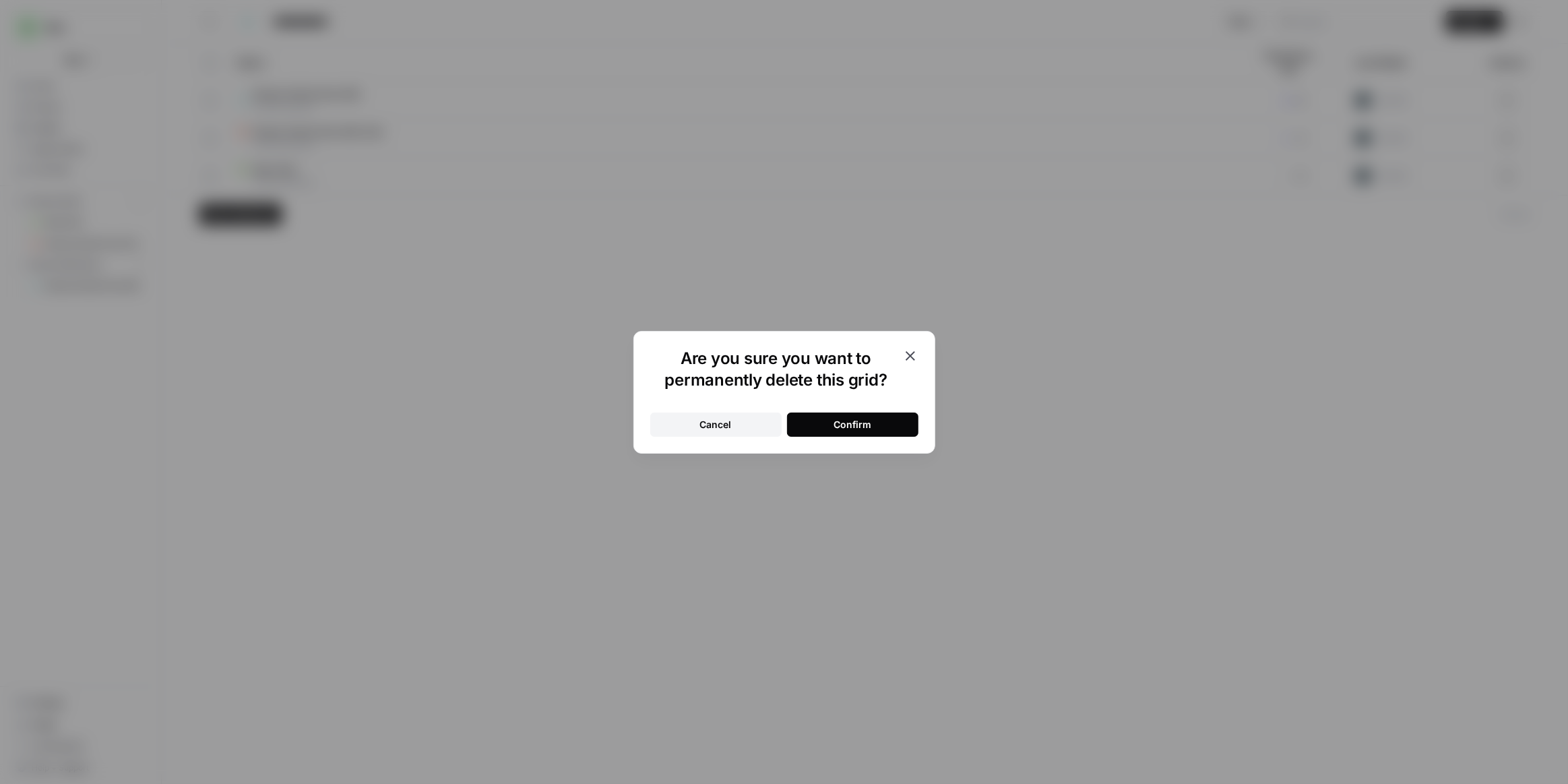
click at [871, 431] on button "Confirm" at bounding box center [853, 424] width 132 height 25
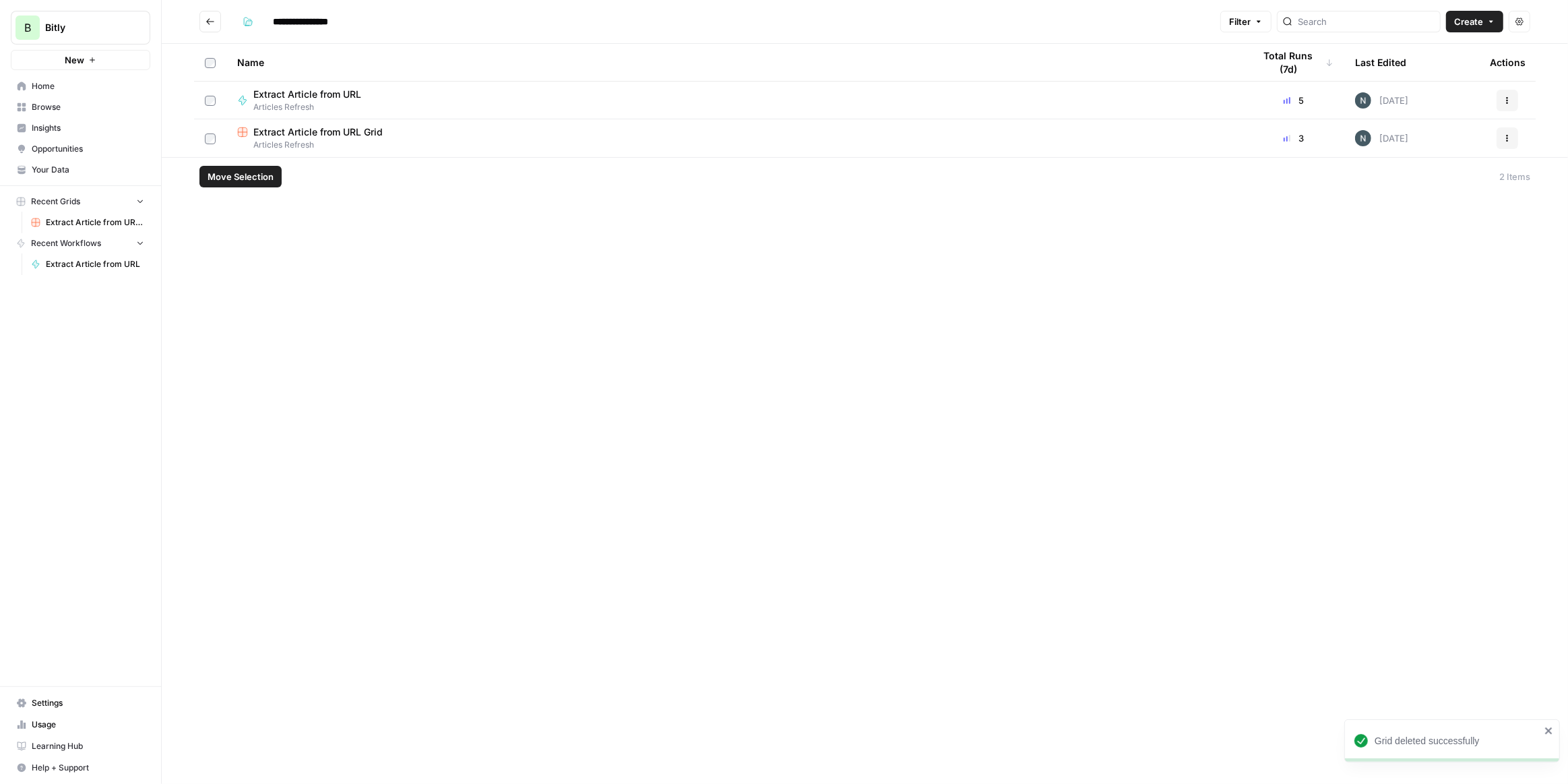
click at [1468, 19] on span "Create" at bounding box center [1469, 21] width 29 height 14
click at [1458, 69] on span "Workflow" at bounding box center [1449, 71] width 76 height 14
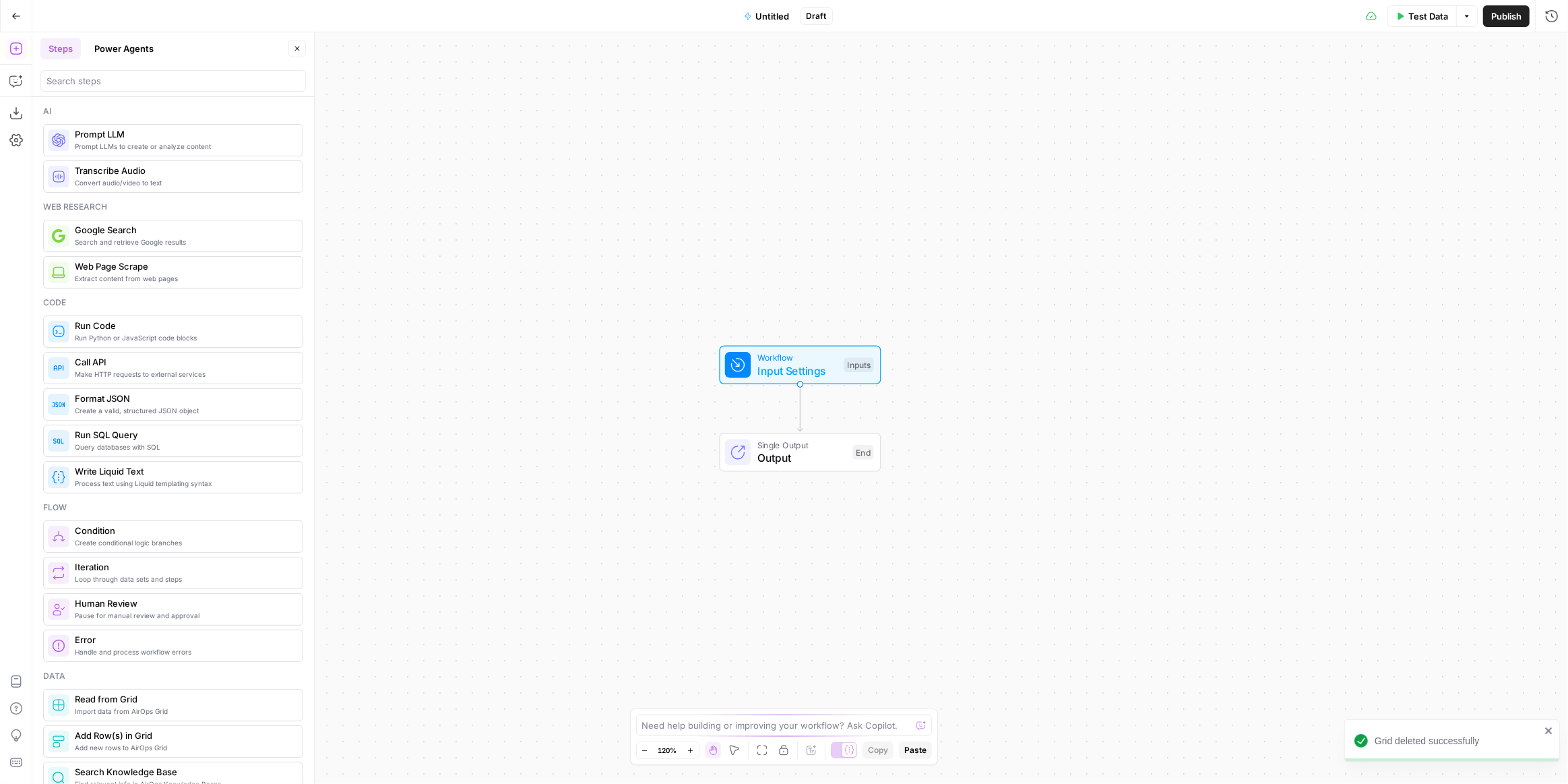
click at [761, 17] on span "Untitled" at bounding box center [773, 16] width 34 height 14
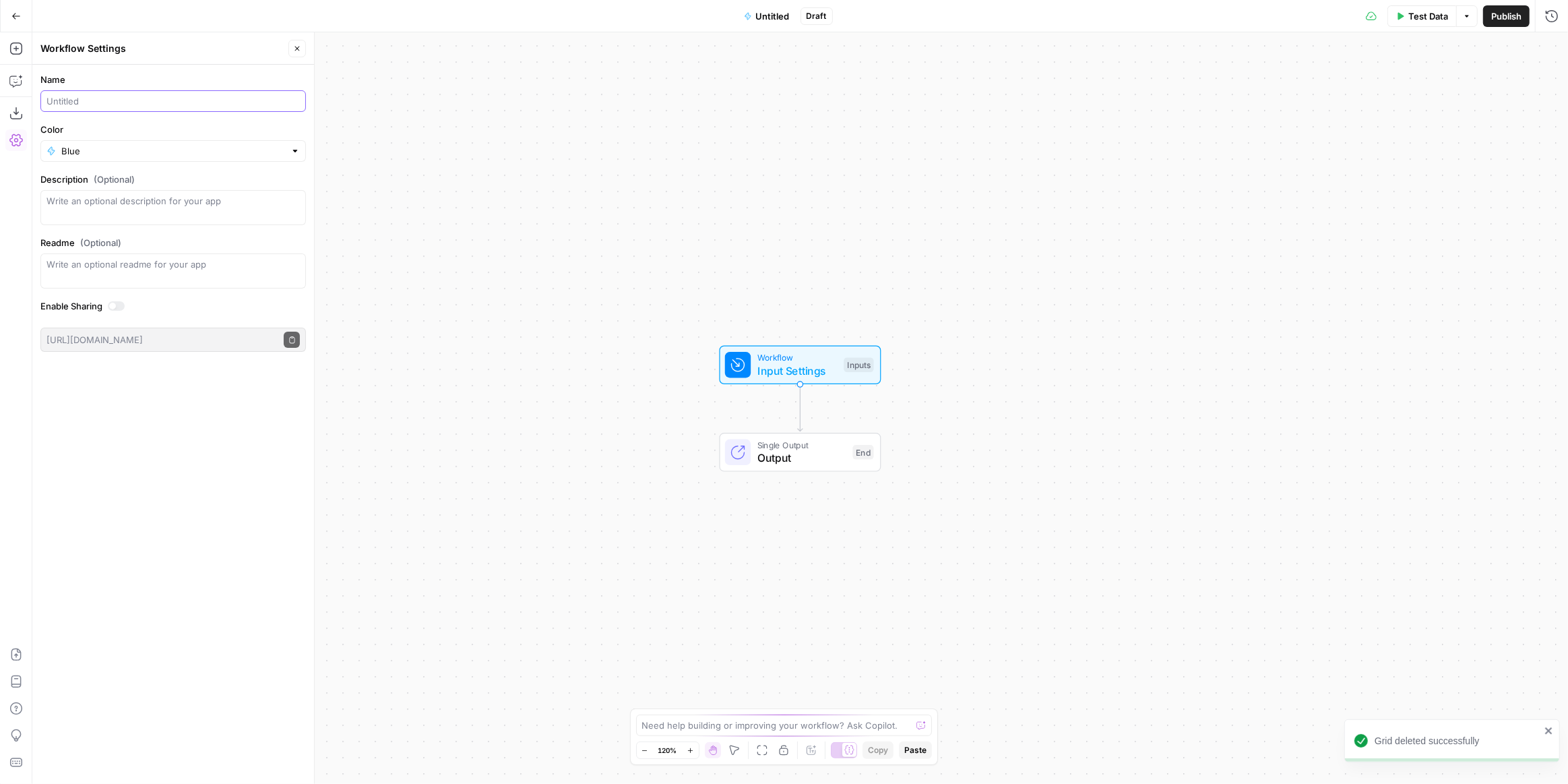
click at [130, 102] on input "Name" at bounding box center [173, 101] width 253 height 14
type input "Refresh"
click at [141, 155] on input "Color" at bounding box center [173, 151] width 224 height 14
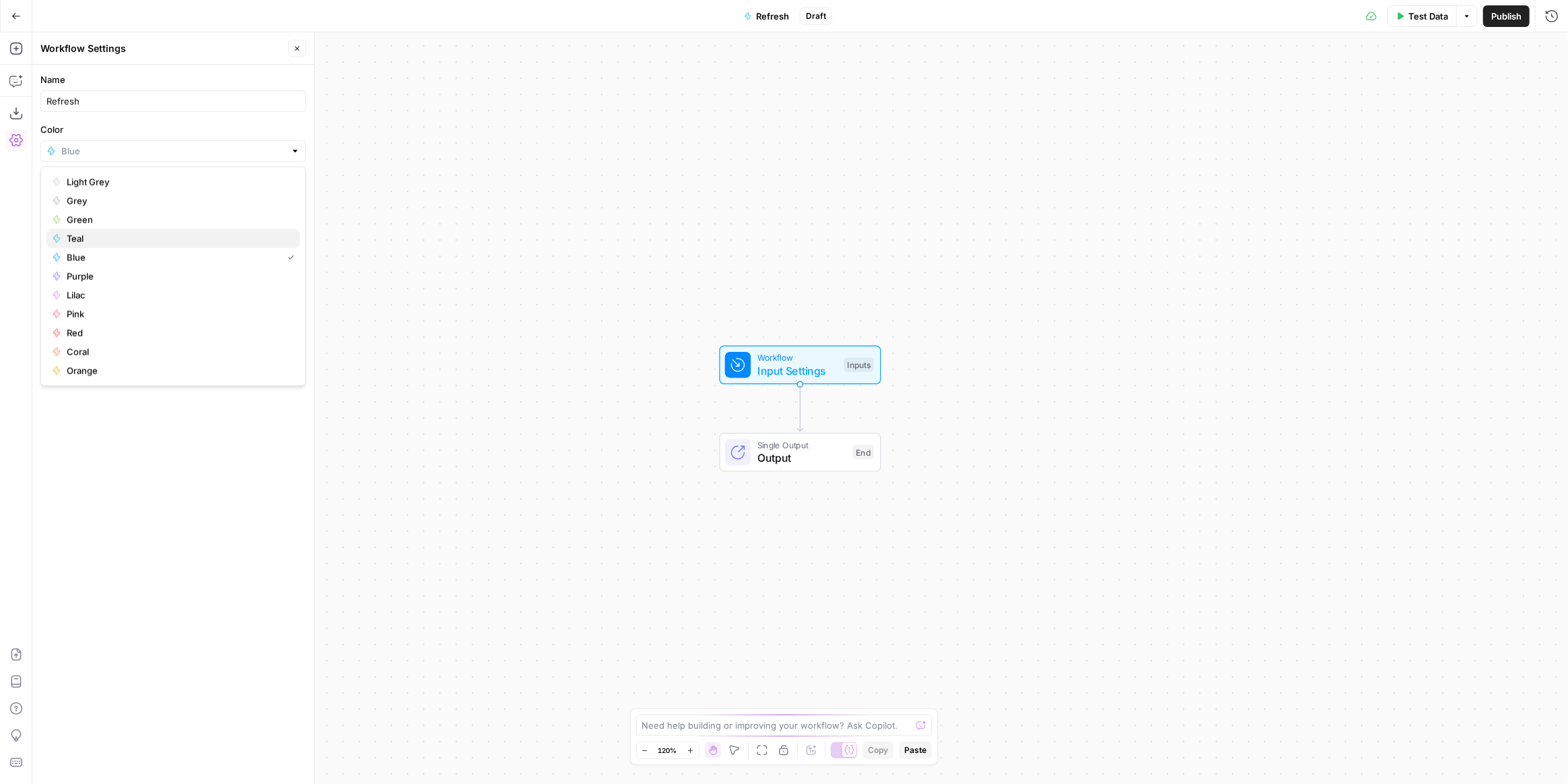
click at [93, 236] on span "Teal" at bounding box center [177, 238] width 222 height 14
type input "Teal"
click at [11, 648] on icon "button" at bounding box center [16, 654] width 14 height 14
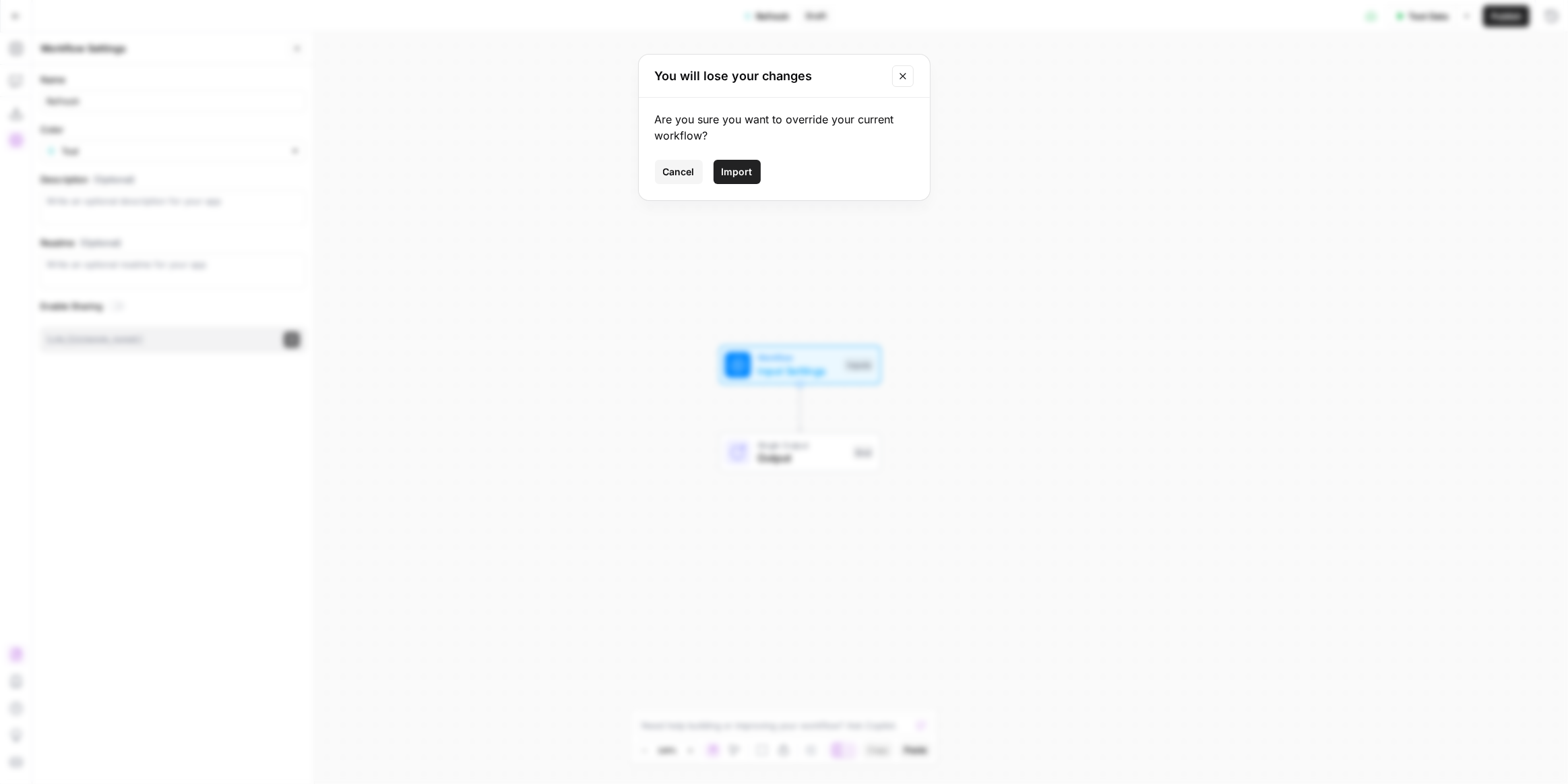
click at [747, 167] on span "Import" at bounding box center [737, 171] width 31 height 14
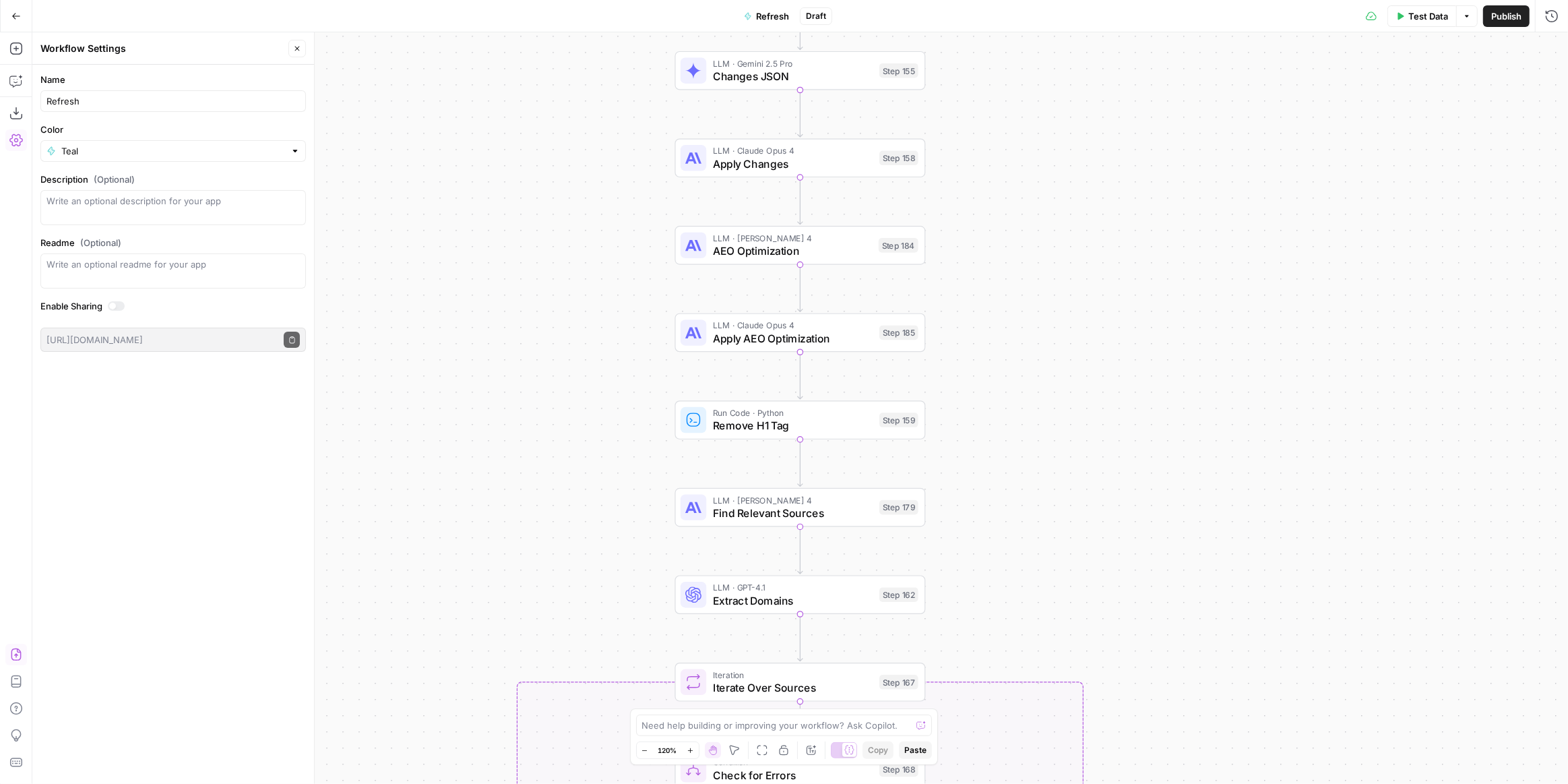
click at [1509, 17] on span "Publish" at bounding box center [1506, 16] width 30 height 14
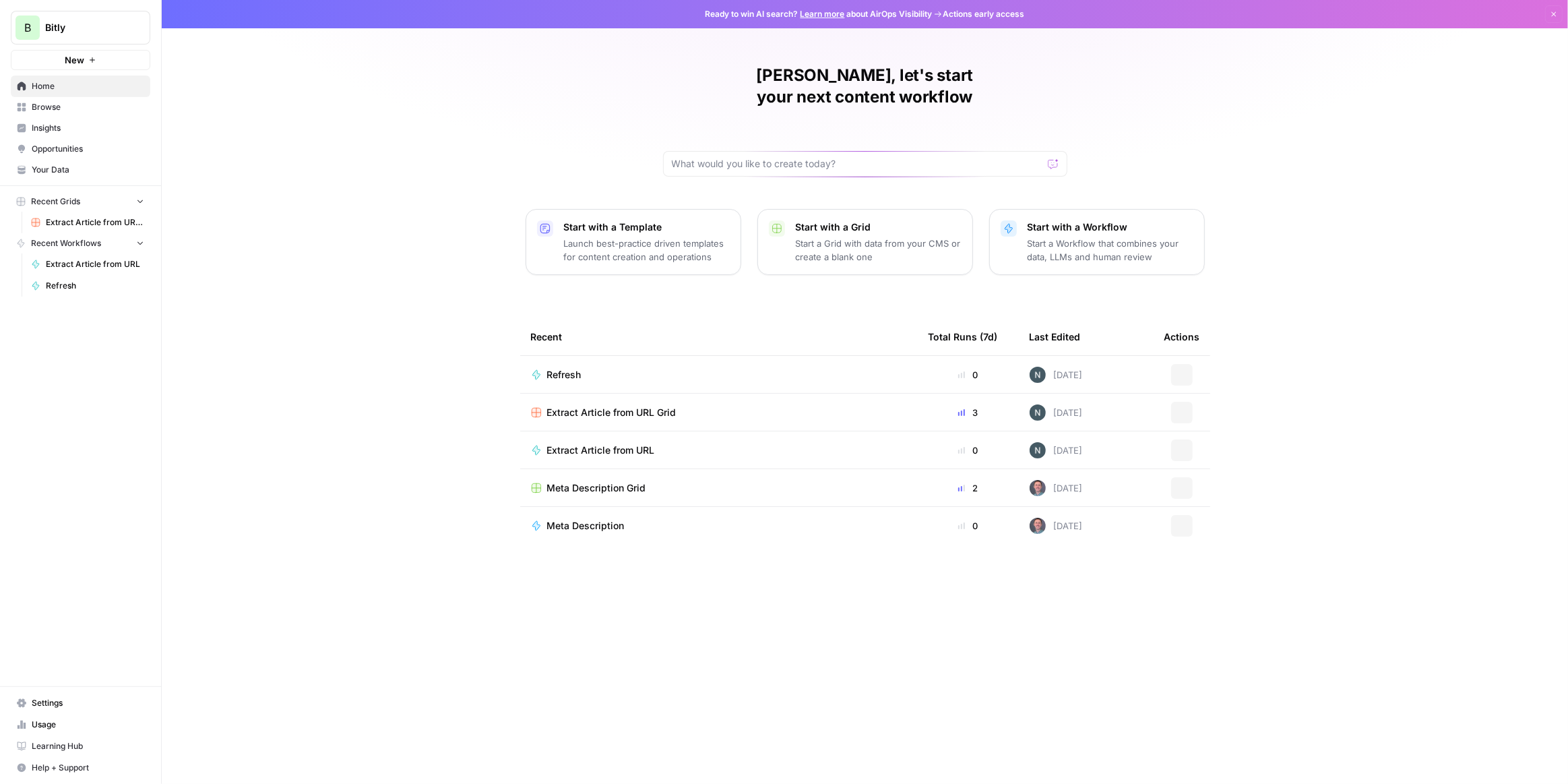
click at [93, 171] on span "Your Data" at bounding box center [88, 169] width 113 height 12
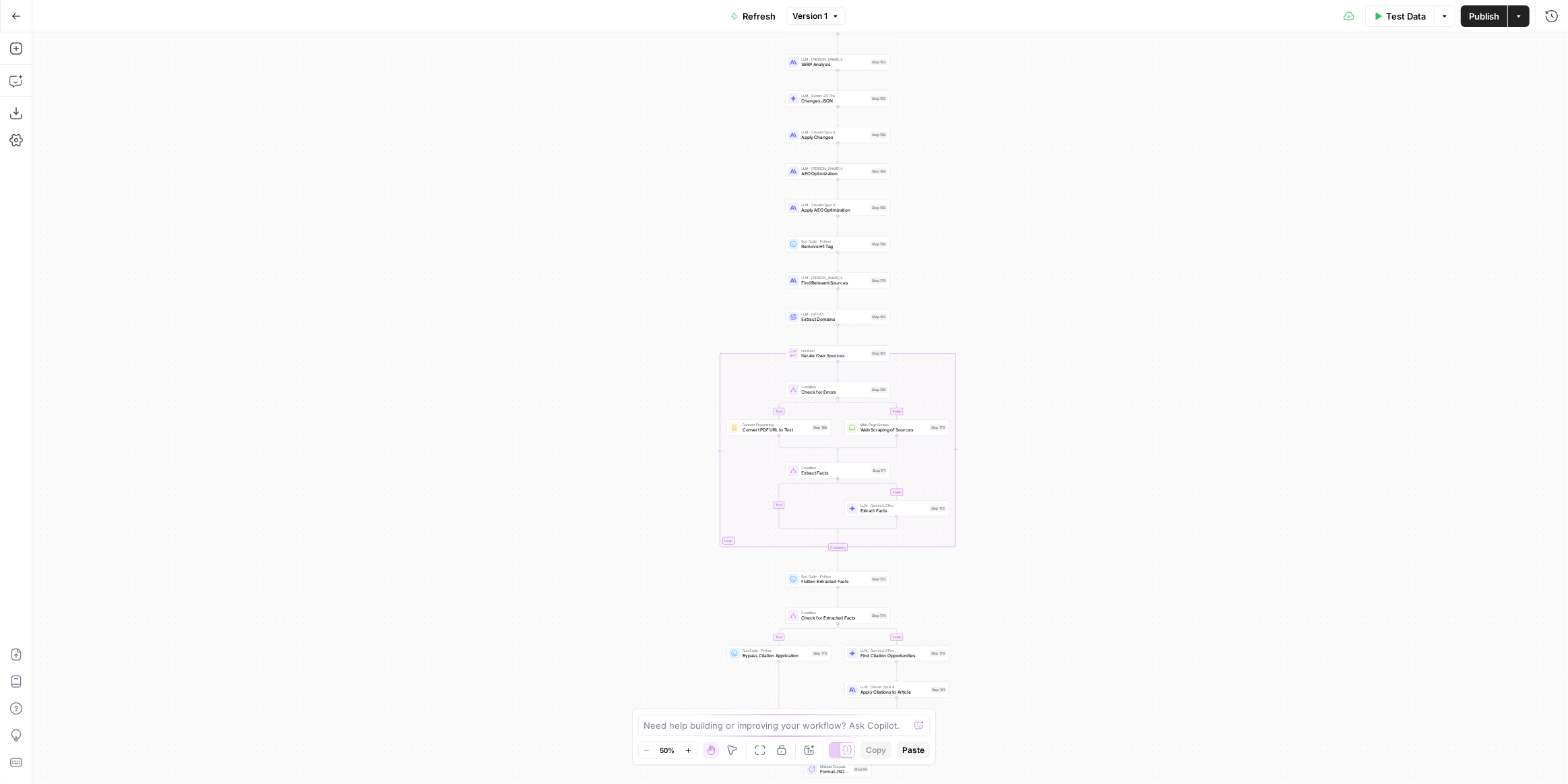
drag, startPoint x: 926, startPoint y: 527, endPoint x: 965, endPoint y: 267, distance: 262.9
click at [965, 267] on div "true false true false true false Workflow Input Settings Inputs Power Agent Ide…" at bounding box center [800, 407] width 1536 height 751
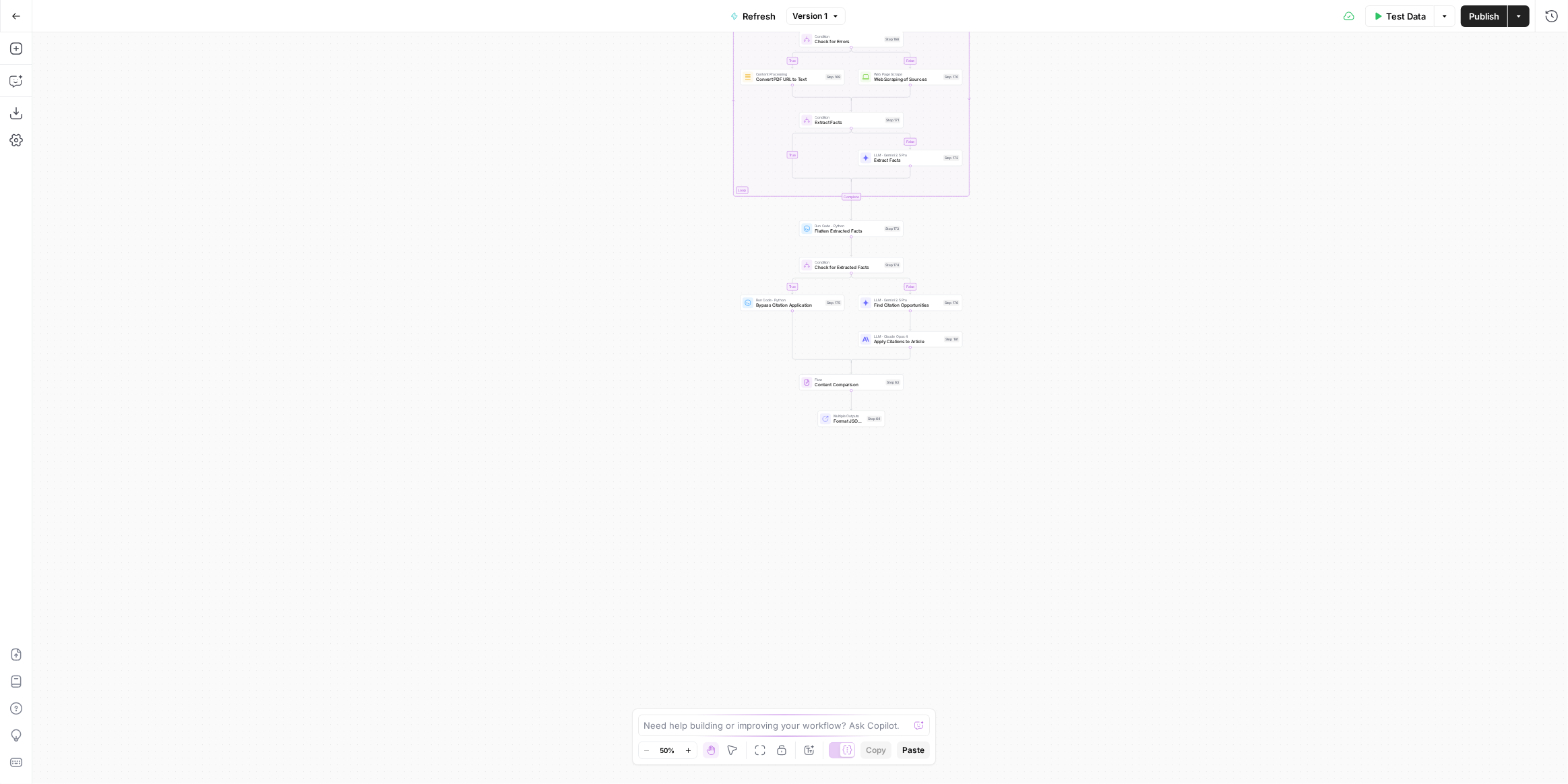
drag, startPoint x: 989, startPoint y: 631, endPoint x: 1000, endPoint y: 303, distance: 328.2
click at [1000, 302] on div "true false true false true false Workflow Input Settings Inputs Power Agent Ide…" at bounding box center [800, 407] width 1536 height 751
click at [982, 267] on div "true false true false true false Workflow Input Settings Inputs Power Agent Ide…" at bounding box center [800, 407] width 1536 height 751
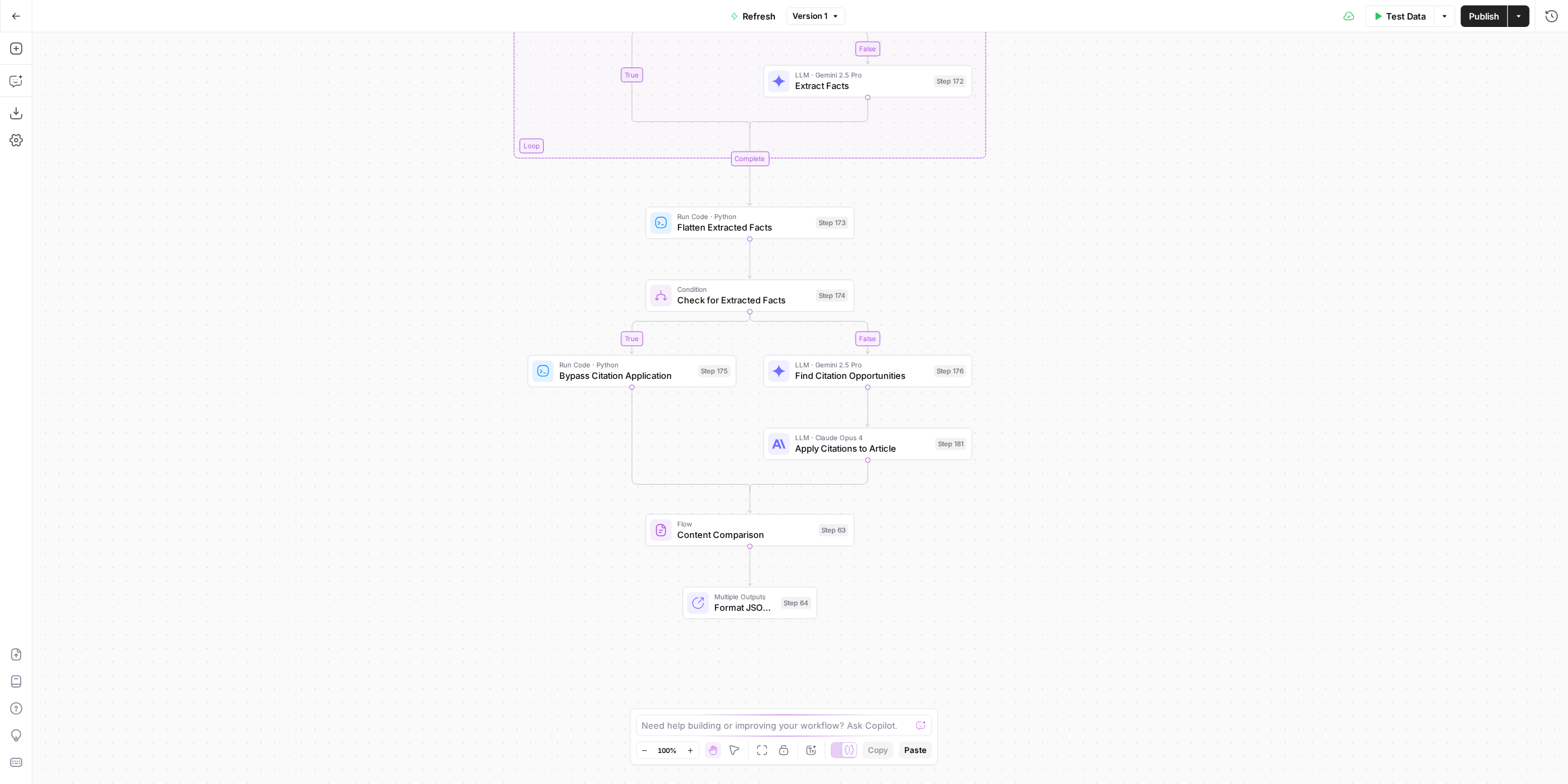
drag, startPoint x: 956, startPoint y: 257, endPoint x: 1036, endPoint y: 369, distance: 137.6
click at [1036, 369] on div "true false true false true false Workflow Input Settings Inputs Power Agent Ide…" at bounding box center [800, 407] width 1536 height 751
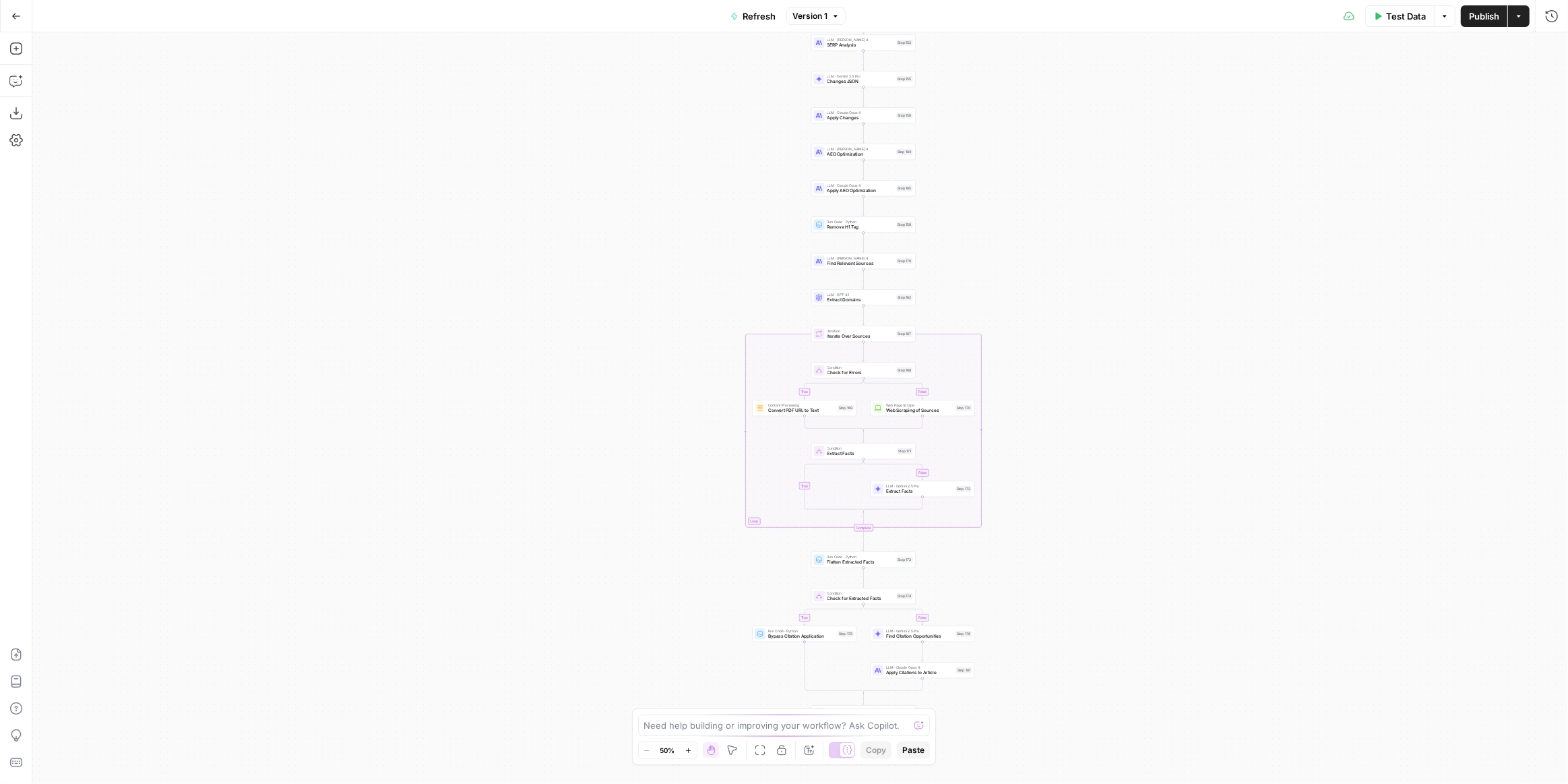
drag, startPoint x: 1181, startPoint y: 216, endPoint x: 1110, endPoint y: 448, distance: 242.6
click at [1110, 448] on div "true false true false true false Workflow Input Settings Inputs Power Agent Ide…" at bounding box center [800, 407] width 1536 height 751
drag, startPoint x: 1060, startPoint y: 273, endPoint x: 1074, endPoint y: 458, distance: 185.5
click at [1074, 458] on div "true false true false true false Workflow Input Settings Inputs Power Agent Ide…" at bounding box center [800, 407] width 1536 height 751
drag, startPoint x: 1062, startPoint y: 253, endPoint x: 1061, endPoint y: 398, distance: 145.0
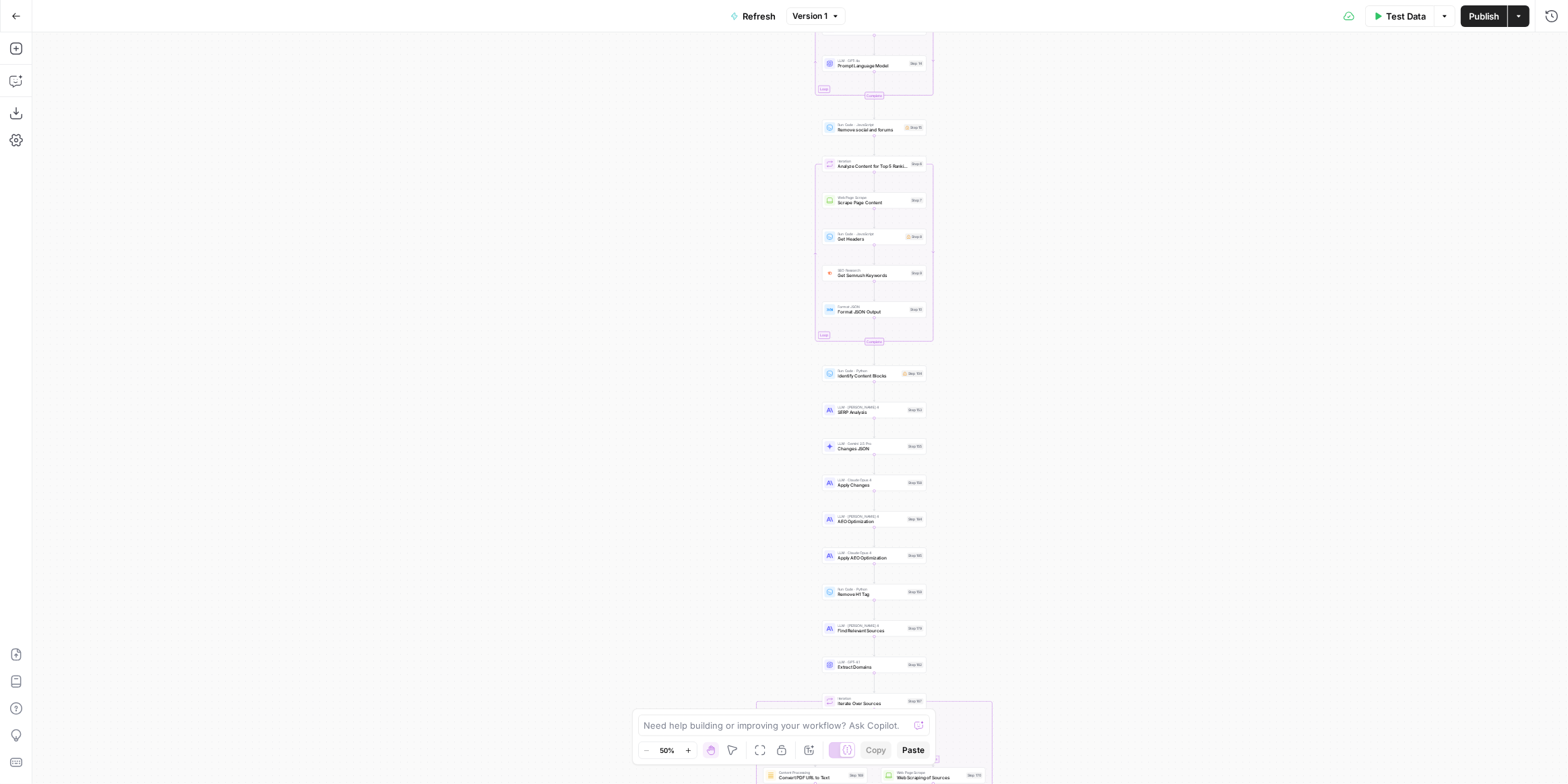
click at [1058, 424] on div "true false true false true false Workflow Input Settings Inputs Power Agent Ide…" at bounding box center [800, 407] width 1536 height 751
drag, startPoint x: 1020, startPoint y: 537, endPoint x: 1035, endPoint y: 239, distance: 298.4
click at [1035, 239] on div "true false true false true false Workflow Input Settings Inputs Power Agent Ide…" at bounding box center [800, 407] width 1536 height 751
drag, startPoint x: 1046, startPoint y: 587, endPoint x: 1028, endPoint y: 419, distance: 169.0
click at [1028, 419] on div "true false true false true false Workflow Input Settings Inputs Power Agent Ide…" at bounding box center [800, 407] width 1536 height 751
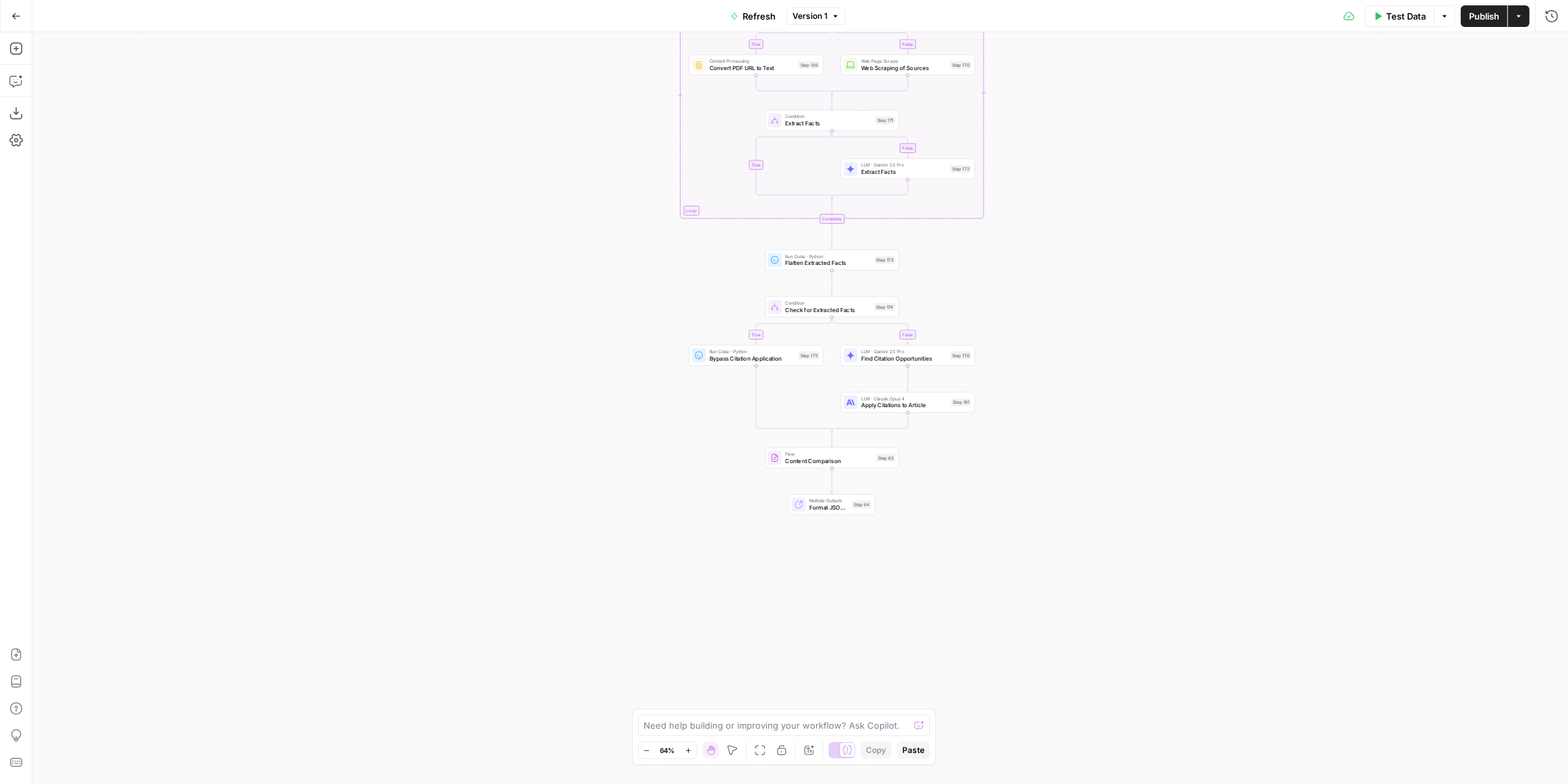
drag, startPoint x: 1002, startPoint y: 506, endPoint x: 987, endPoint y: 340, distance: 166.7
click at [987, 340] on div "true false true false true false Workflow Input Settings Inputs Power Agent Ide…" at bounding box center [800, 407] width 1536 height 751
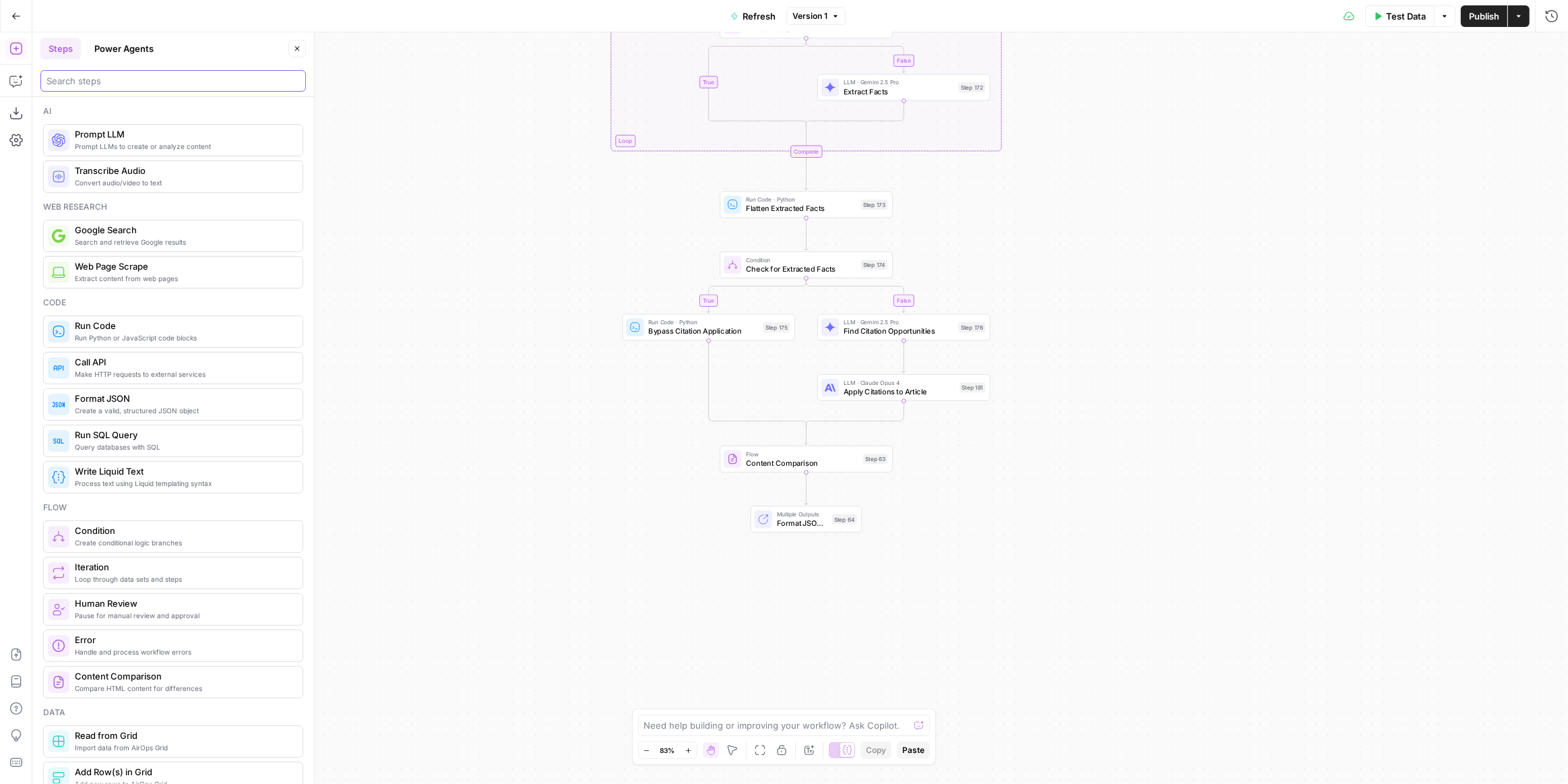
click at [121, 76] on input "search" at bounding box center [173, 81] width 253 height 14
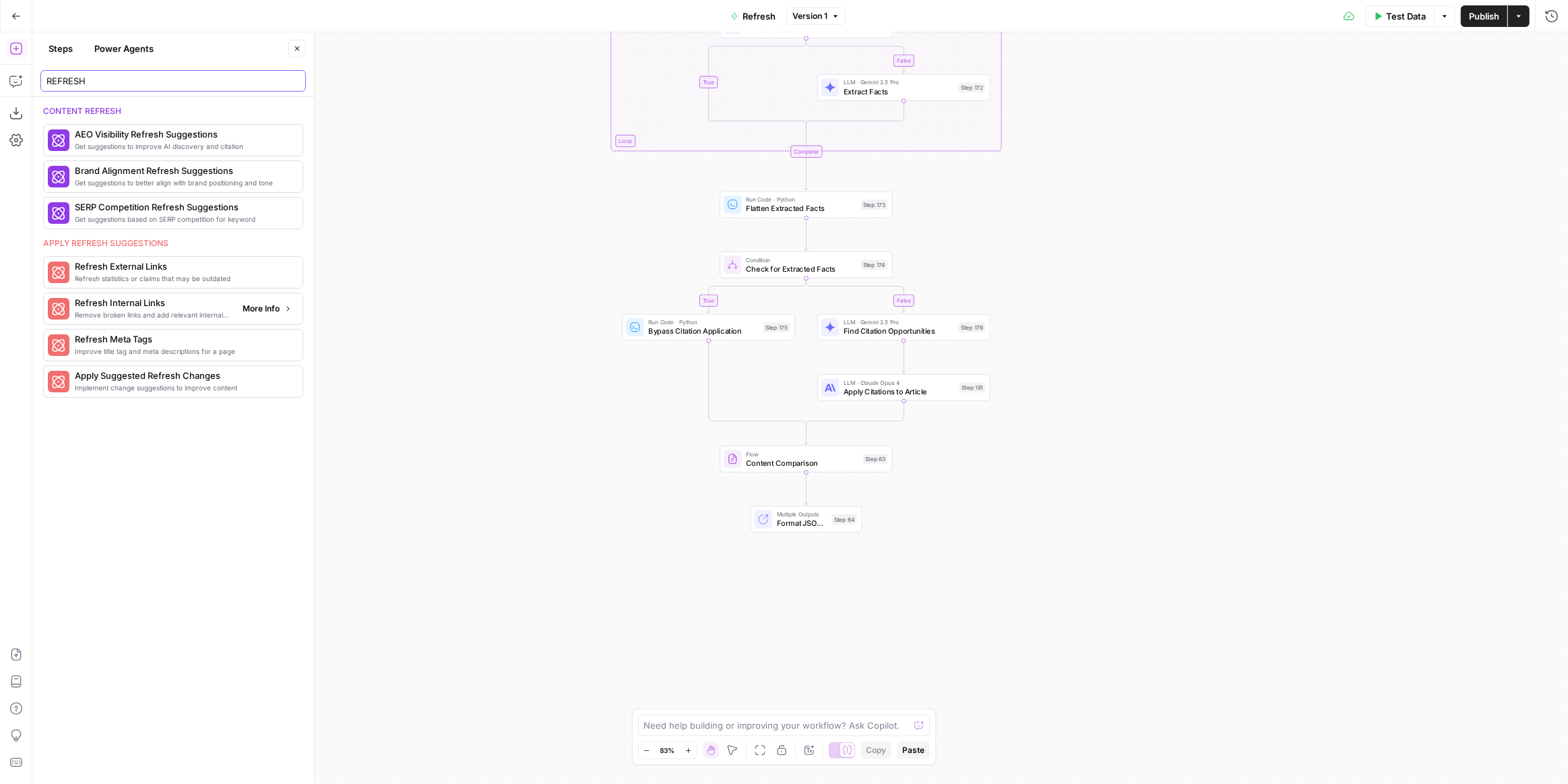
type input "REFRESH"
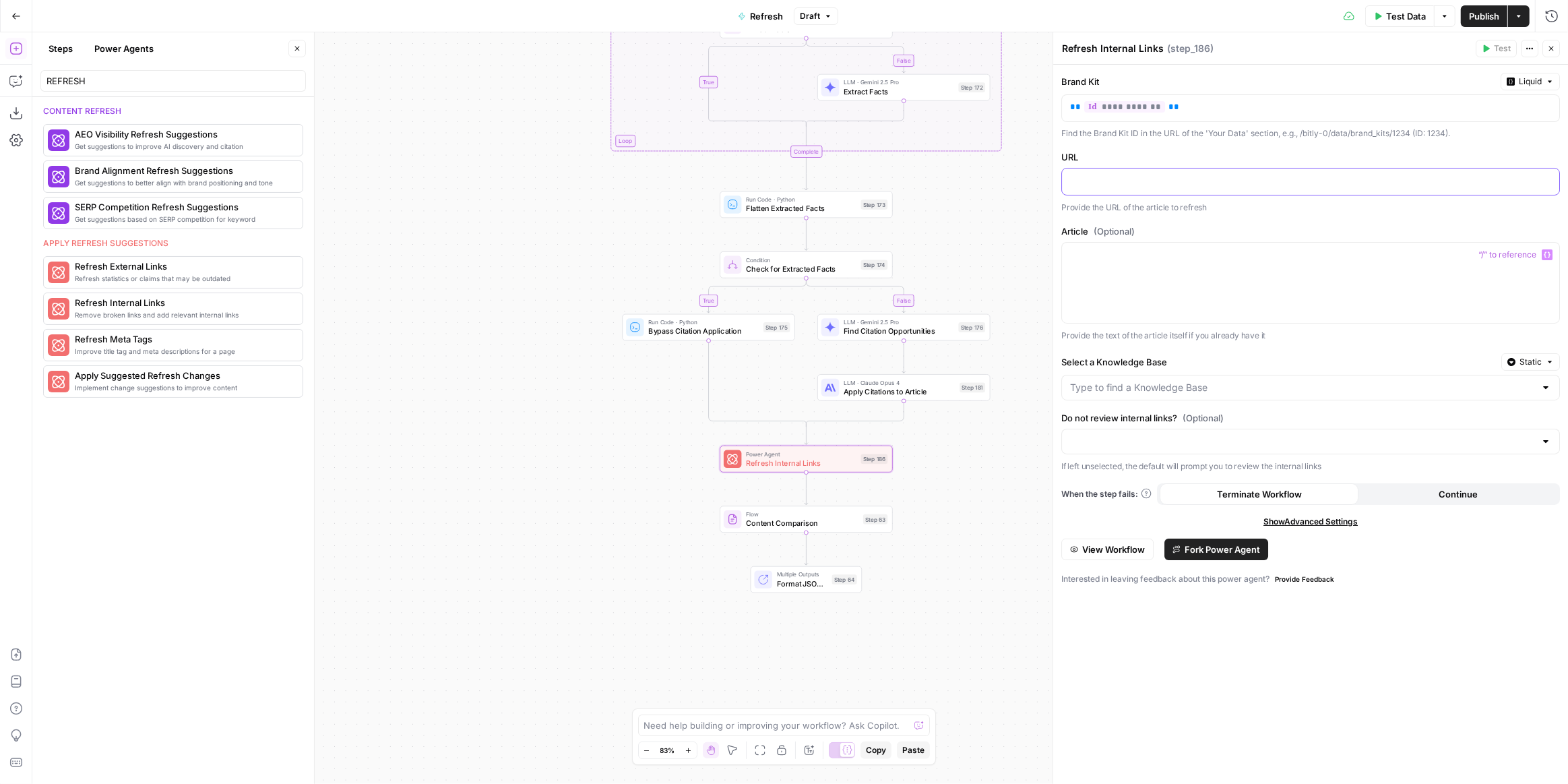
click at [1191, 185] on p at bounding box center [1311, 180] width 481 height 14
click at [1549, 180] on icon "button" at bounding box center [1547, 180] width 6 height 6
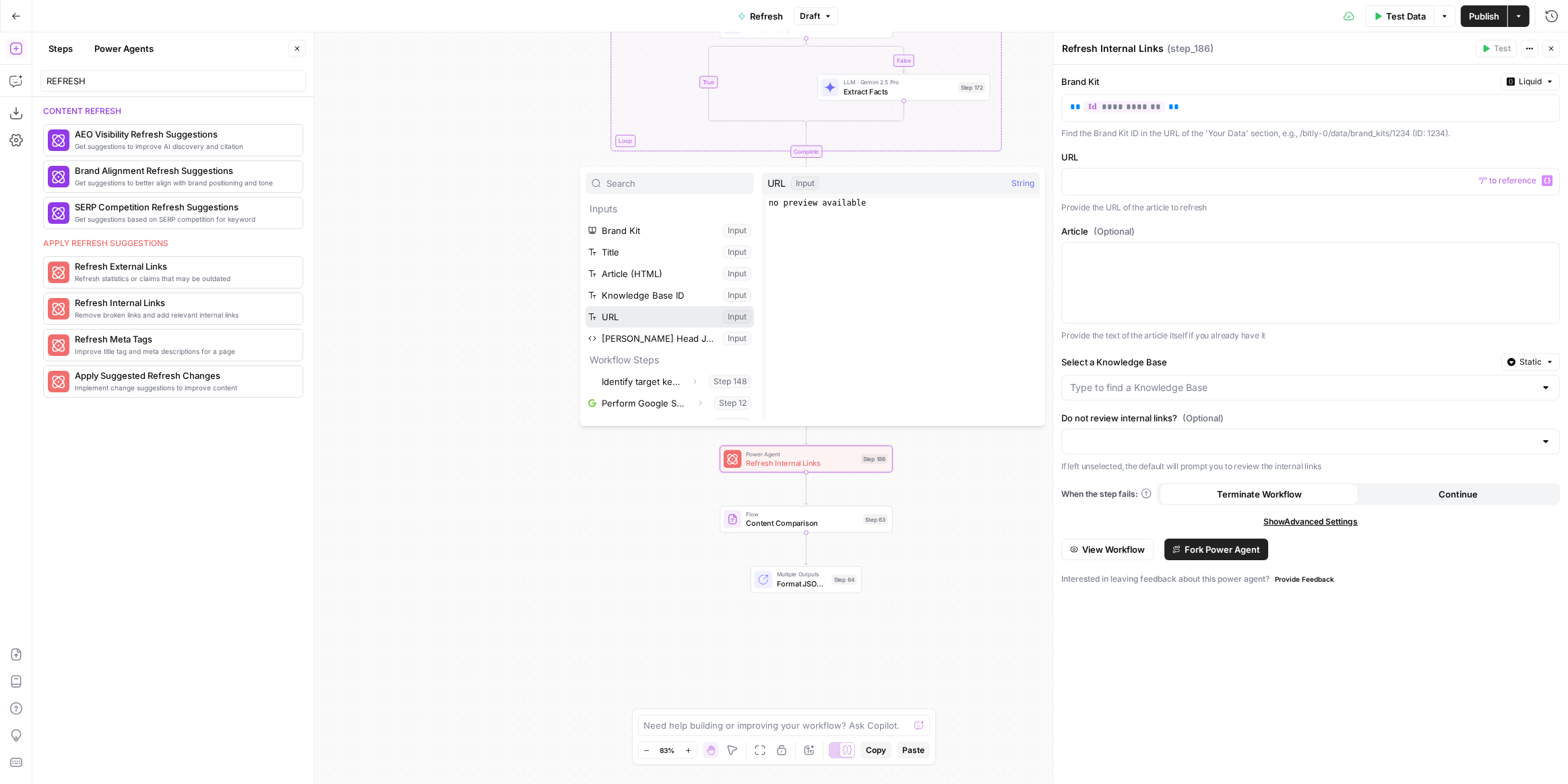
click at [677, 313] on button "Select variable URL" at bounding box center [670, 317] width 168 height 22
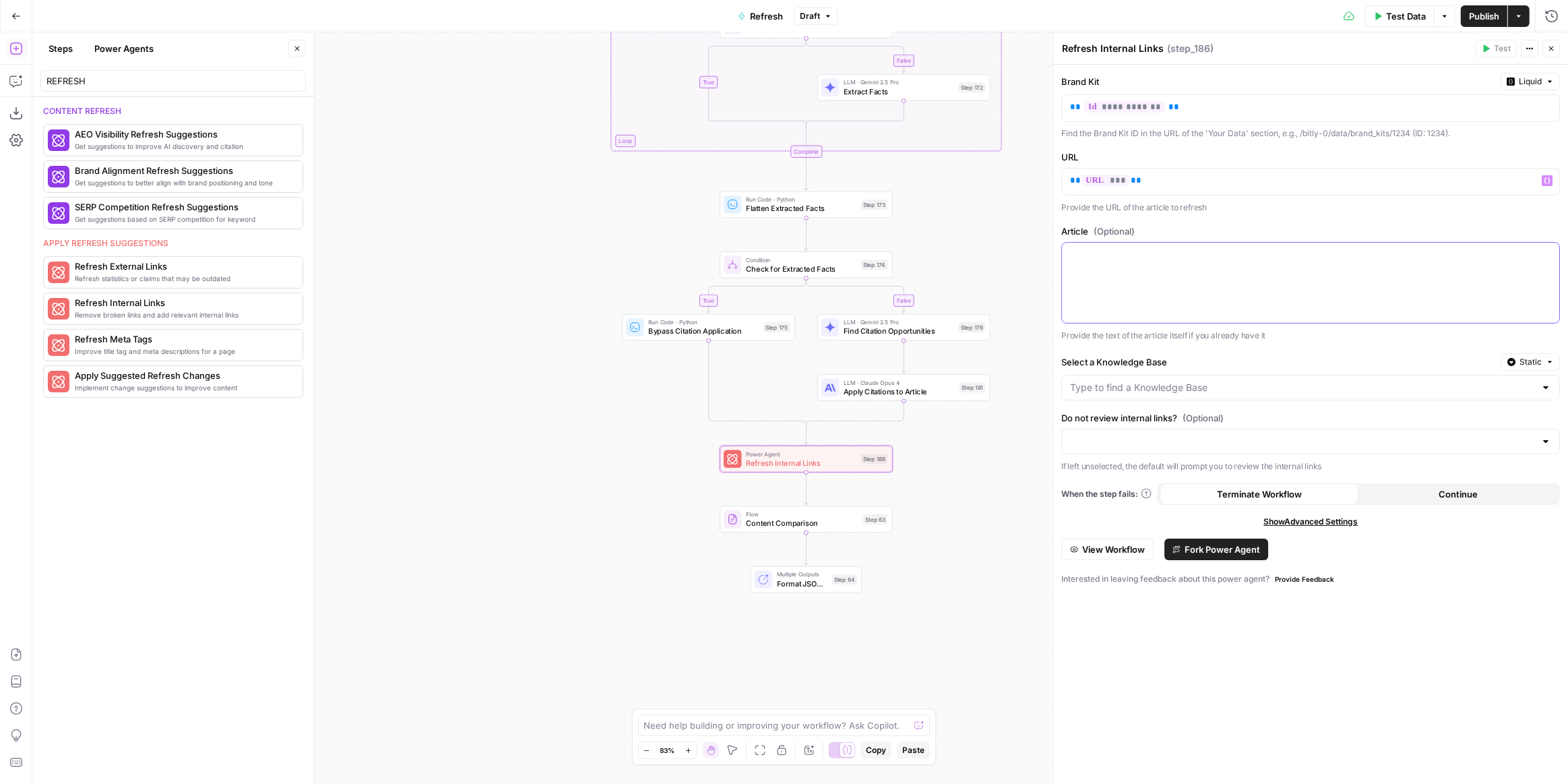
click at [1248, 285] on div at bounding box center [1311, 283] width 498 height 81
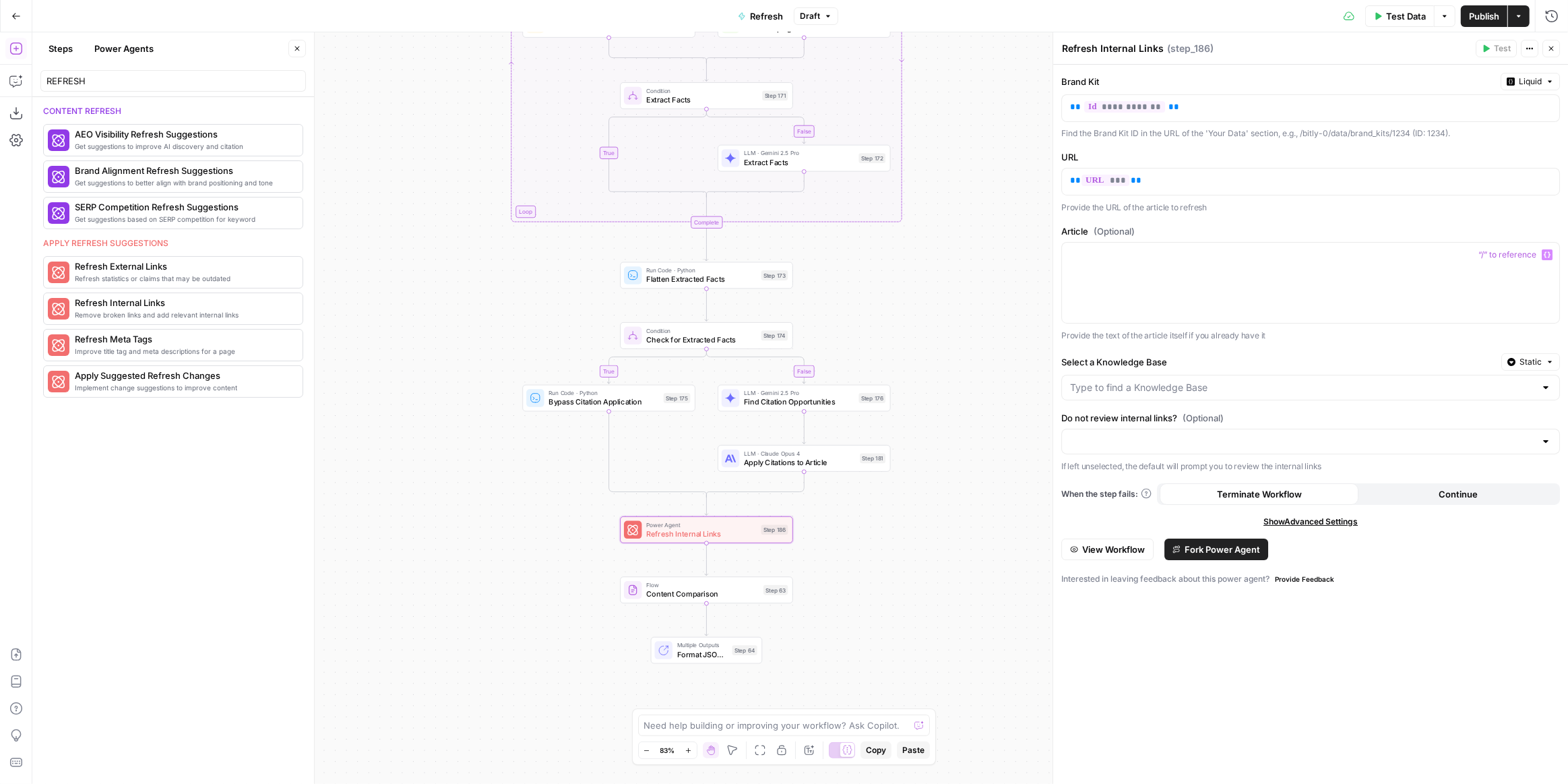
drag, startPoint x: 964, startPoint y: 239, endPoint x: 865, endPoint y: 309, distance: 121.2
click at [865, 309] on div "true false false false true true Workflow Input Settings Inputs Power Agent Ide…" at bounding box center [800, 407] width 1536 height 751
click at [757, 16] on span "Refresh" at bounding box center [767, 16] width 33 height 14
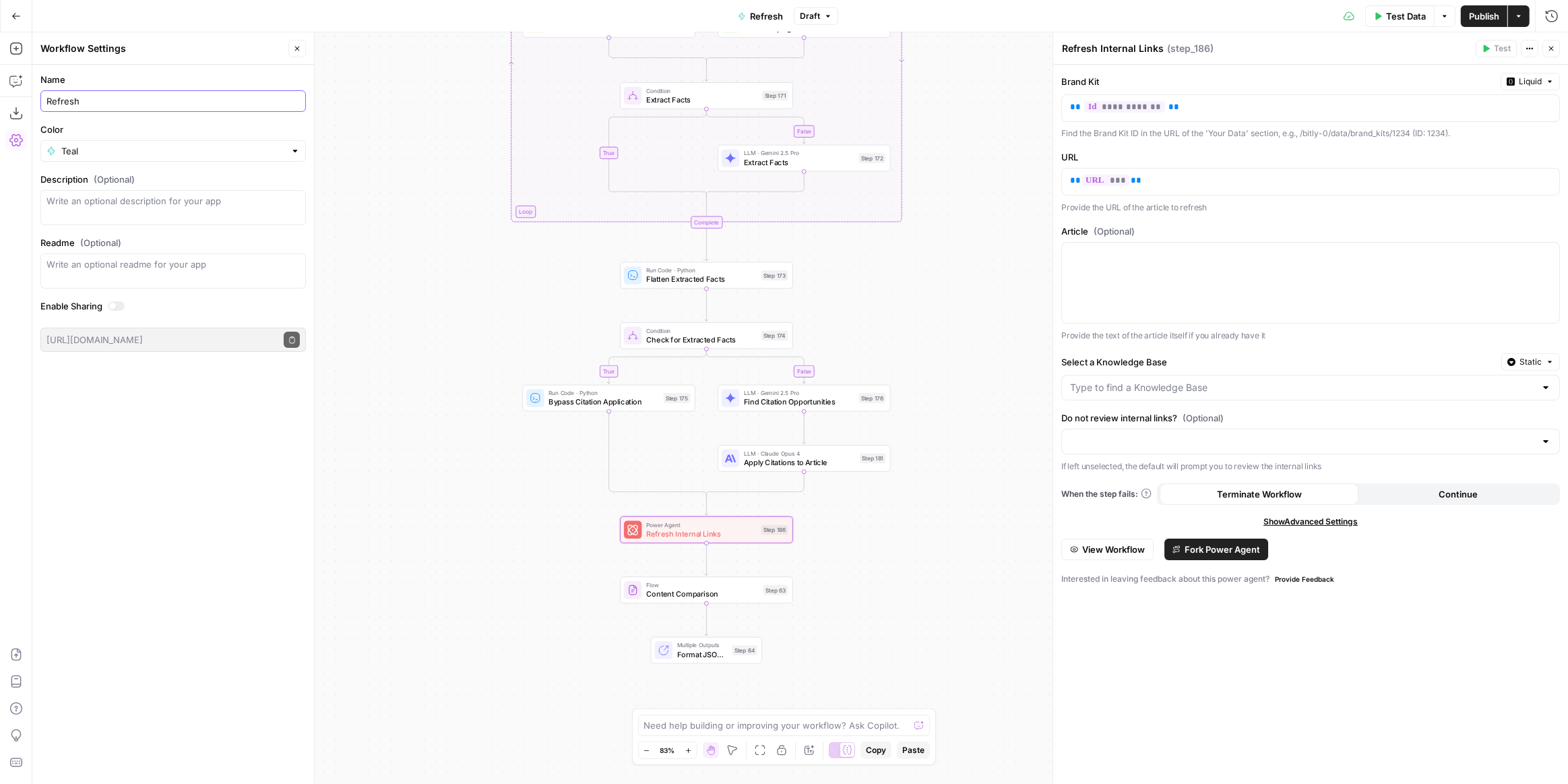
click at [49, 100] on input "Refresh" at bounding box center [173, 101] width 253 height 14
type input "Articles Refresh"
click at [149, 134] on label "Color" at bounding box center [173, 129] width 265 height 14
click at [149, 145] on input "Teal" at bounding box center [173, 151] width 224 height 14
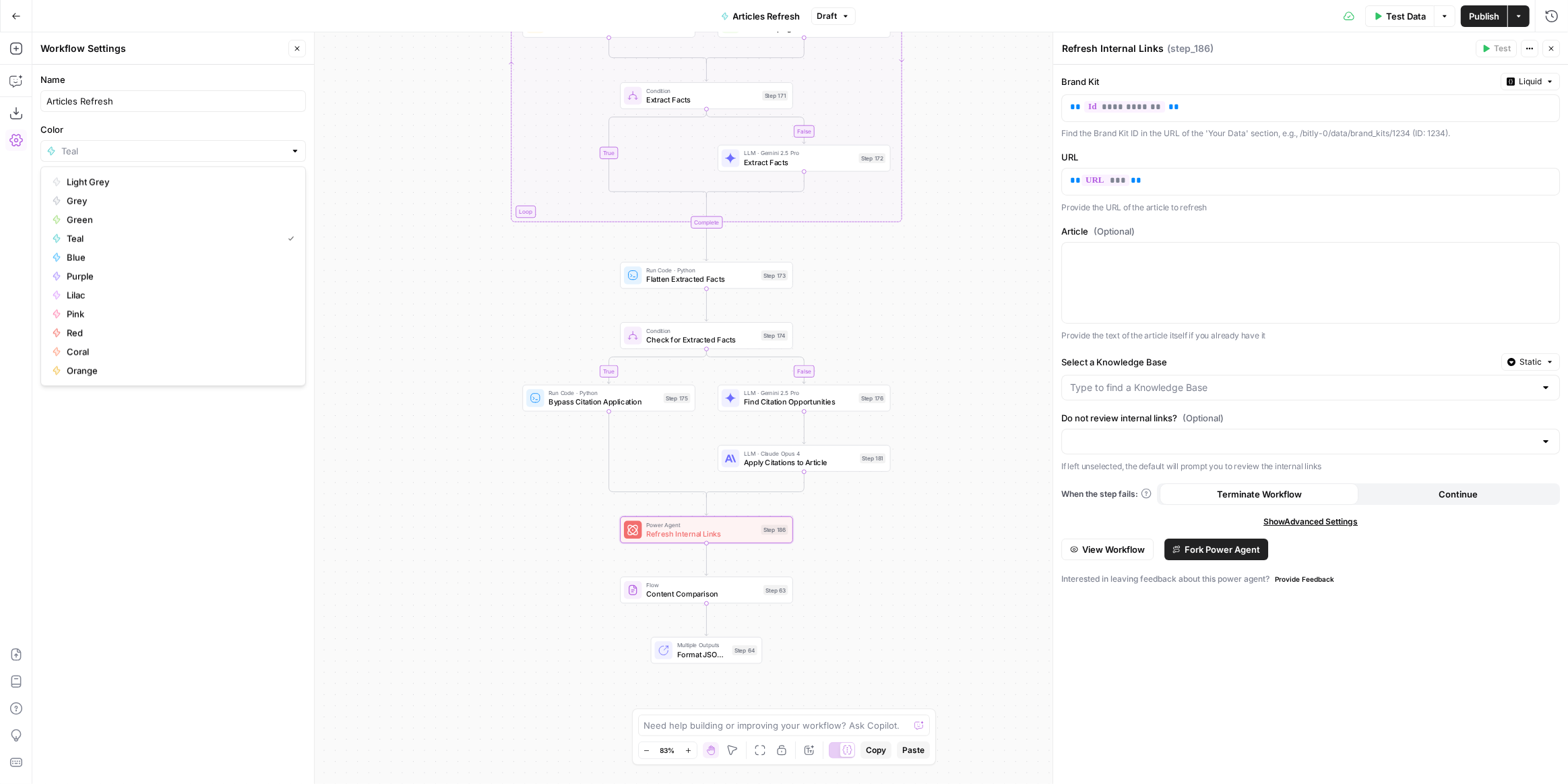
type input "Teal"
click at [298, 40] on button "Close" at bounding box center [296, 48] width 17 height 17
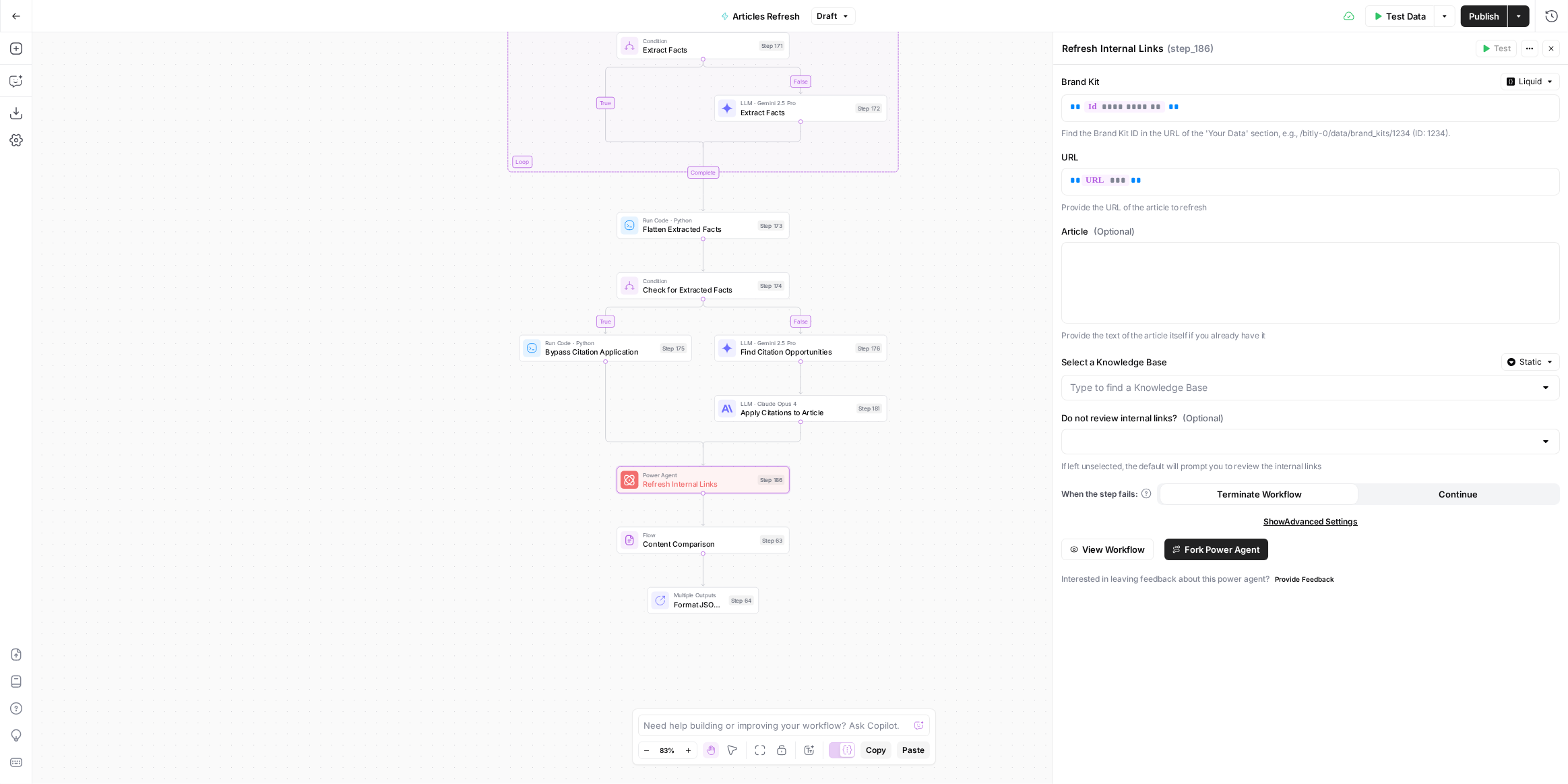
click at [940, 454] on div "true false false false true true Workflow Input Settings Inputs Power Agent Ide…" at bounding box center [800, 407] width 1536 height 751
click at [714, 289] on span "Check for Extracted Facts" at bounding box center [698, 289] width 111 height 12
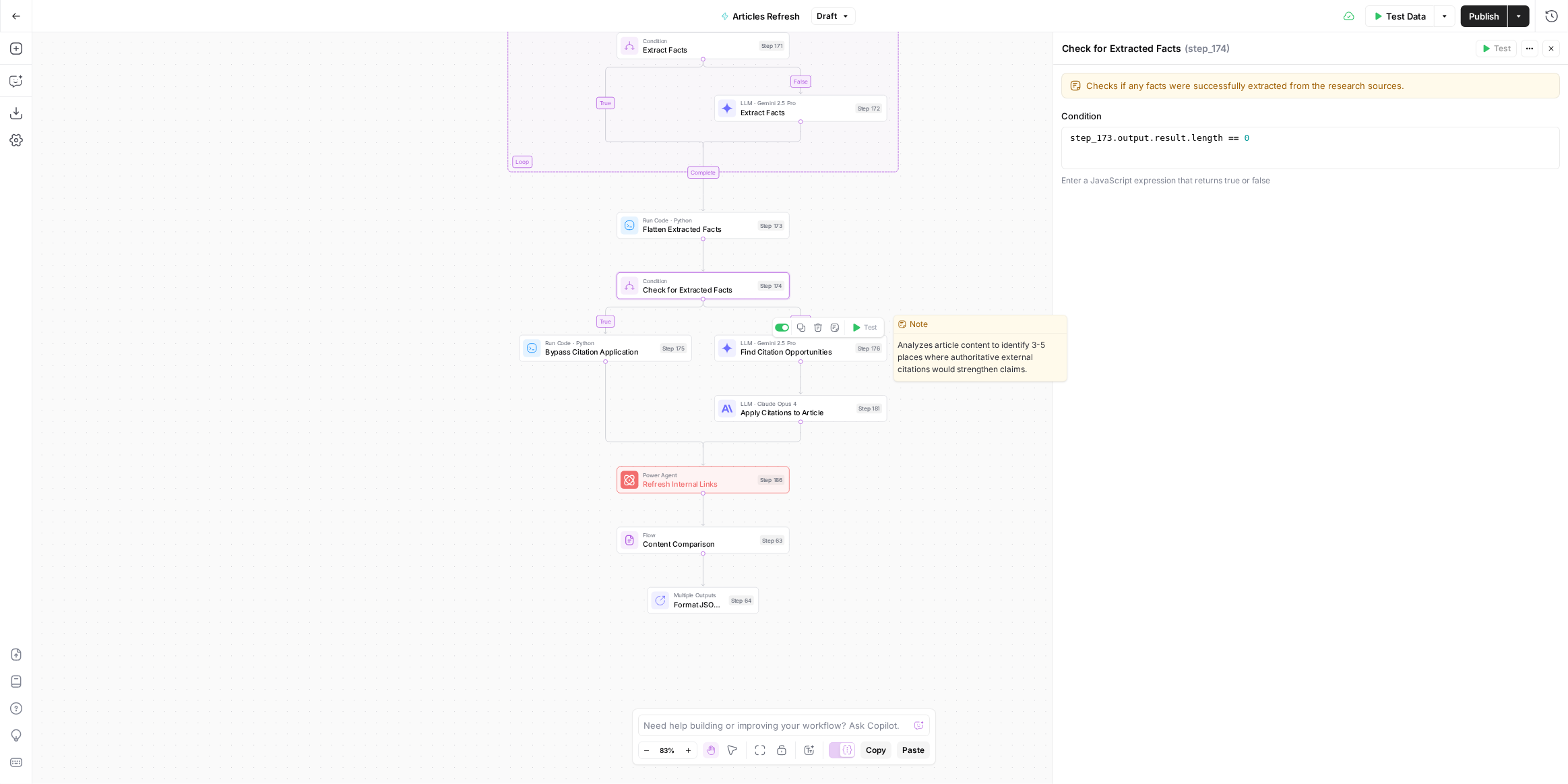
click at [775, 349] on span "Find Citation Opportunities" at bounding box center [796, 352] width 111 height 12
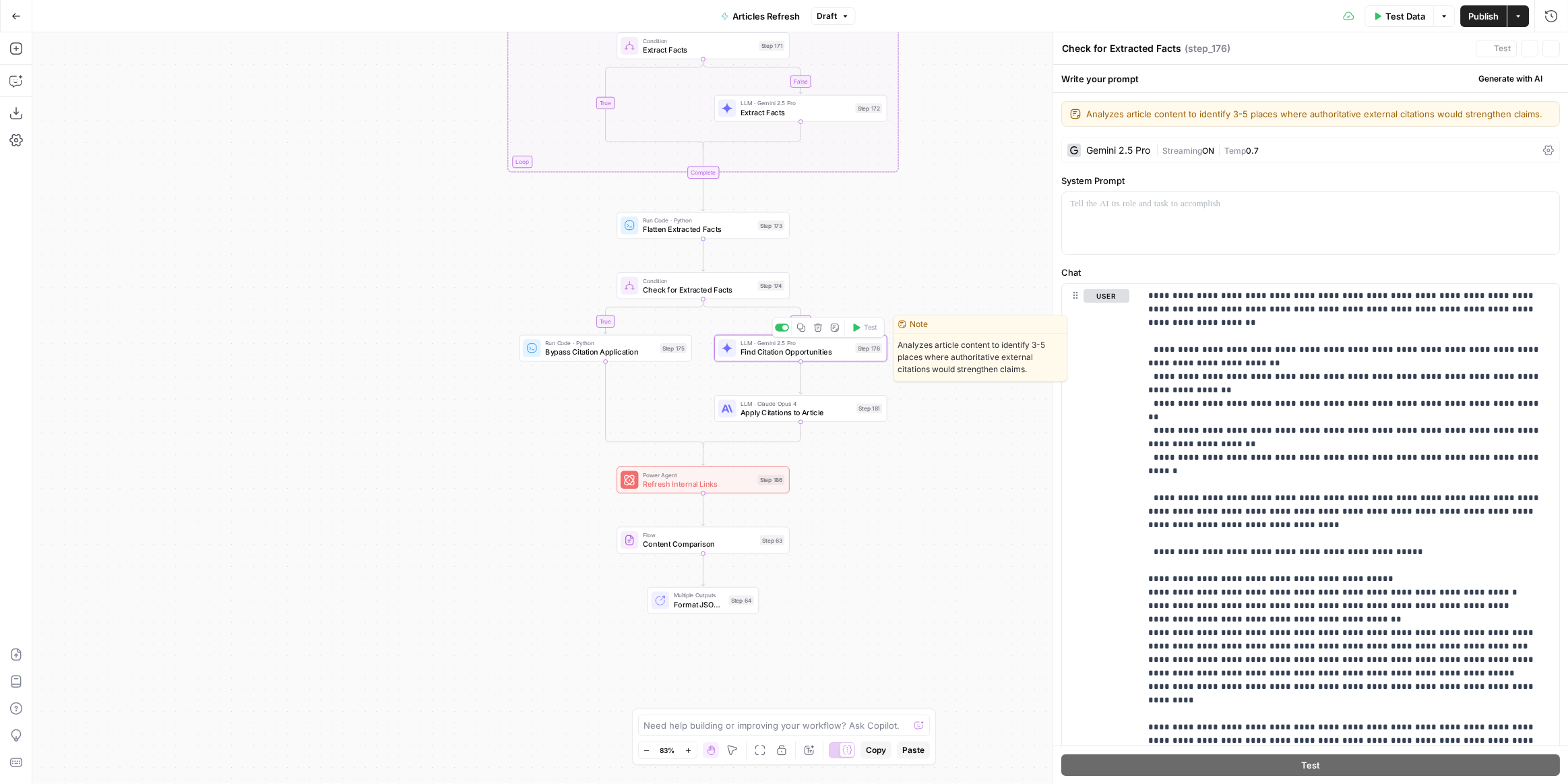
type textarea "Find Citation Opportunities"
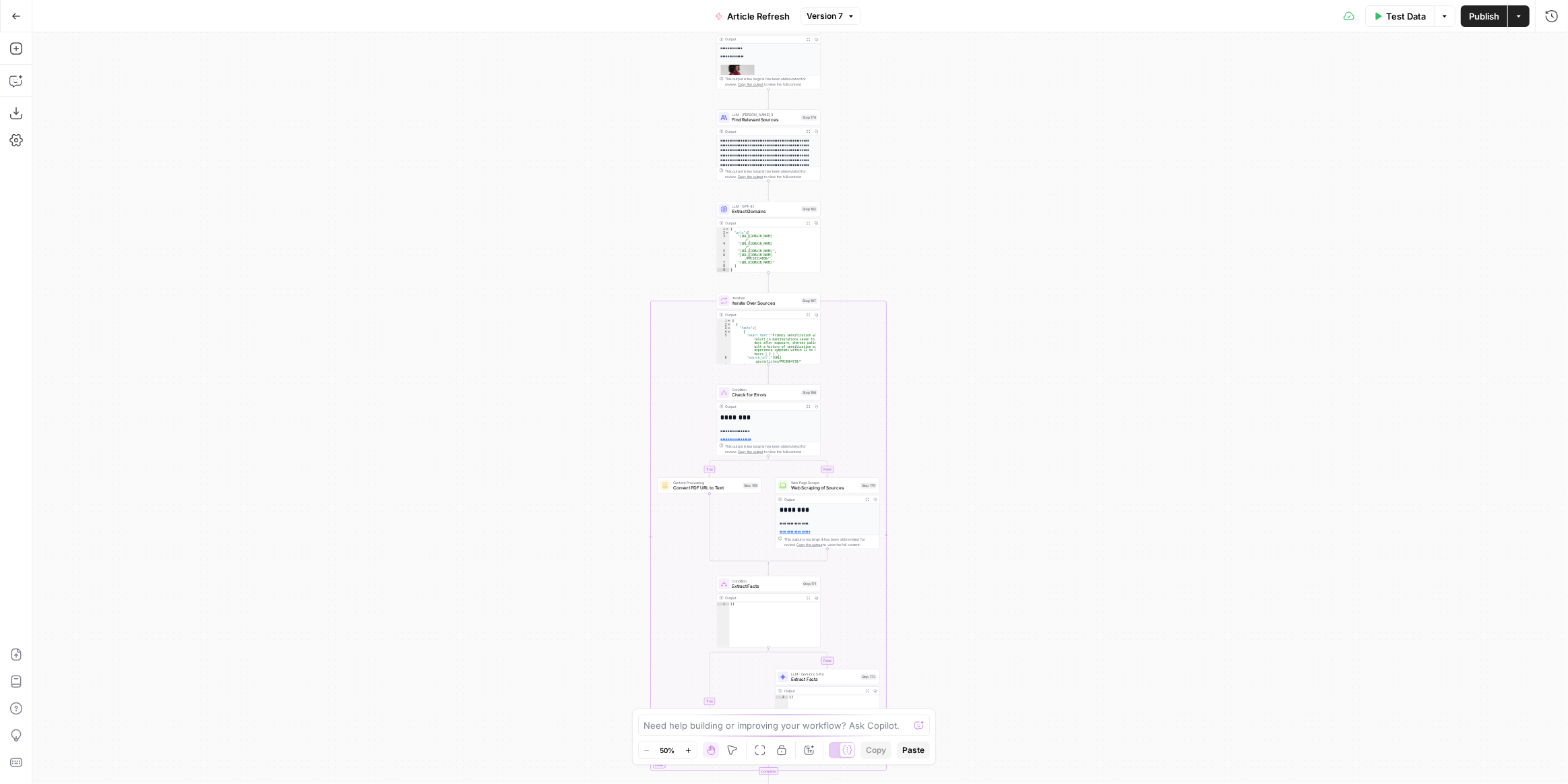
drag, startPoint x: 982, startPoint y: 539, endPoint x: 961, endPoint y: 221, distance: 318.7
click at [950, 162] on div "true false true false true false Workflow Input Settings Inputs Power Agent Ide…" at bounding box center [800, 407] width 1536 height 751
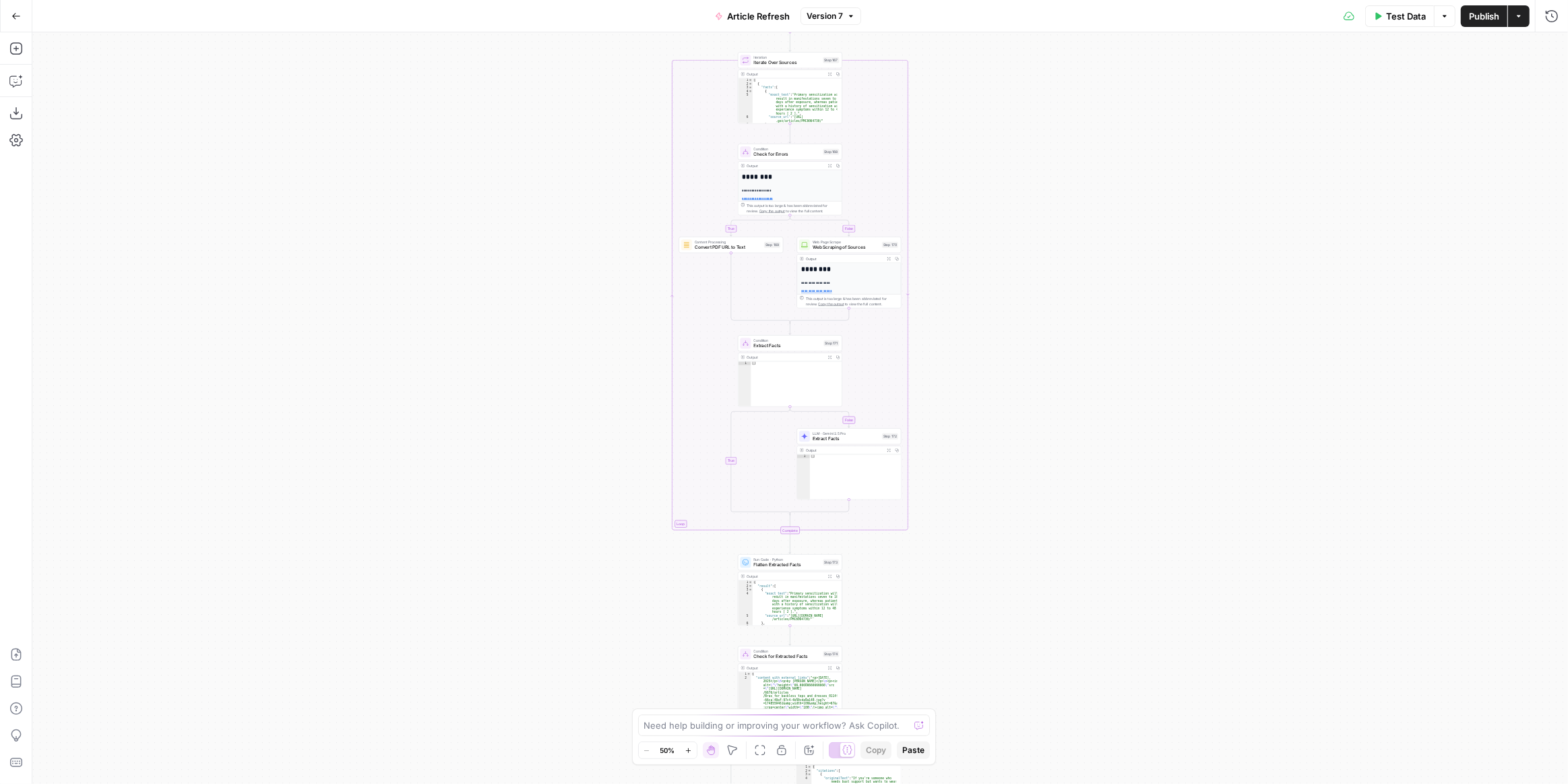
drag, startPoint x: 1018, startPoint y: 368, endPoint x: 1028, endPoint y: 263, distance: 105.5
click at [1028, 263] on div "true false true false true false Workflow Input Settings Inputs Power Agent Ide…" at bounding box center [800, 407] width 1536 height 751
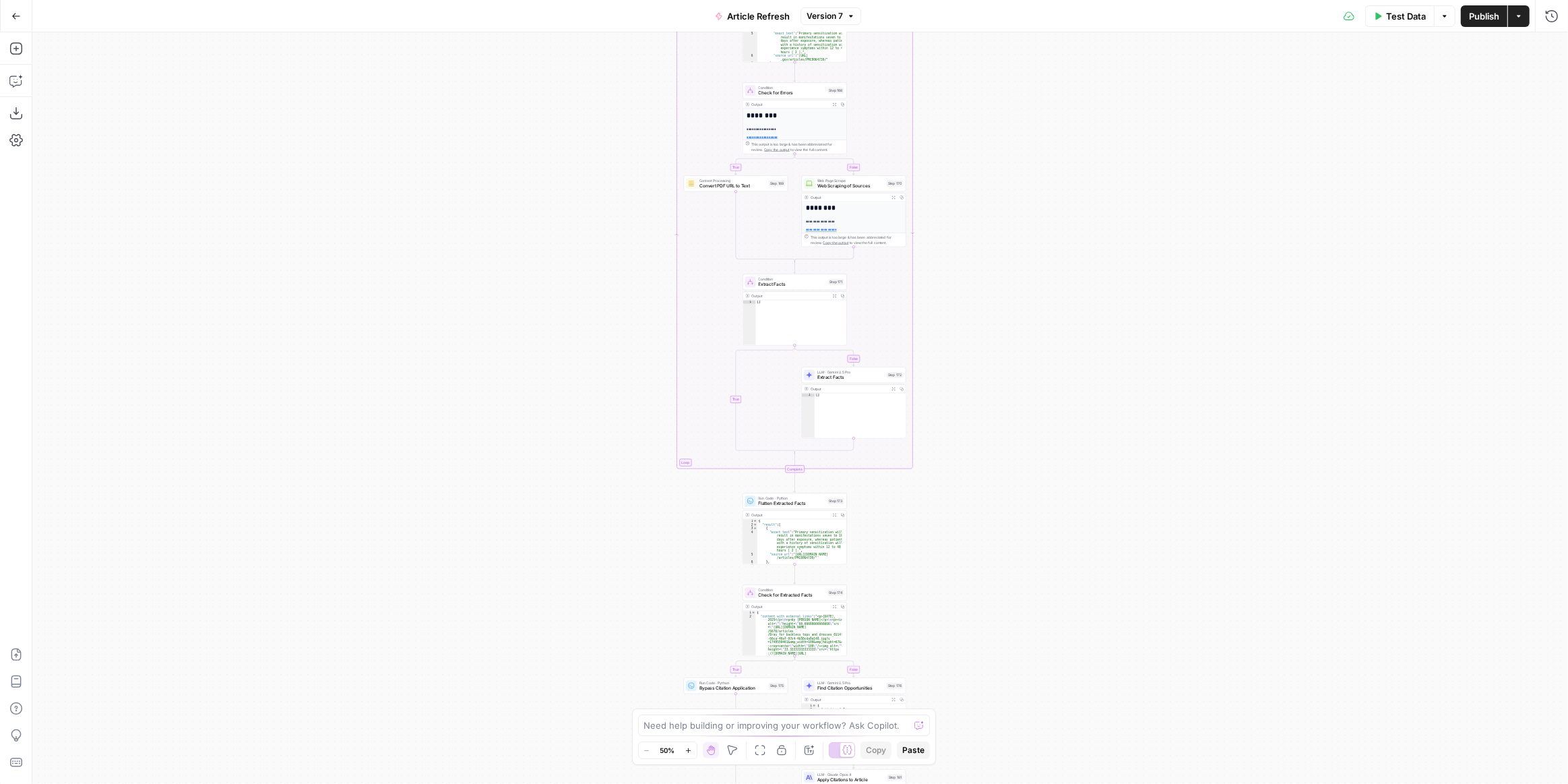
drag, startPoint x: 1000, startPoint y: 458, endPoint x: 1015, endPoint y: 252, distance: 206.5
click at [1017, 234] on div "true false true false true false Workflow Input Settings Inputs Power Agent Ide…" at bounding box center [800, 407] width 1536 height 751
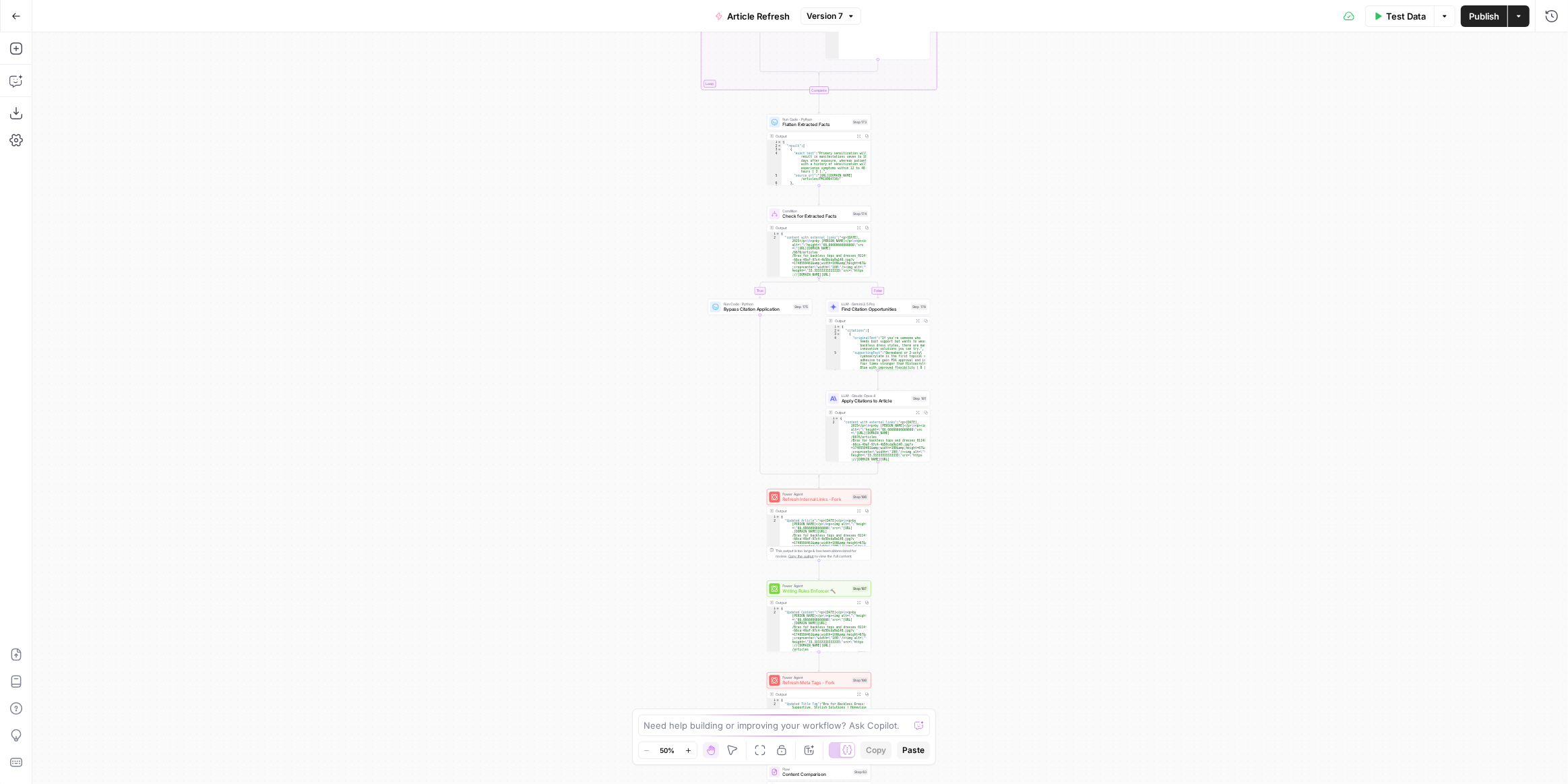
drag, startPoint x: 993, startPoint y: 422, endPoint x: 996, endPoint y: 283, distance: 139.0
click at [996, 283] on div "true false true false true false Workflow Input Settings Inputs Power Agent Ide…" at bounding box center [800, 407] width 1536 height 751
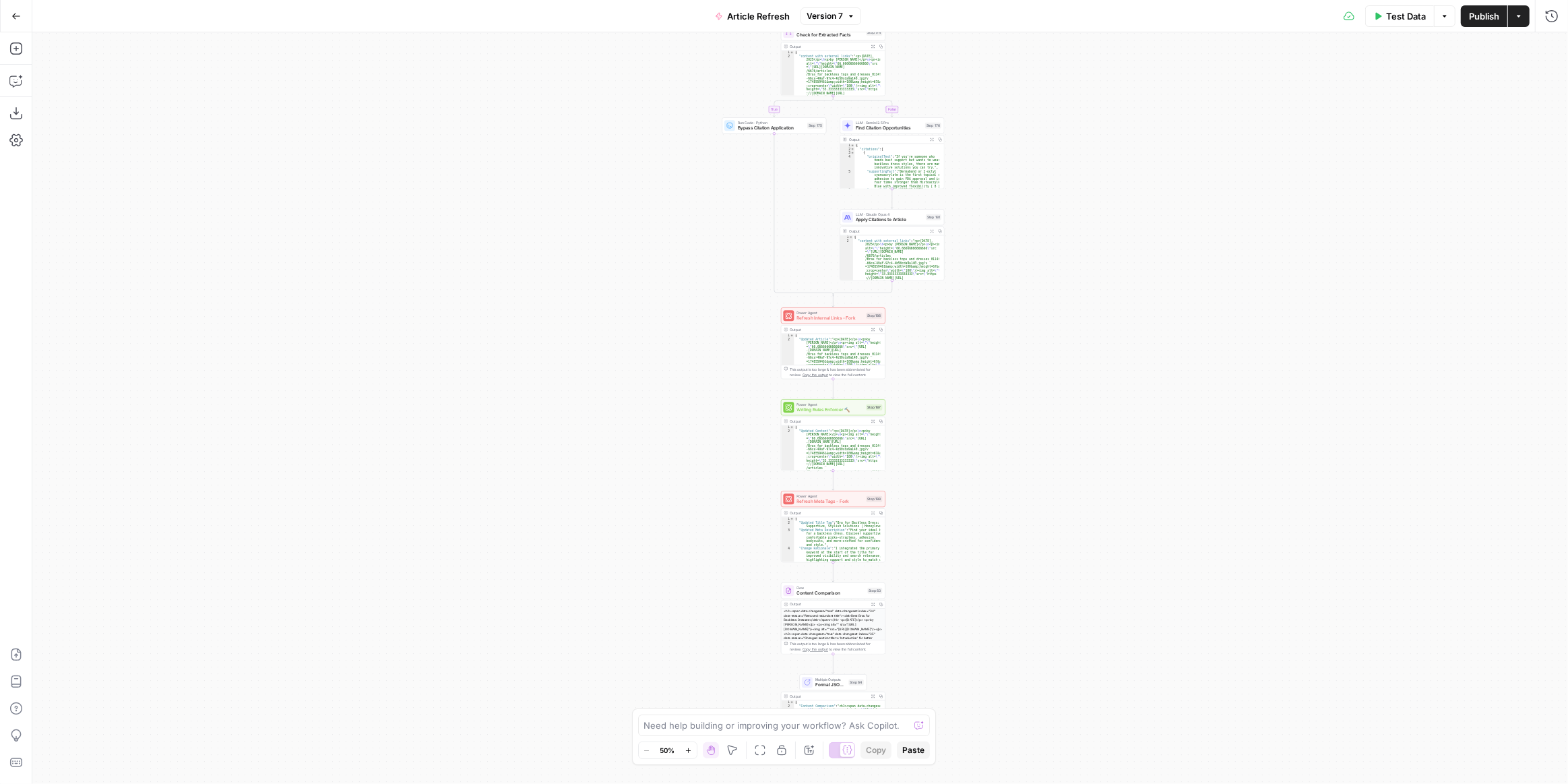
drag, startPoint x: 981, startPoint y: 395, endPoint x: 992, endPoint y: 301, distance: 94.6
click at [992, 301] on div "true false true false true false Workflow Input Settings Inputs Power Agent Ide…" at bounding box center [800, 407] width 1536 height 751
click at [943, 325] on div "true false true false true false Workflow Input Settings Inputs Power Agent Ide…" at bounding box center [800, 407] width 1536 height 751
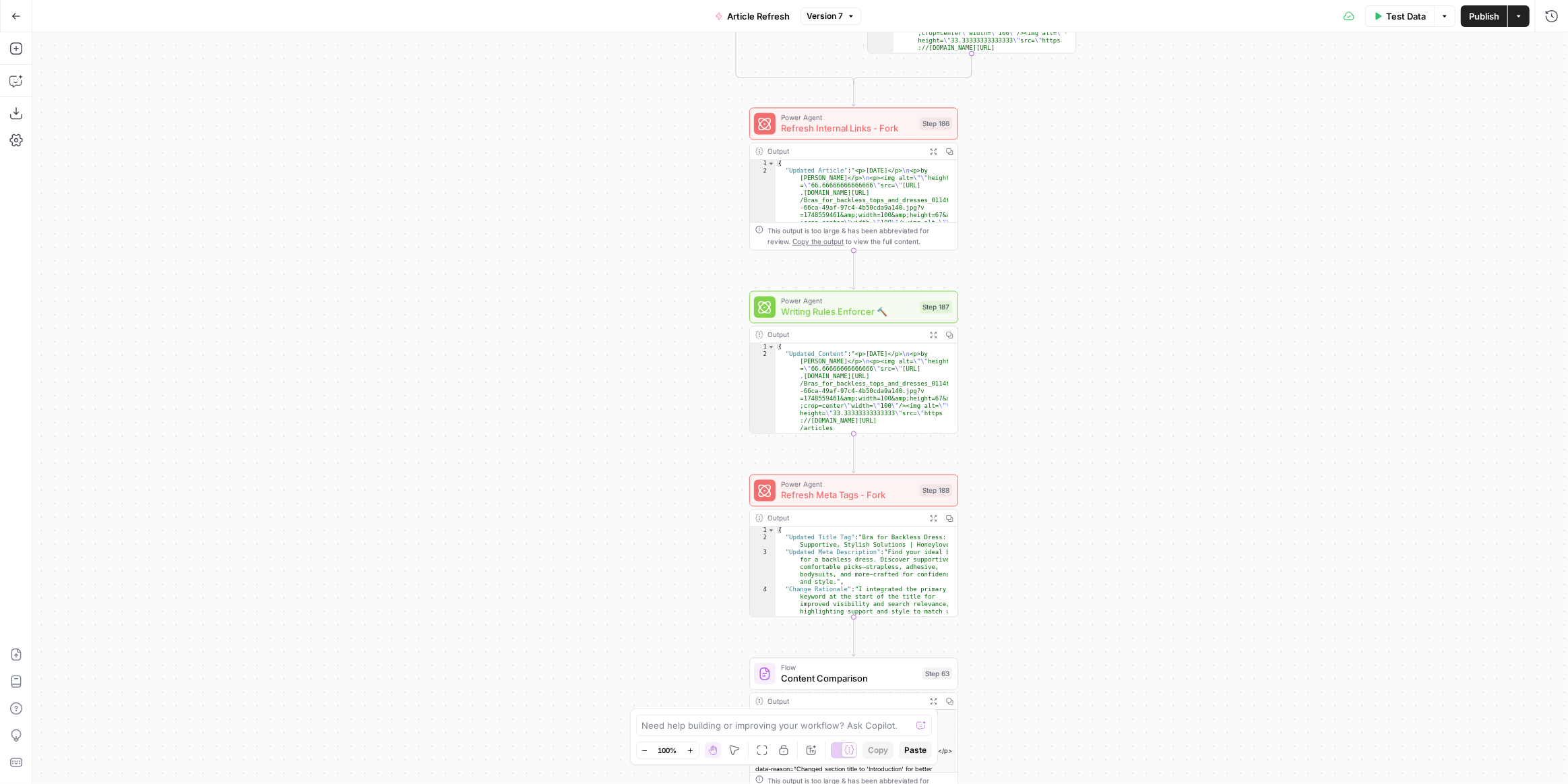
drag, startPoint x: 906, startPoint y: 347, endPoint x: 1036, endPoint y: 165, distance: 223.7
click at [1036, 165] on div "true false true false true false Workflow Input Settings Inputs Power Agent Ide…" at bounding box center [800, 407] width 1536 height 751
click at [866, 315] on span "Writing Rules Enforcer 🔨" at bounding box center [848, 311] width 134 height 14
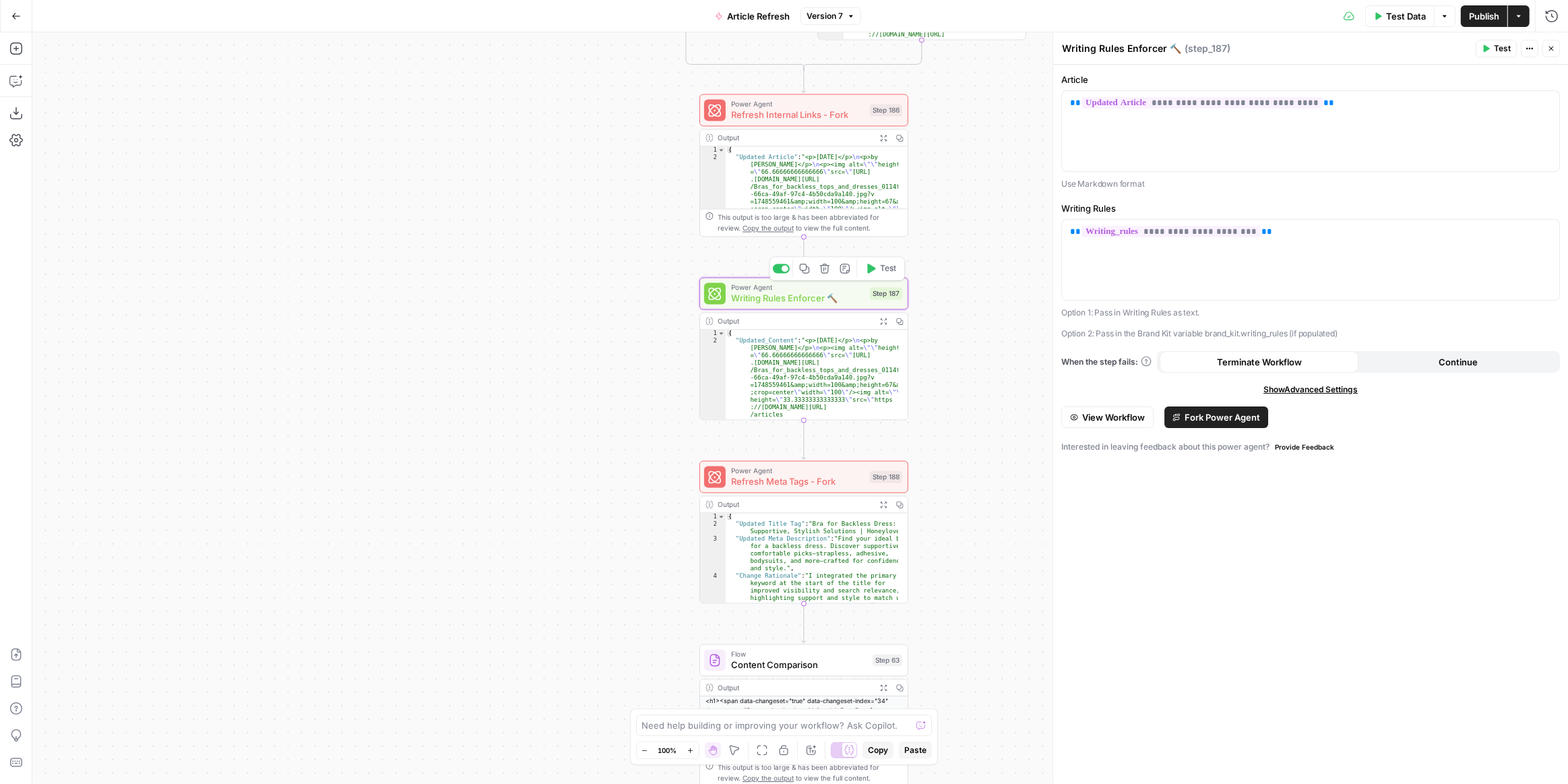
drag, startPoint x: 604, startPoint y: 294, endPoint x: 568, endPoint y: 283, distance: 37.6
click at [568, 283] on div "true false false true false true Workflow Input Settings Inputs Power Agent Ide…" at bounding box center [800, 407] width 1536 height 751
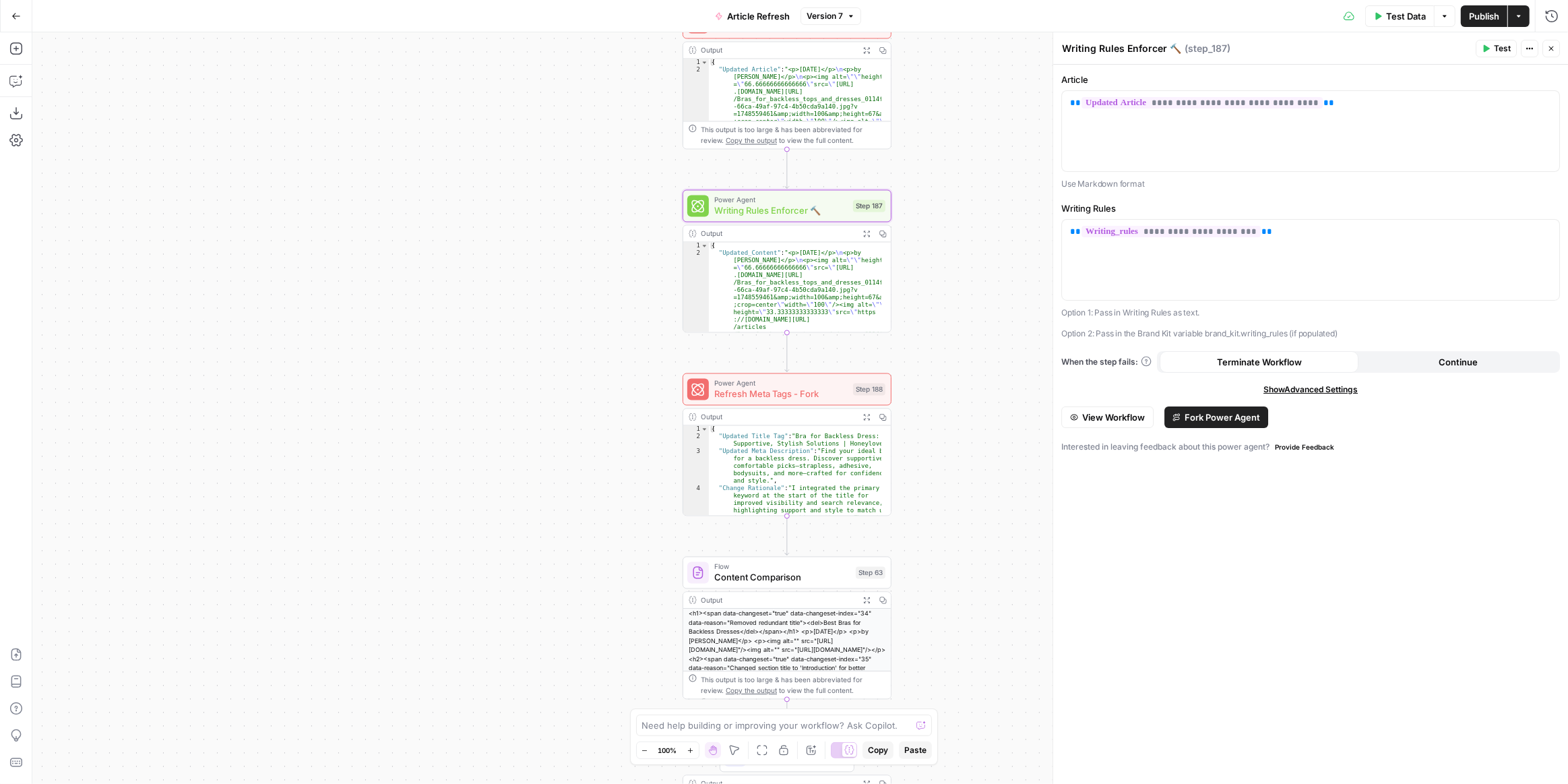
drag, startPoint x: 997, startPoint y: 355, endPoint x: 987, endPoint y: 258, distance: 97.5
click at [982, 269] on div "true false false true false true Workflow Input Settings Inputs Power Agent Ide…" at bounding box center [800, 407] width 1536 height 751
click at [812, 390] on span "Refresh Meta Tags - Fork" at bounding box center [781, 393] width 134 height 14
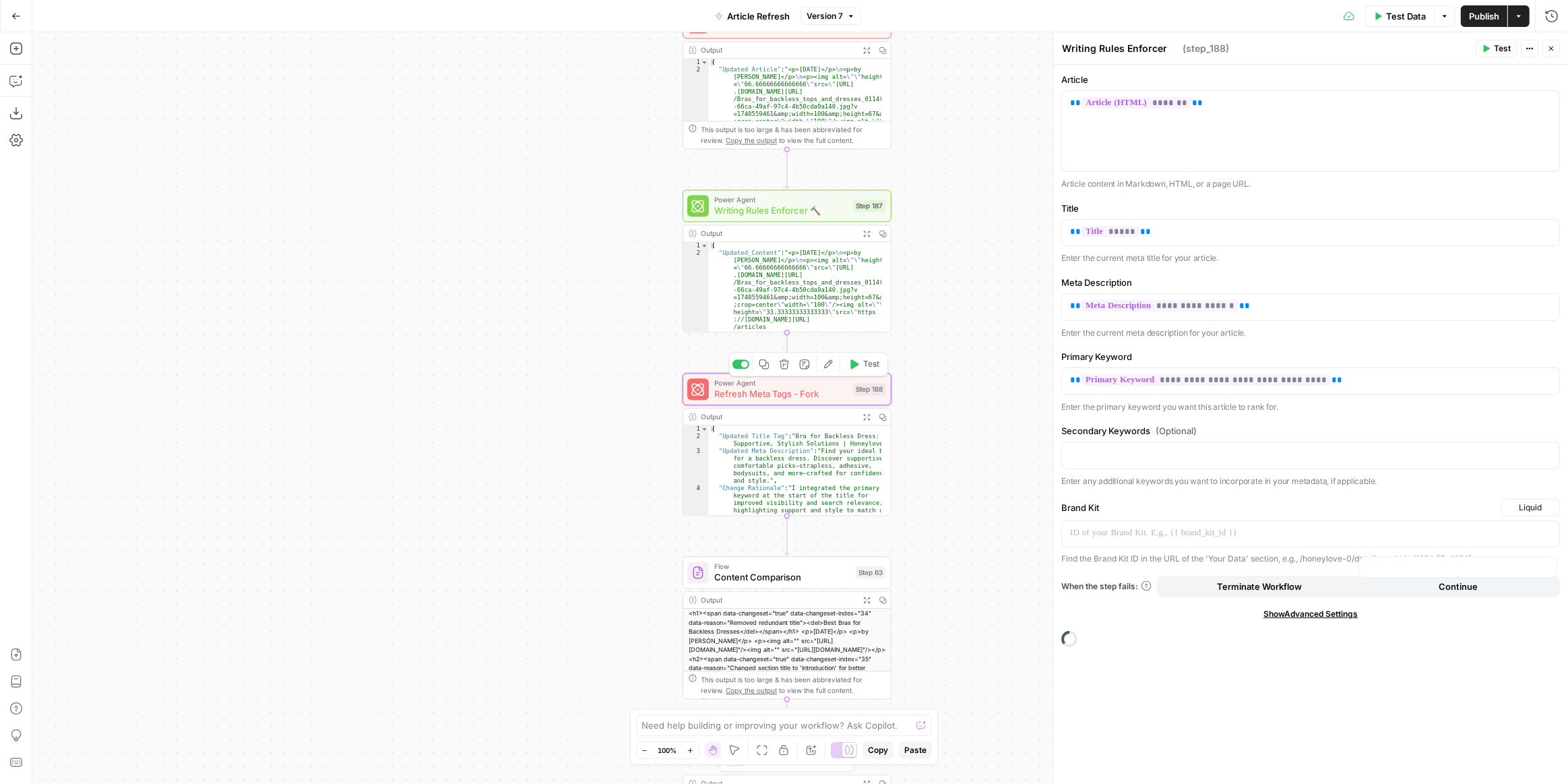
type textarea "Refresh Meta Tags - Fork"
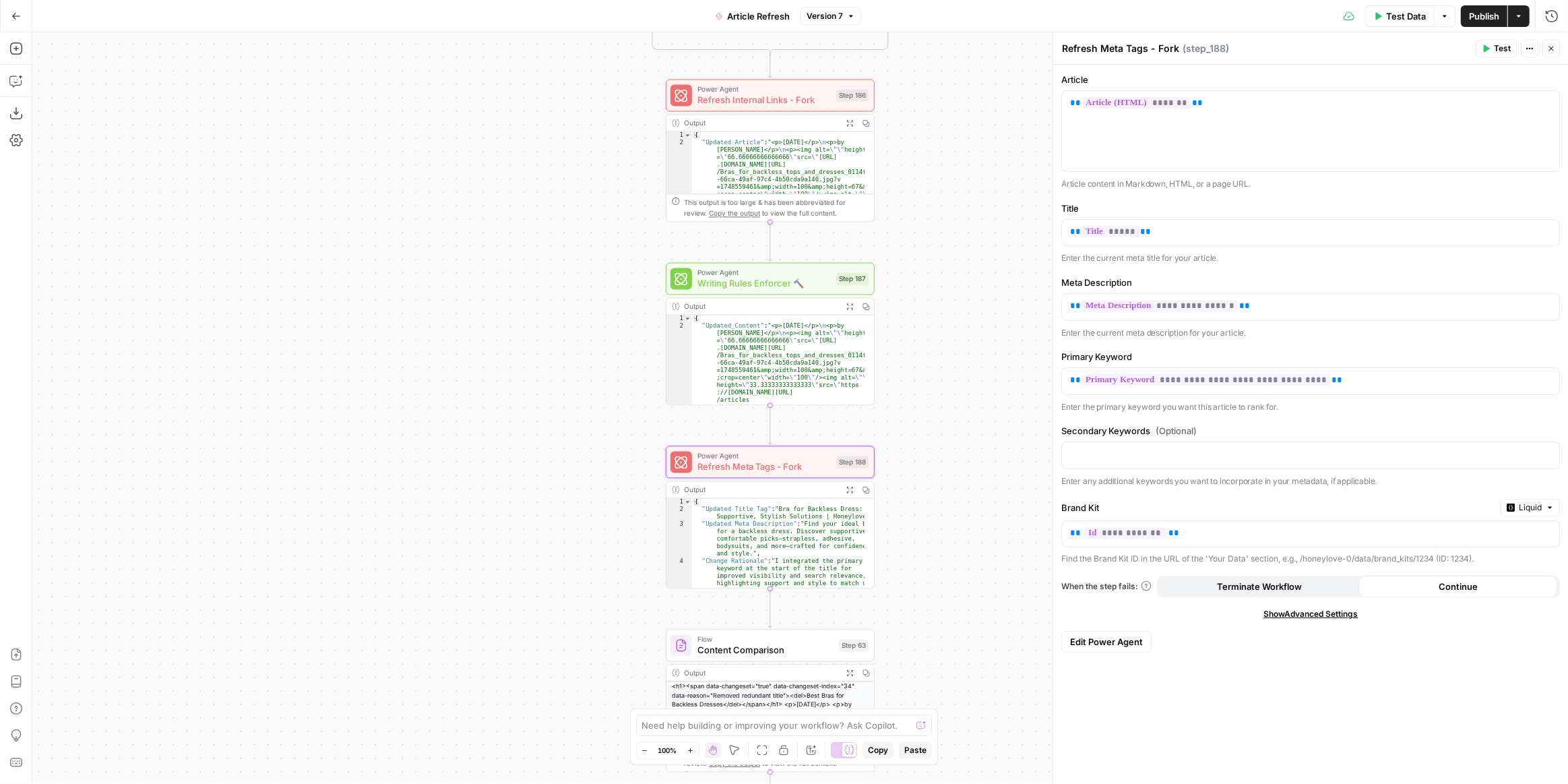
drag, startPoint x: 970, startPoint y: 188, endPoint x: 972, endPoint y: 211, distance: 23.1
click at [972, 211] on div "true false false true false true Workflow Input Settings Inputs Power Agent Ide…" at bounding box center [800, 407] width 1536 height 751
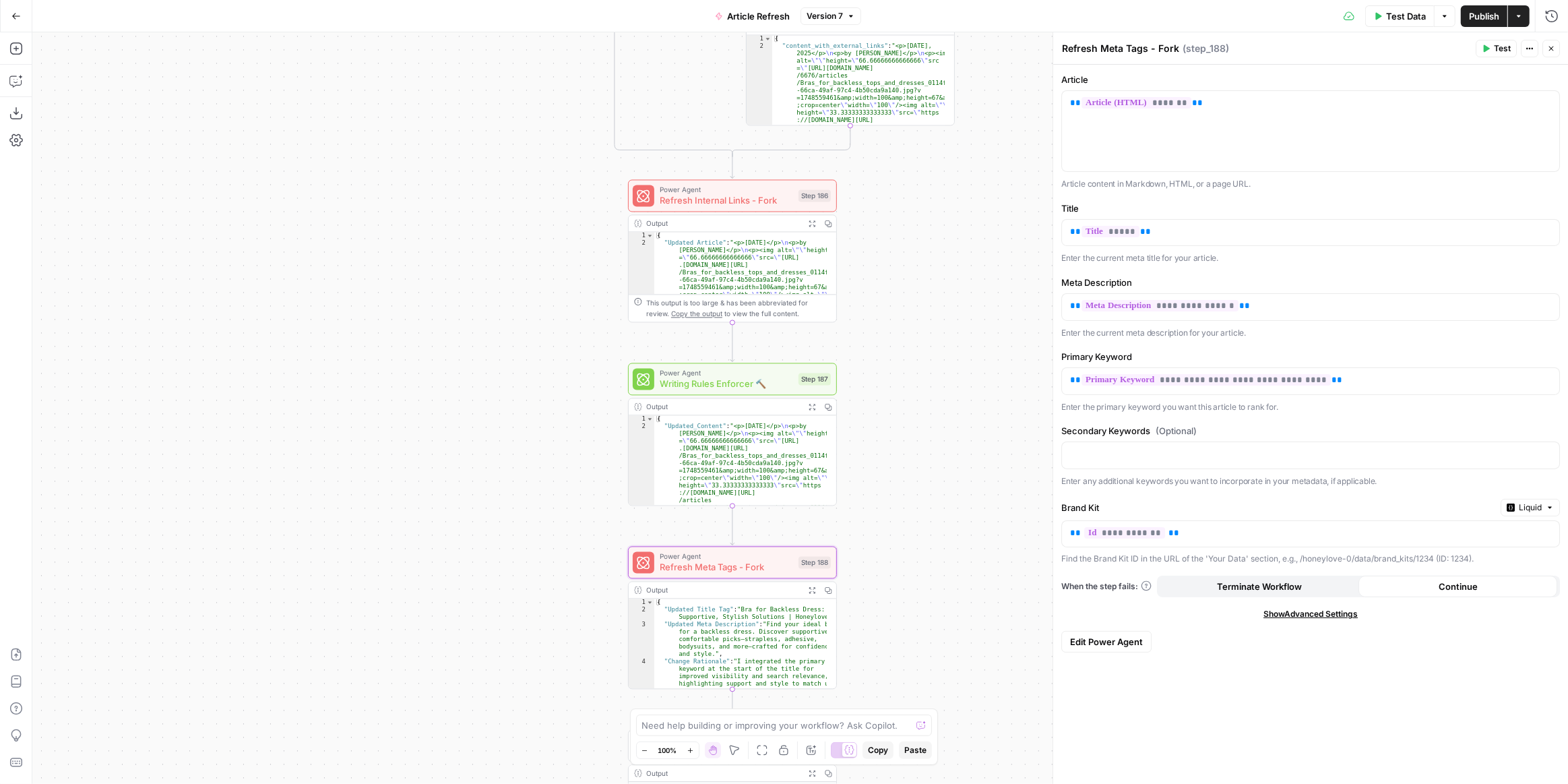
drag, startPoint x: 974, startPoint y: 160, endPoint x: 936, endPoint y: 260, distance: 107.0
click at [936, 260] on div "true false false true false true Workflow Input Settings Inputs Power Agent Ide…" at bounding box center [800, 407] width 1536 height 751
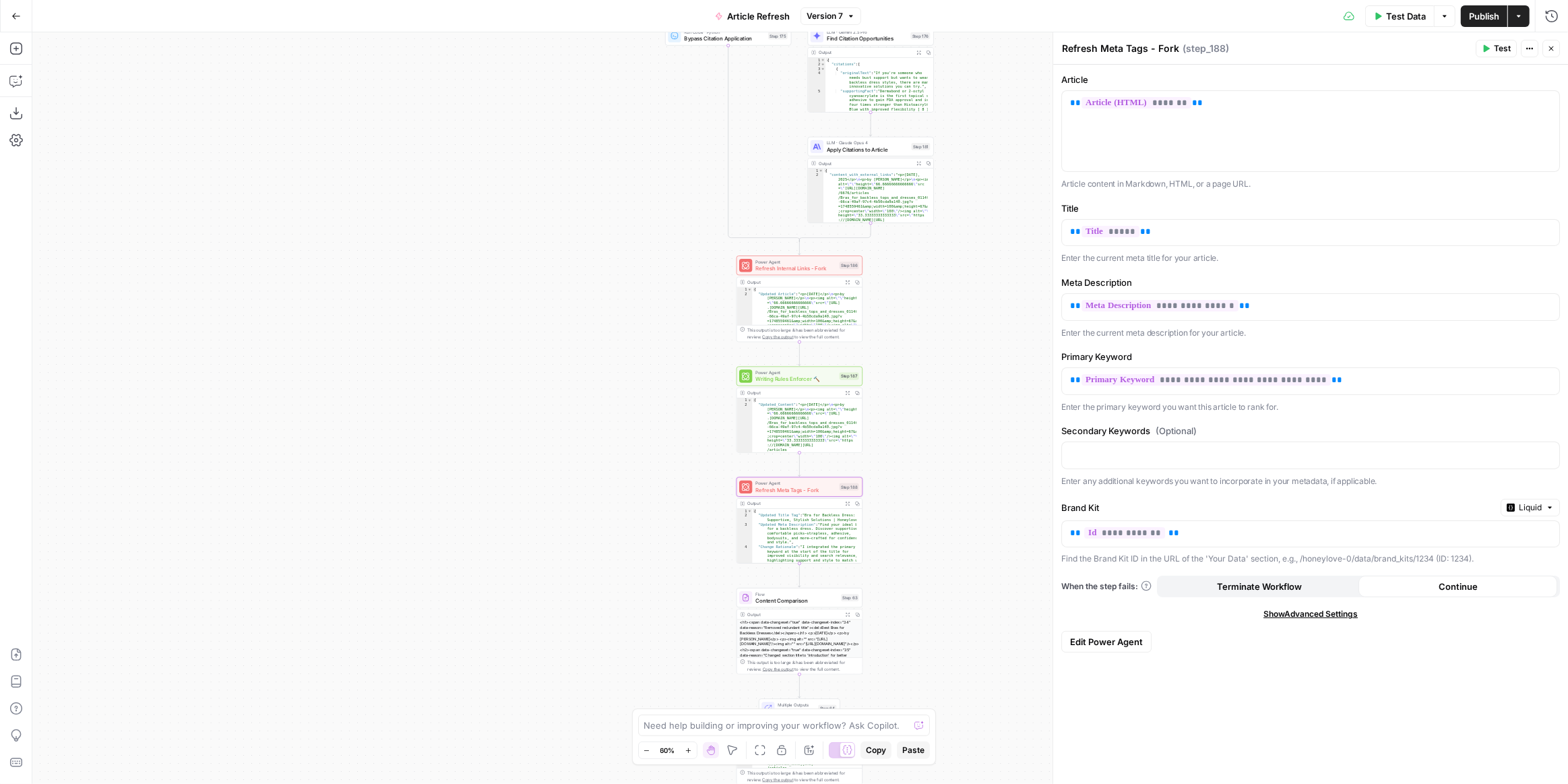
drag, startPoint x: 926, startPoint y: 311, endPoint x: 918, endPoint y: 338, distance: 28.2
click at [918, 338] on div "true false false true false true Workflow Input Settings Inputs Power Agent Ide…" at bounding box center [800, 407] width 1536 height 751
click at [824, 268] on span "Refresh Internal Links - Fork" at bounding box center [796, 268] width 81 height 8
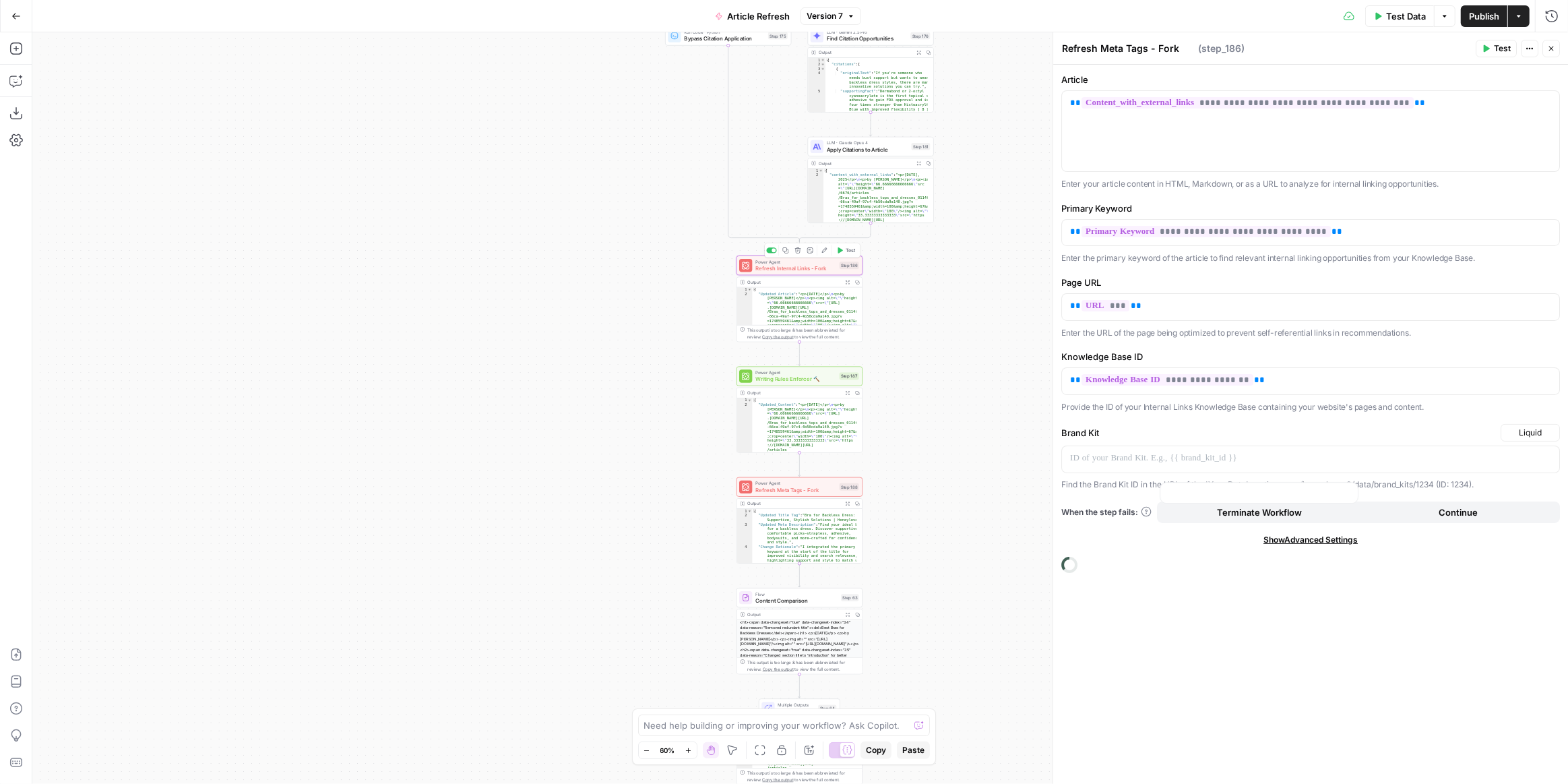
type textarea "Refresh Internal Links - Fork"
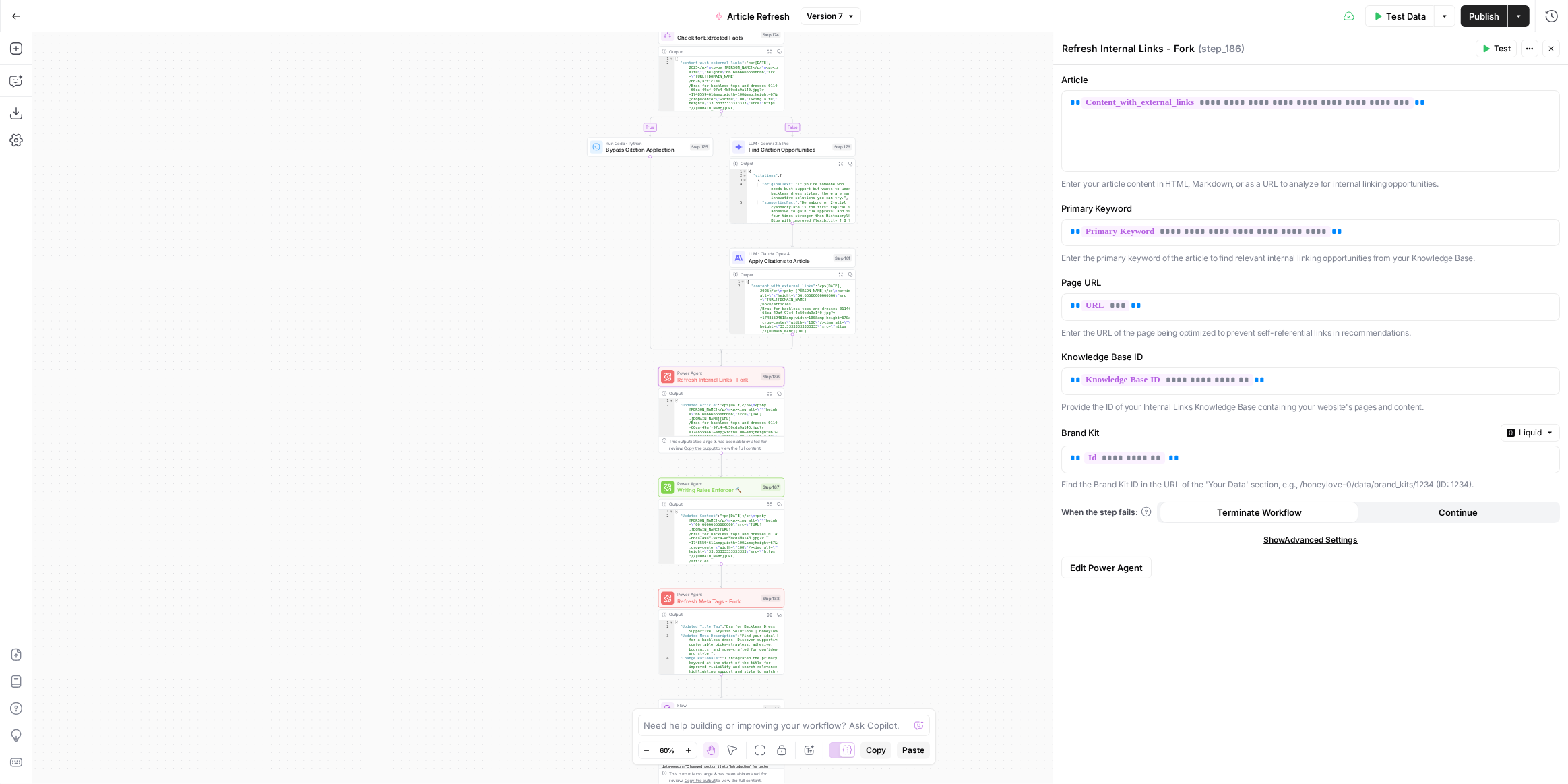
drag, startPoint x: 946, startPoint y: 304, endPoint x: 867, endPoint y: 414, distance: 135.4
click at [867, 414] on div "true false false true false true Workflow Input Settings Inputs Power Agent Ide…" at bounding box center [800, 407] width 1536 height 751
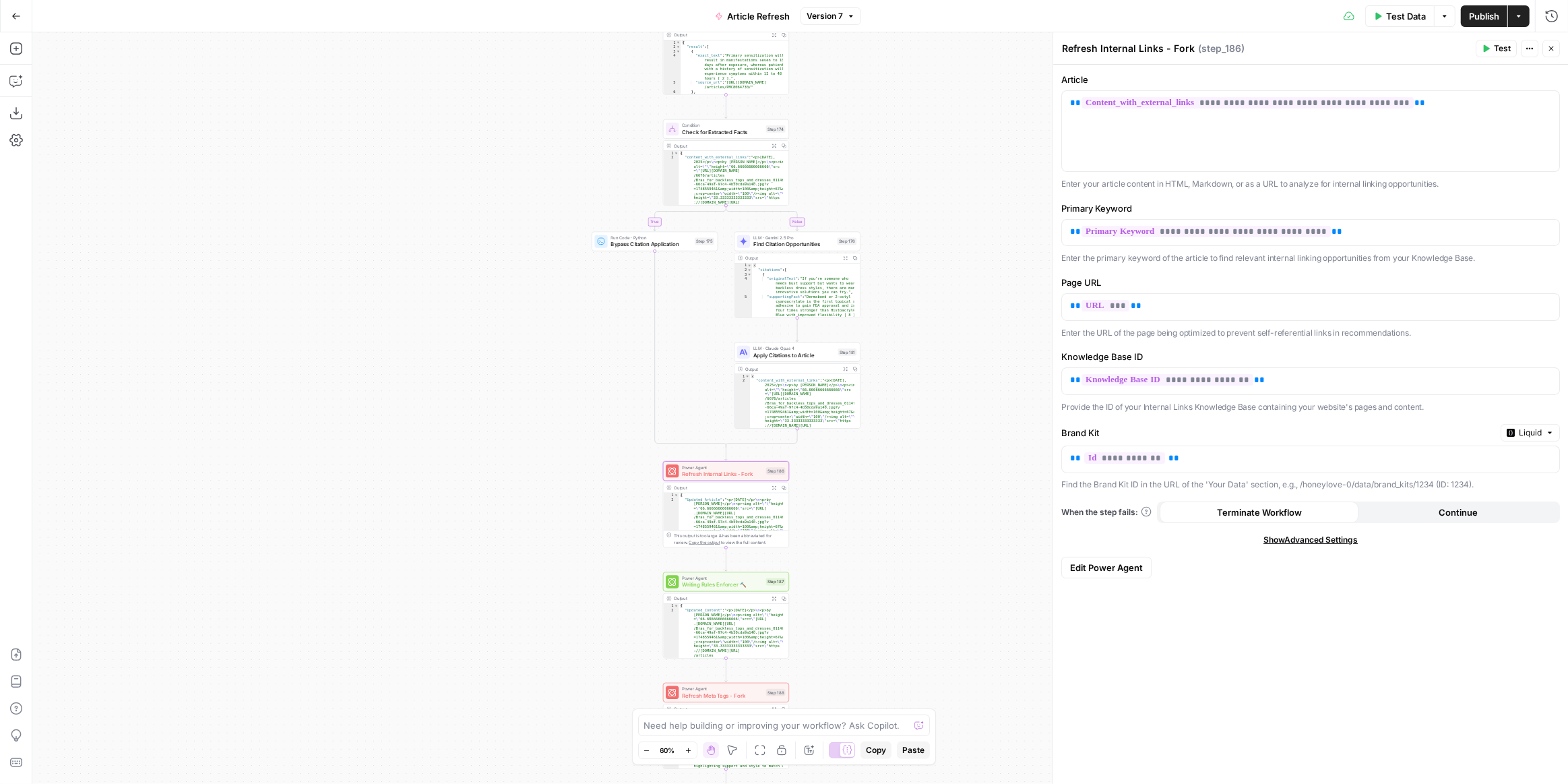
drag, startPoint x: 943, startPoint y: 267, endPoint x: 942, endPoint y: 306, distance: 39.0
click at [942, 306] on div "true false false true false true Workflow Input Settings Inputs Power Agent Ide…" at bounding box center [800, 407] width 1536 height 751
click at [777, 146] on icon "button" at bounding box center [774, 145] width 5 height 5
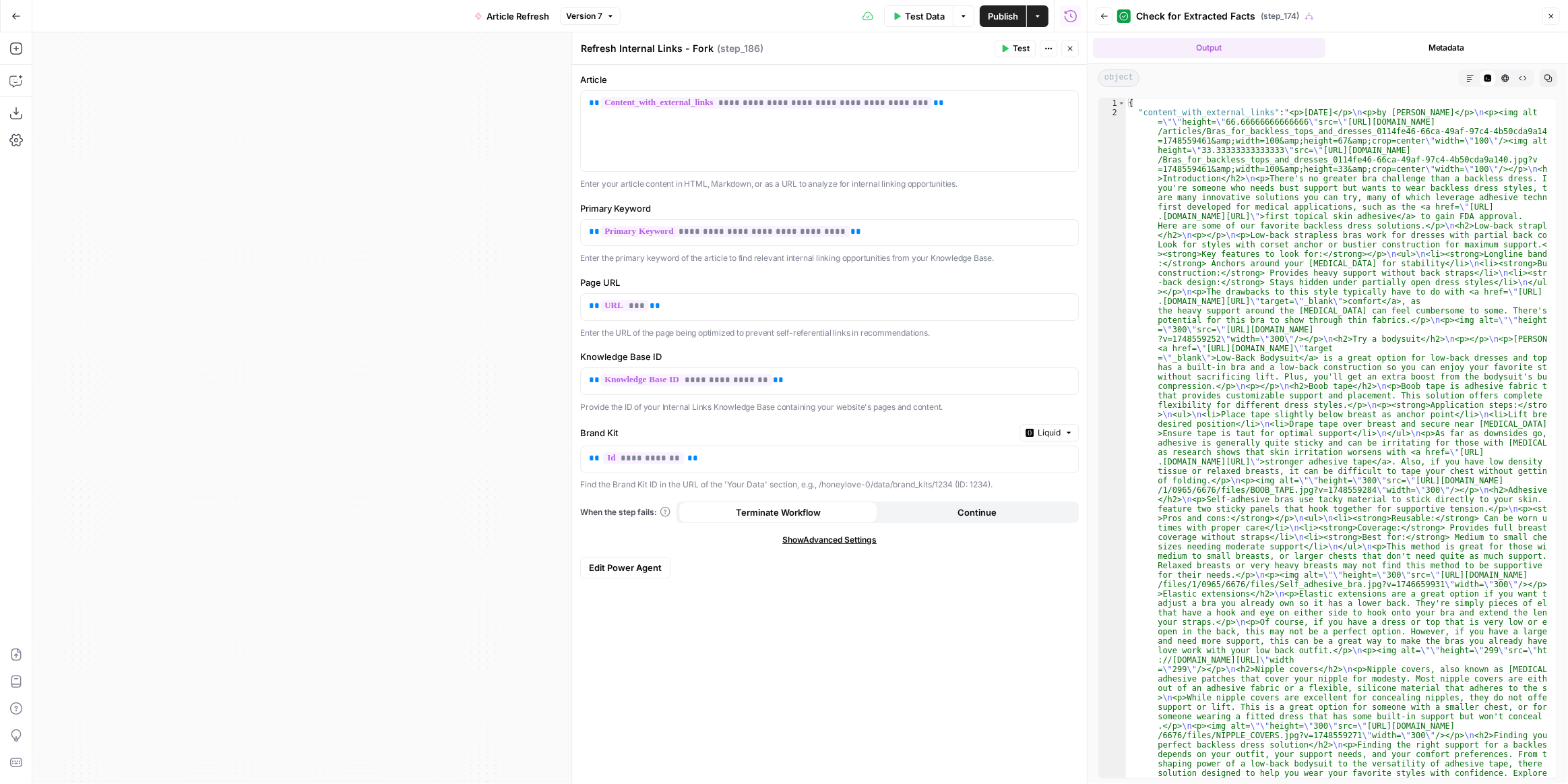
click at [1473, 76] on icon "button" at bounding box center [1470, 78] width 8 height 8
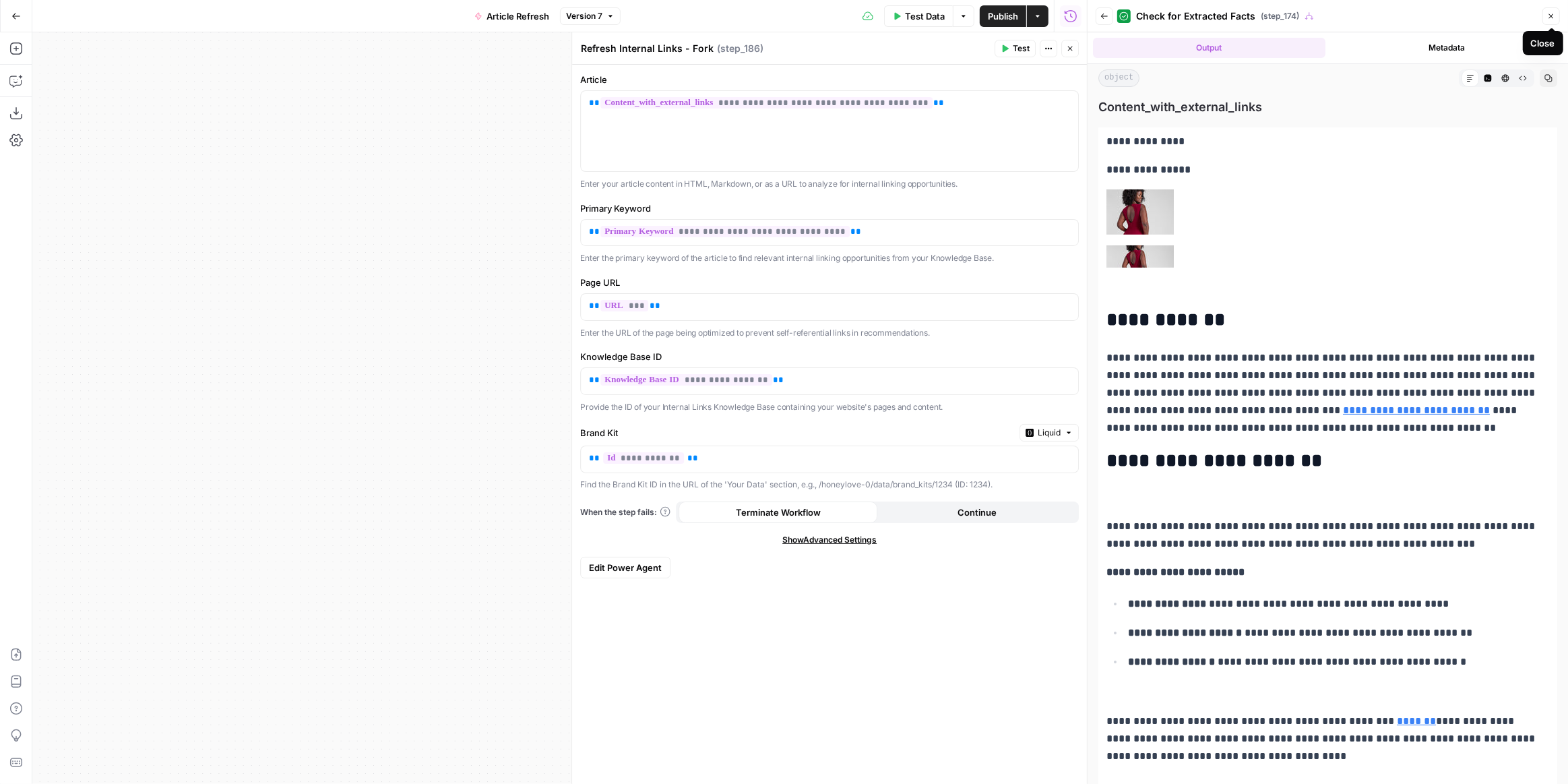
click at [1554, 14] on icon "button" at bounding box center [1551, 16] width 8 height 8
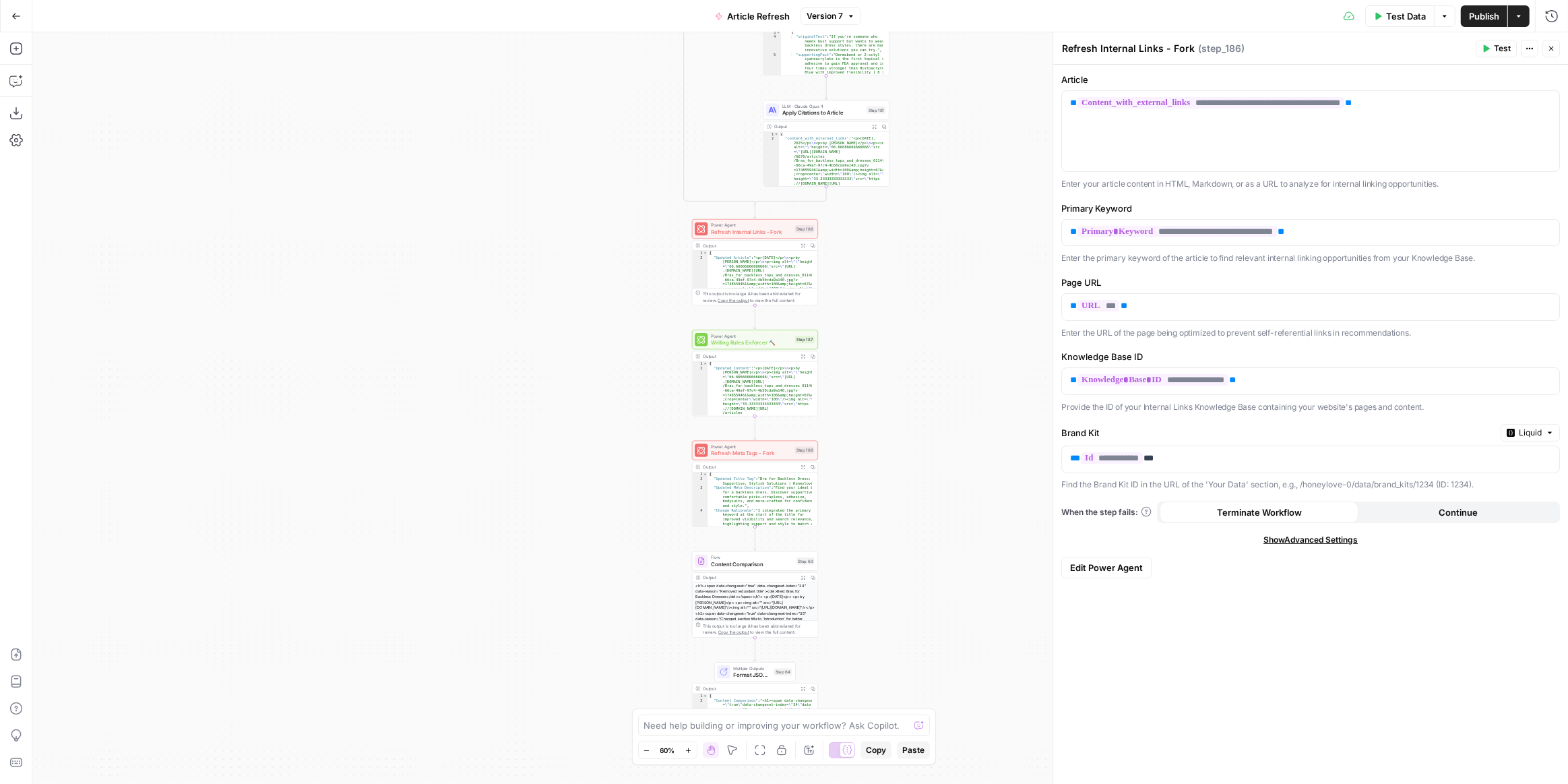
drag, startPoint x: 875, startPoint y: 531, endPoint x: 913, endPoint y: 426, distance: 111.7
click at [913, 426] on div "true false false true false true Workflow Input Settings Inputs Power Agent Ide…" at bounding box center [800, 407] width 1536 height 751
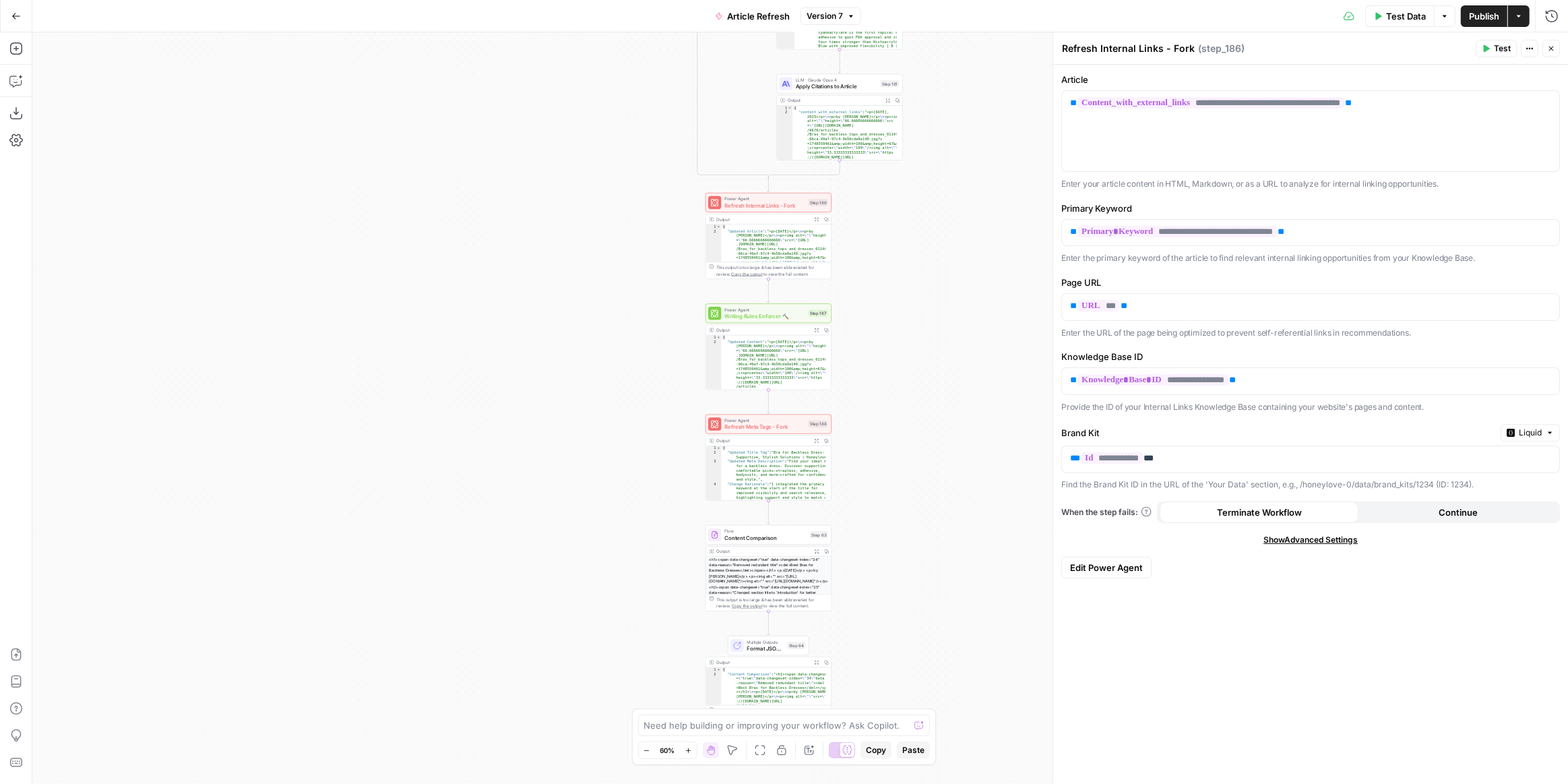
click at [908, 426] on div "true false false true false true Workflow Input Settings Inputs Power Agent Ide…" at bounding box center [800, 407] width 1536 height 751
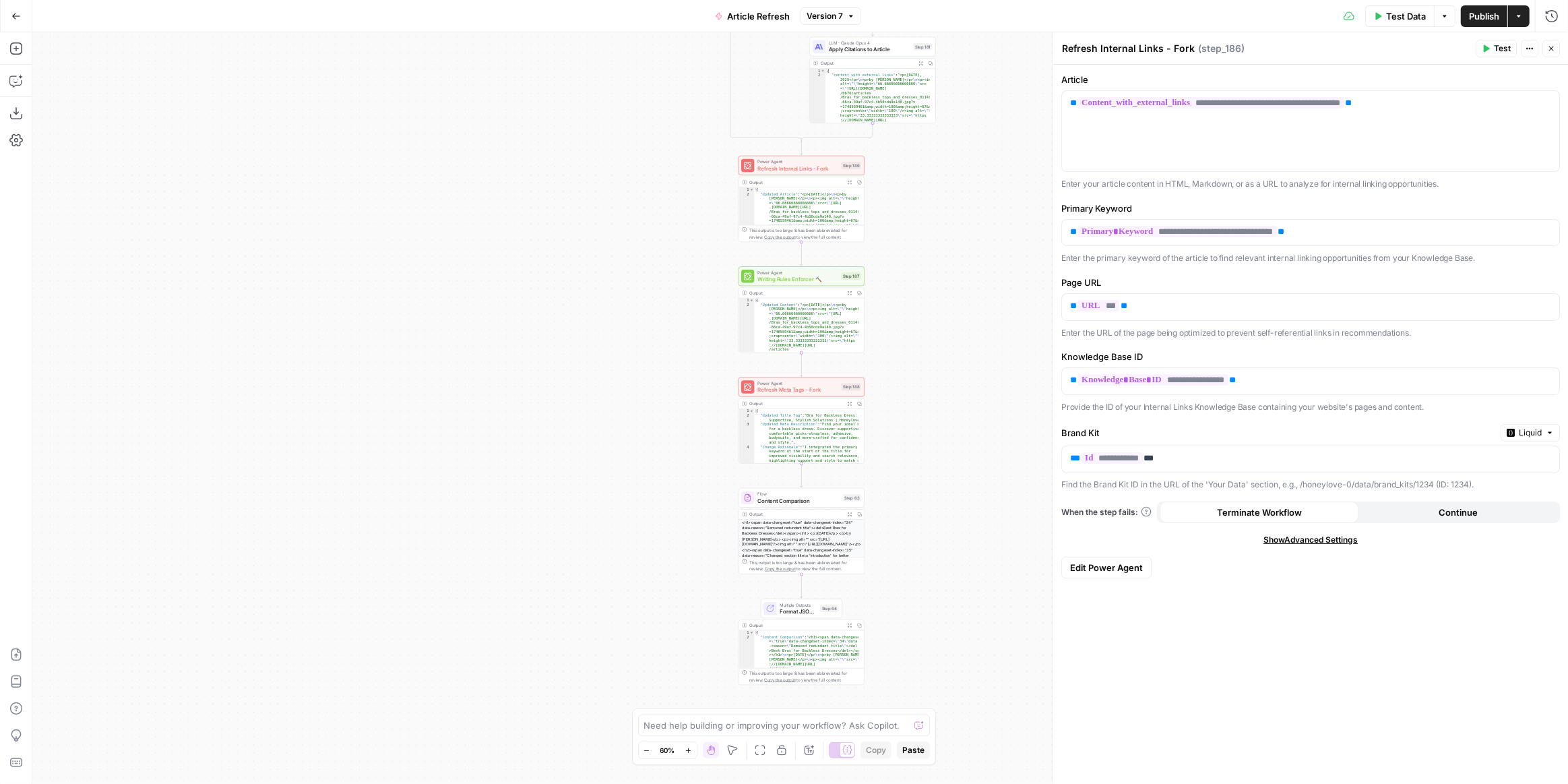
drag, startPoint x: 897, startPoint y: 455, endPoint x: 929, endPoint y: 419, distance: 48.2
click at [929, 419] on div "true false false true false true Workflow Input Settings Inputs Power Agent Ide…" at bounding box center [800, 407] width 1536 height 751
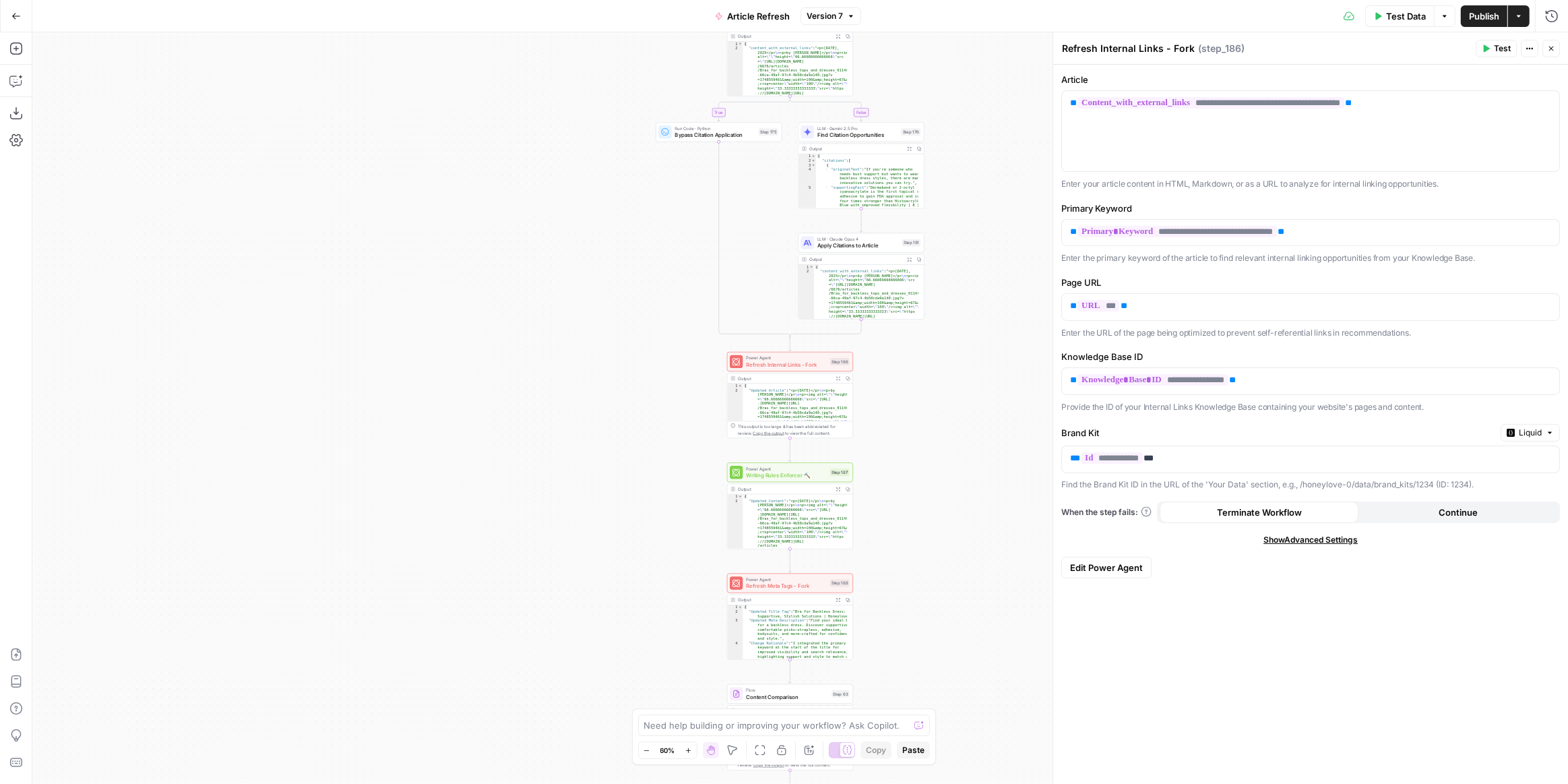
drag, startPoint x: 926, startPoint y: 326, endPoint x: 915, endPoint y: 545, distance: 219.3
click at [904, 611] on div "true false false true false true Workflow Input Settings Inputs Power Agent Ide…" at bounding box center [800, 407] width 1536 height 751
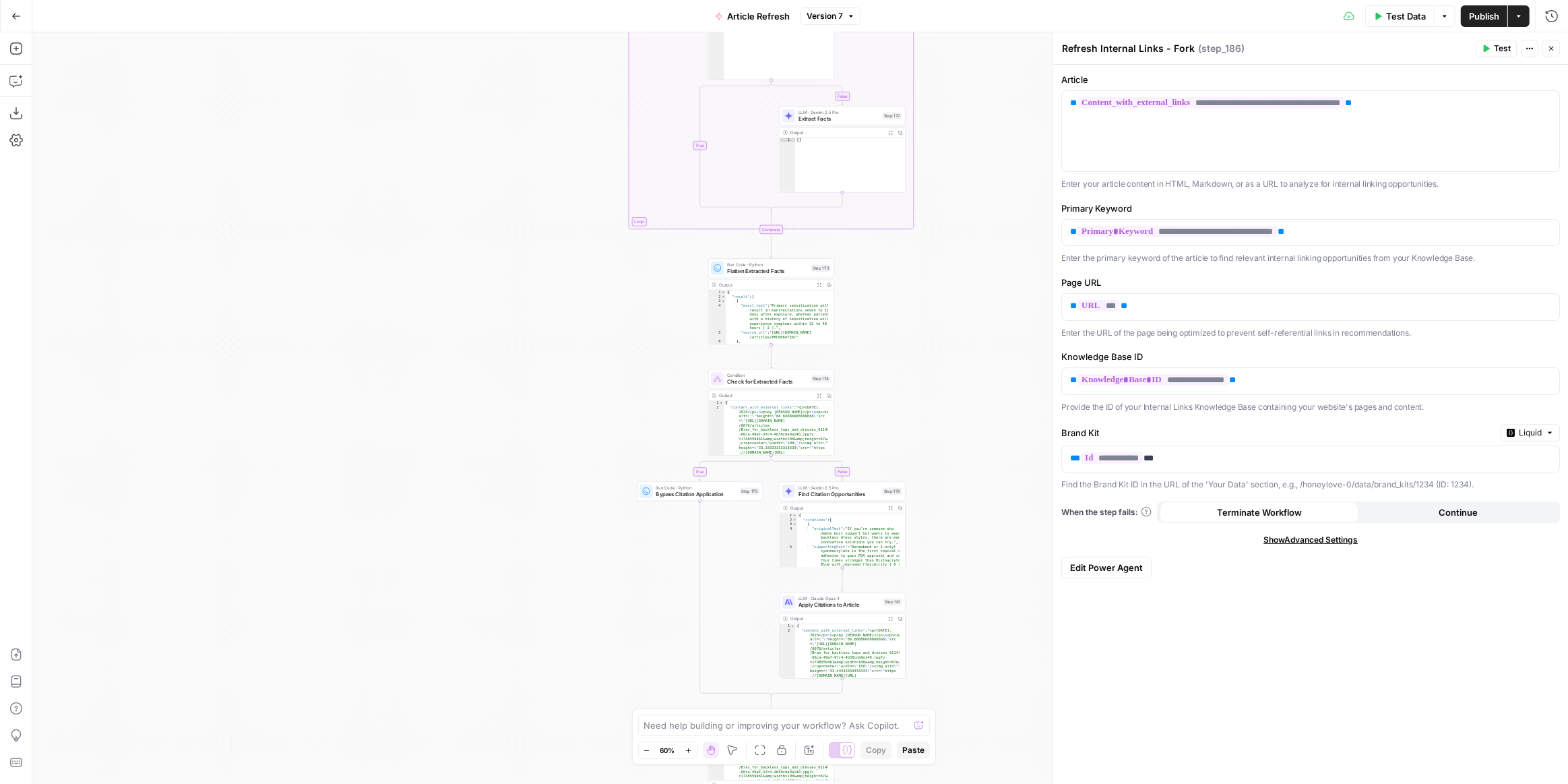
drag, startPoint x: 963, startPoint y: 346, endPoint x: 961, endPoint y: 613, distance: 267.0
click at [961, 628] on div "true false false true false true Workflow Input Settings Inputs Power Agent Ide…" at bounding box center [800, 407] width 1536 height 751
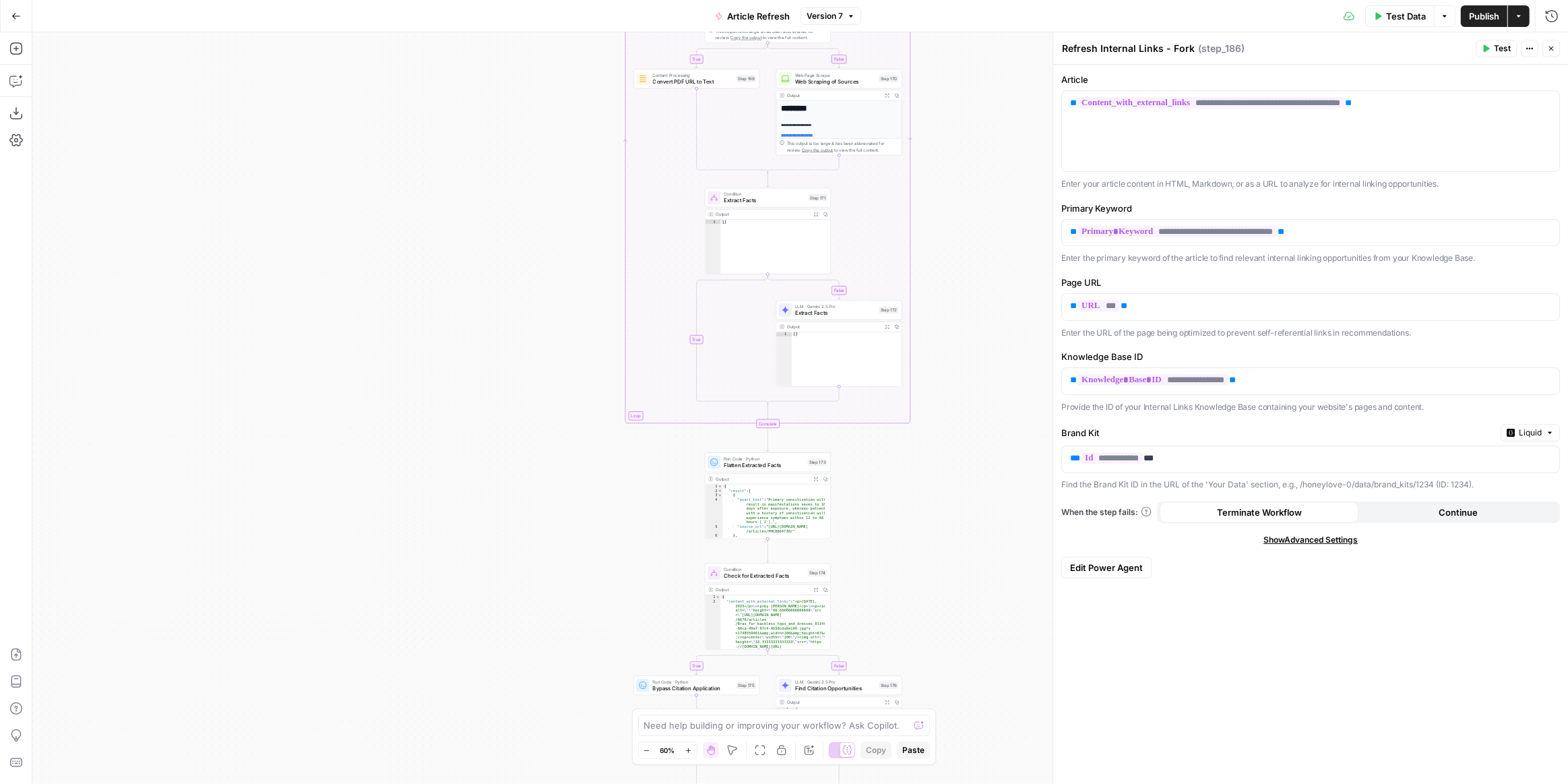
drag, startPoint x: 976, startPoint y: 379, endPoint x: 956, endPoint y: 618, distance: 239.8
click at [956, 629] on div "true false false true false true Workflow Input Settings Inputs Power Agent Ide…" at bounding box center [800, 407] width 1536 height 751
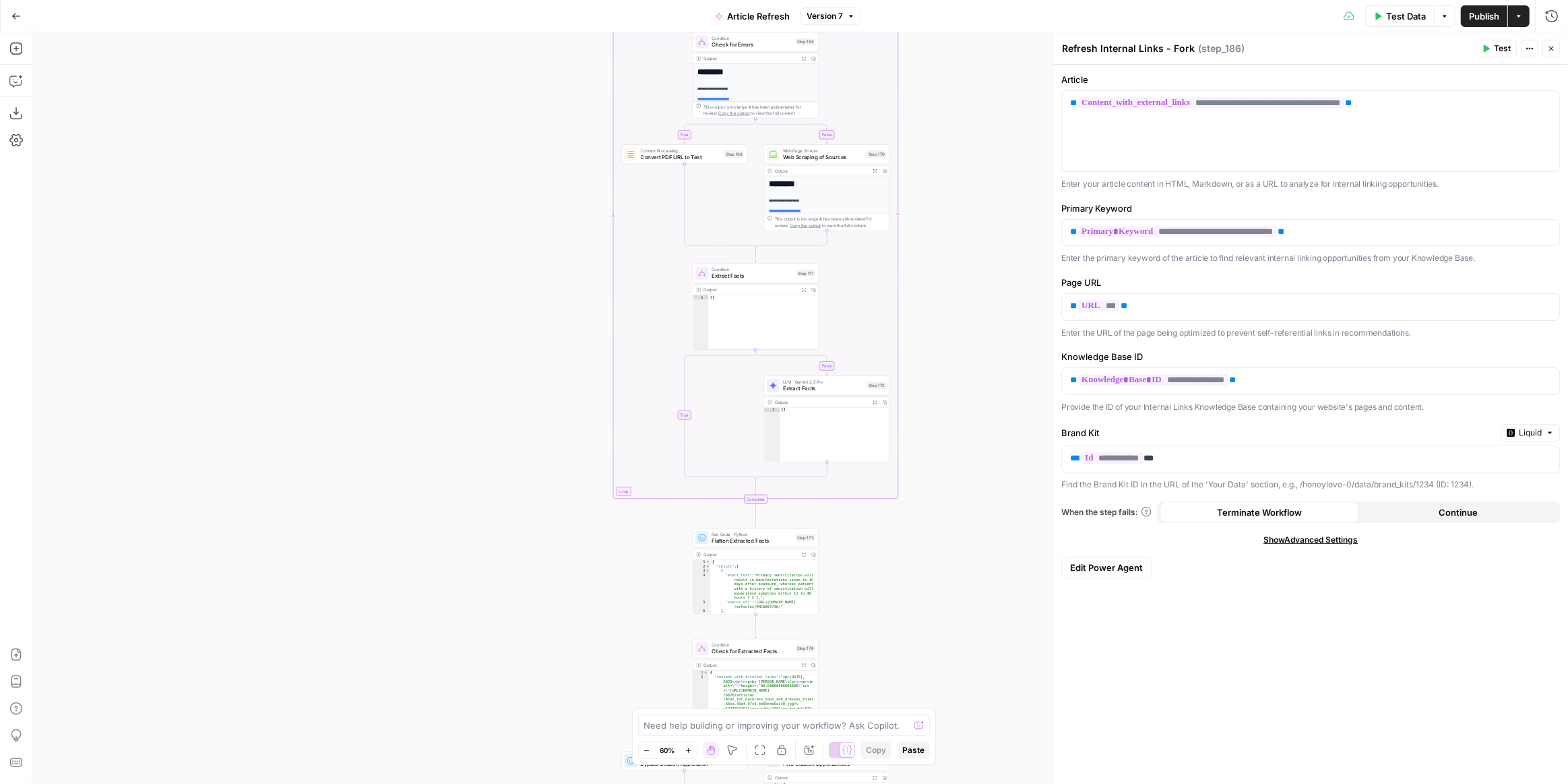
drag, startPoint x: 965, startPoint y: 598, endPoint x: 968, endPoint y: 310, distance: 288.0
click at [968, 310] on div "true false false true false true Workflow Input Settings Inputs Power Agent Ide…" at bounding box center [800, 407] width 1536 height 751
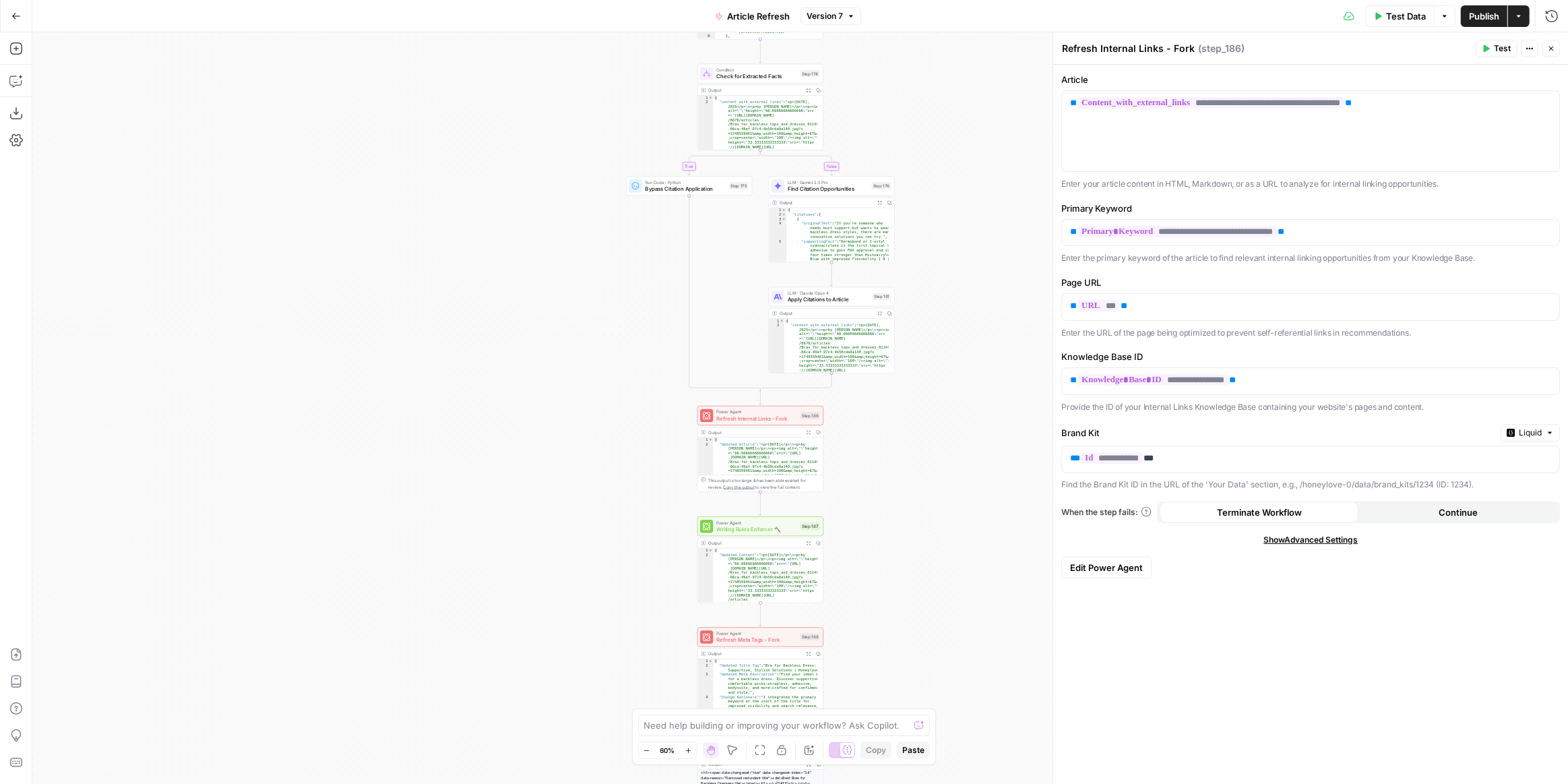
drag, startPoint x: 984, startPoint y: 358, endPoint x: 987, endPoint y: 243, distance: 115.0
click at [987, 244] on div "true false false true false true Workflow Input Settings Inputs Power Agent Ide…" at bounding box center [800, 407] width 1536 height 751
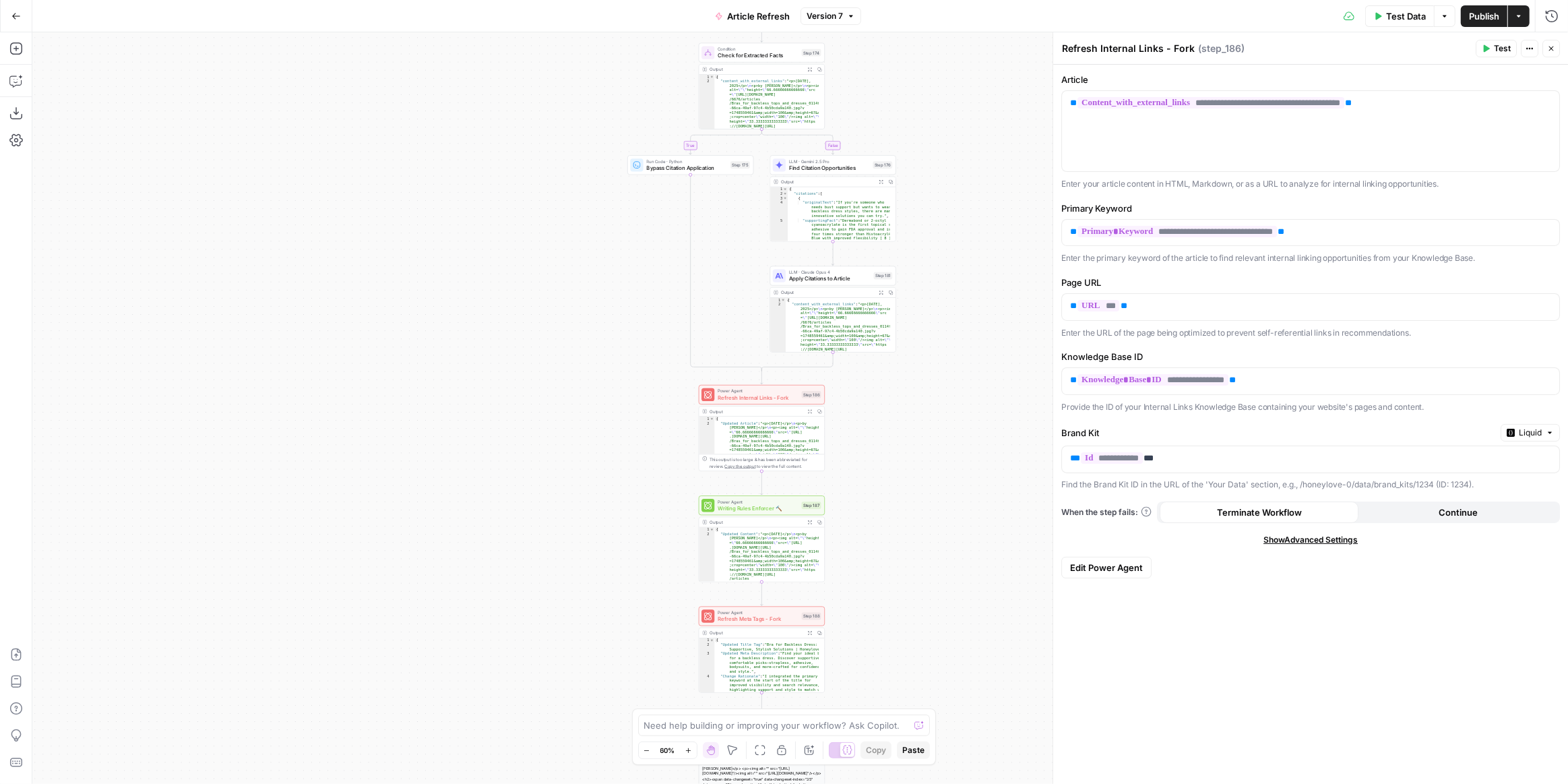
drag, startPoint x: 911, startPoint y: 566, endPoint x: 919, endPoint y: 454, distance: 112.3
click at [919, 454] on div "true false false true false true Workflow Input Settings Inputs Power Agent Ide…" at bounding box center [800, 407] width 1536 height 751
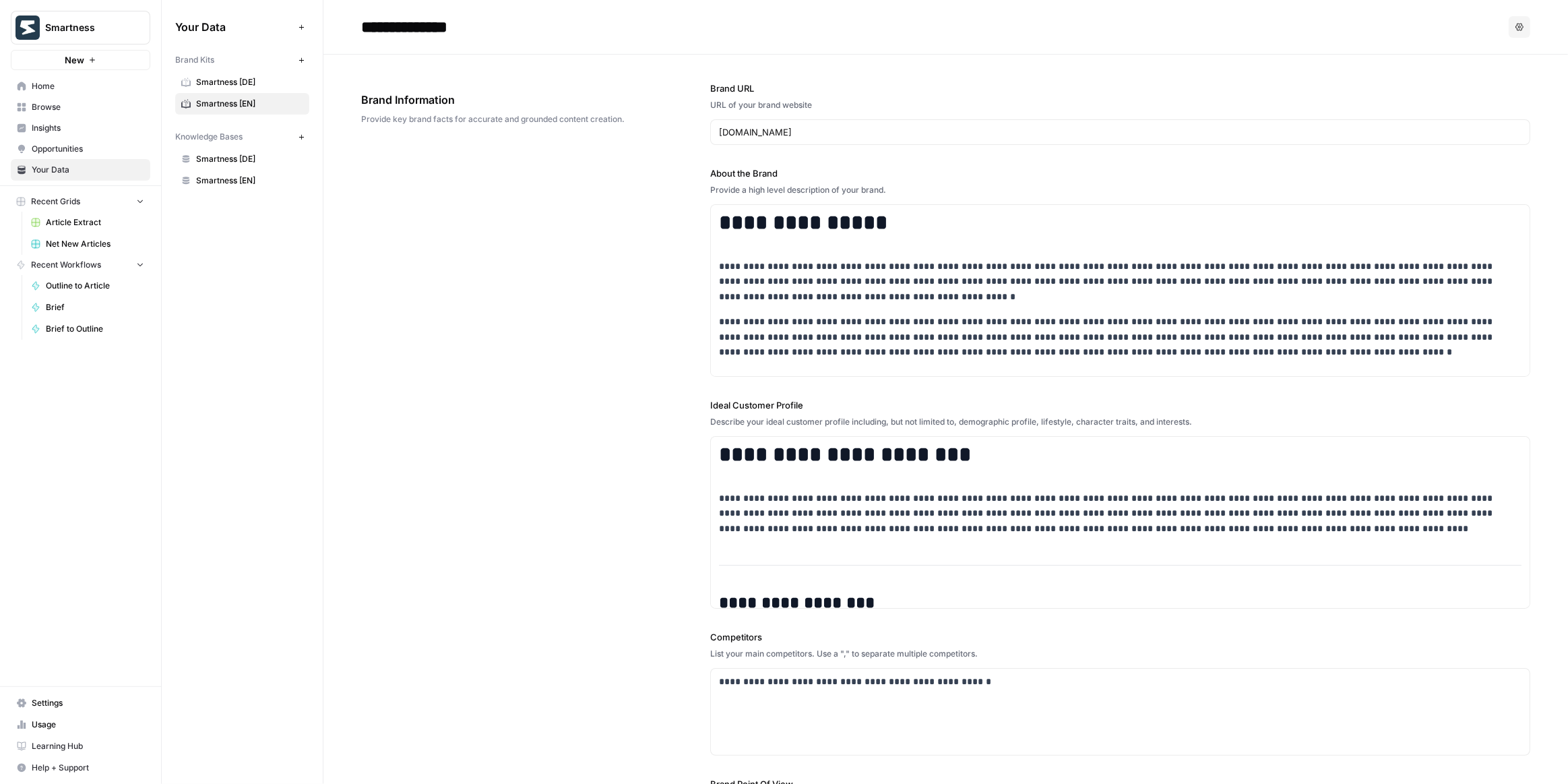
click at [87, 87] on span "Home" at bounding box center [88, 86] width 113 height 12
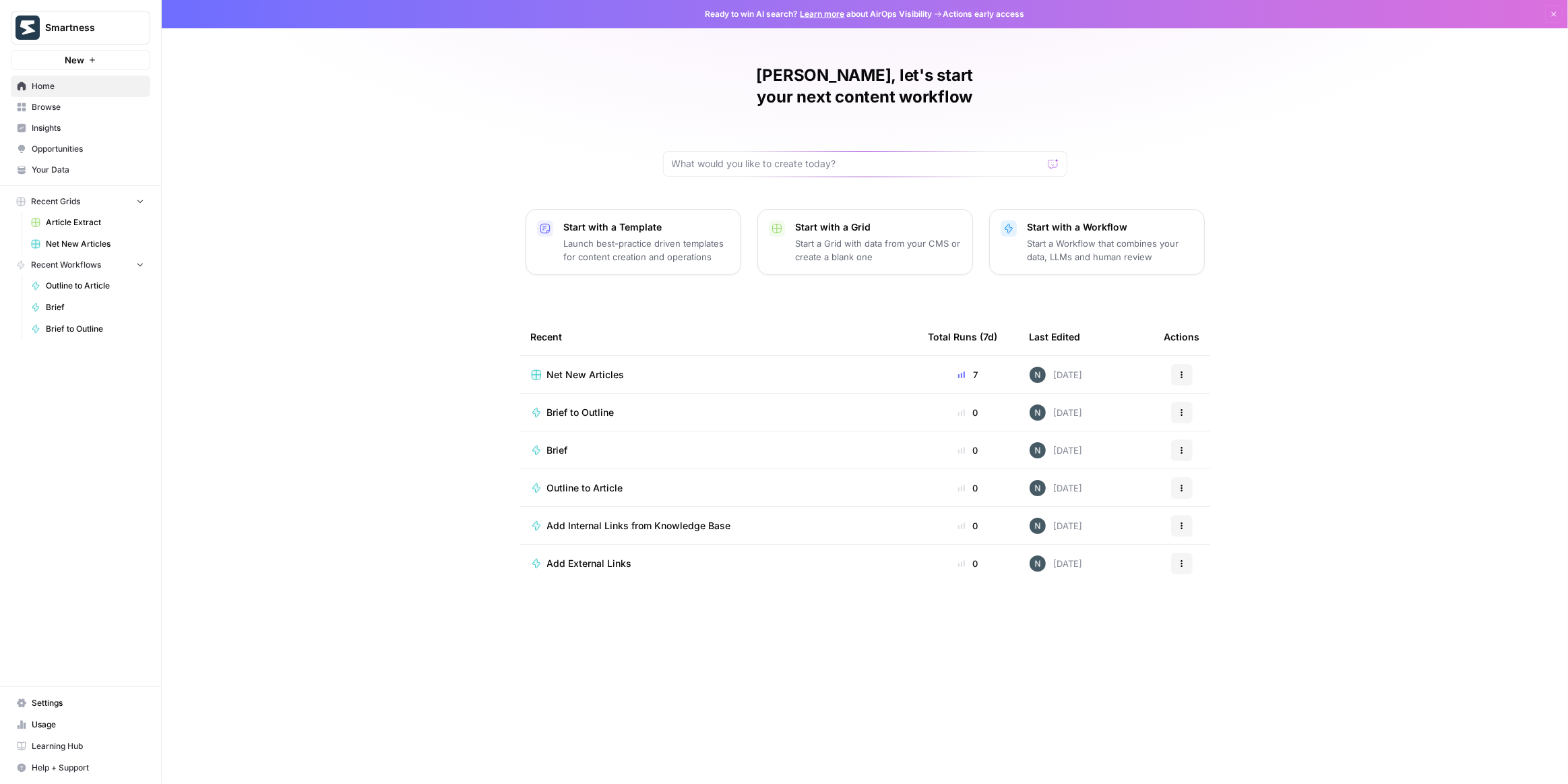
click at [640, 368] on div "Net New Articles" at bounding box center [719, 374] width 376 height 14
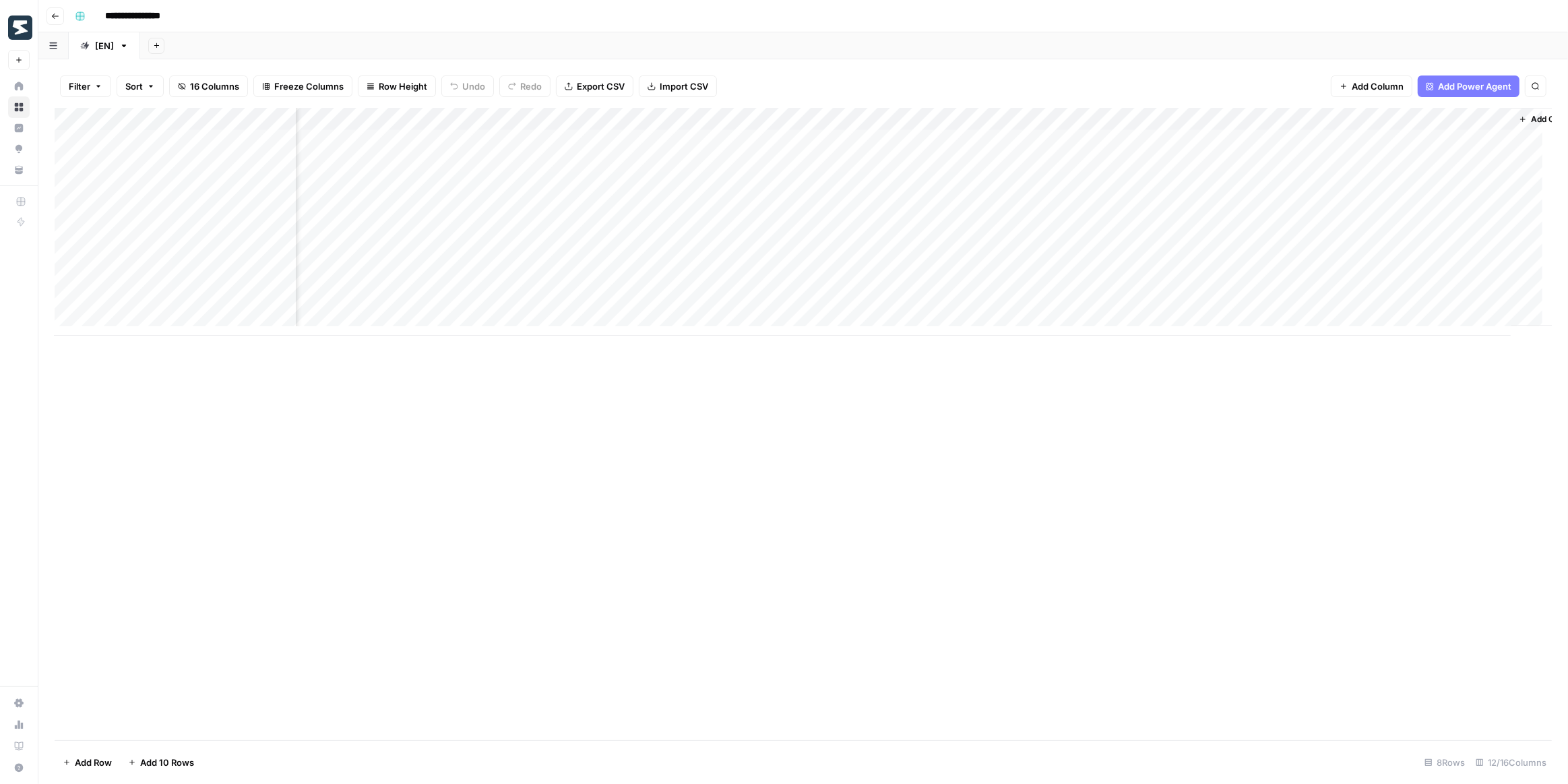
scroll to position [0, 147]
click at [821, 121] on div "Add Column" at bounding box center [803, 221] width 1498 height 228
click at [1040, 114] on div "Add Column" at bounding box center [803, 221] width 1498 height 228
click at [1073, 247] on span "Edit Workflow" at bounding box center [1081, 251] width 118 height 14
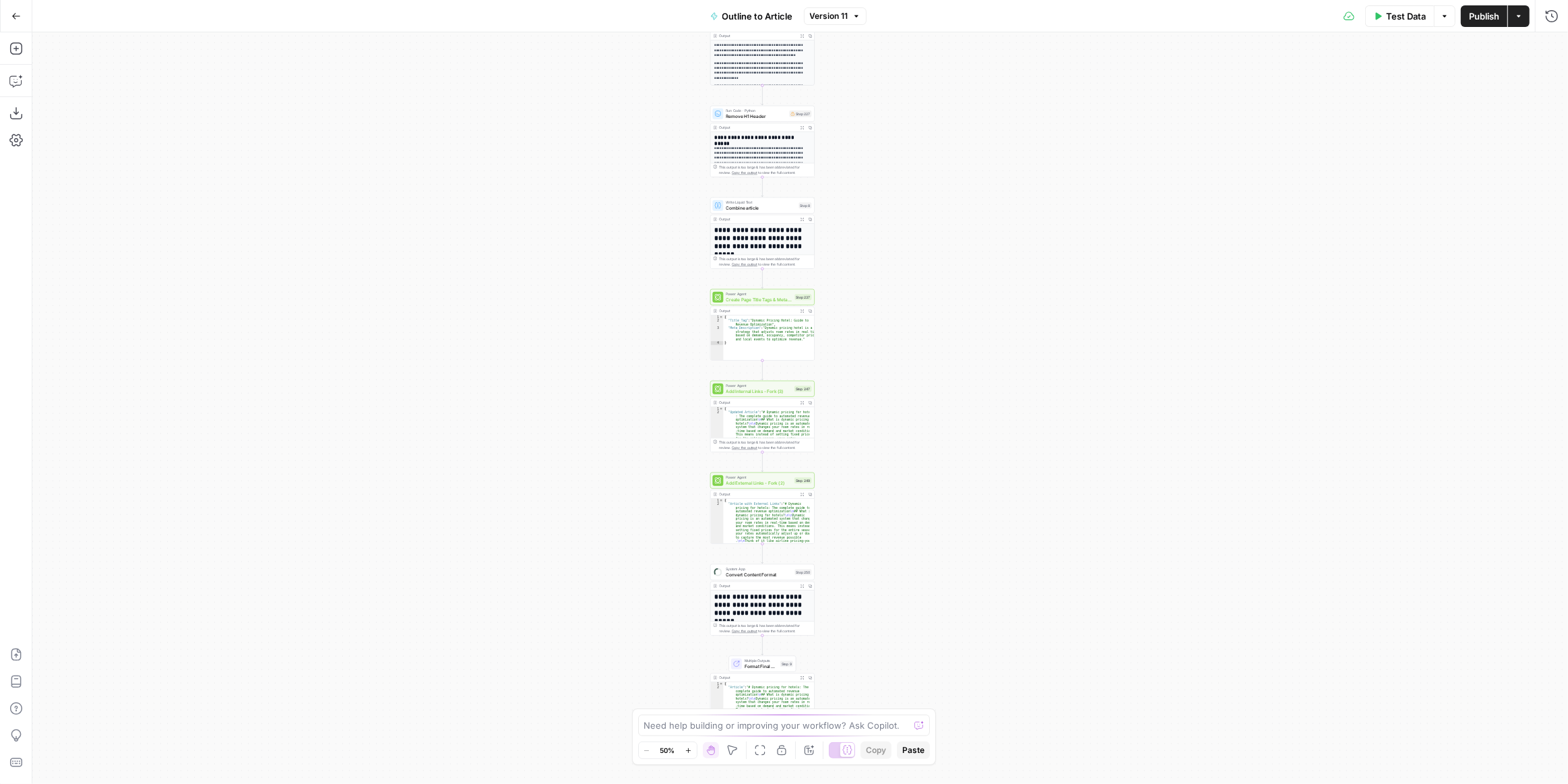
drag, startPoint x: 642, startPoint y: 580, endPoint x: 605, endPoint y: 382, distance: 201.4
click at [605, 382] on div "**********" at bounding box center [800, 407] width 1536 height 751
click at [871, 500] on div "**********" at bounding box center [800, 407] width 1536 height 751
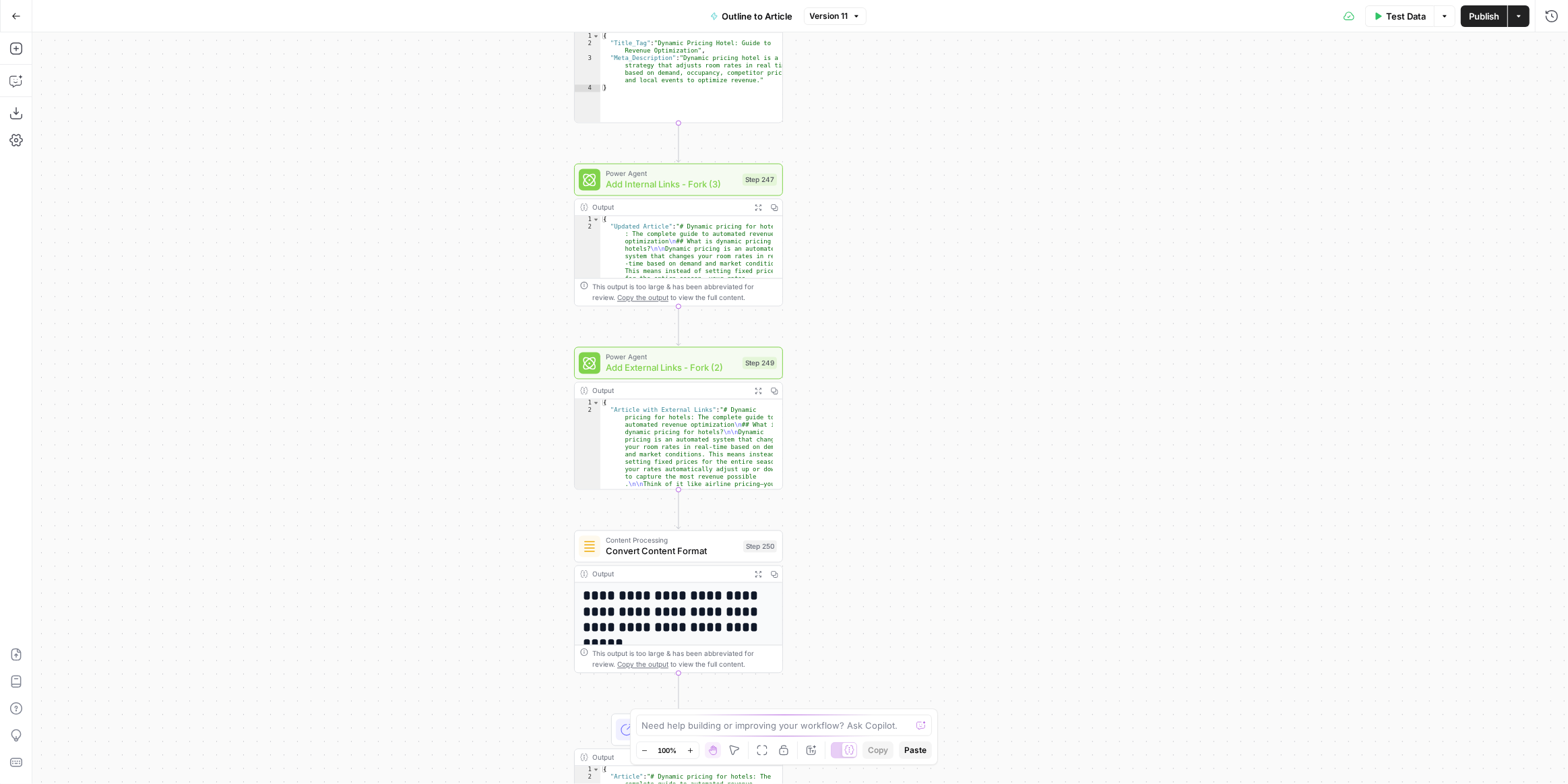
drag, startPoint x: 876, startPoint y: 401, endPoint x: 901, endPoint y: 309, distance: 95.3
click at [901, 309] on div "**********" at bounding box center [800, 407] width 1536 height 751
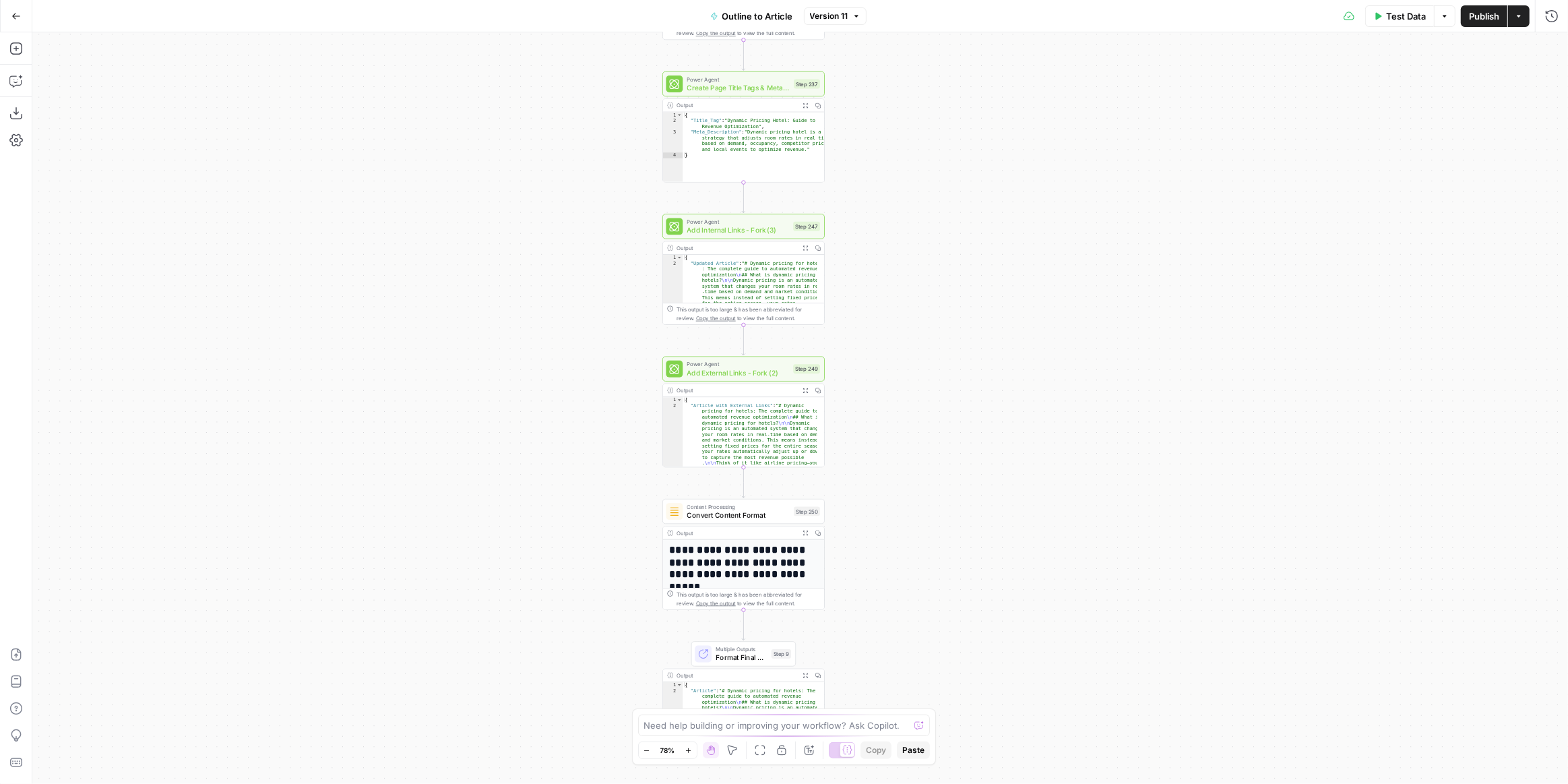
drag, startPoint x: 913, startPoint y: 319, endPoint x: 928, endPoint y: 335, distance: 21.9
click at [928, 335] on div "**********" at bounding box center [800, 407] width 1536 height 751
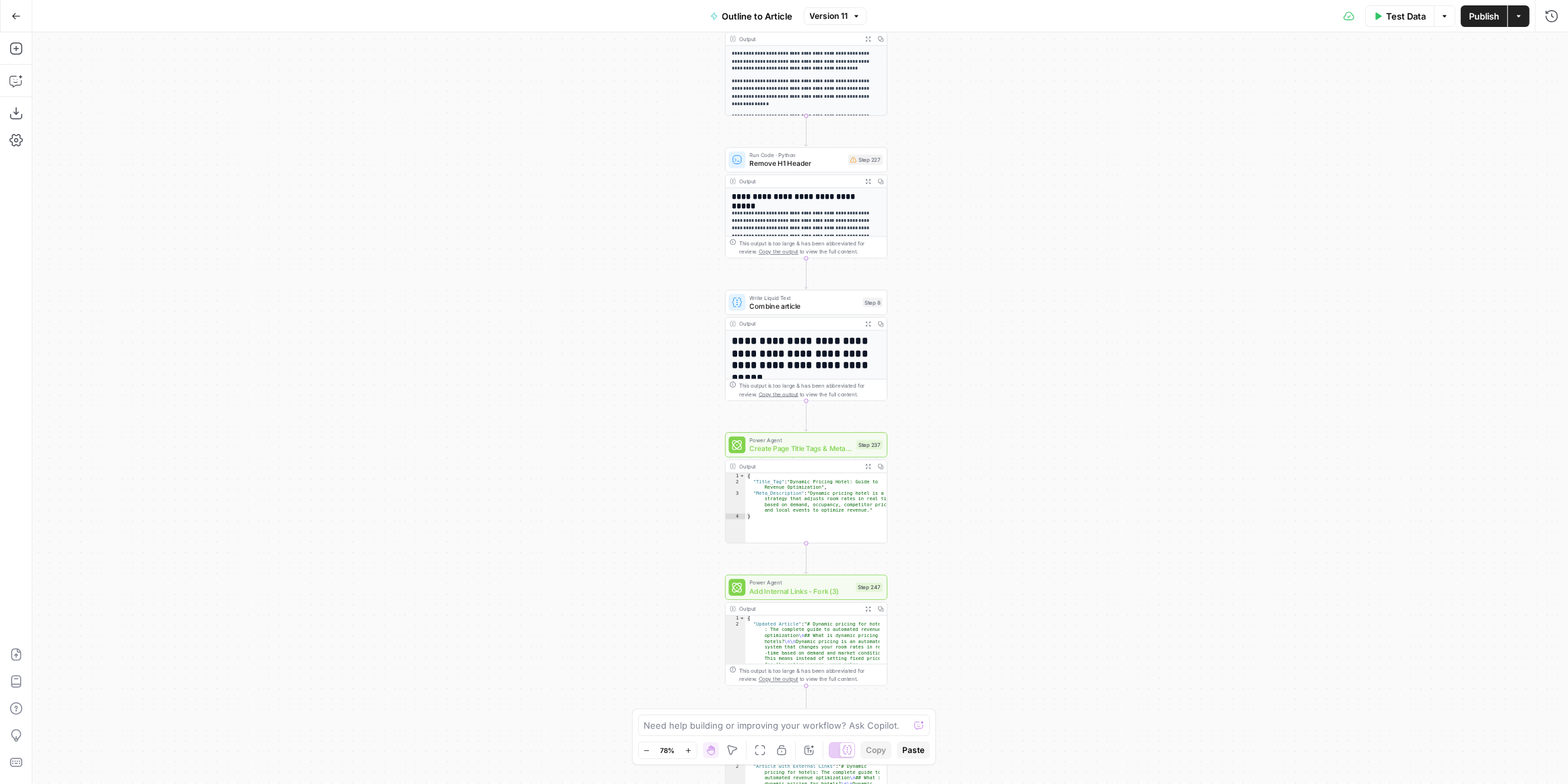
drag, startPoint x: 972, startPoint y: 294, endPoint x: 1018, endPoint y: 288, distance: 46.4
click at [1025, 616] on div "**********" at bounding box center [800, 407] width 1536 height 751
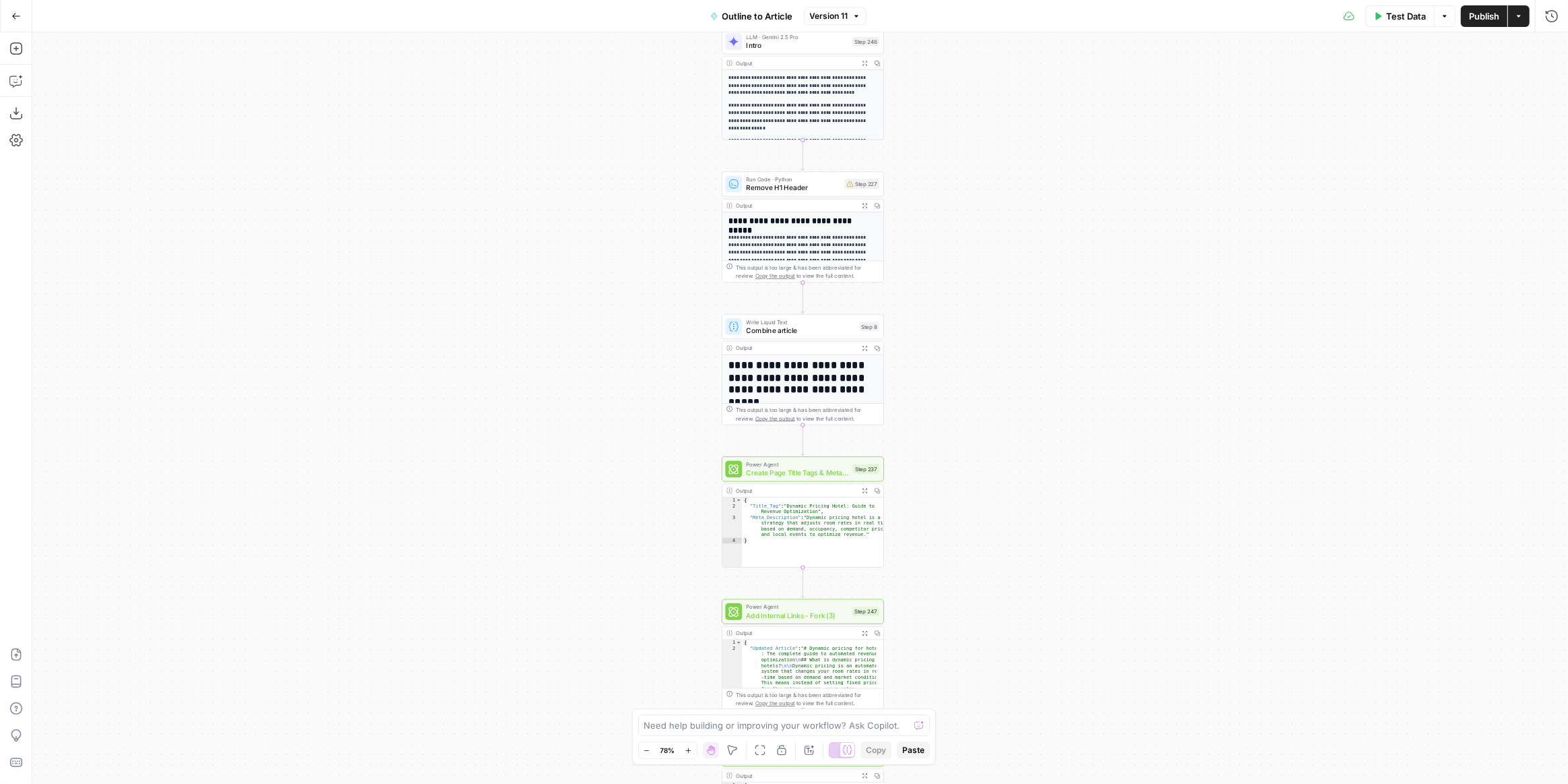
drag, startPoint x: 1022, startPoint y: 177, endPoint x: 1038, endPoint y: 512, distance: 335.4
click at [1038, 510] on div "**********" at bounding box center [800, 407] width 1536 height 751
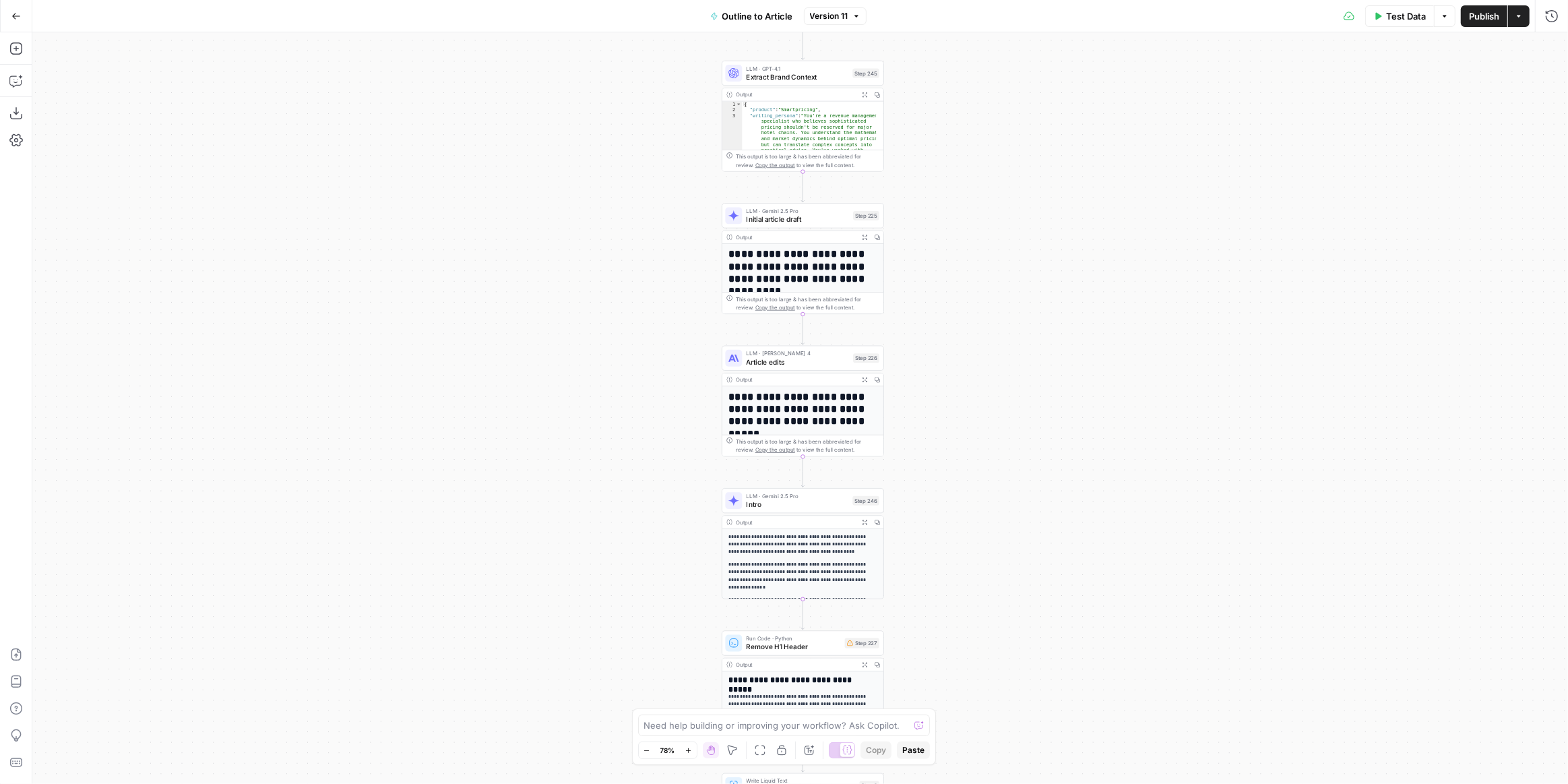
drag, startPoint x: 1087, startPoint y: 209, endPoint x: 1038, endPoint y: 472, distance: 267.5
click at [1041, 521] on div "**********" at bounding box center [800, 407] width 1536 height 751
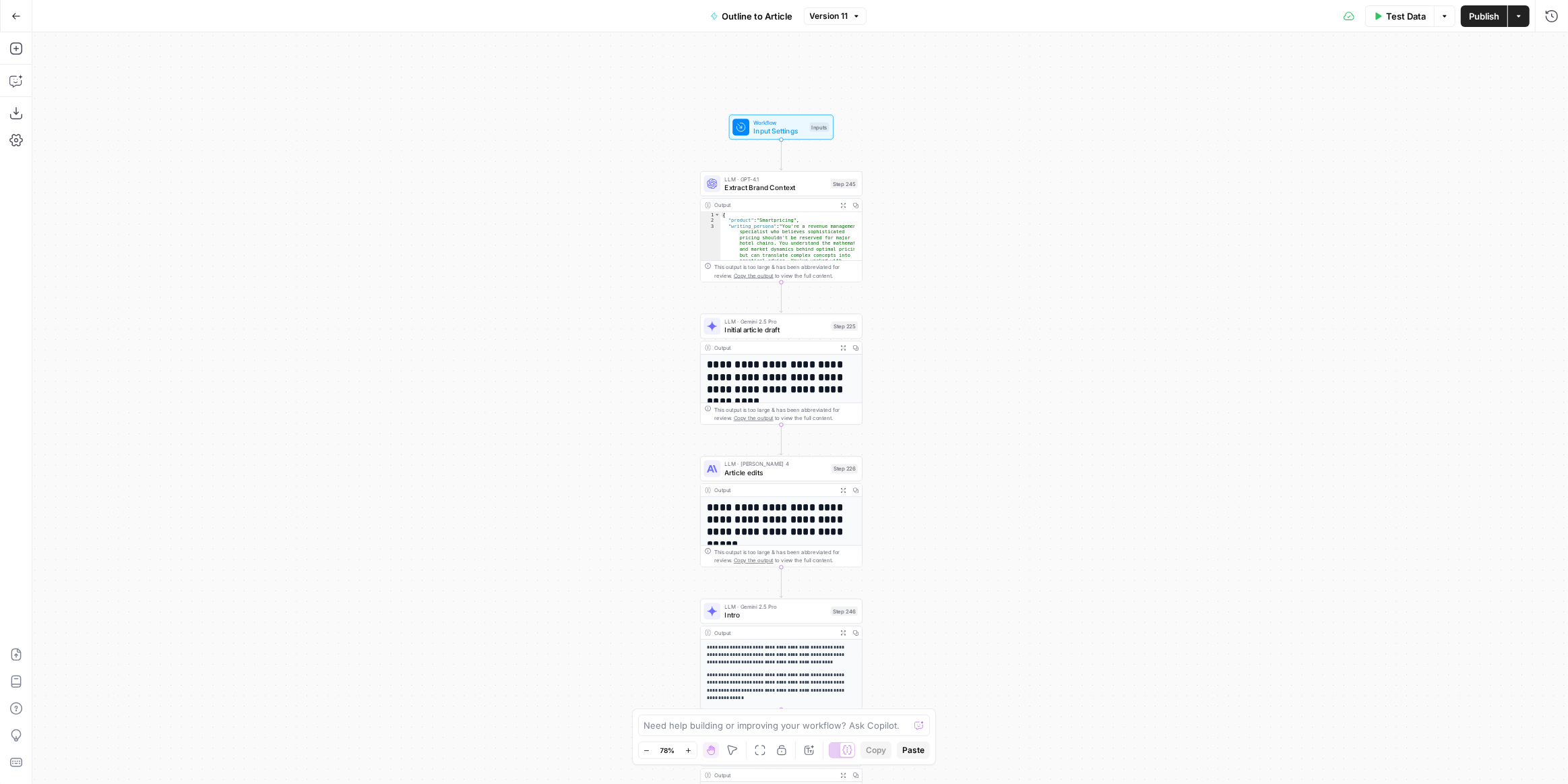
drag, startPoint x: 974, startPoint y: 484, endPoint x: 979, endPoint y: 434, distance: 50.2
click at [979, 434] on div "**********" at bounding box center [800, 407] width 1536 height 751
click at [953, 441] on div "**********" at bounding box center [800, 407] width 1536 height 751
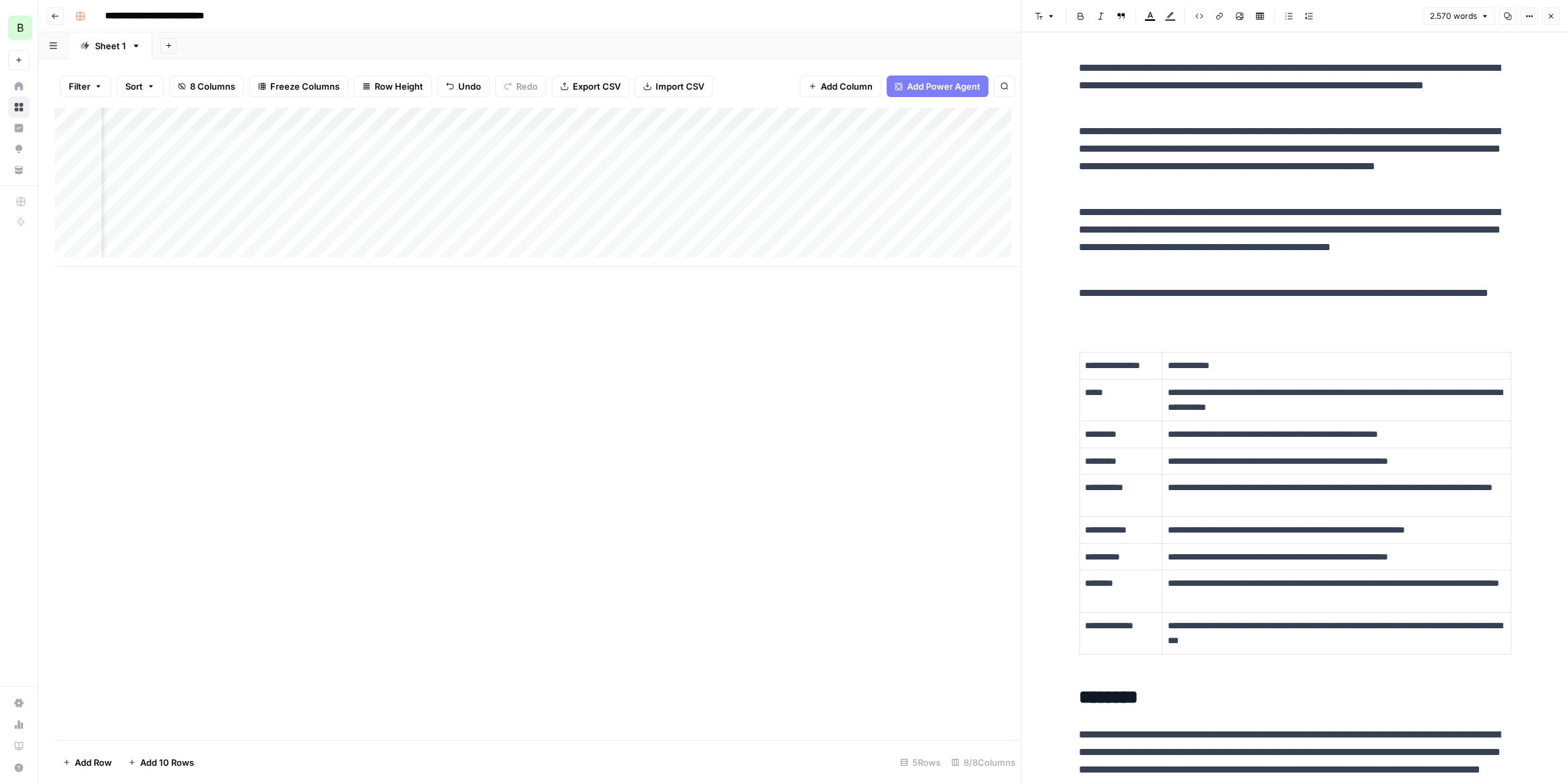
scroll to position [0, 252]
click at [503, 118] on div "Add Column" at bounding box center [538, 188] width 966 height 159
click at [547, 185] on span "Number" at bounding box center [530, 183] width 104 height 14
click at [646, 301] on span "Datetime" at bounding box center [645, 298] width 65 height 14
click at [638, 119] on div "Add Column" at bounding box center [538, 188] width 966 height 159
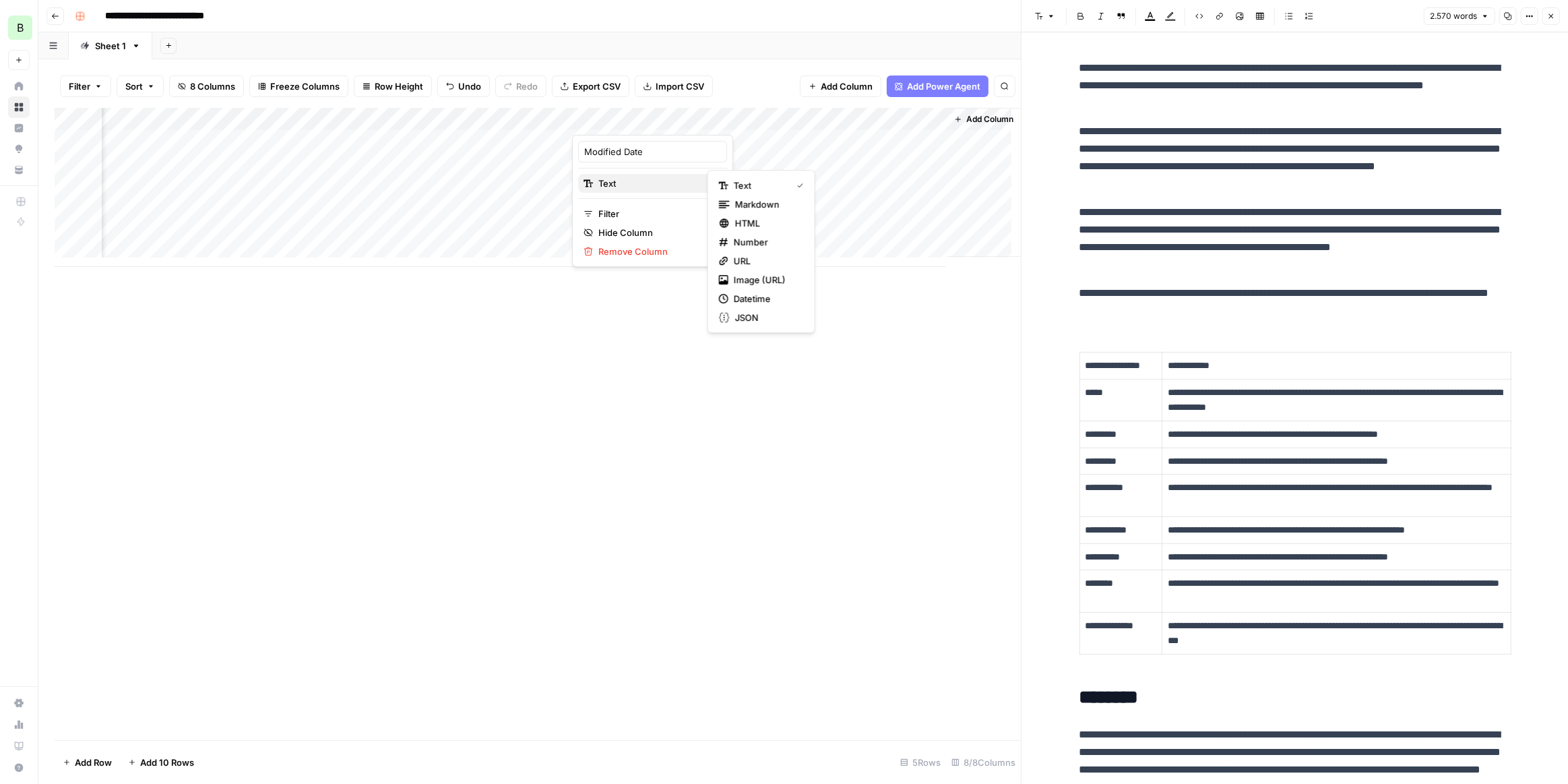
click at [667, 188] on span "Text" at bounding box center [650, 183] width 104 height 14
click at [754, 299] on span "Datetime" at bounding box center [766, 298] width 65 height 14
click at [751, 360] on div "Add Column" at bounding box center [538, 424] width 966 height 632
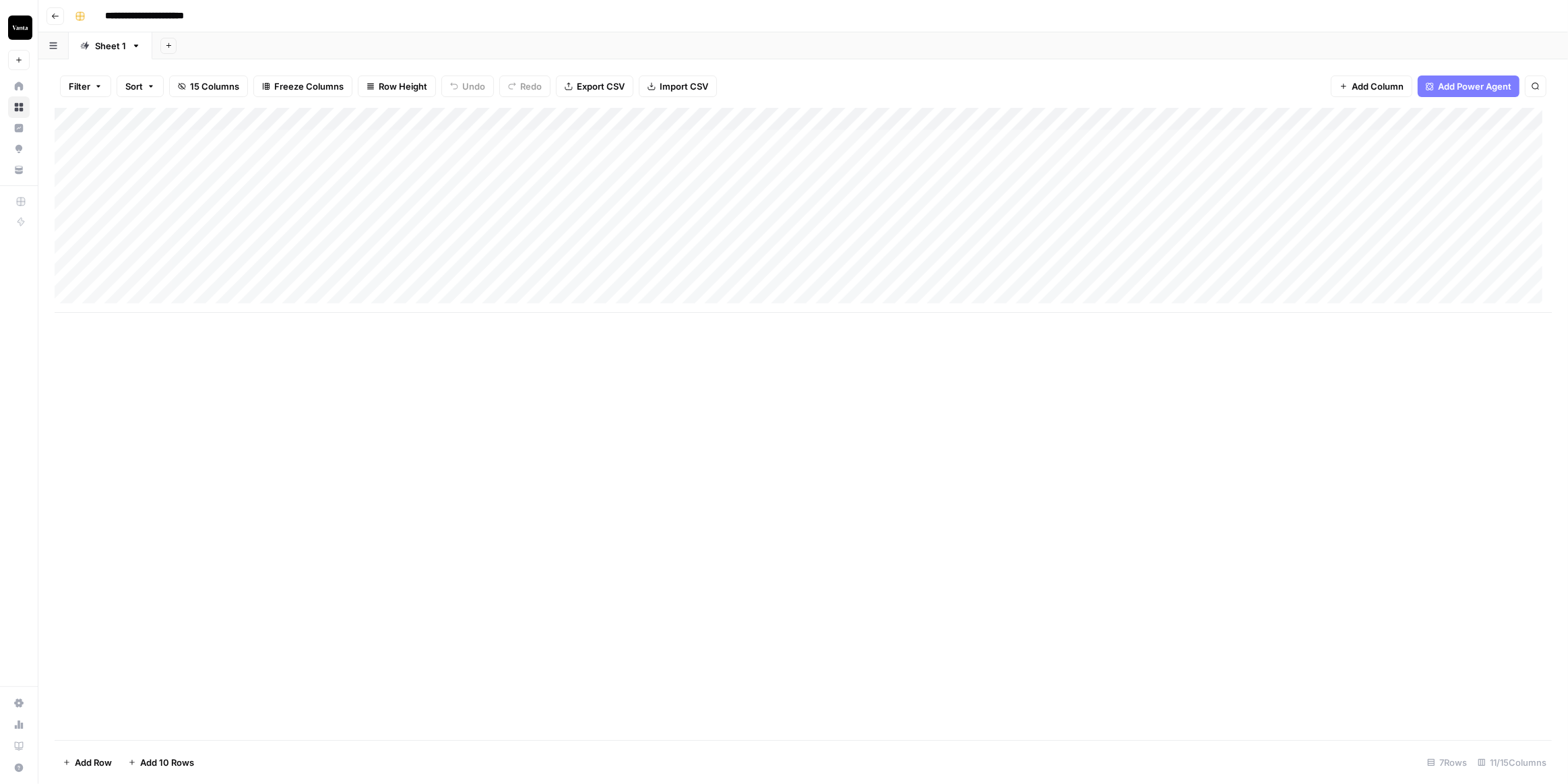
click at [533, 116] on div "Add Column" at bounding box center [803, 210] width 1498 height 205
click at [564, 252] on span "Edit Workflow" at bounding box center [560, 251] width 118 height 14
click at [264, 237] on div "Add Column" at bounding box center [803, 210] width 1498 height 205
click at [585, 235] on div "Add Column" at bounding box center [803, 210] width 1498 height 205
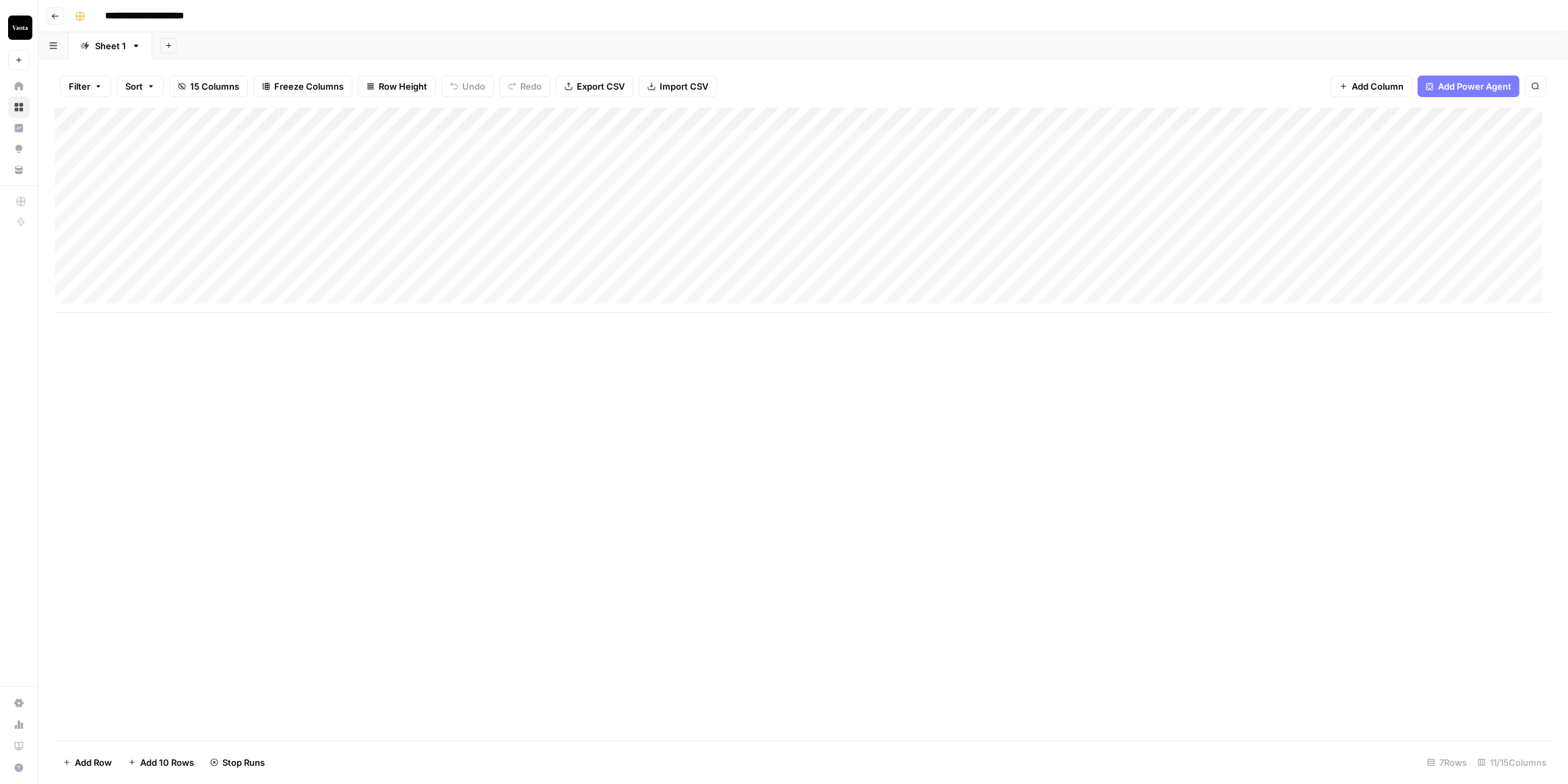
click at [73, 257] on div "Add Column" at bounding box center [803, 210] width 1498 height 205
click at [96, 761] on span "Delete 1 Row" at bounding box center [90, 762] width 54 height 14
click at [738, 161] on span "Delete" at bounding box center [736, 156] width 29 height 14
click at [570, 231] on div "Add Column" at bounding box center [803, 199] width 1498 height 182
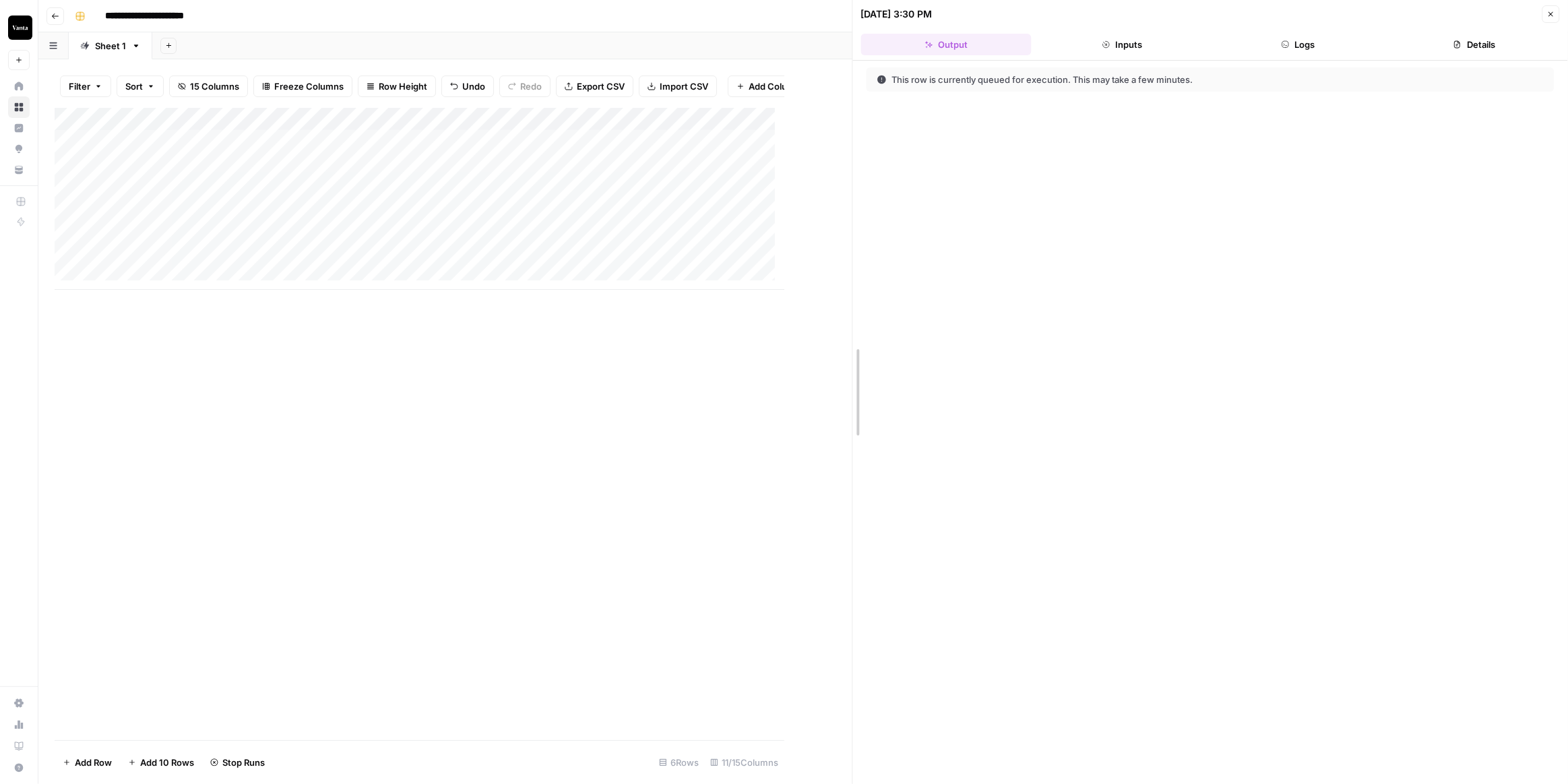
drag, startPoint x: 789, startPoint y: 368, endPoint x: 1030, endPoint y: 361, distance: 241.1
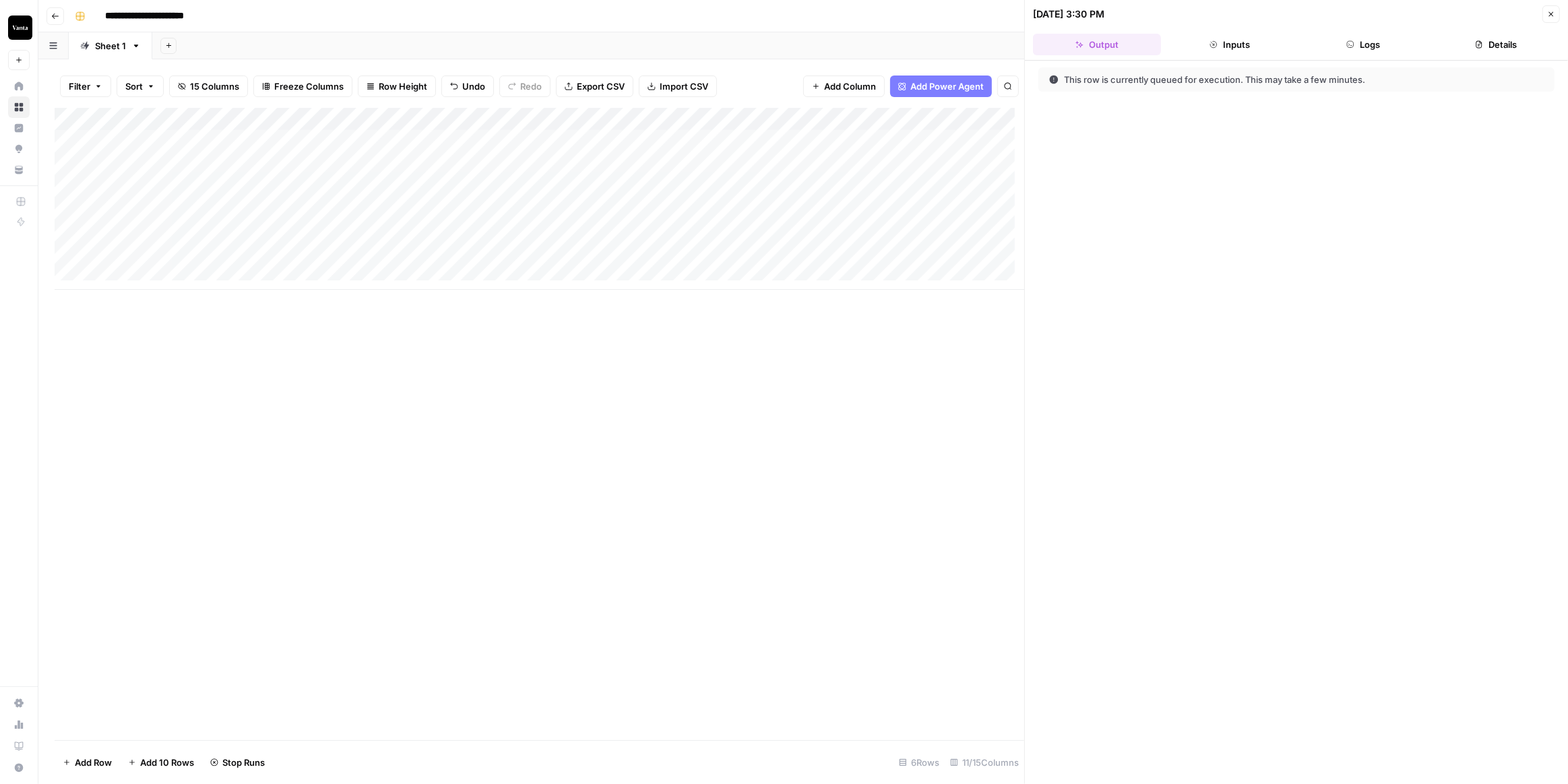
click at [1381, 38] on button "Logs" at bounding box center [1363, 45] width 128 height 22
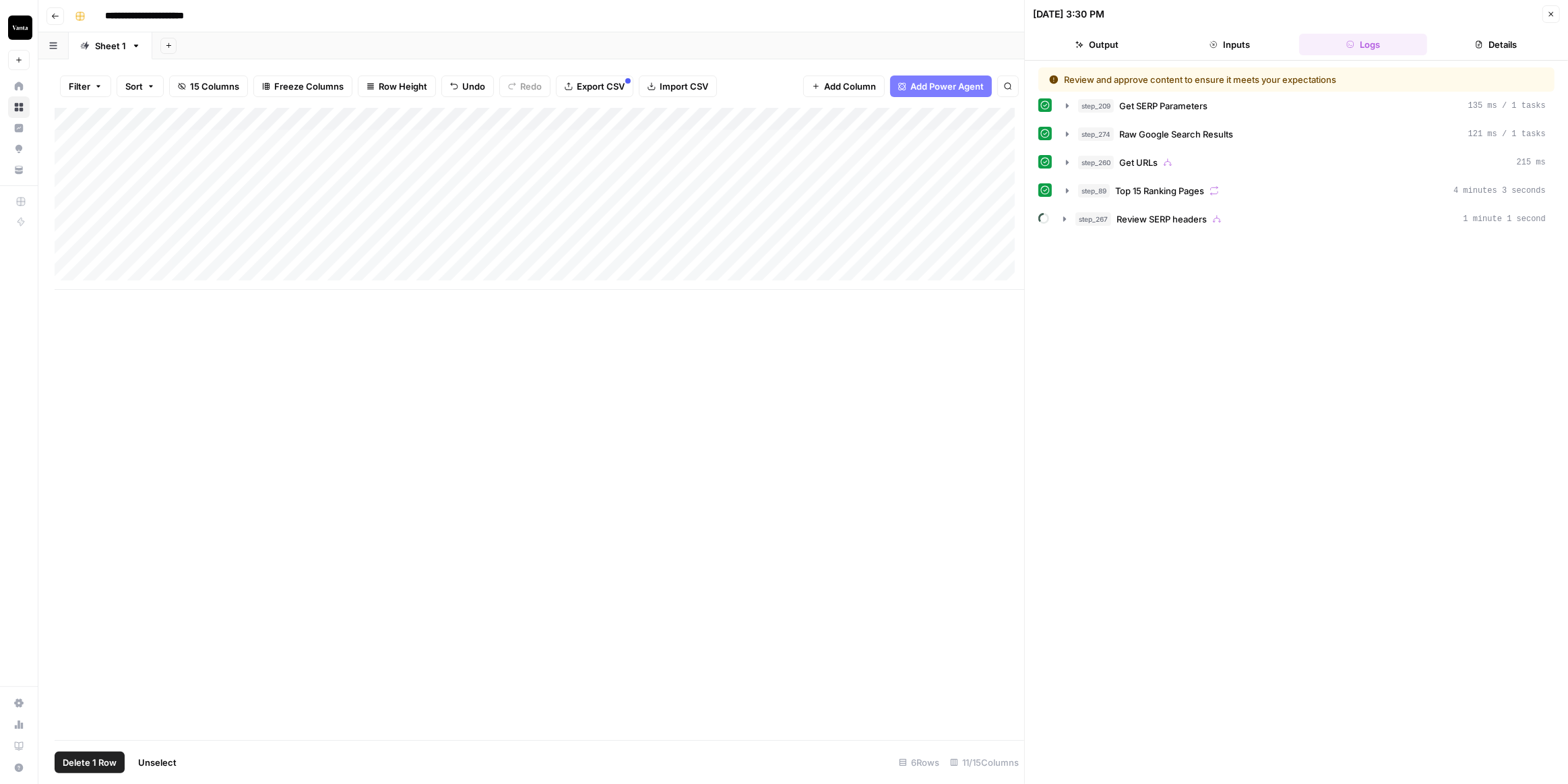
click at [69, 231] on div "Add Column" at bounding box center [540, 199] width 970 height 182
click at [106, 761] on span "Delete 1 Row" at bounding box center [90, 762] width 54 height 14
click at [745, 157] on span "Delete" at bounding box center [736, 156] width 29 height 14
drag, startPoint x: 616, startPoint y: 267, endPoint x: 672, endPoint y: 269, distance: 56.0
click at [672, 269] on div "Add Column" at bounding box center [540, 424] width 970 height 632
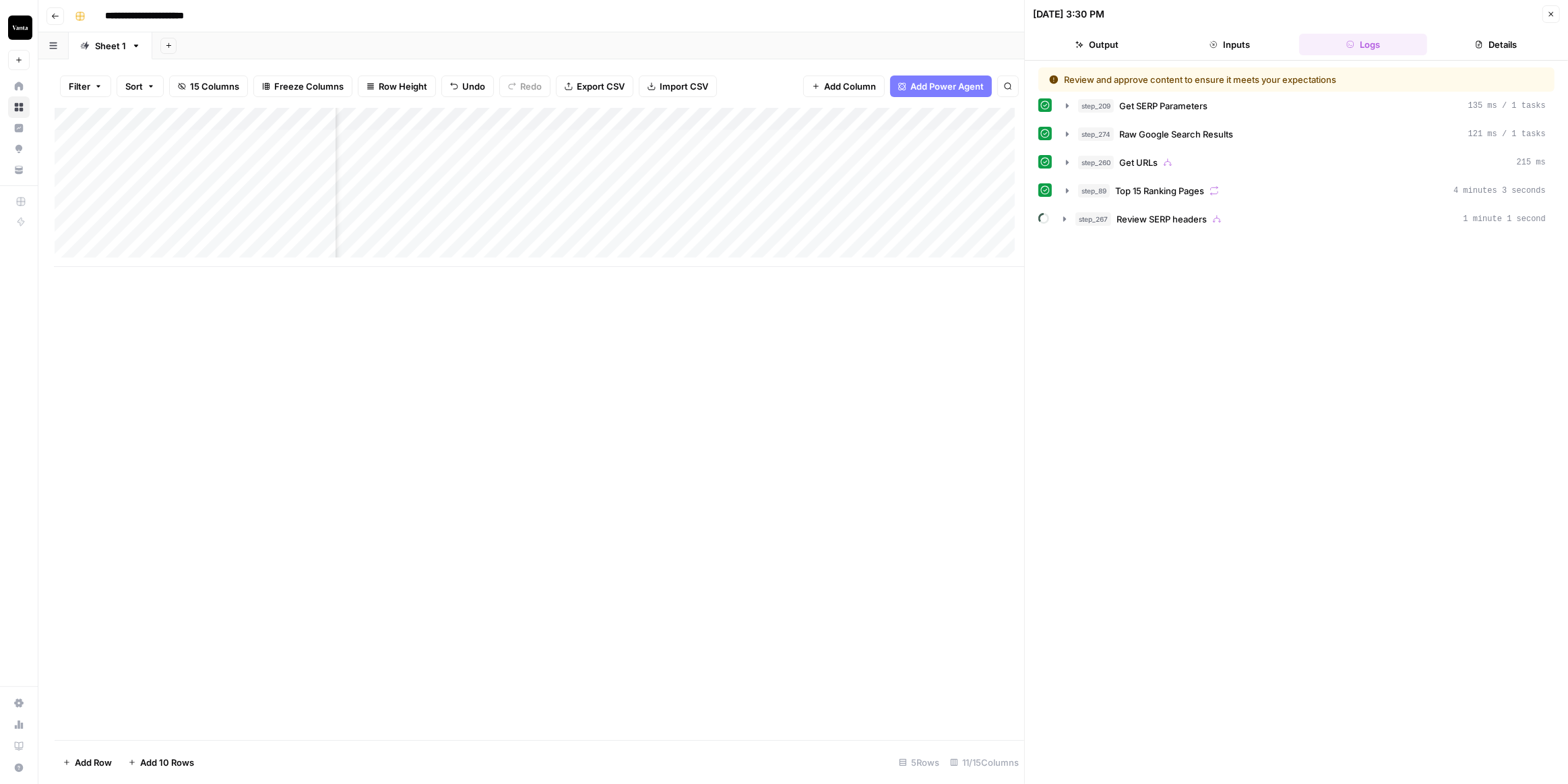
scroll to position [0, 93]
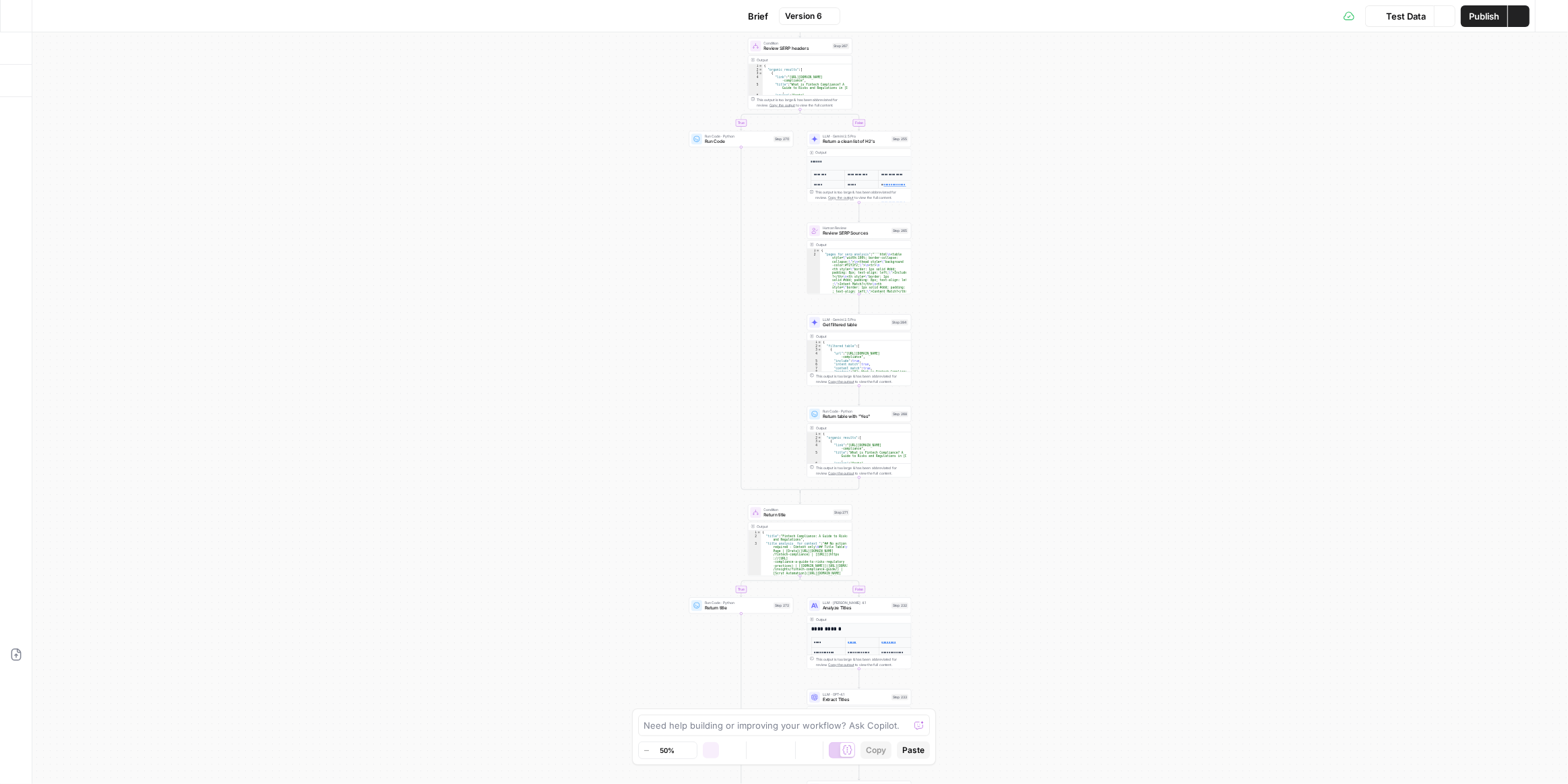
click at [969, 301] on div "true false true false true false true false true false Workflow Input Settings …" at bounding box center [800, 407] width 1536 height 751
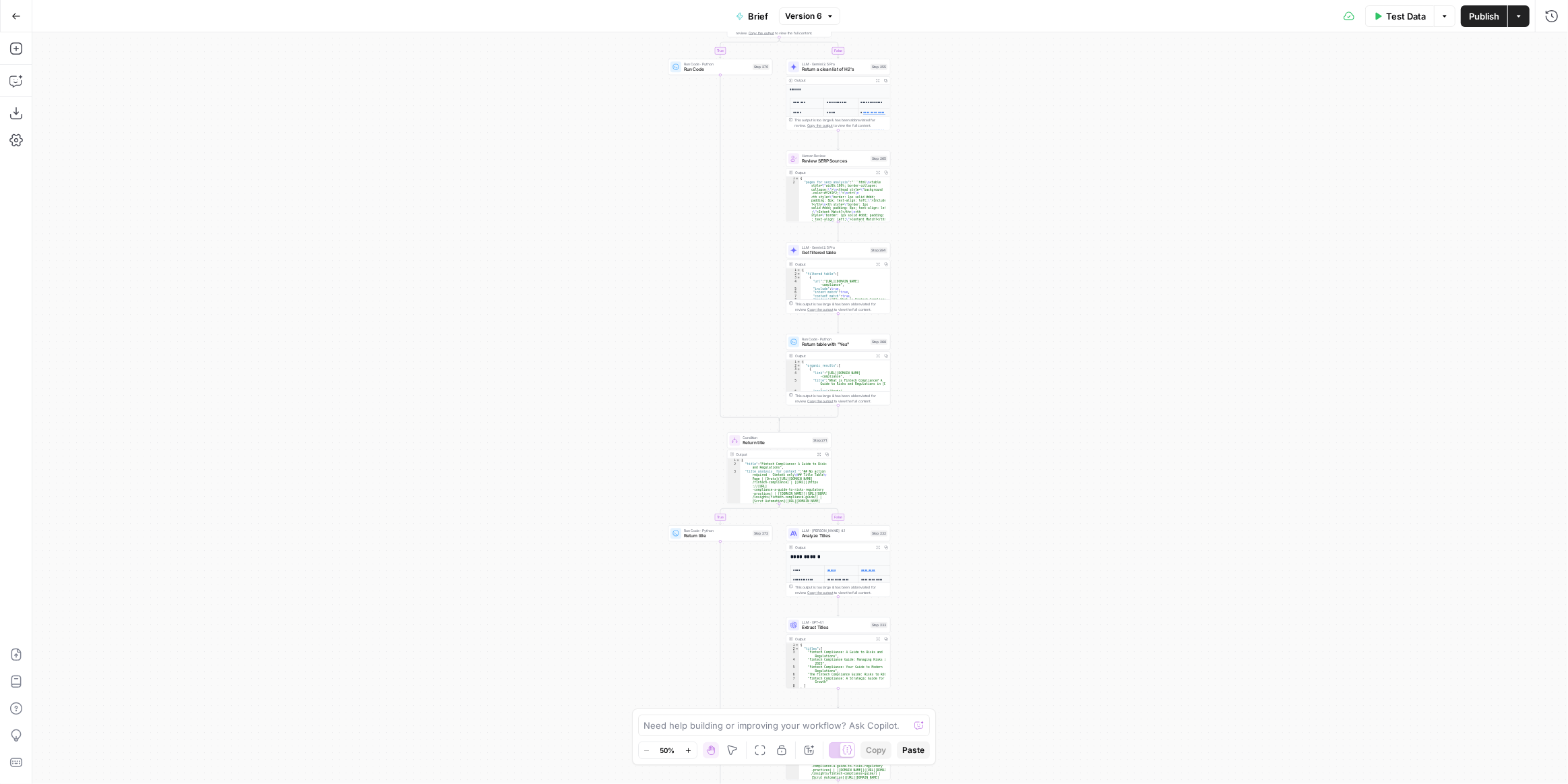
click at [990, 360] on div "true false true false true false true false true false Workflow Input Settings …" at bounding box center [800, 407] width 1536 height 751
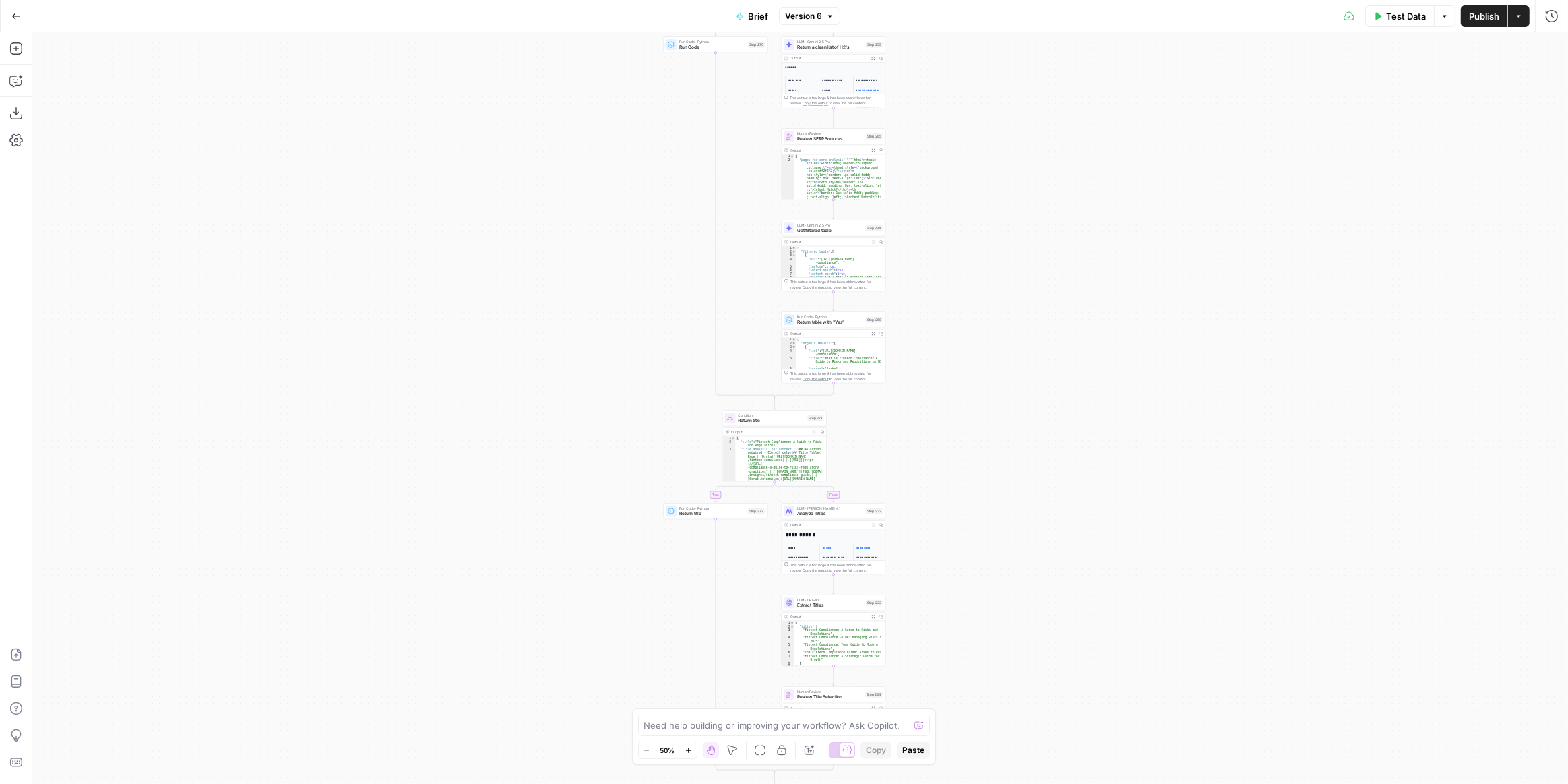
drag, startPoint x: 958, startPoint y: 480, endPoint x: 978, endPoint y: 579, distance: 101.0
click at [978, 579] on div "true false true false true false true false true false Workflow Input Settings …" at bounding box center [800, 407] width 1536 height 751
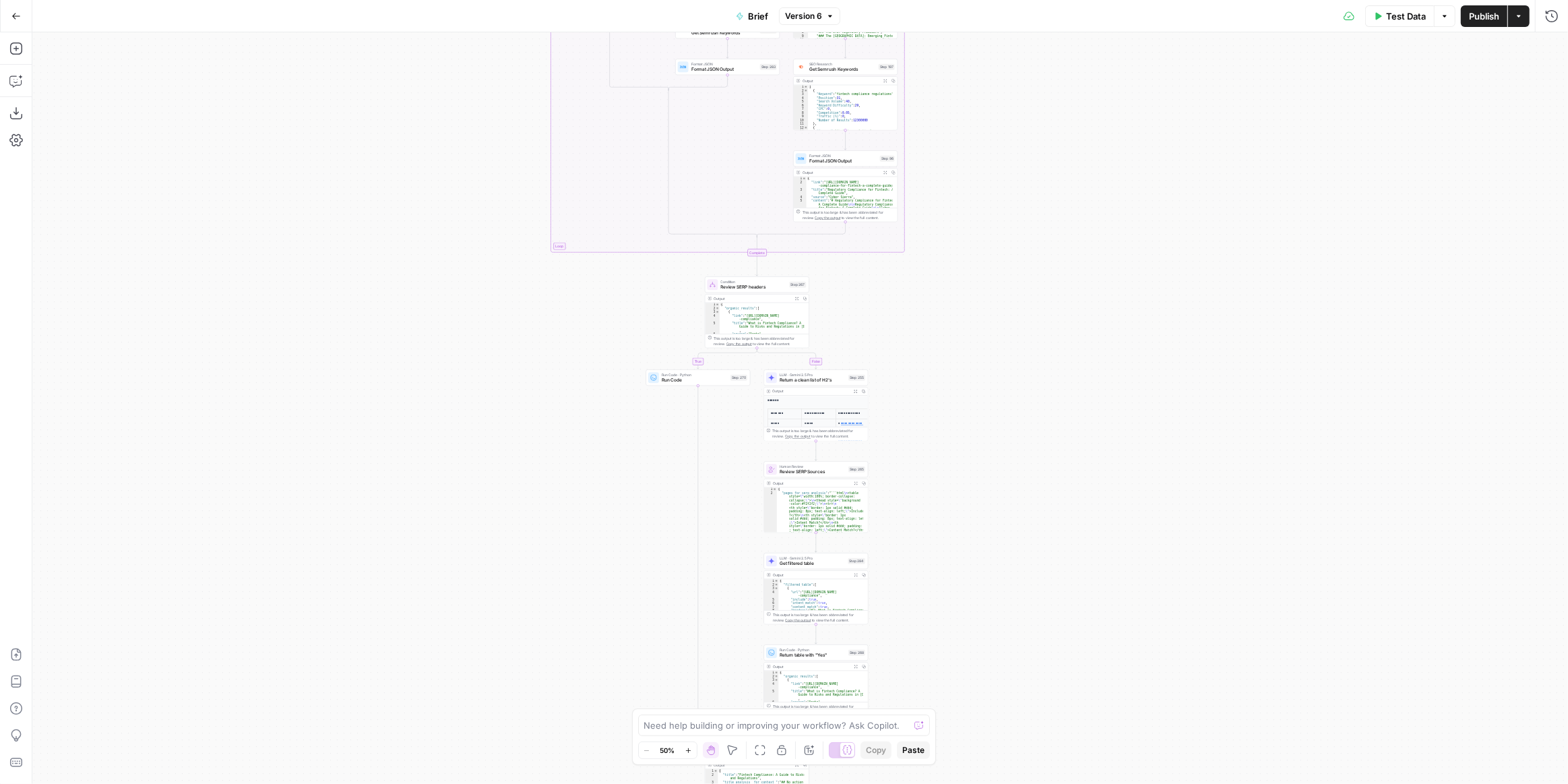
drag, startPoint x: 1026, startPoint y: 298, endPoint x: 1024, endPoint y: 496, distance: 198.0
click at [1024, 496] on div "true false true false true false true false true false Workflow Input Settings …" at bounding box center [800, 407] width 1536 height 751
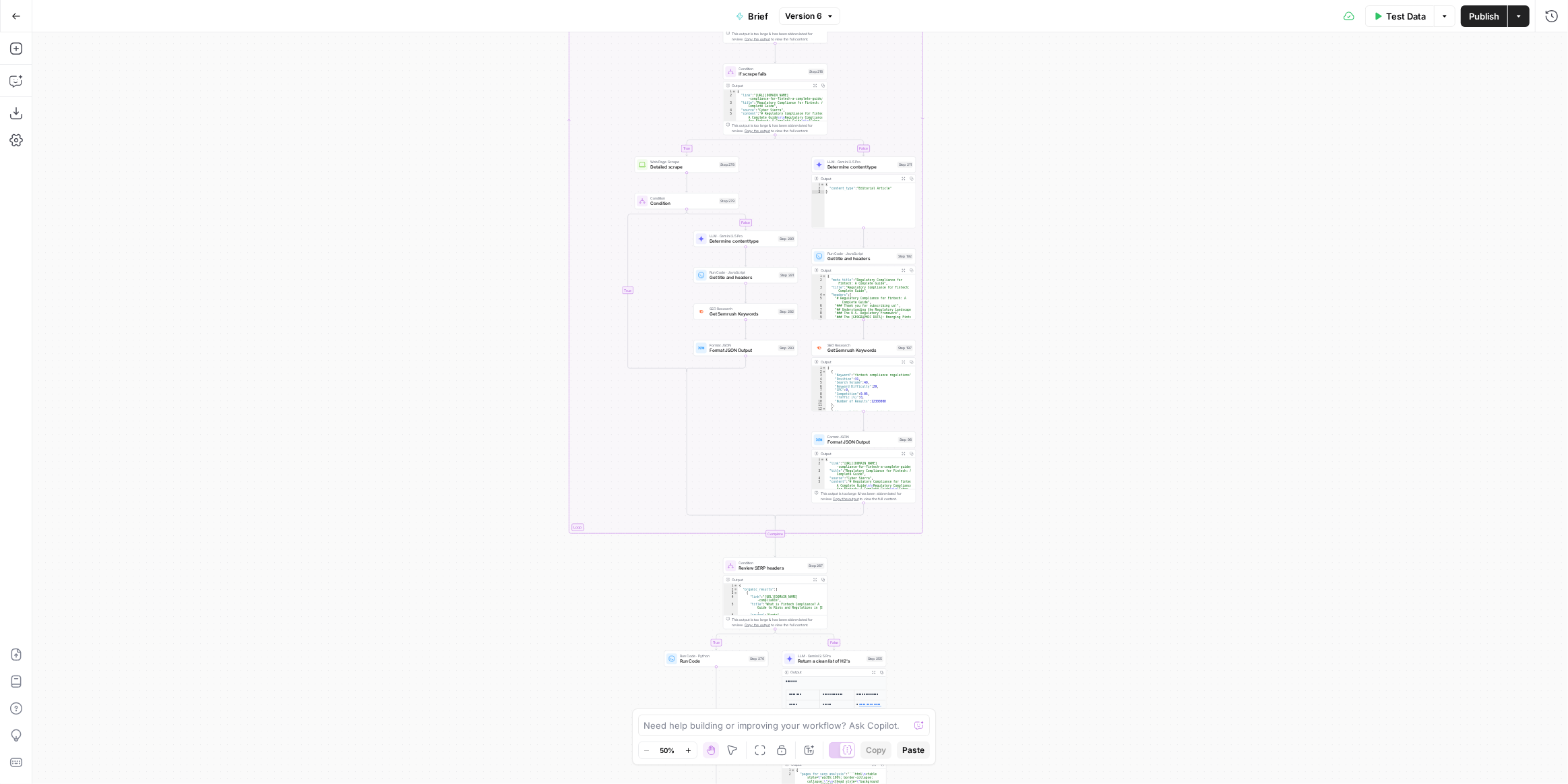
drag, startPoint x: 988, startPoint y: 328, endPoint x: 999, endPoint y: 400, distance: 72.8
click at [998, 556] on div "true false true false true false true false true false Workflow Input Settings …" at bounding box center [800, 407] width 1536 height 751
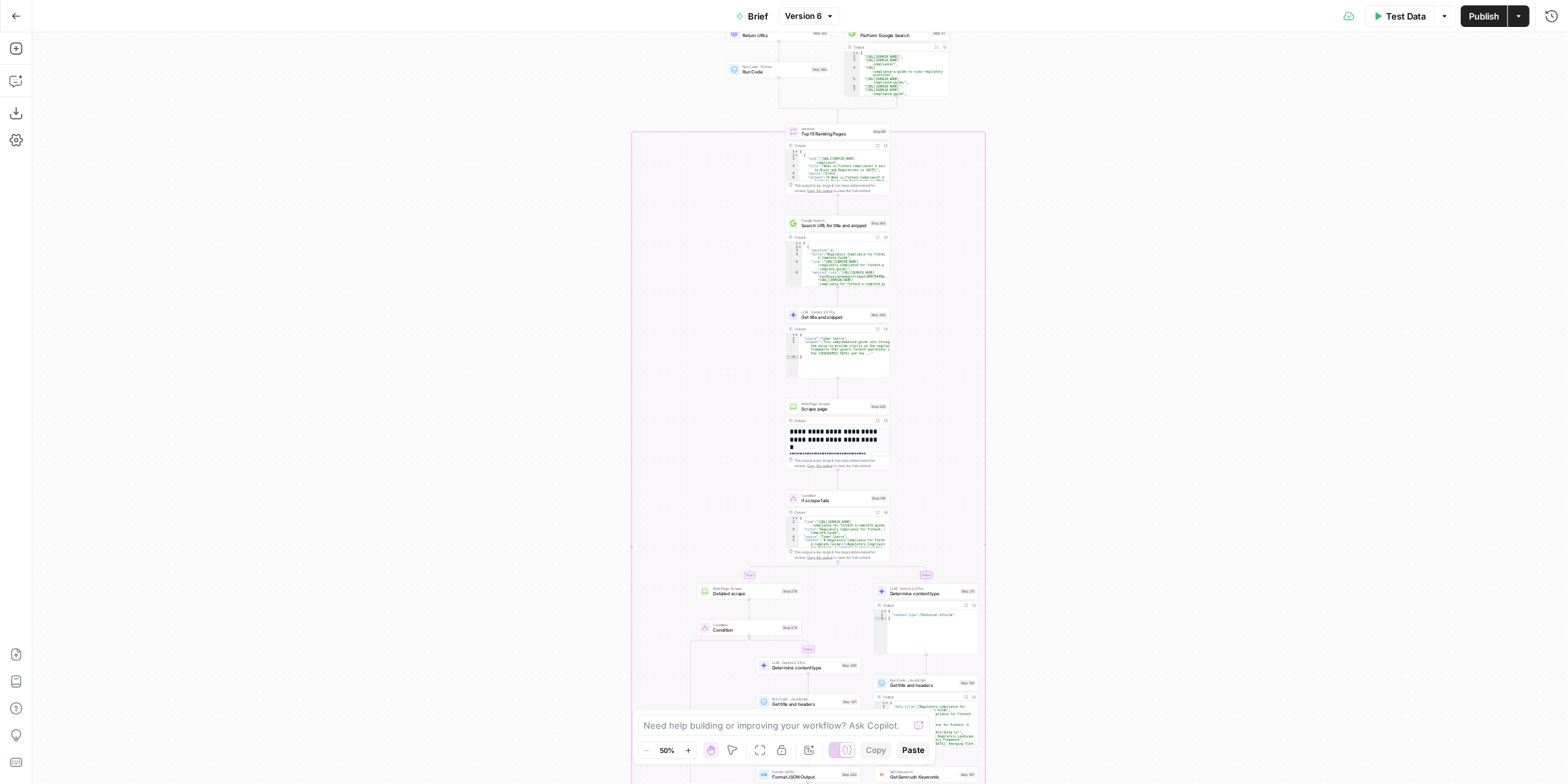
drag, startPoint x: 1040, startPoint y: 283, endPoint x: 1058, endPoint y: 255, distance: 33.3
click at [1069, 465] on div "true false true false true false true false true false Workflow Input Settings …" at bounding box center [800, 407] width 1536 height 751
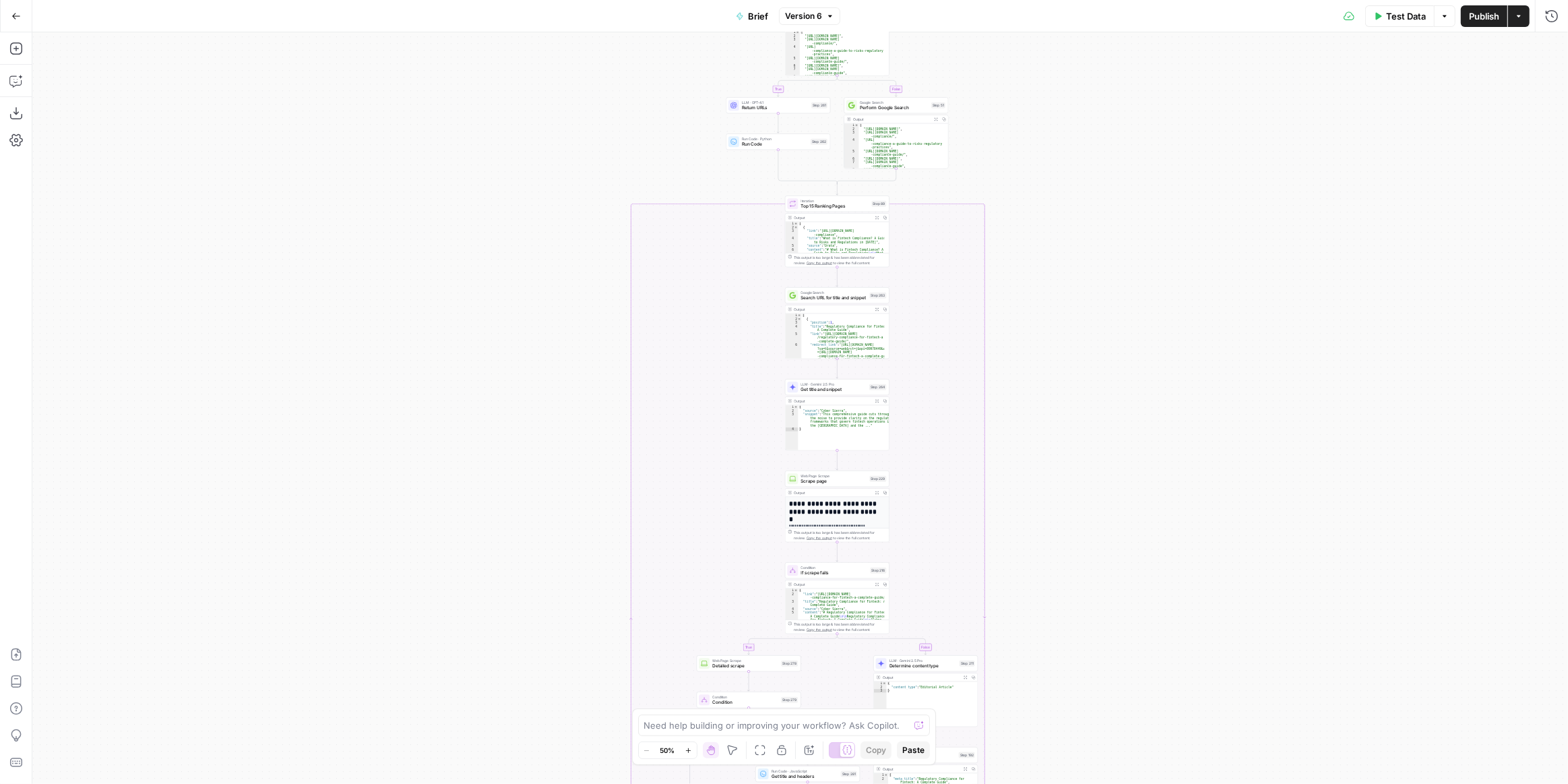
drag, startPoint x: 1050, startPoint y: 185, endPoint x: 1017, endPoint y: 302, distance: 121.6
click at [1051, 411] on div "true false true false true false true false true false Workflow Input Settings …" at bounding box center [800, 407] width 1536 height 751
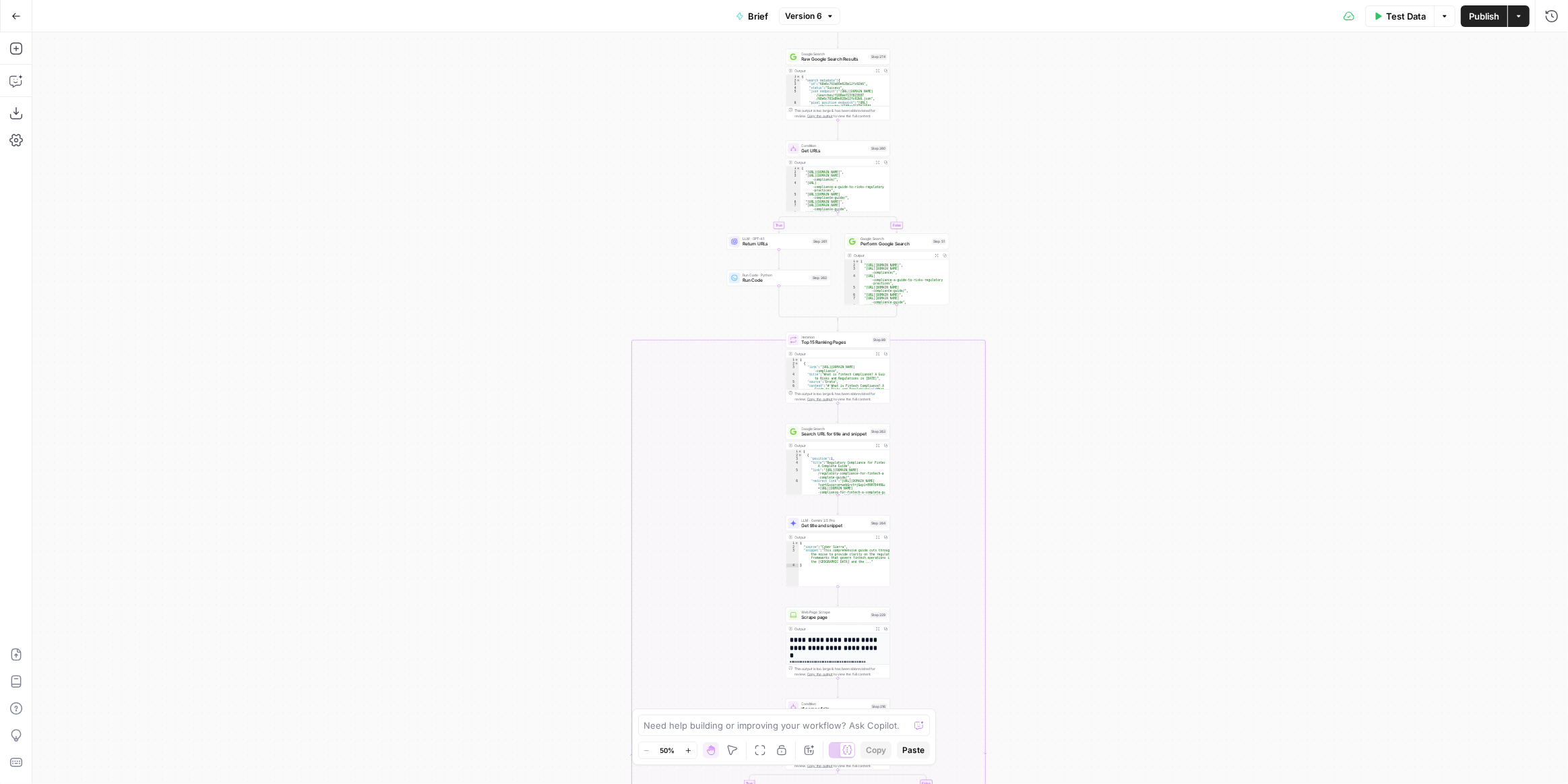
click at [1006, 266] on div "true false true false true false true false true false Workflow Input Settings …" at bounding box center [800, 407] width 1536 height 751
click at [1006, 267] on div "true false true false true false true false true false Workflow Input Settings …" at bounding box center [800, 407] width 1536 height 751
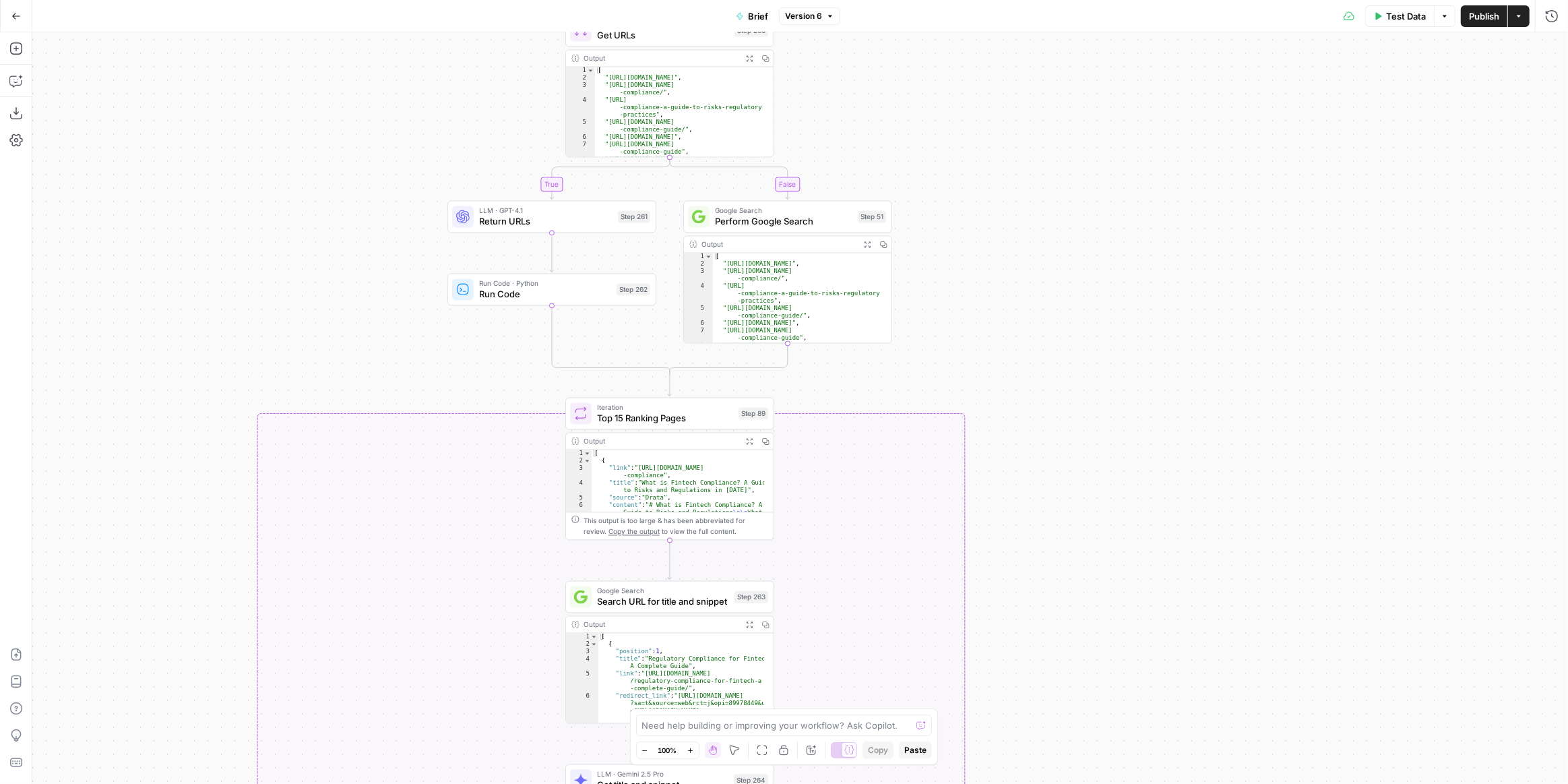
drag, startPoint x: 982, startPoint y: 324, endPoint x: 966, endPoint y: 339, distance: 21.9
click at [982, 324] on div "true false true false true false true false true false Workflow Input Settings …" at bounding box center [800, 407] width 1536 height 751
click at [982, 326] on div "true false true false true false true false true false Workflow Input Settings …" at bounding box center [800, 407] width 1536 height 751
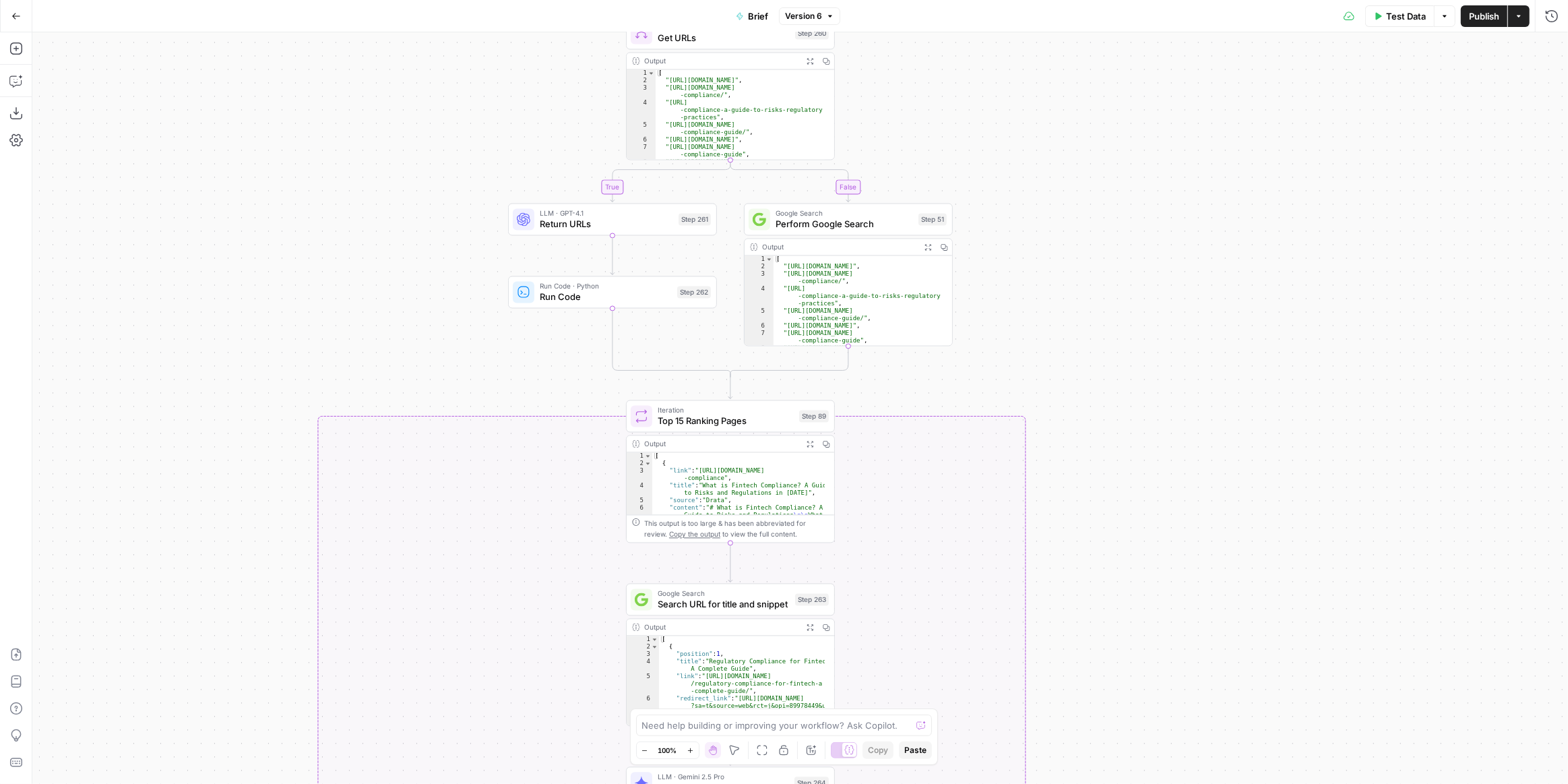
drag, startPoint x: 972, startPoint y: 344, endPoint x: 1026, endPoint y: 344, distance: 54.0
click at [1026, 344] on div "true false true false true false true false true false Workflow Input Settings …" at bounding box center [800, 407] width 1536 height 751
click at [902, 402] on div "true false true false true false true false true false Workflow Input Settings …" at bounding box center [800, 407] width 1536 height 751
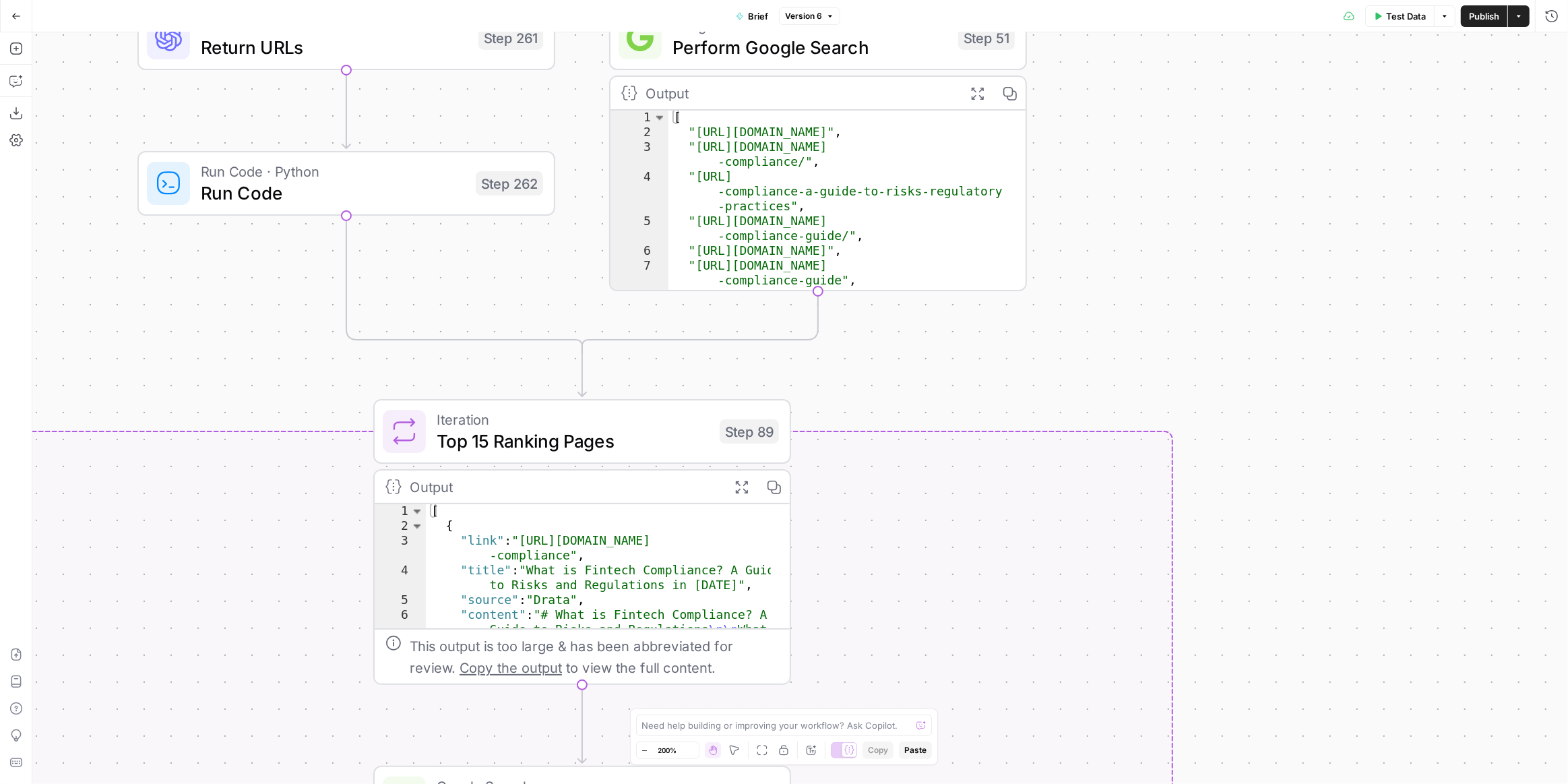
drag, startPoint x: 892, startPoint y: 394, endPoint x: 953, endPoint y: 419, distance: 65.9
click at [944, 424] on div "true false true false true false true false true false Workflow Input Settings …" at bounding box center [800, 407] width 1536 height 751
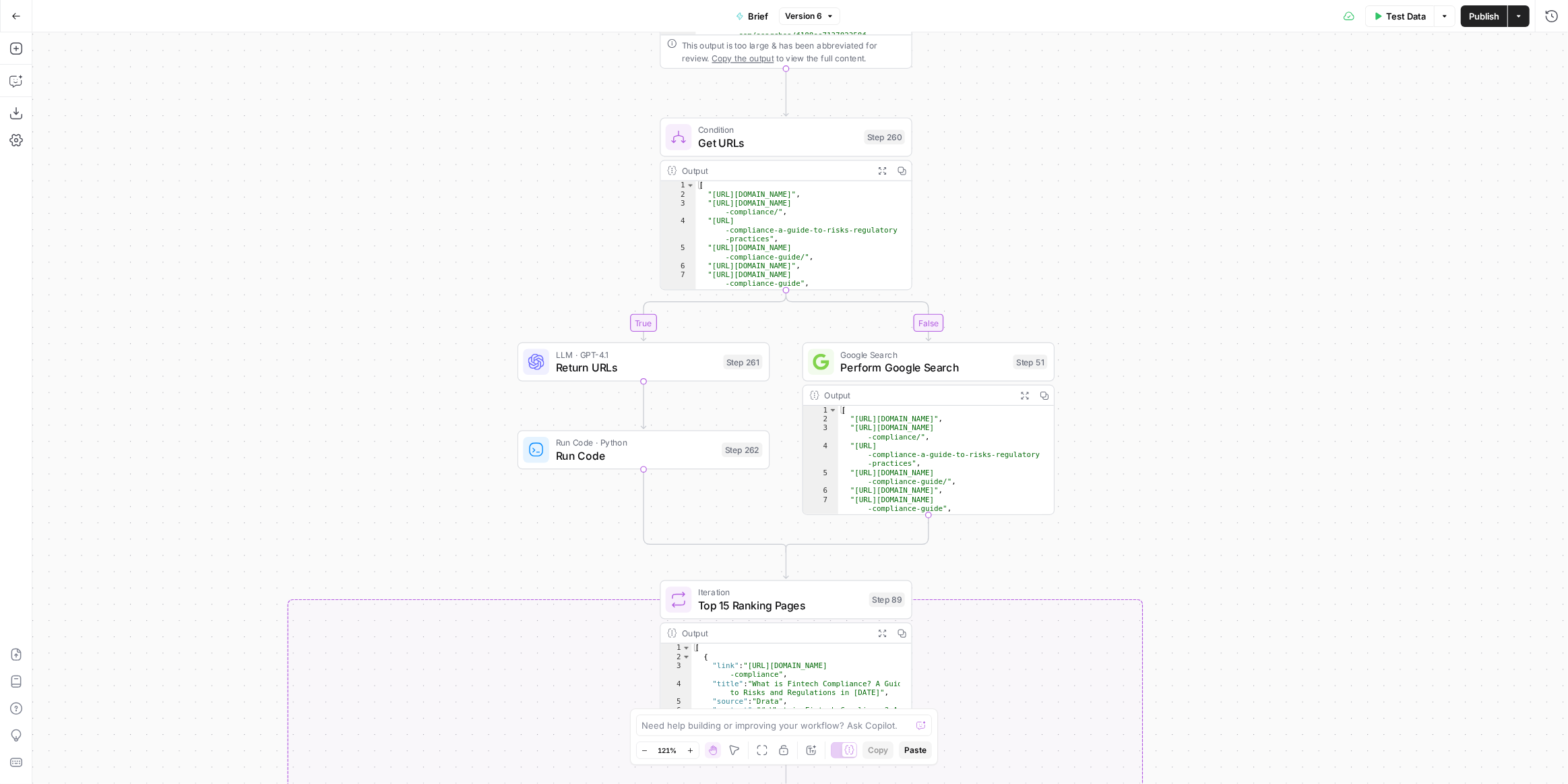
drag, startPoint x: 1209, startPoint y: 218, endPoint x: 1189, endPoint y: 388, distance: 171.2
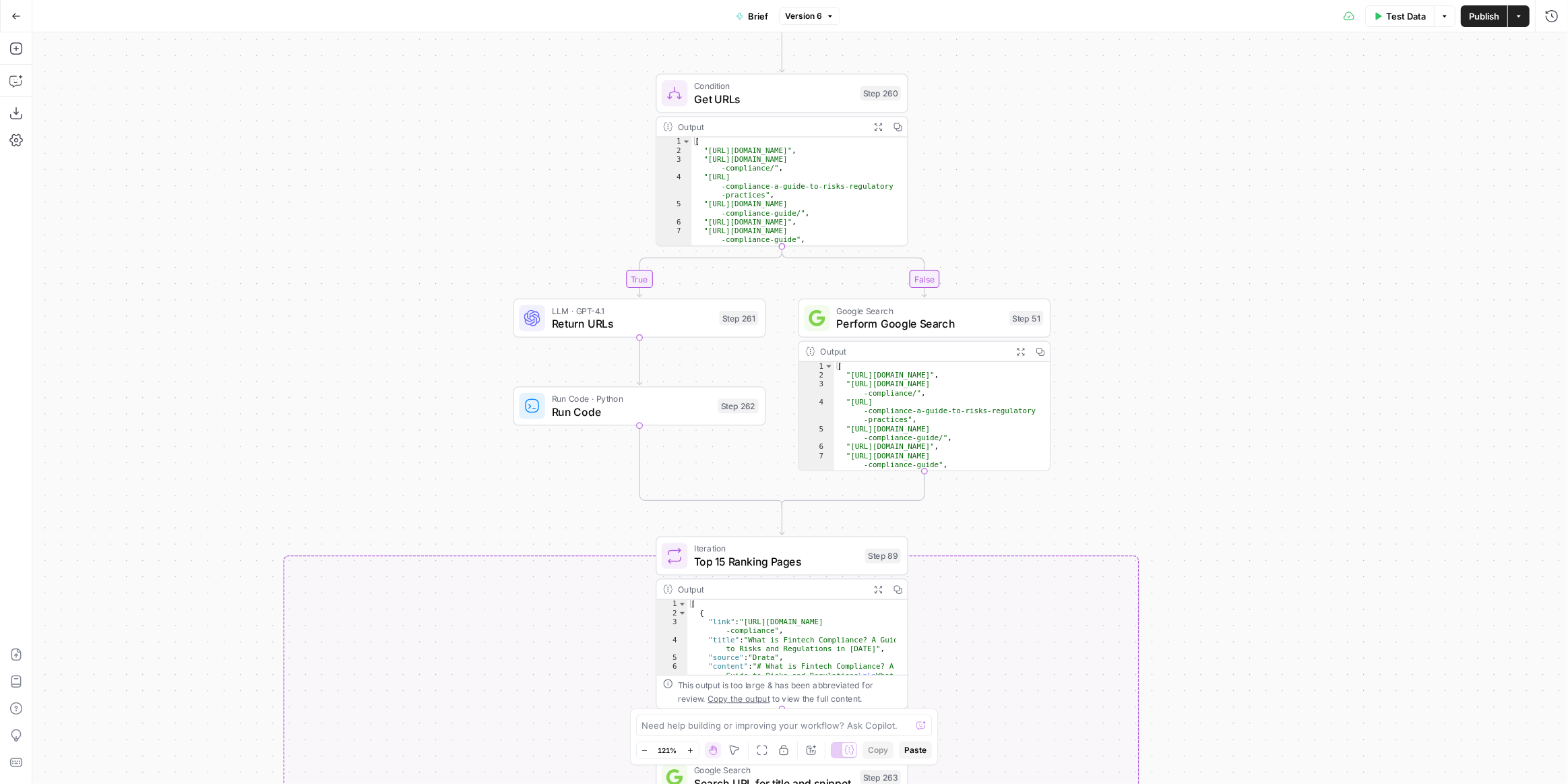
drag, startPoint x: 1112, startPoint y: 579, endPoint x: 1207, endPoint y: 375, distance: 225.0
click at [1107, 519] on div "true false true false true false true false true false Workflow Input Settings …" at bounding box center [800, 407] width 1536 height 751
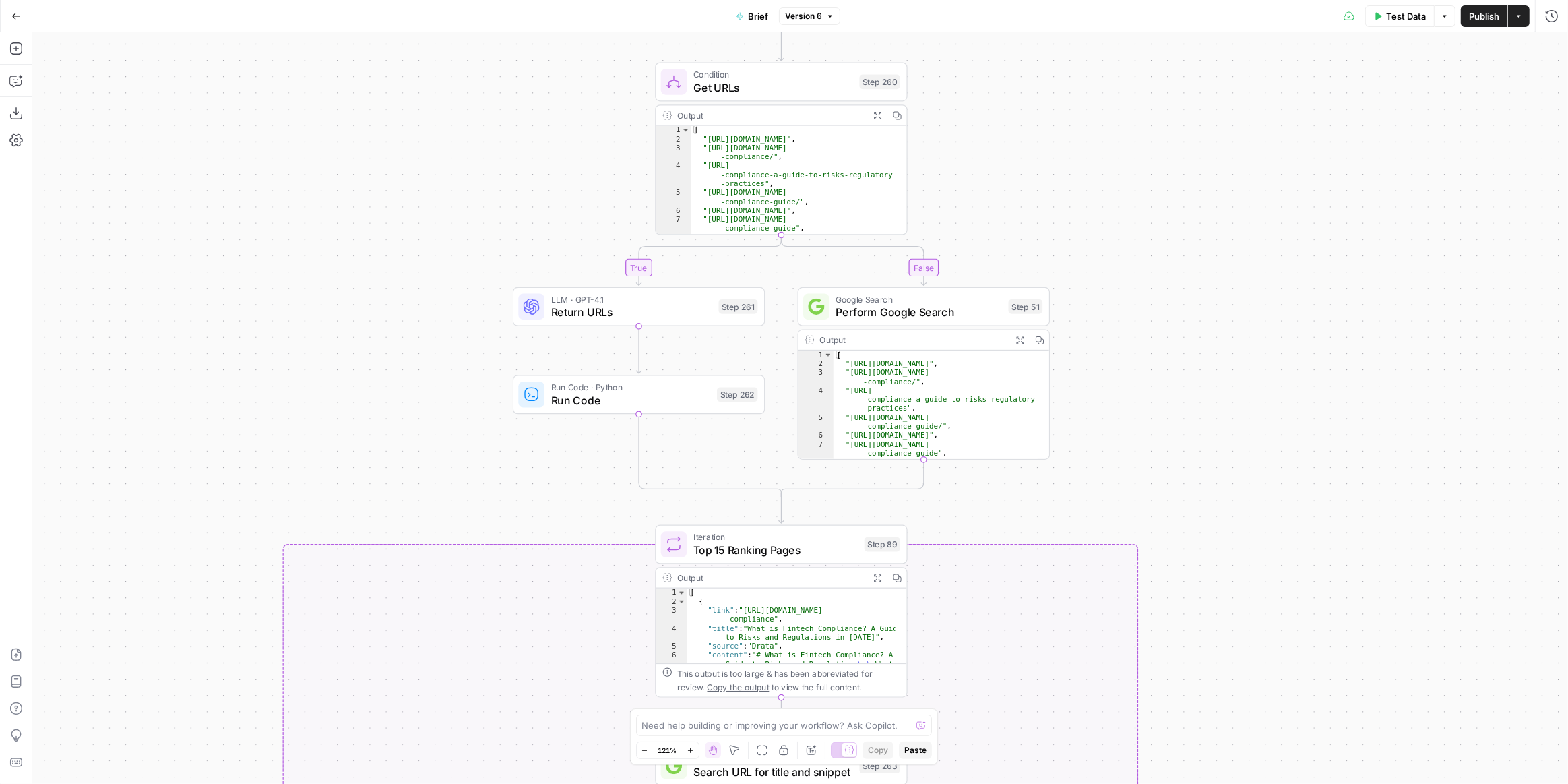
click at [1409, 19] on span "Test Data" at bounding box center [1405, 16] width 39 height 14
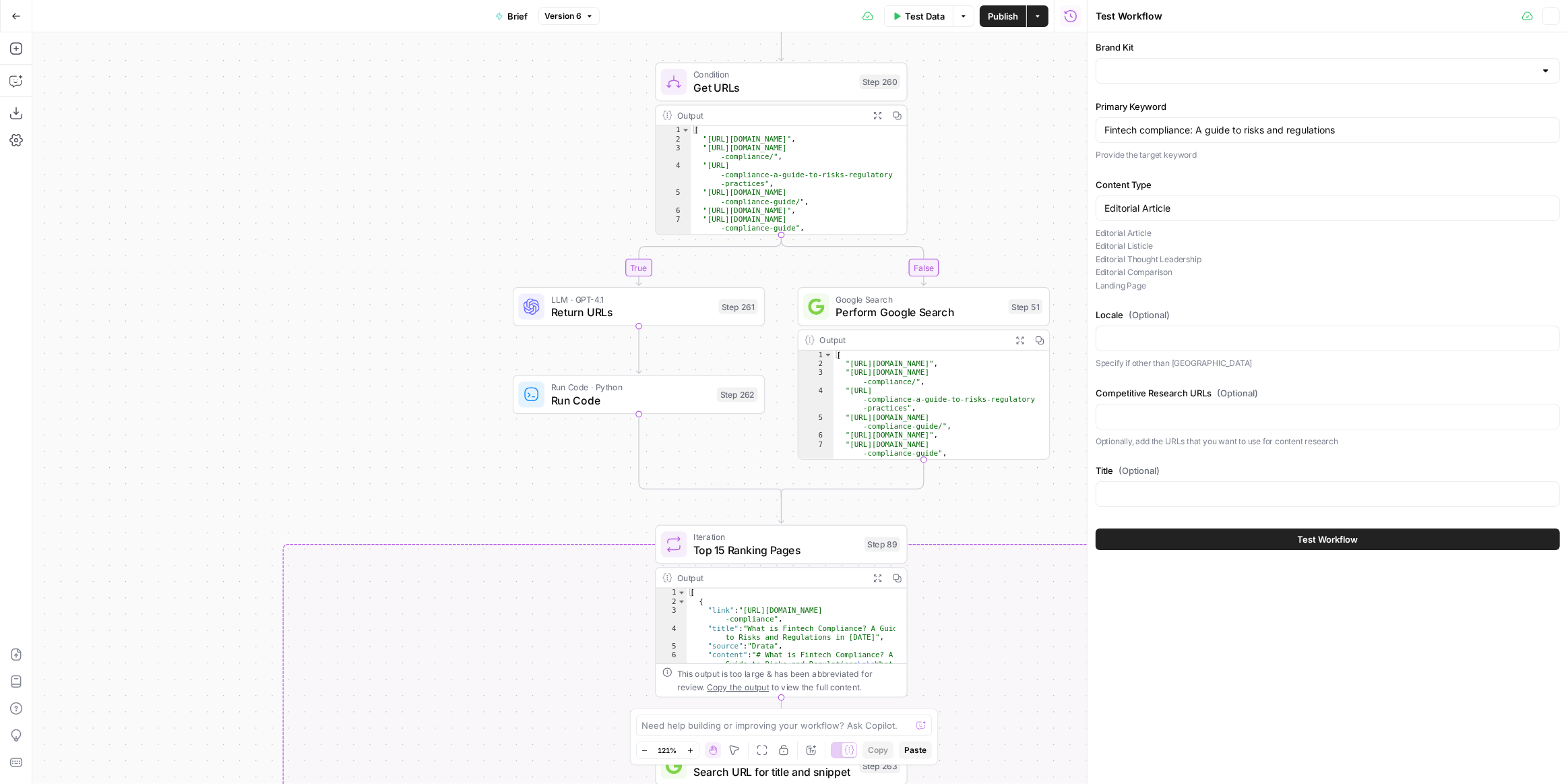
type input "Vanta [AirOps]"
click at [1188, 119] on div "Fintech compliance: A guide to risks and regulations" at bounding box center [1328, 130] width 465 height 26
click at [1184, 138] on div "Fintech compliance: A guide to risks and regulations" at bounding box center [1328, 130] width 465 height 26
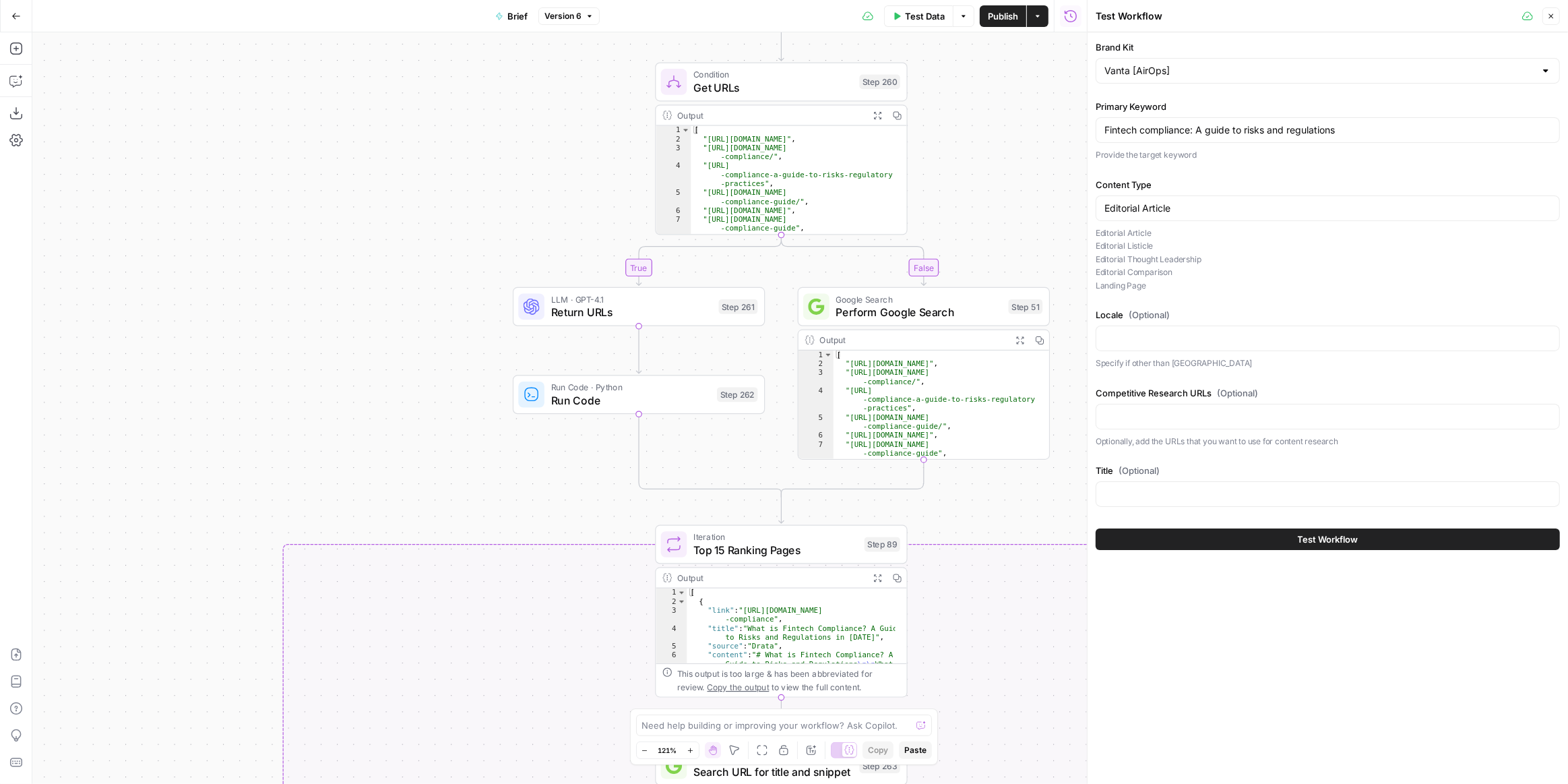
click at [1184, 138] on div "Fintech compliance: A guide to risks and regulations" at bounding box center [1328, 130] width 465 height 26
click at [1179, 129] on input "Fintech compliance: A guide to risks and regulations" at bounding box center [1327, 130] width 446 height 14
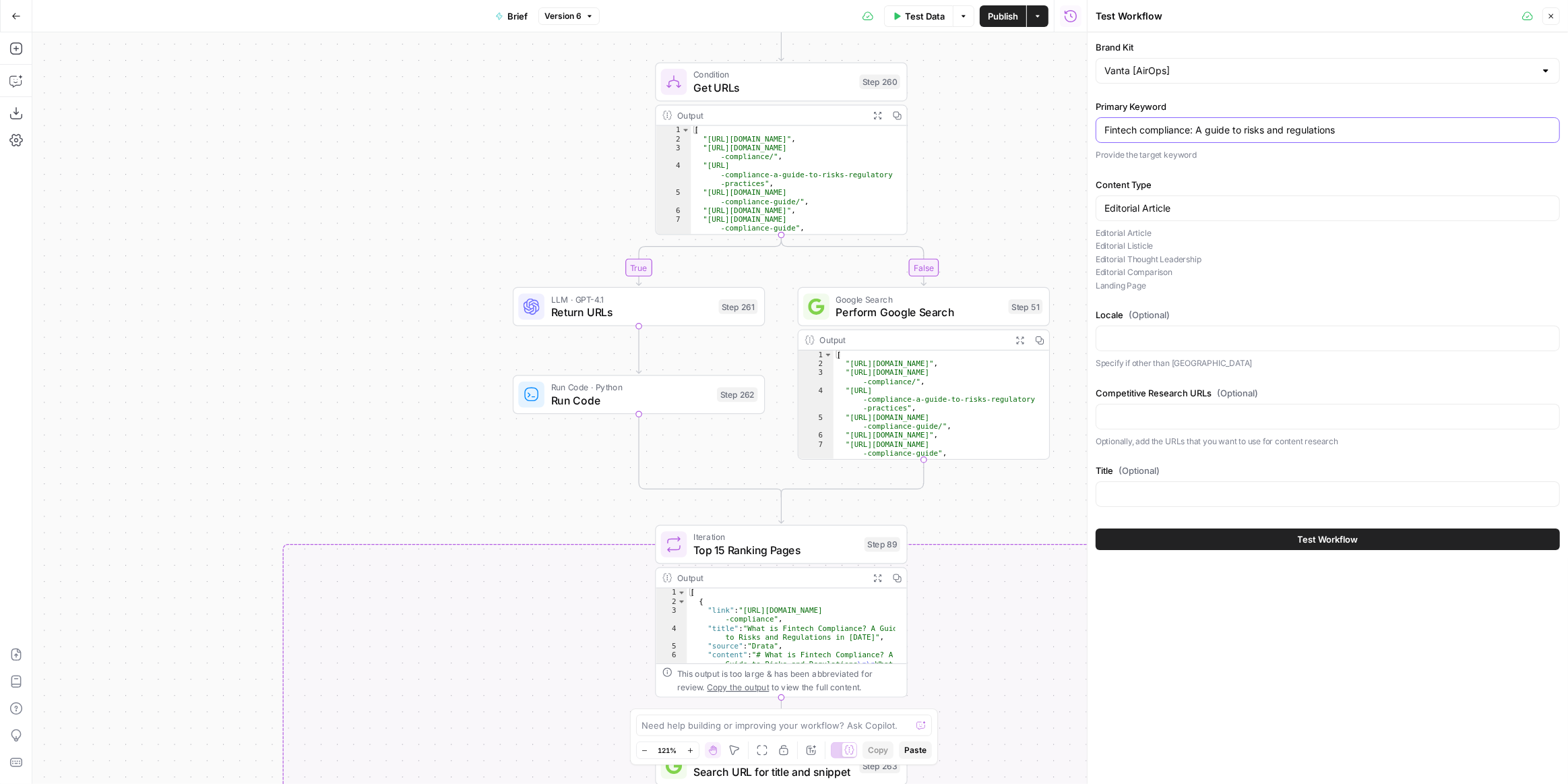
click at [1179, 129] on input "Fintech compliance: A guide to risks and regulations" at bounding box center [1327, 130] width 446 height 14
paste input "ISO 27001 for SaaS: A guide to the certification proces"
type input "ISO 27001 for SaaS: A guide to the certification process"
click at [1219, 600] on div "Brand Kit Vanta [AirOps] Primary Keyword ISO 27001 for SaaS: A guide to the cer…" at bounding box center [1327, 407] width 480 height 751
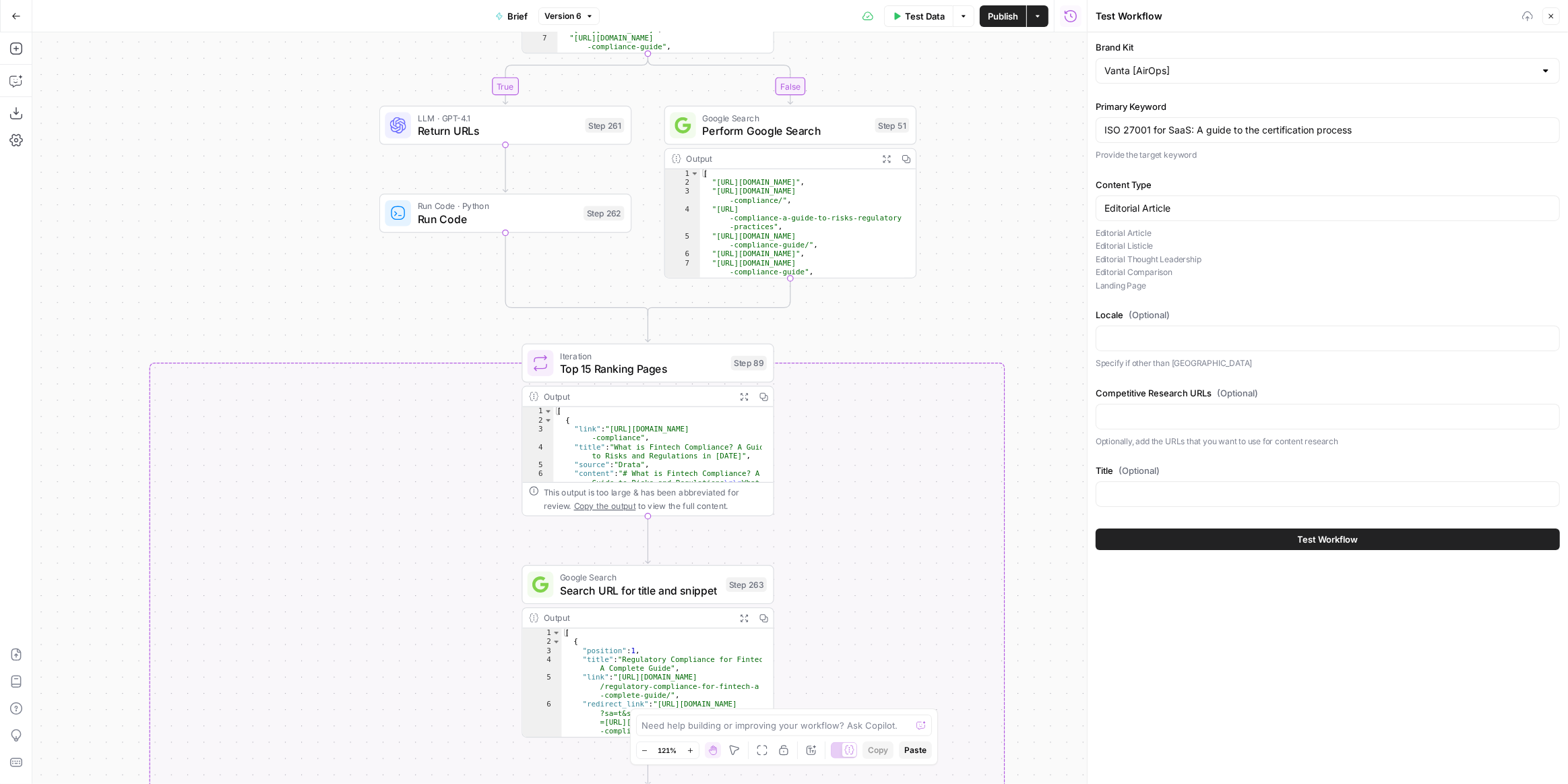
drag, startPoint x: 1012, startPoint y: 653, endPoint x: 878, endPoint y: 472, distance: 225.2
click at [878, 472] on div "true false false true false true false true false true Workflow Input Settings …" at bounding box center [559, 407] width 1055 height 751
click at [1165, 543] on button "Test Workflow" at bounding box center [1328, 540] width 465 height 22
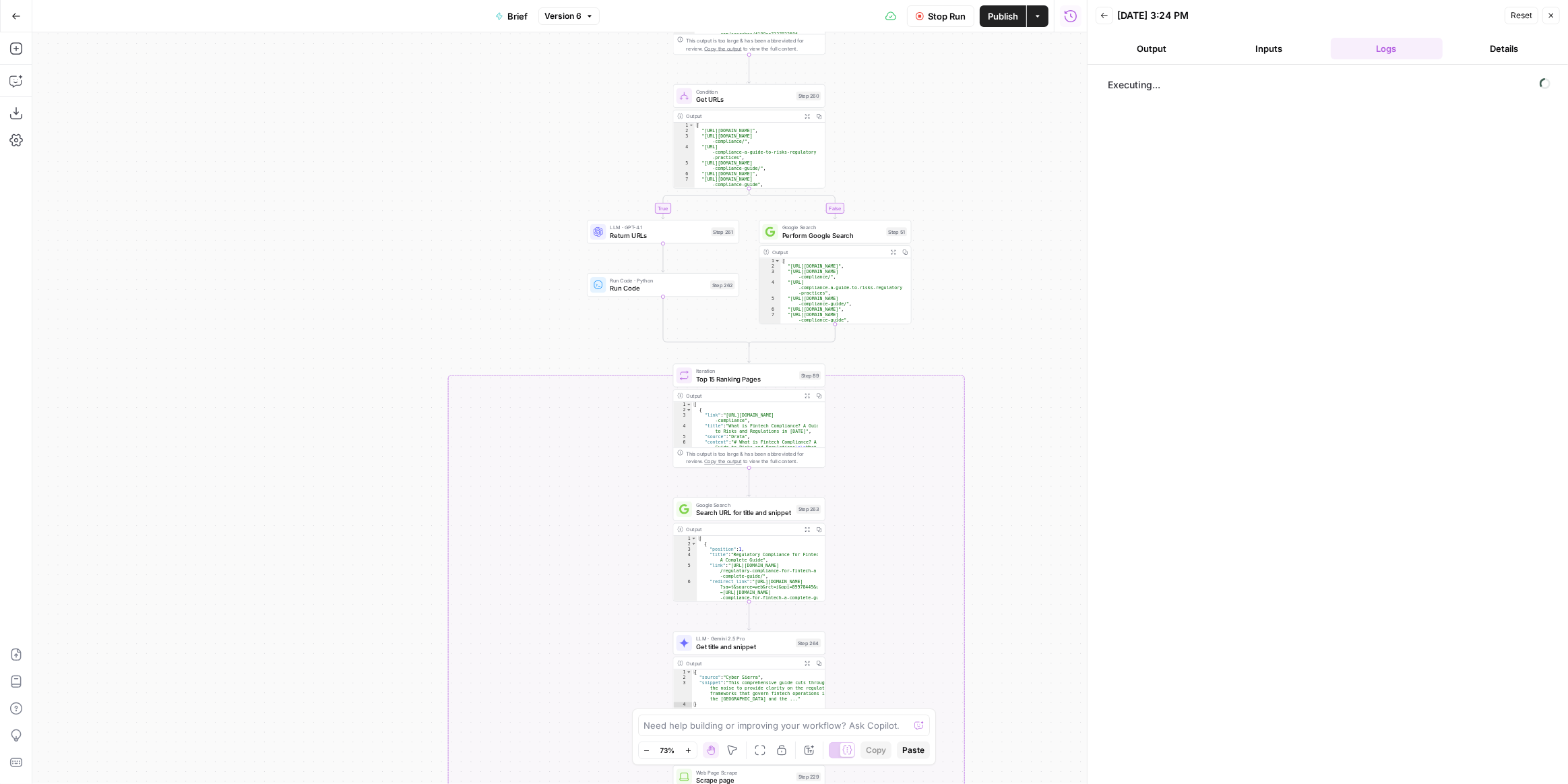
drag, startPoint x: 994, startPoint y: 469, endPoint x: 988, endPoint y: 464, distance: 7.8
click at [988, 464] on div "true false false true false true false true false true Workflow Input Settings …" at bounding box center [559, 407] width 1055 height 751
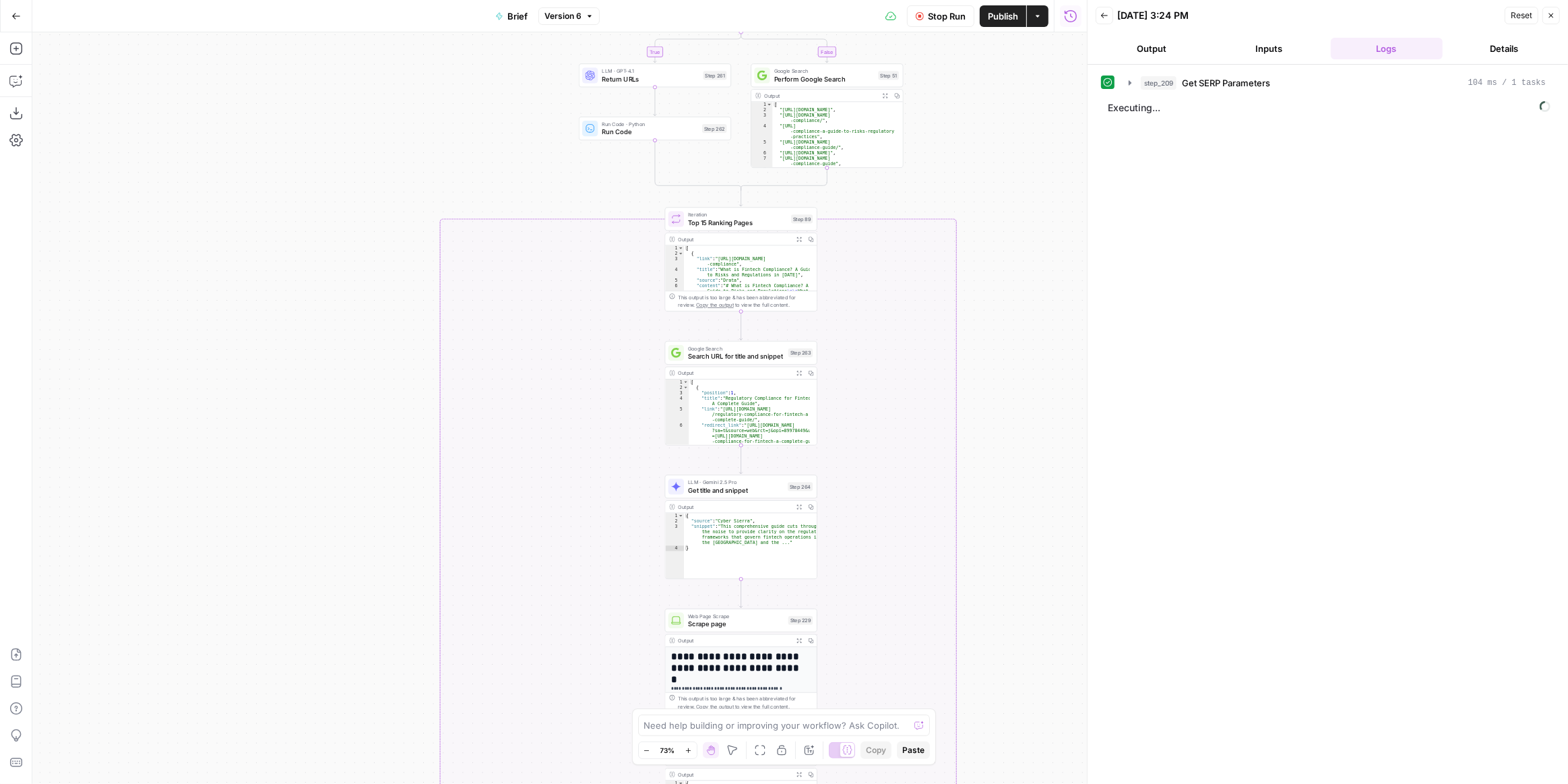
drag, startPoint x: 1001, startPoint y: 350, endPoint x: 1000, endPoint y: 342, distance: 8.1
click at [1000, 342] on div "true false false true false true false true false true Workflow Input Settings …" at bounding box center [559, 407] width 1055 height 751
drag, startPoint x: 982, startPoint y: 329, endPoint x: 979, endPoint y: 342, distance: 13.3
click at [982, 327] on div "true false false true false true false true false true Workflow Input Settings …" at bounding box center [559, 407] width 1055 height 751
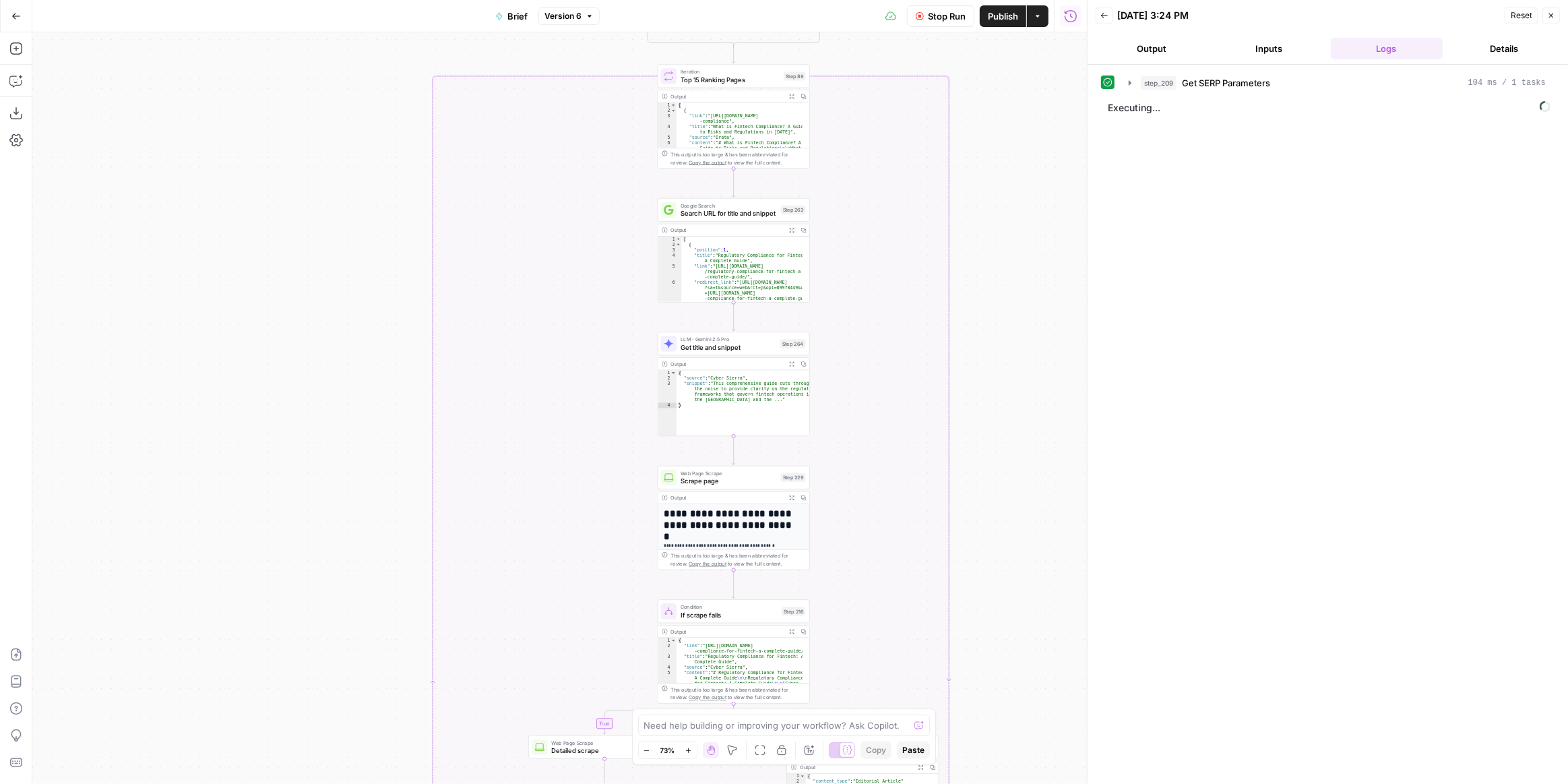
drag, startPoint x: 975, startPoint y: 584, endPoint x: 998, endPoint y: 510, distance: 77.5
click at [981, 599] on div "true false false true false true false true false true Workflow Input Settings …" at bounding box center [559, 407] width 1055 height 751
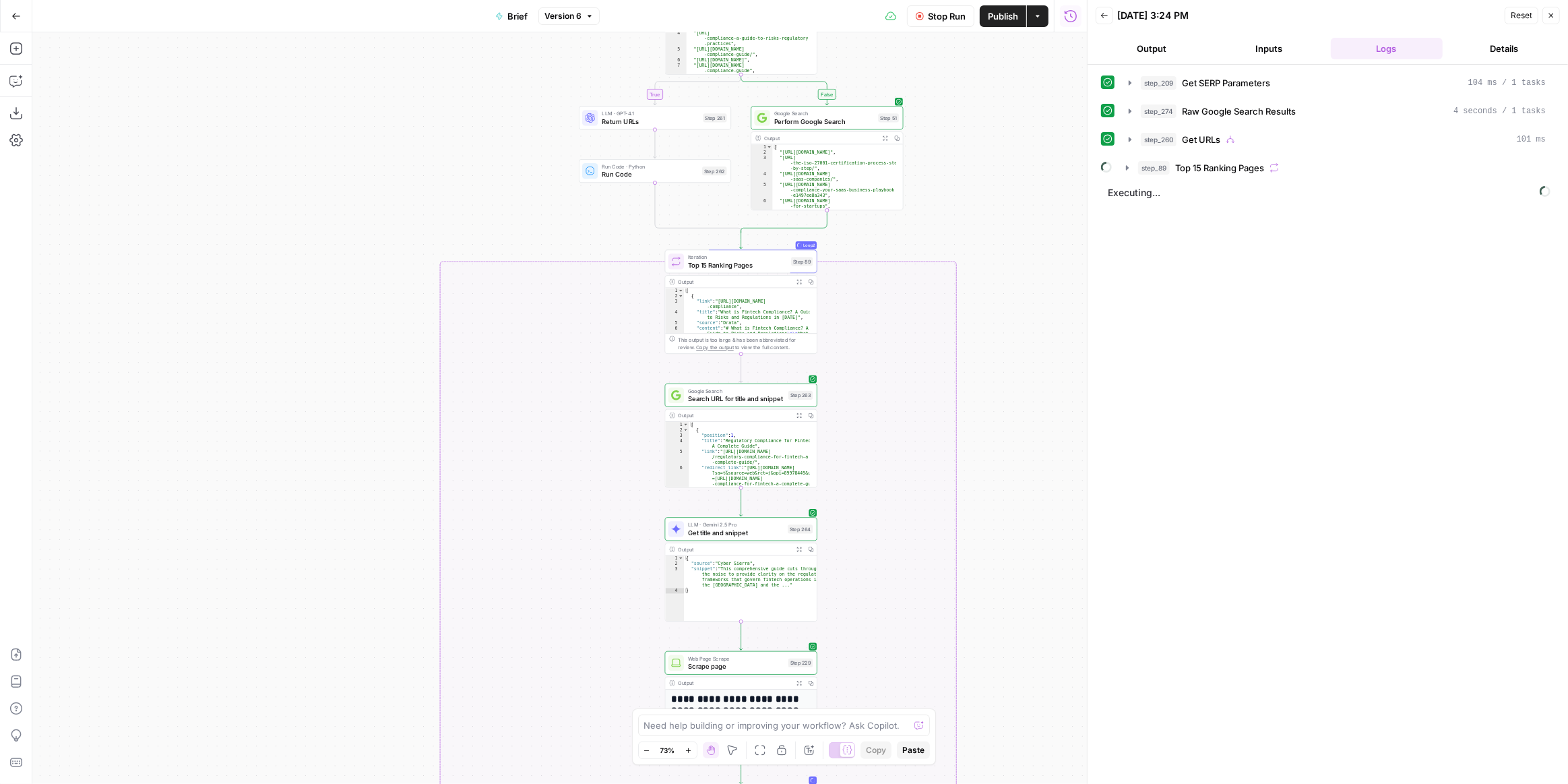
drag, startPoint x: 122, startPoint y: 133, endPoint x: 510, endPoint y: 65, distance: 393.9
click at [122, 133] on div "true false false true false true false true false true Workflow Input Settings …" at bounding box center [559, 407] width 1055 height 751
click at [781, 721] on textarea at bounding box center [777, 725] width 265 height 14
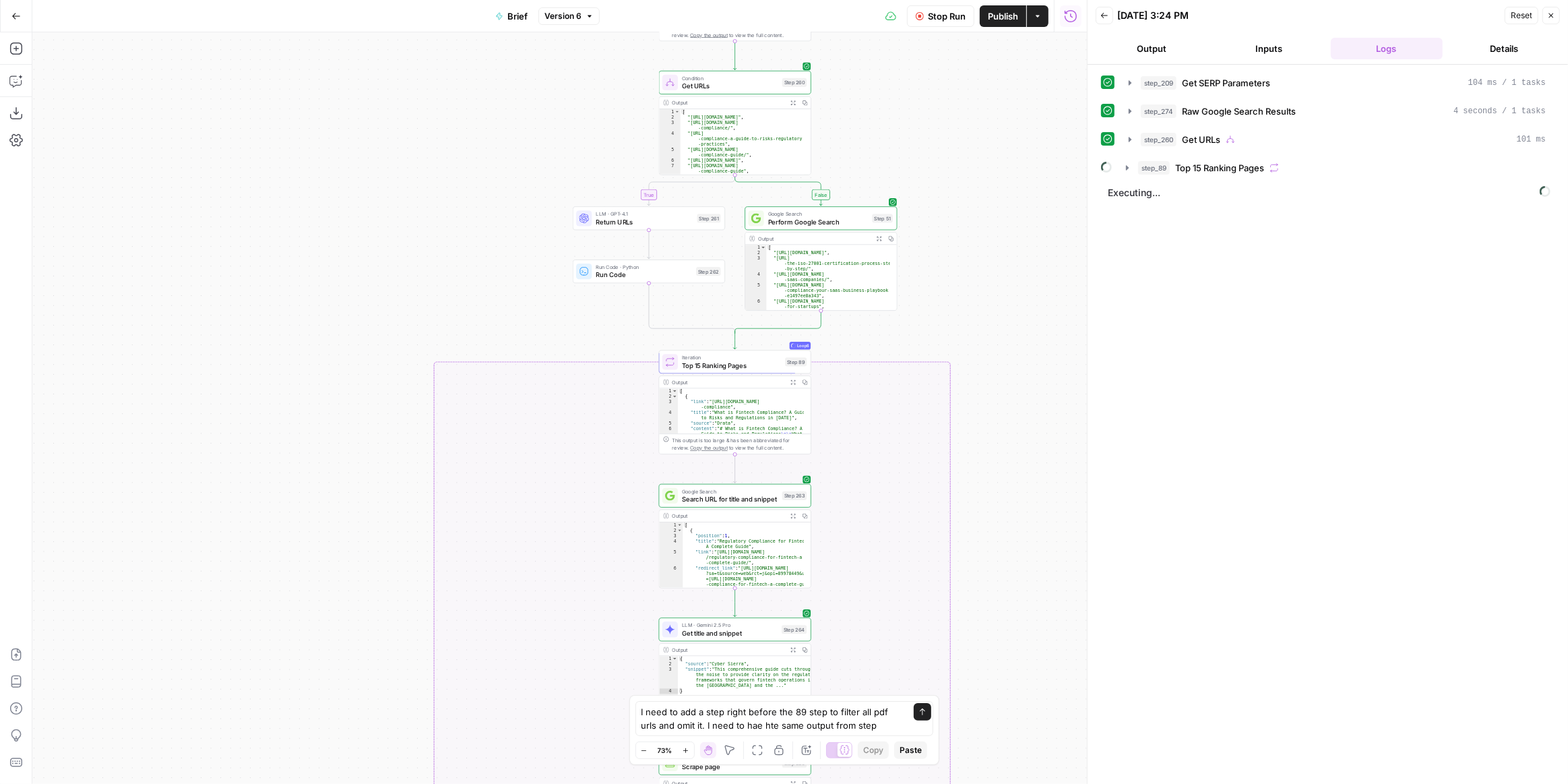
drag, startPoint x: 463, startPoint y: 216, endPoint x: 459, endPoint y: 303, distance: 87.1
click at [459, 303] on div "true false false true false true false true false true Workflow Input Settings …" at bounding box center [559, 407] width 1055 height 751
click at [874, 729] on textarea "I need to add a step right before the 89 step to filter all pdf urls and omit i…" at bounding box center [770, 718] width 259 height 27
type textarea "I need to add a step right before the 89 step to filter all pdf urls and omit i…"
click at [1130, 165] on icon "button" at bounding box center [1128, 168] width 11 height 11
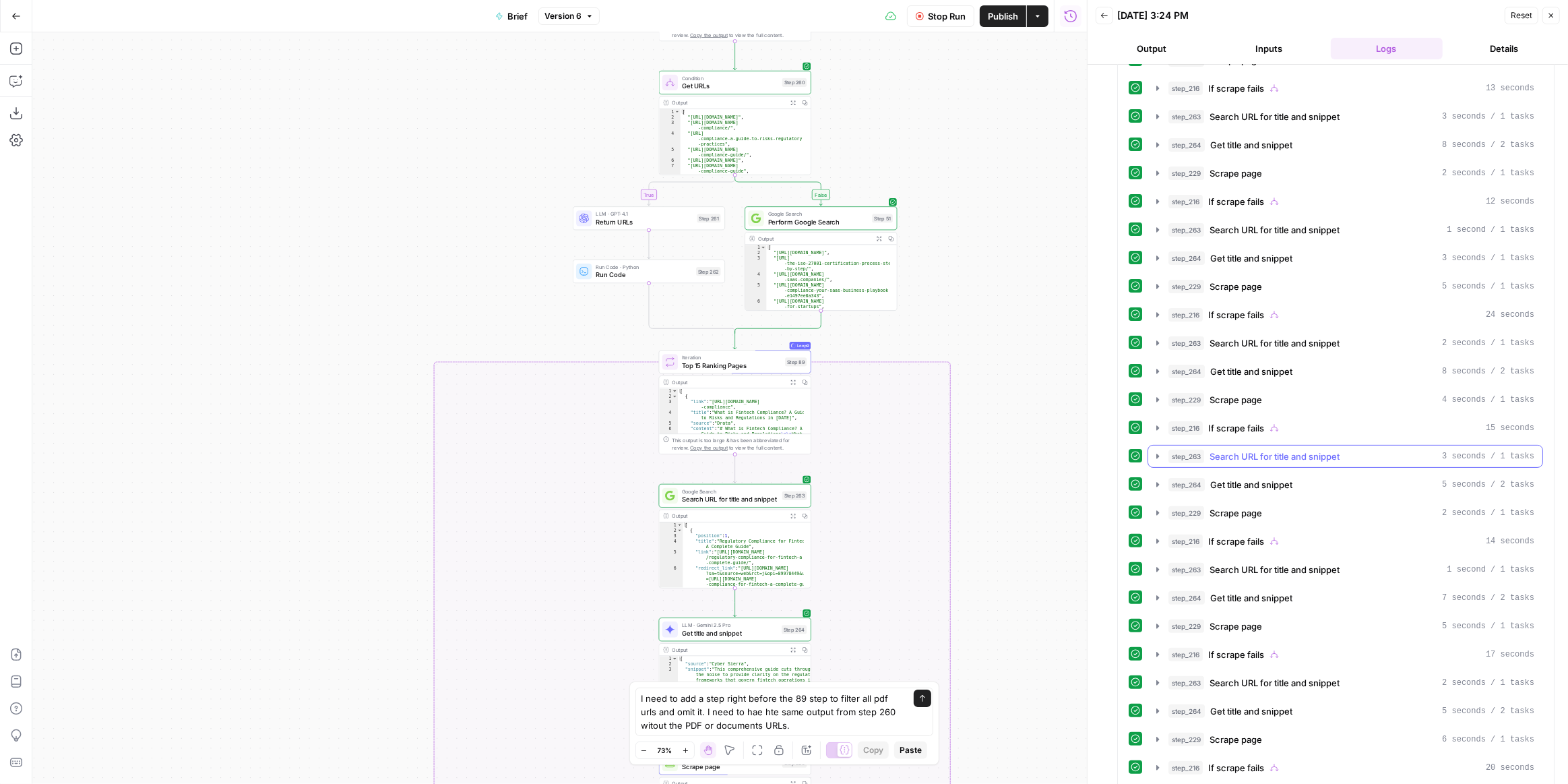
scroll to position [372, 0]
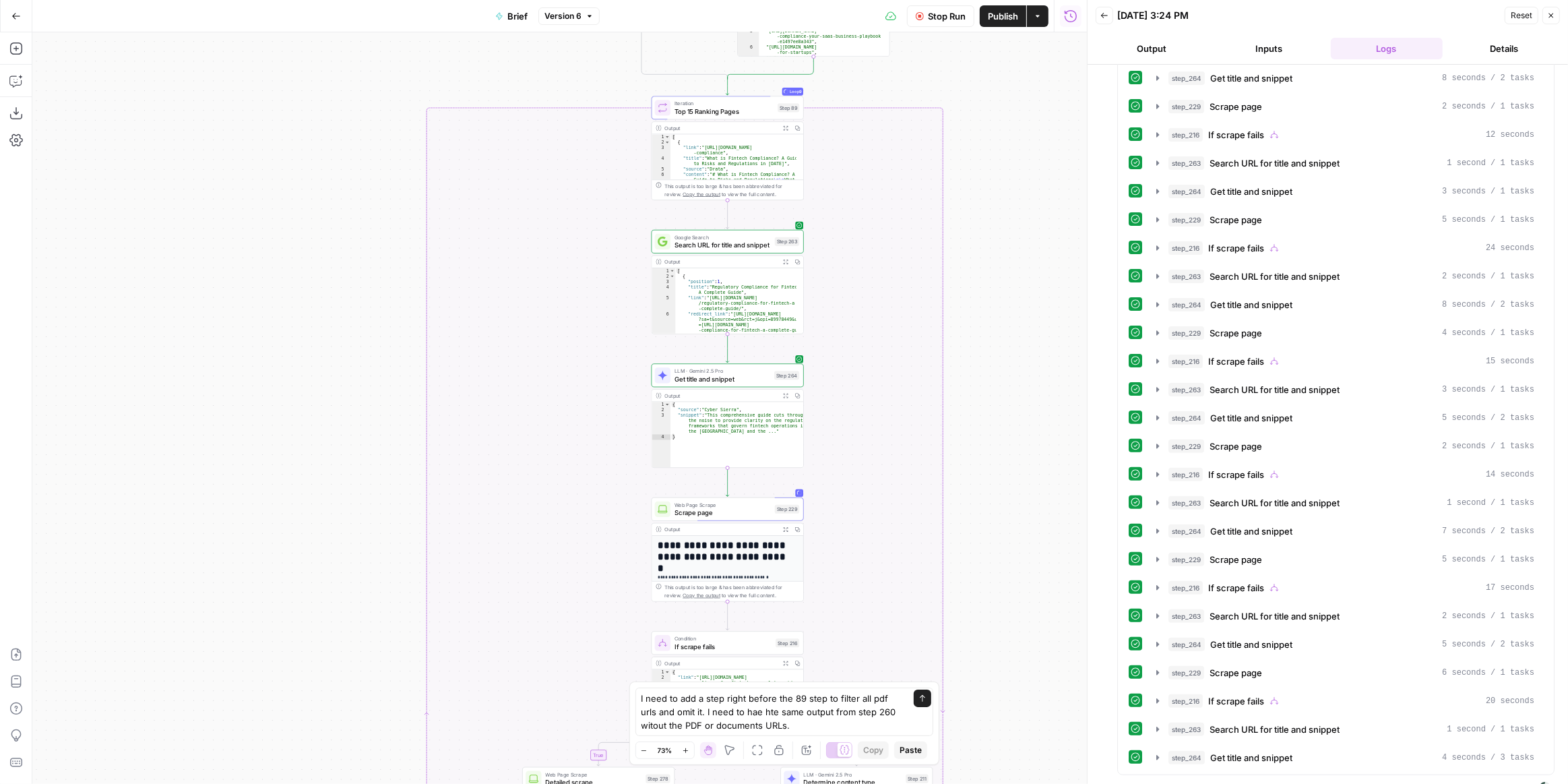
drag, startPoint x: 1038, startPoint y: 427, endPoint x: 1036, endPoint y: 307, distance: 120.0
click at [1036, 307] on div "true false false true false true false true false true Workflow Input Settings …" at bounding box center [559, 407] width 1055 height 751
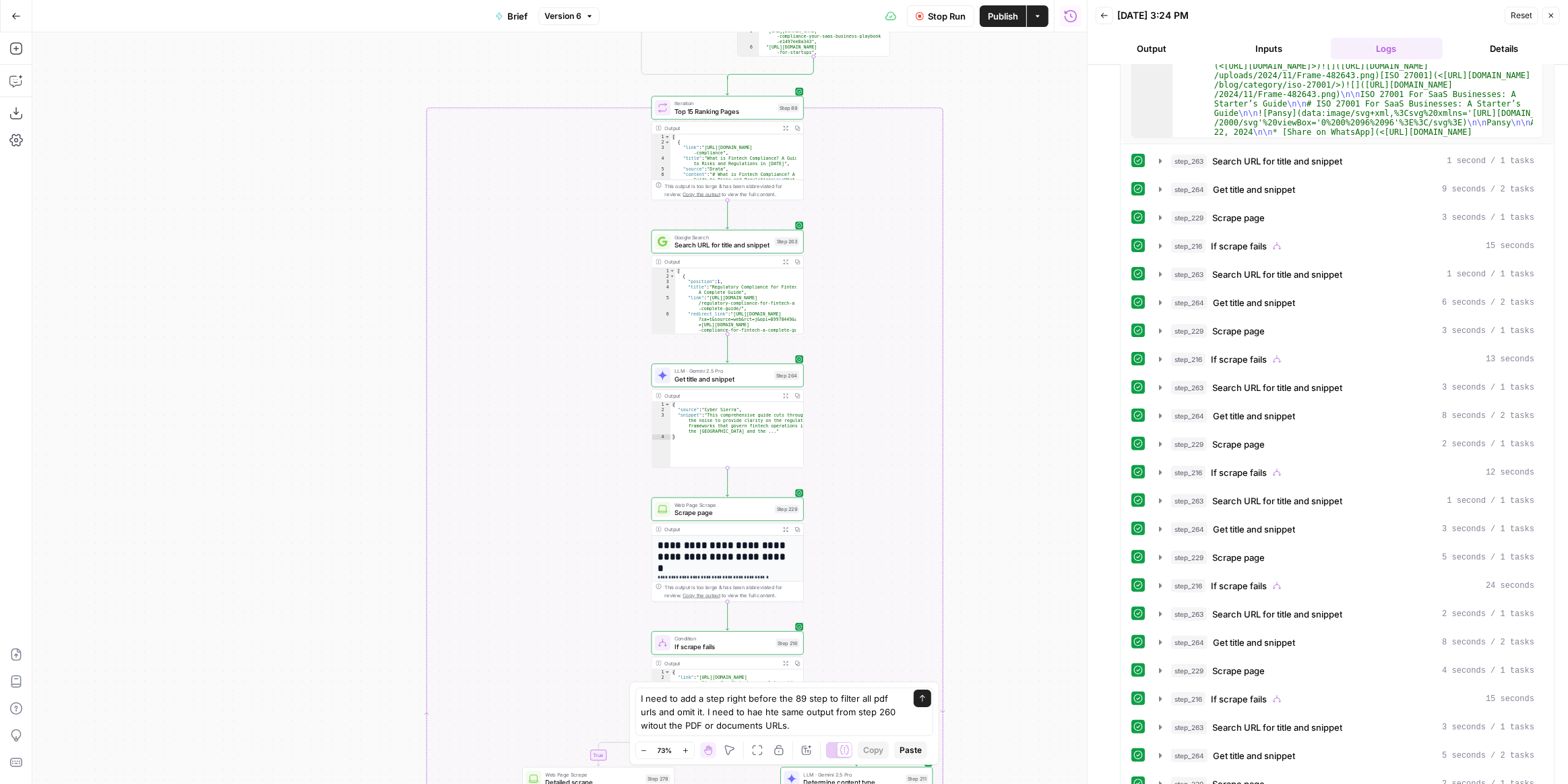
scroll to position [710, 0]
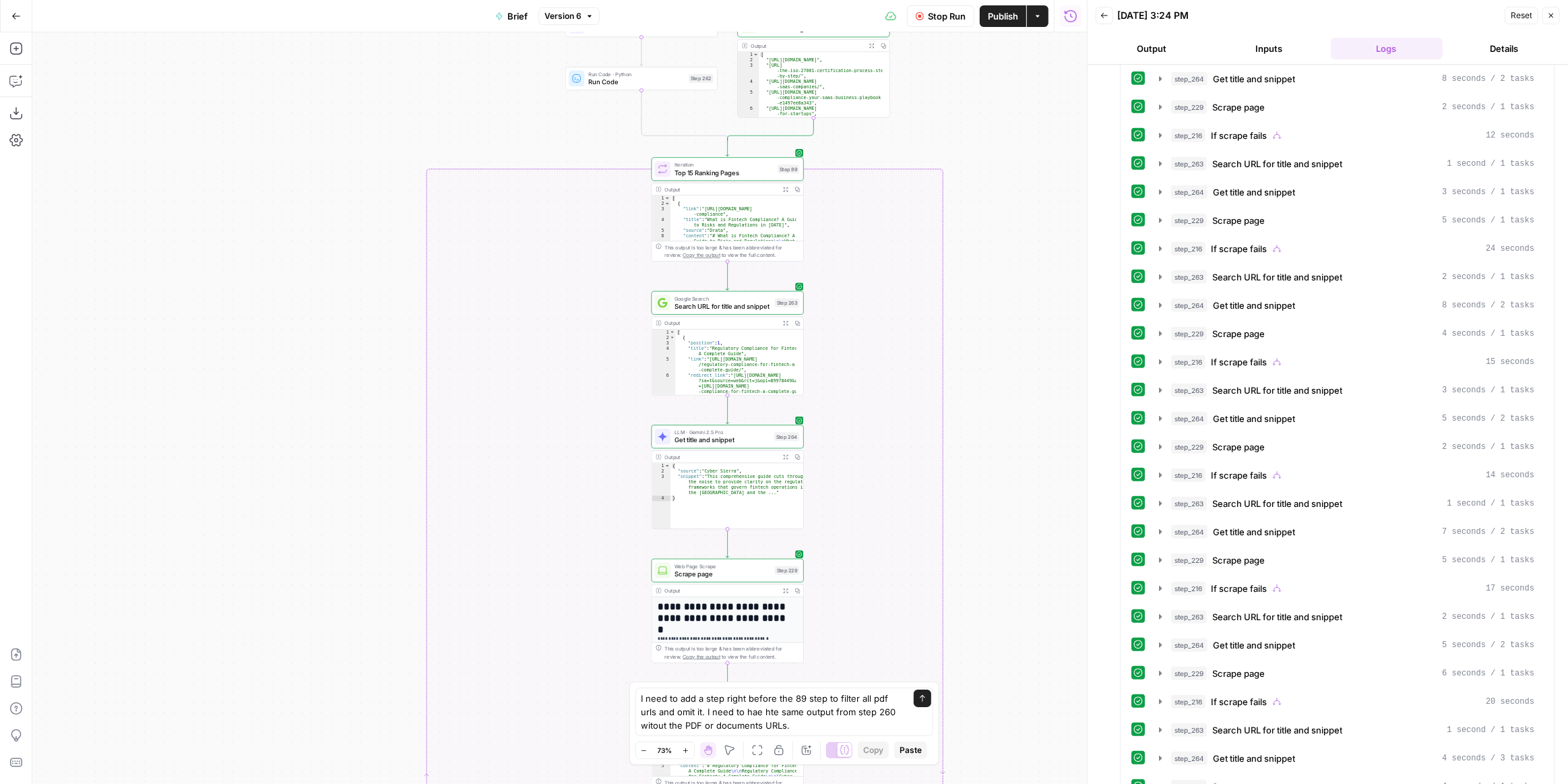
click at [940, 21] on span "Stop Run" at bounding box center [946, 16] width 38 height 14
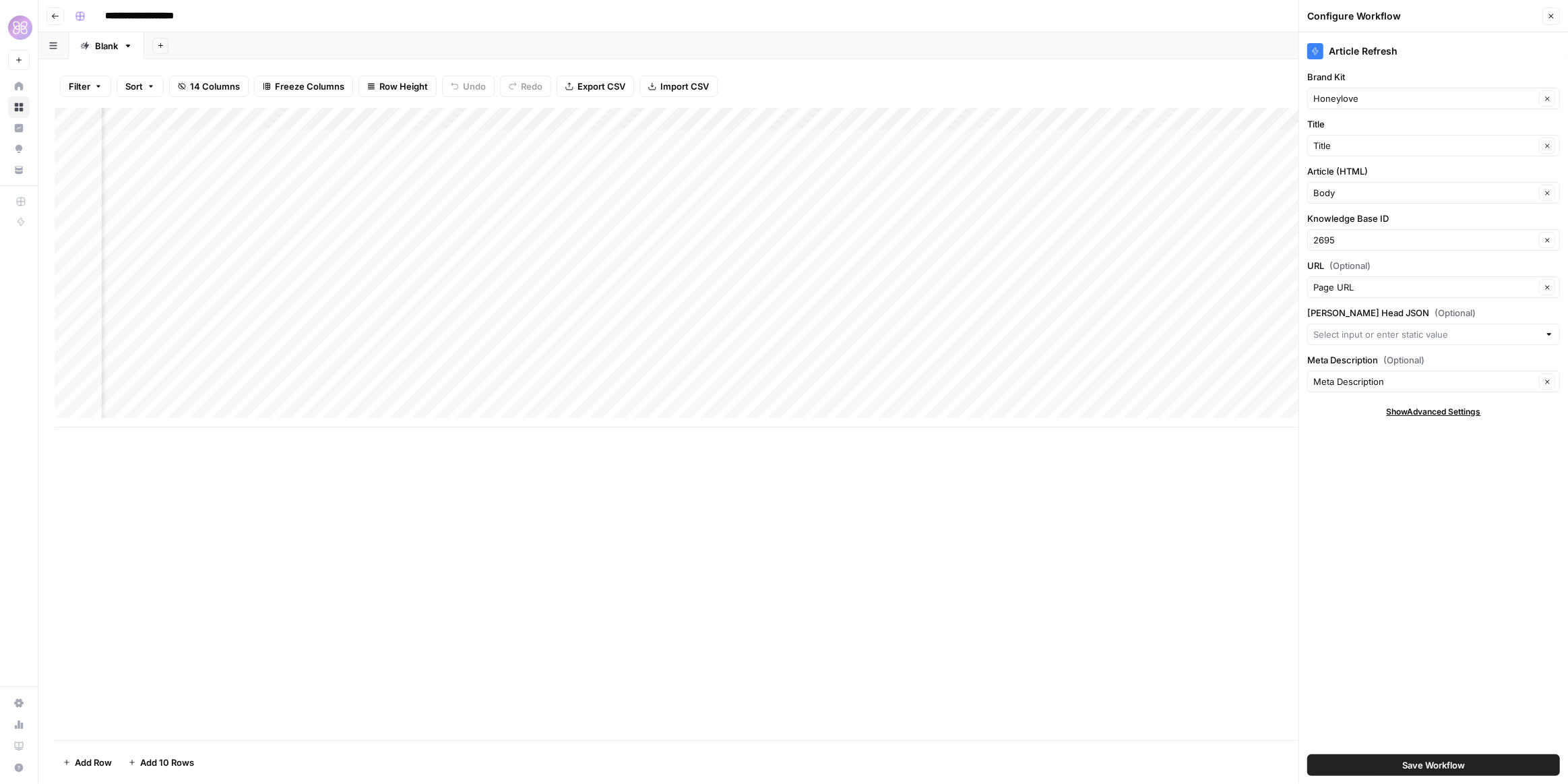
scroll to position [0, 755]
